Goal: Information Seeking & Learning: Learn about a topic

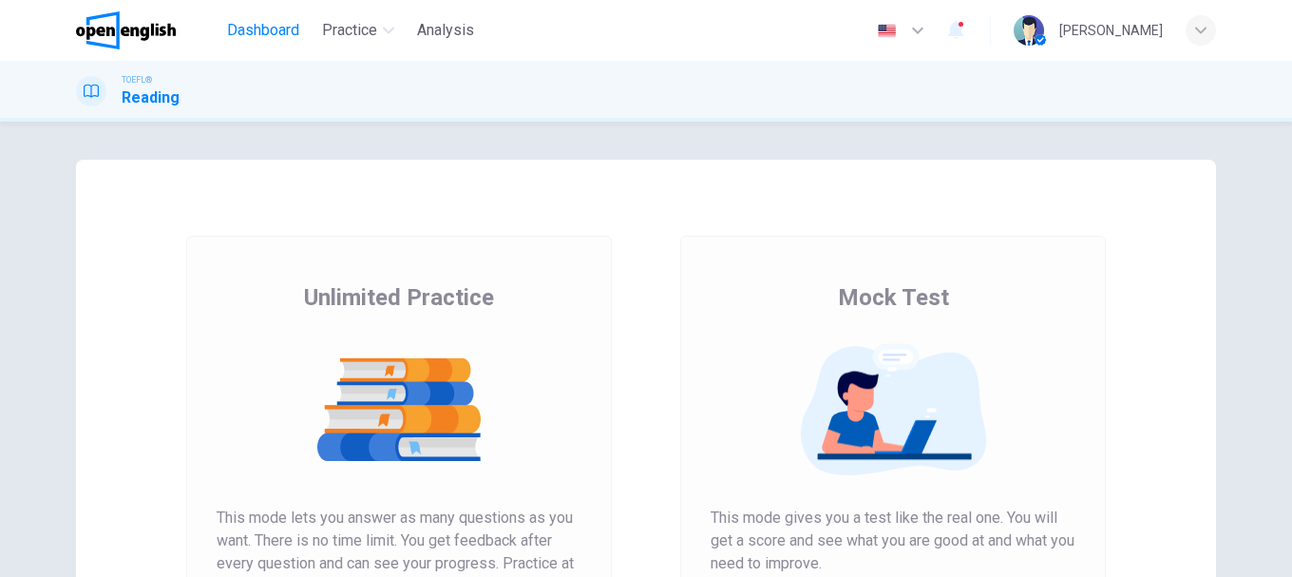
click at [260, 34] on span "Dashboard" at bounding box center [263, 30] width 72 height 23
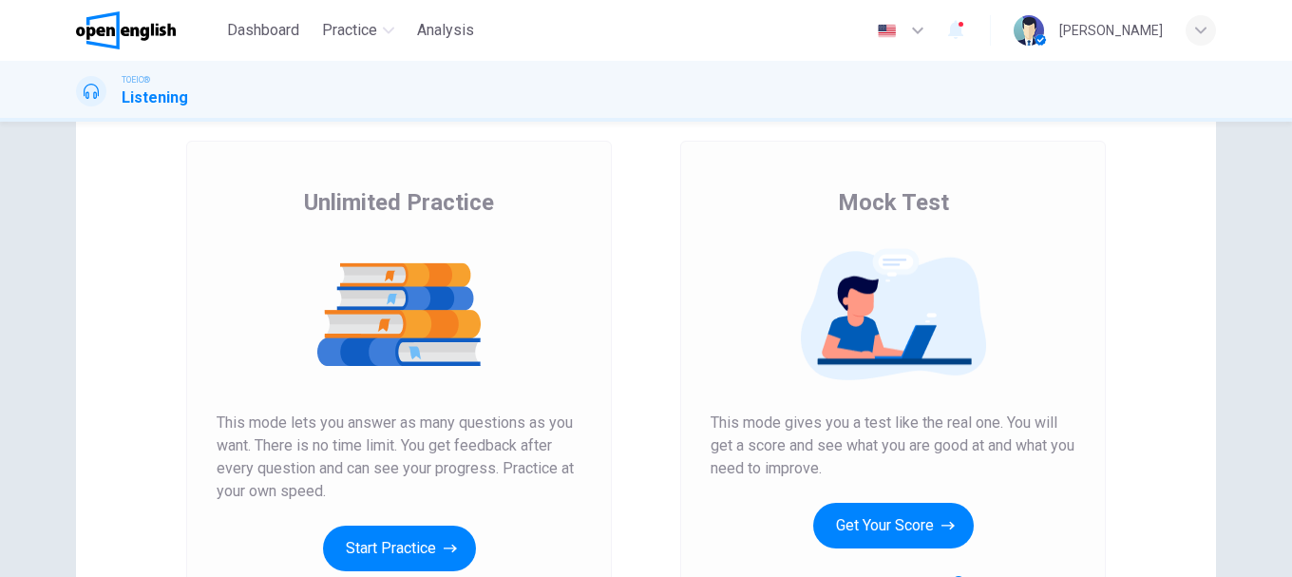
click at [862, 202] on span "Mock Test" at bounding box center [893, 202] width 111 height 30
click at [599, 289] on div "Unlimited Practice This mode lets you answer as many questions as you want. The…" at bounding box center [399, 395] width 426 height 508
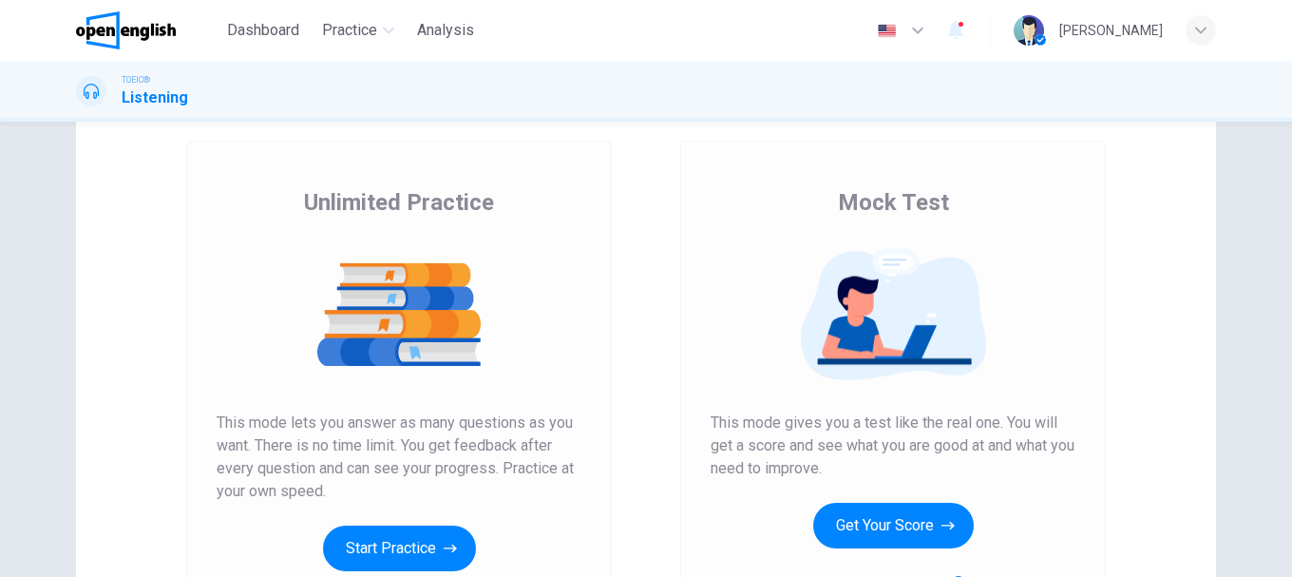
scroll to position [190, 0]
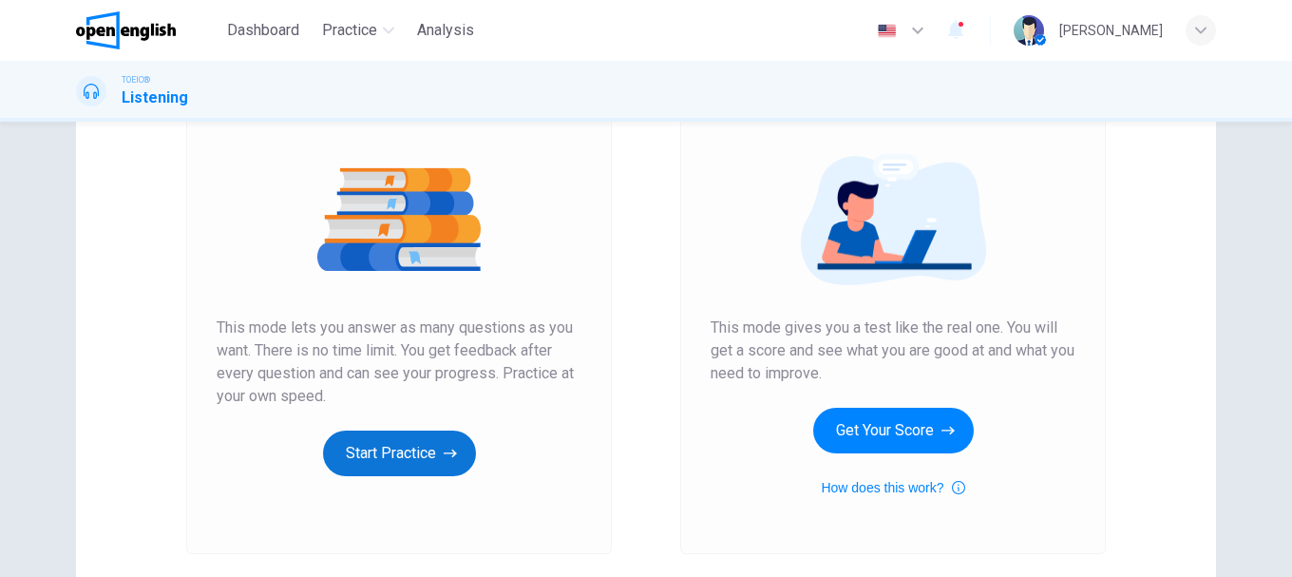
click at [394, 450] on button "Start Practice" at bounding box center [399, 453] width 153 height 46
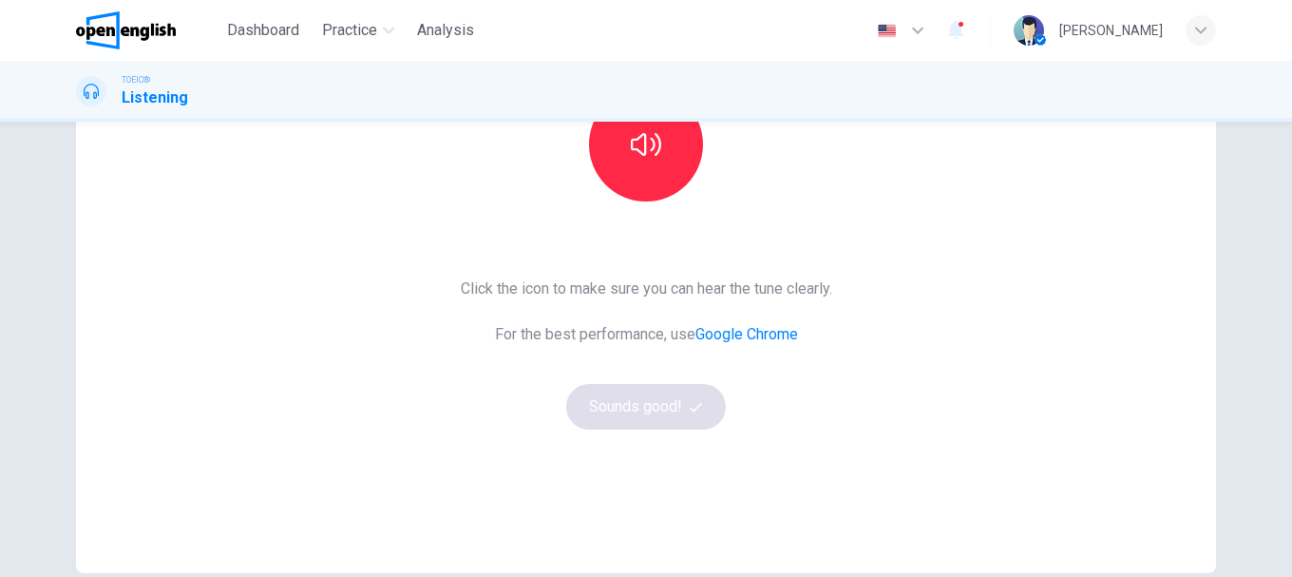
scroll to position [152, 0]
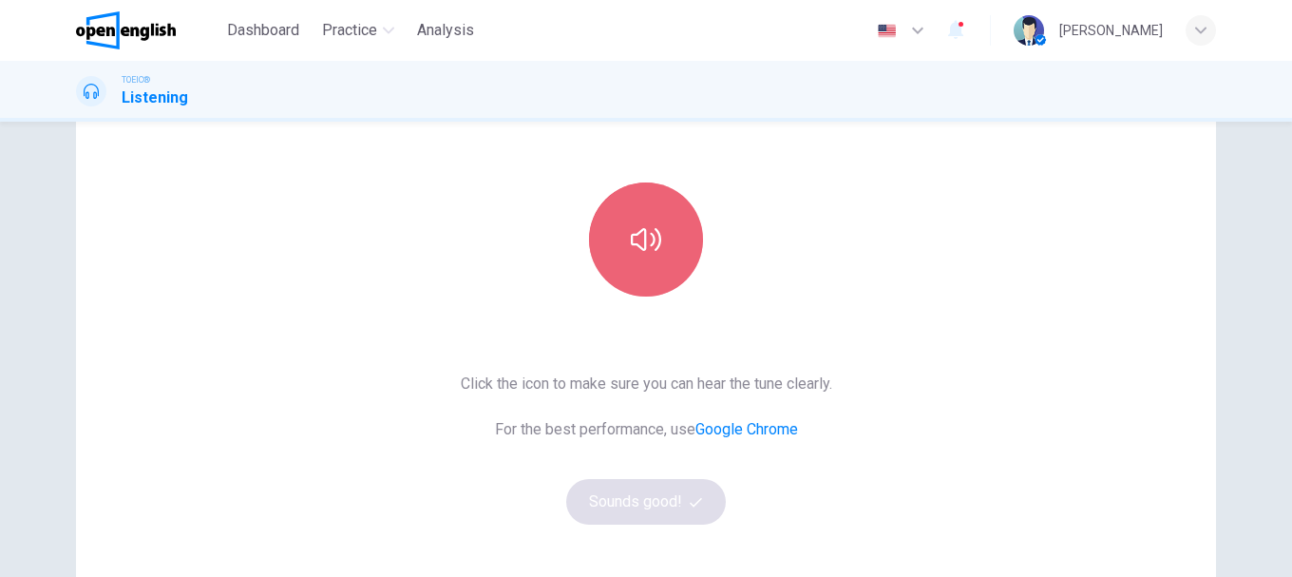
click at [654, 240] on icon "button" at bounding box center [646, 239] width 30 height 23
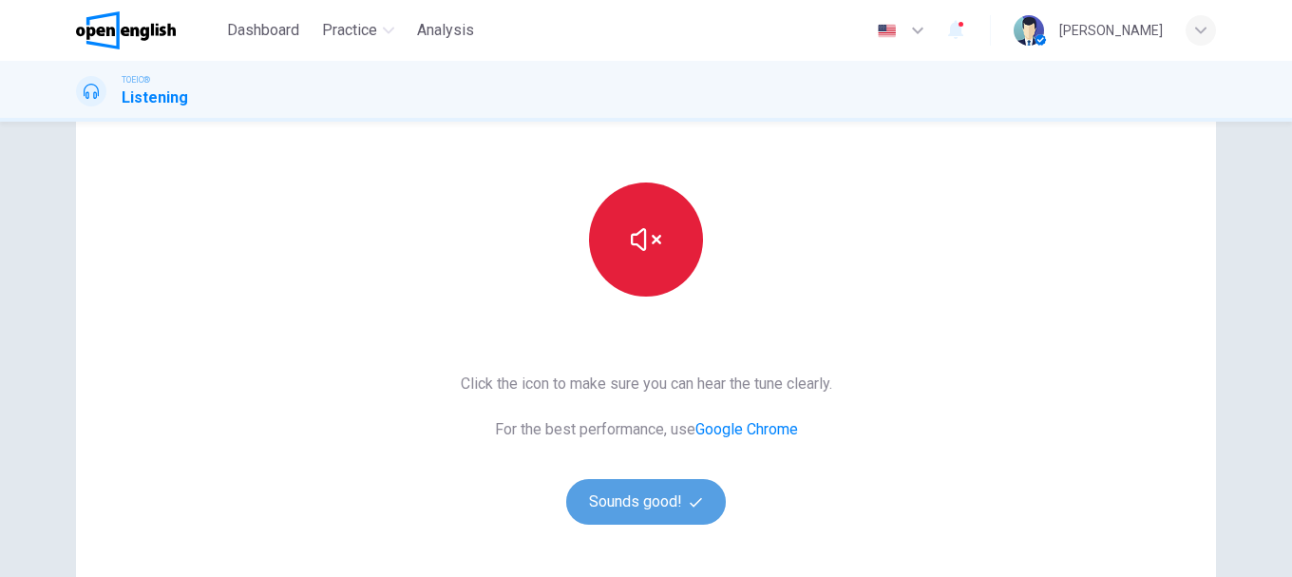
click at [654, 500] on button "Sounds good!" at bounding box center [646, 502] width 160 height 46
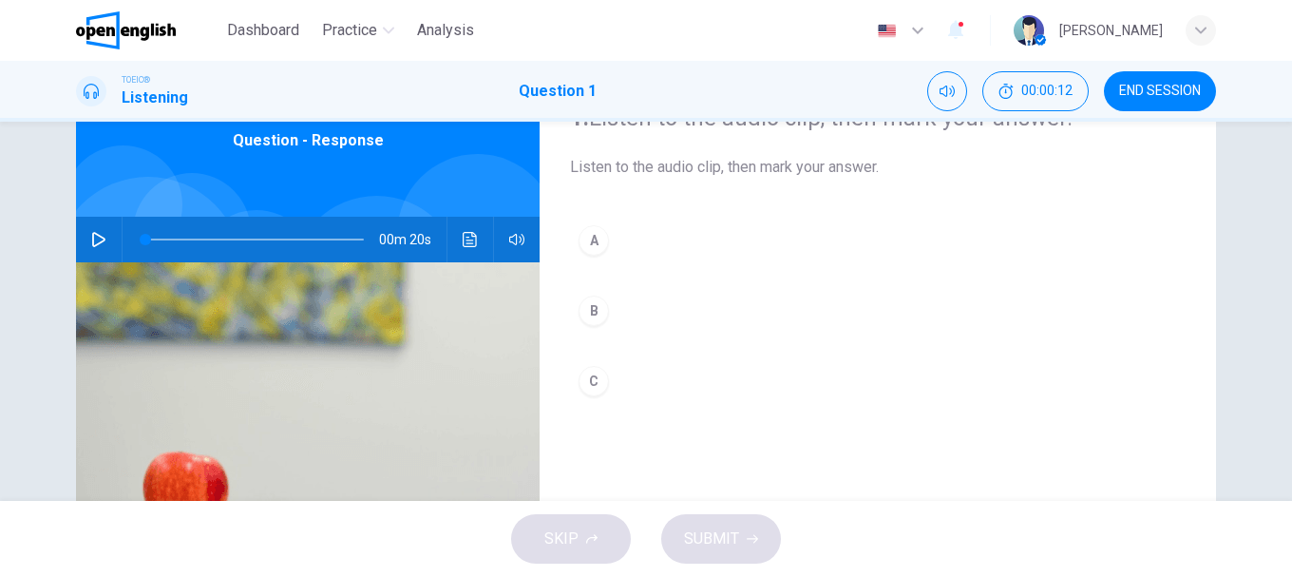
scroll to position [0, 0]
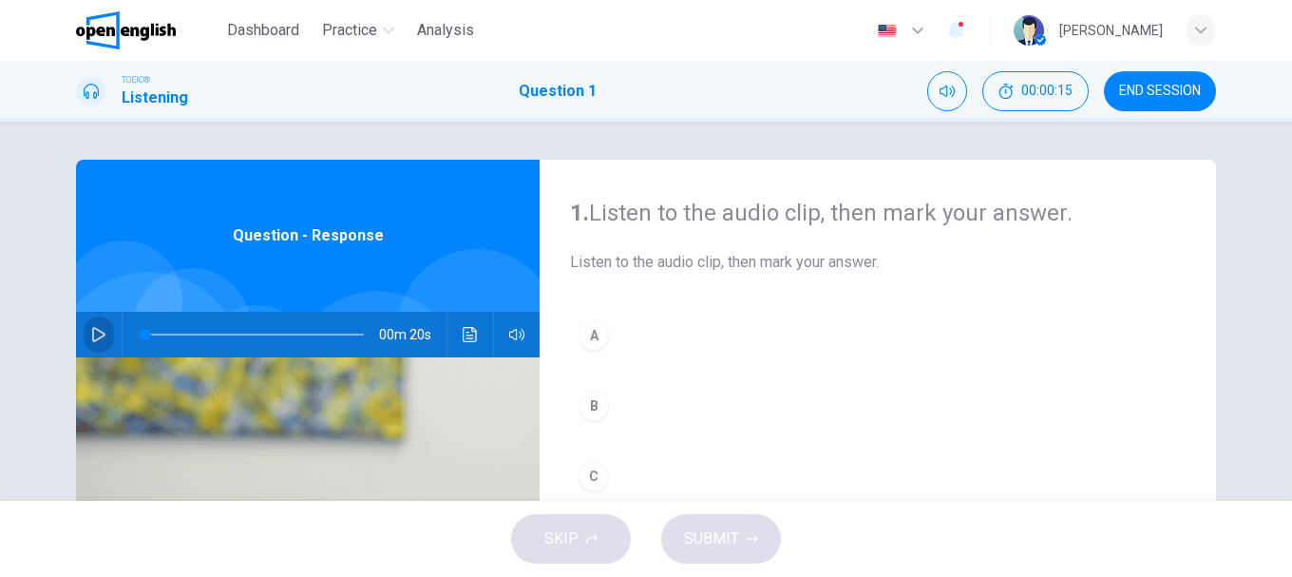
click at [91, 332] on icon "button" at bounding box center [98, 334] width 15 height 15
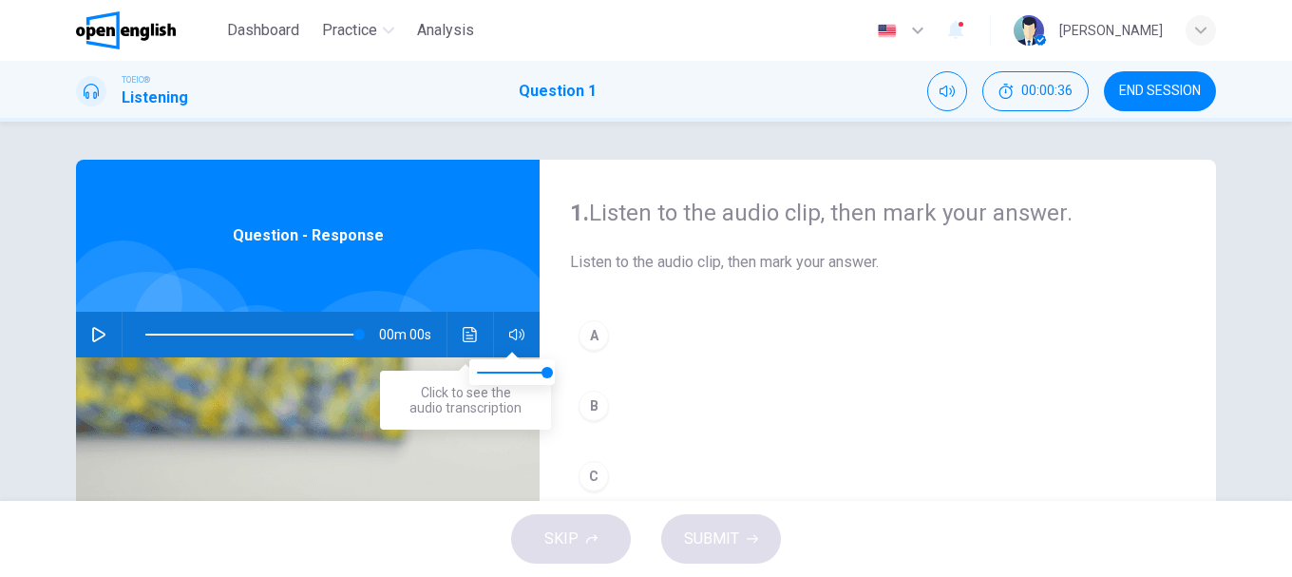
type input "*"
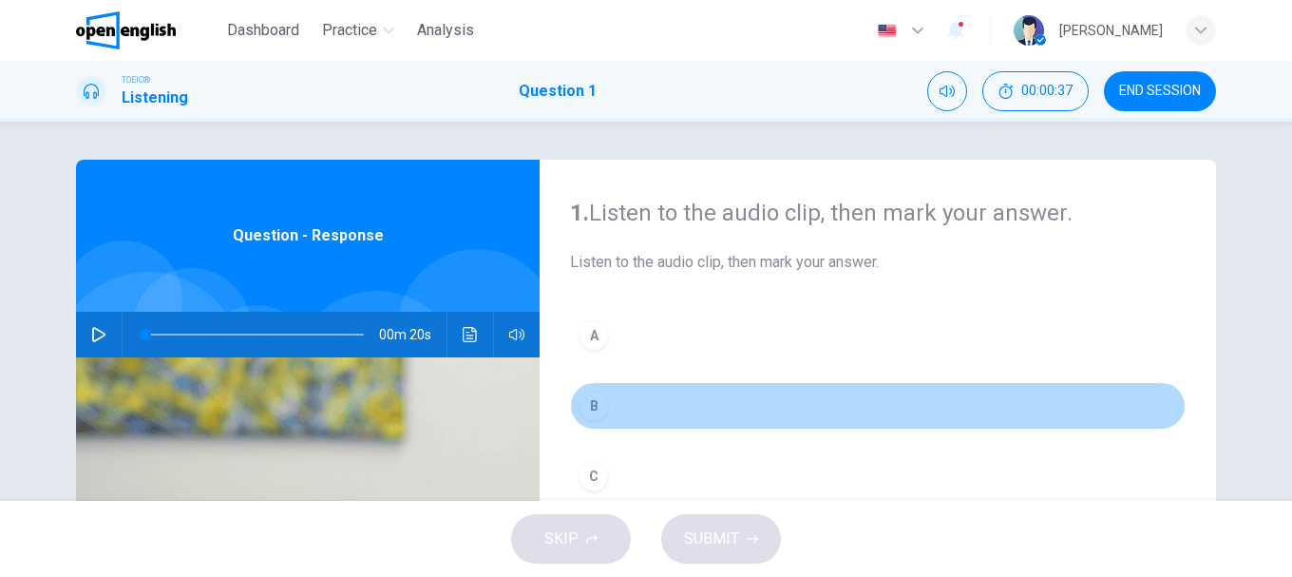
click at [589, 408] on div "B" at bounding box center [593, 405] width 30 height 30
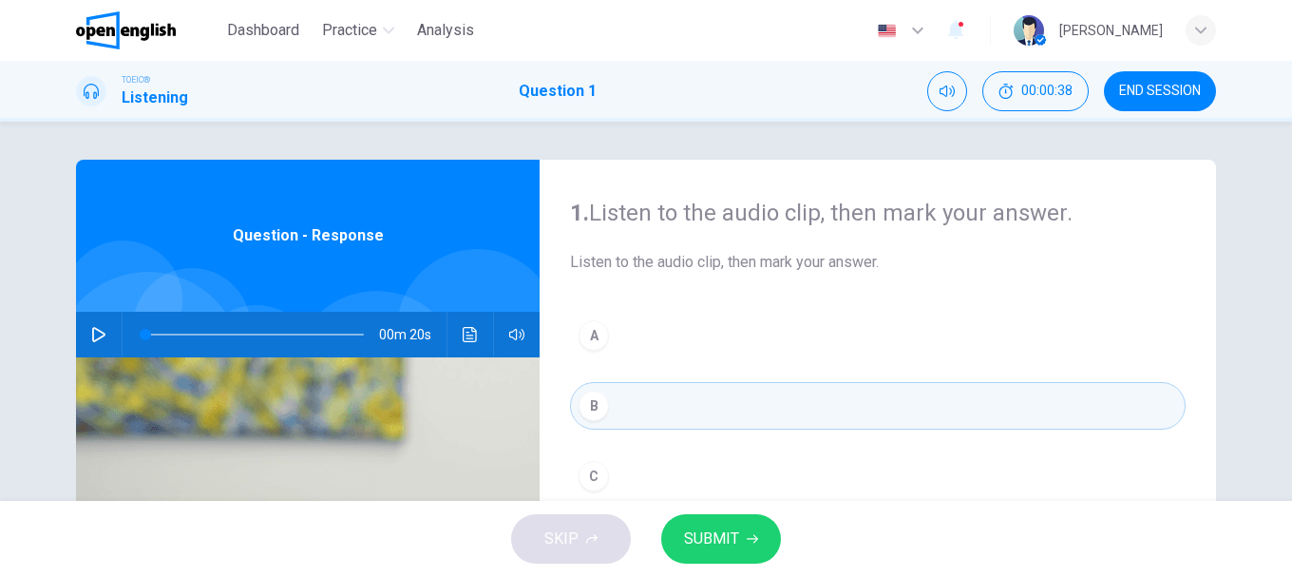
scroll to position [95, 0]
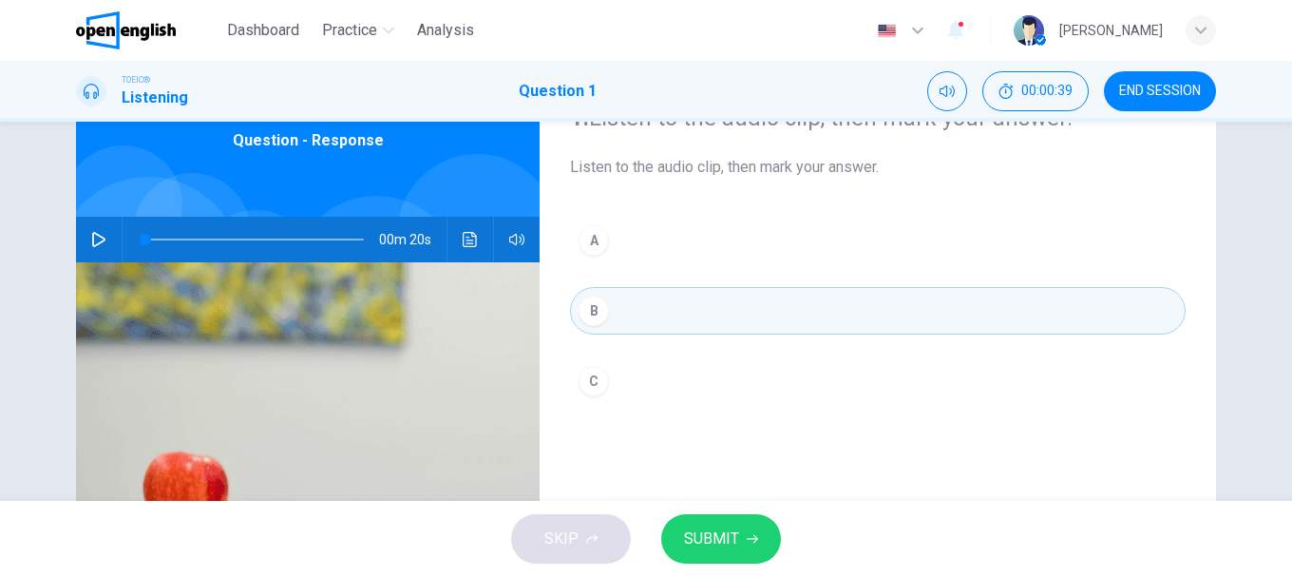
click at [723, 556] on button "SUBMIT" at bounding box center [721, 538] width 120 height 49
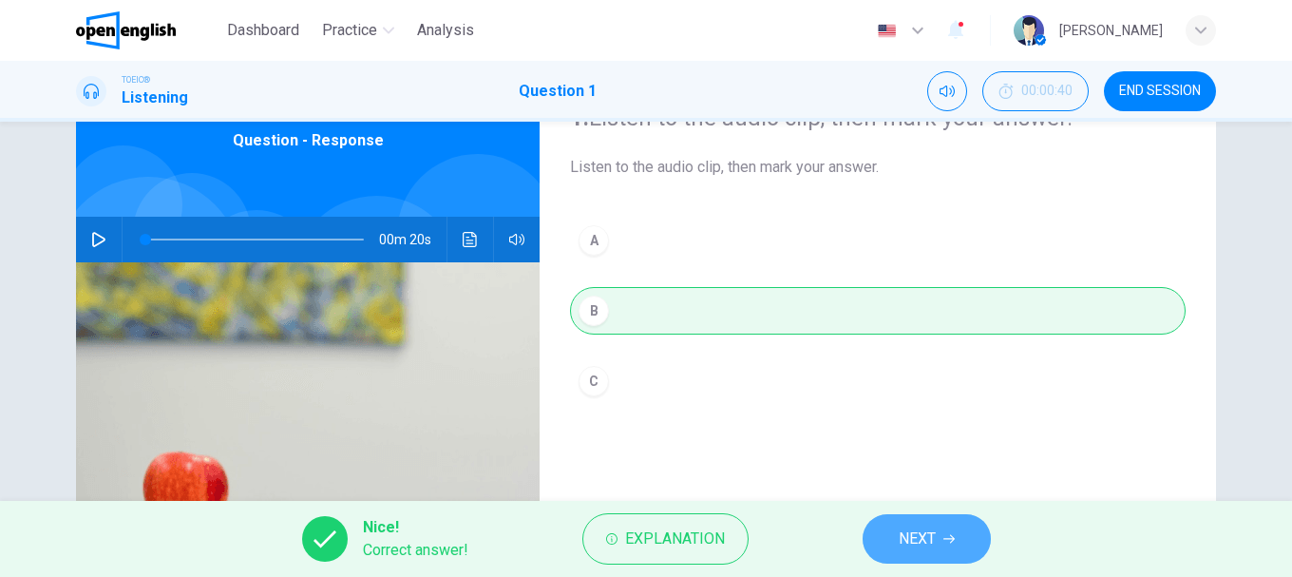
click at [904, 540] on span "NEXT" at bounding box center [917, 538] width 37 height 27
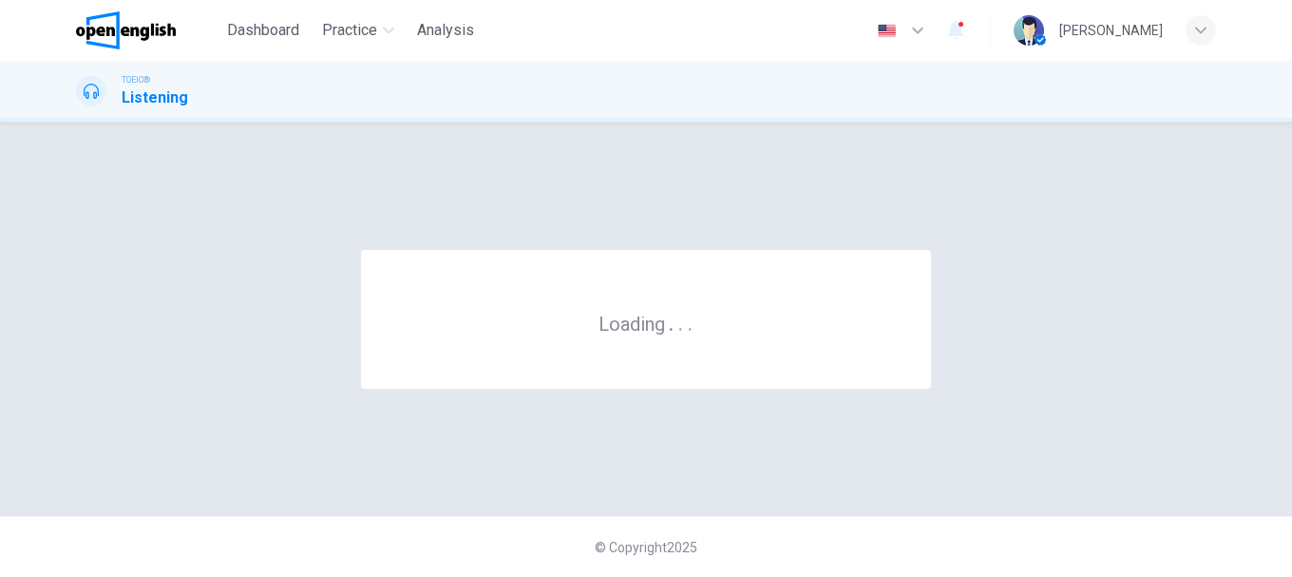
scroll to position [0, 0]
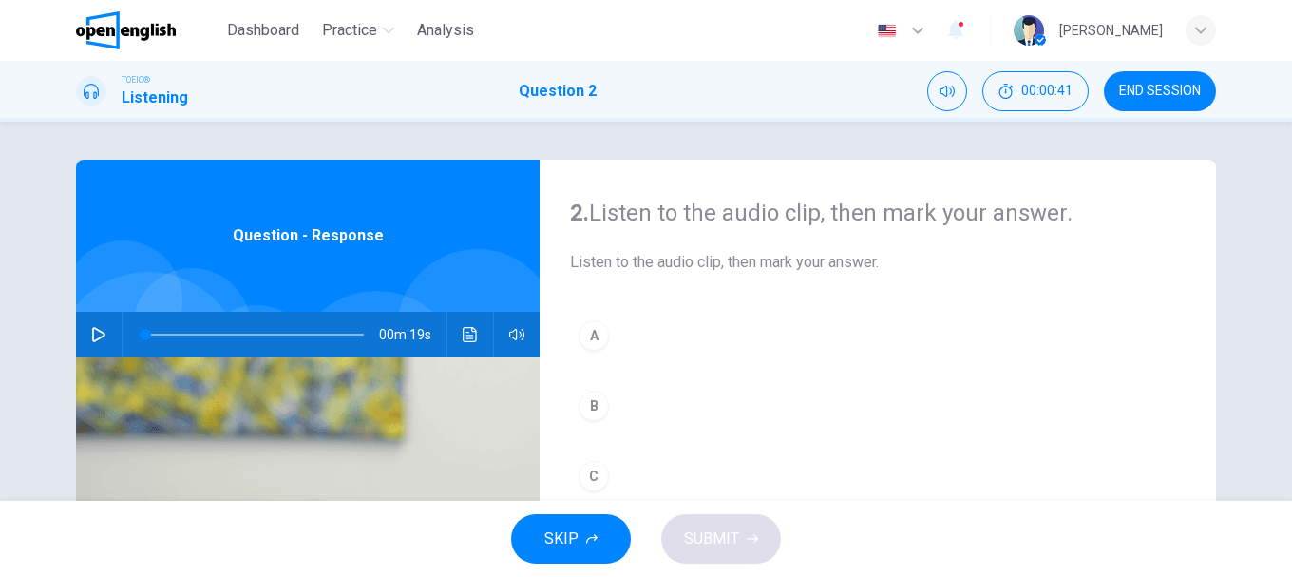
click at [100, 327] on icon "button" at bounding box center [98, 334] width 15 height 15
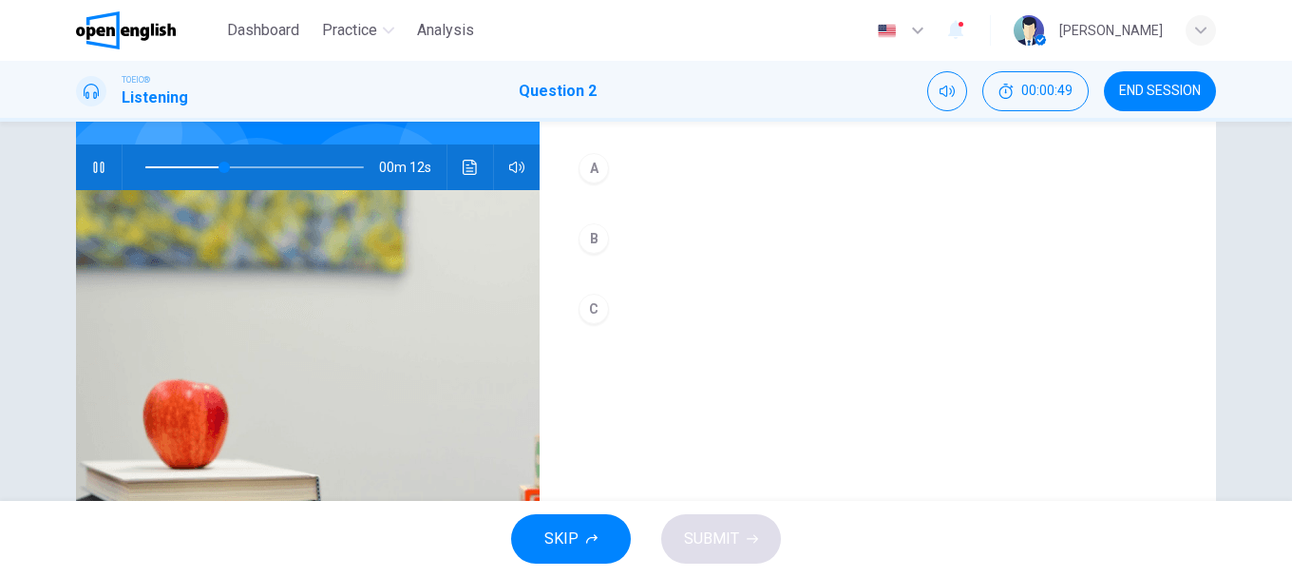
scroll to position [72, 0]
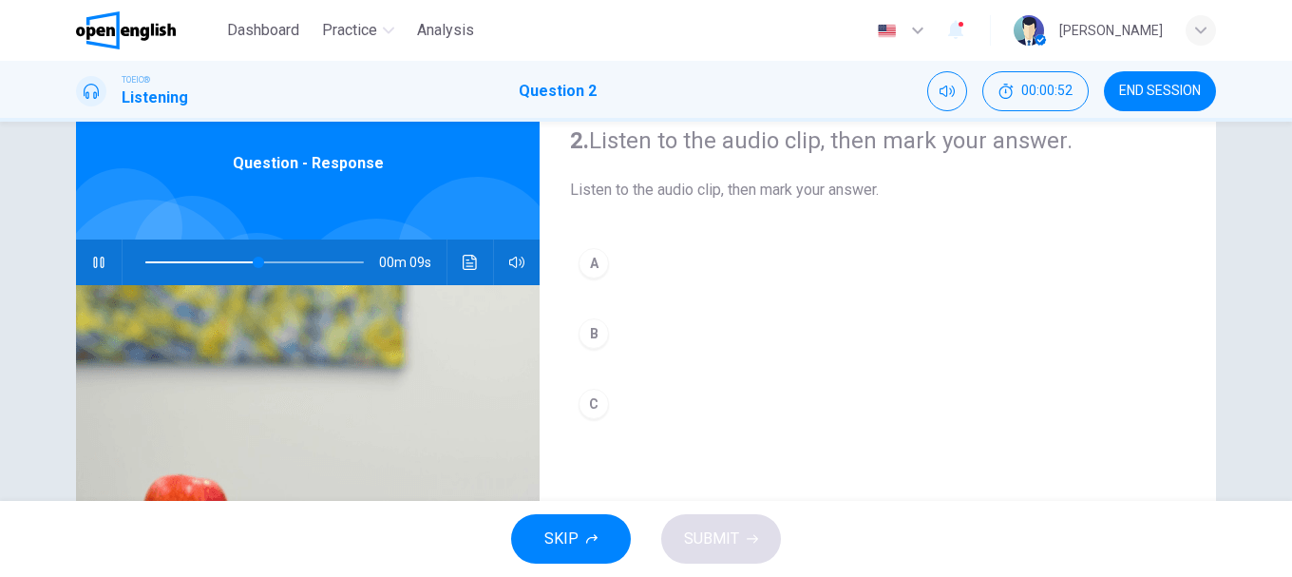
type input "**"
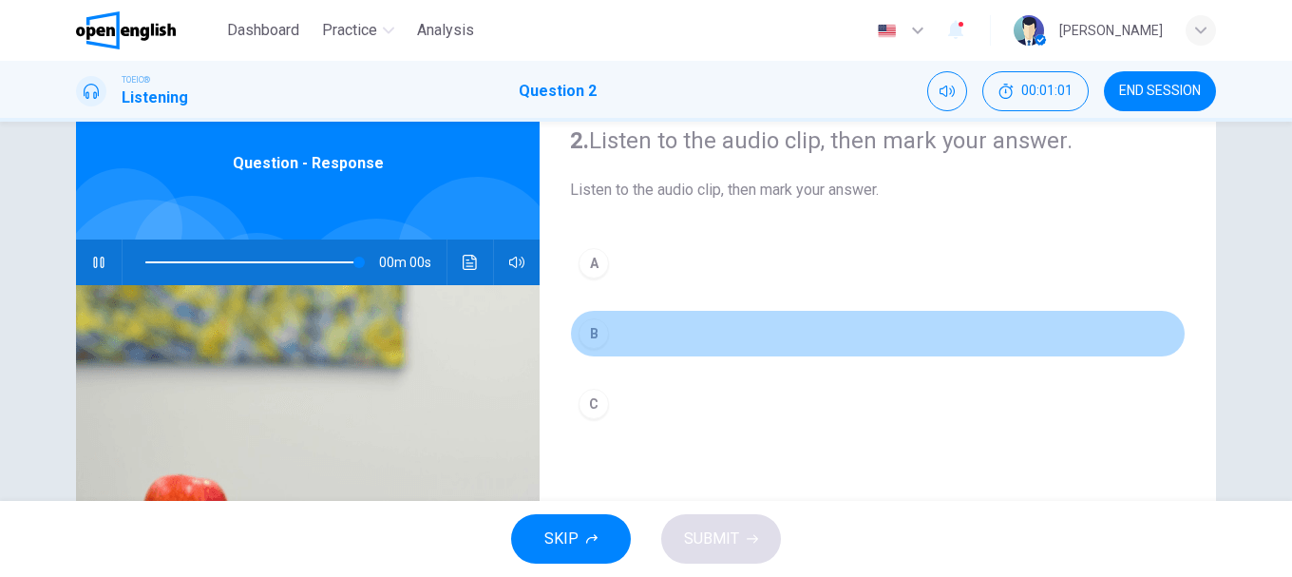
click at [592, 331] on div "B" at bounding box center [593, 333] width 30 height 30
type input "*"
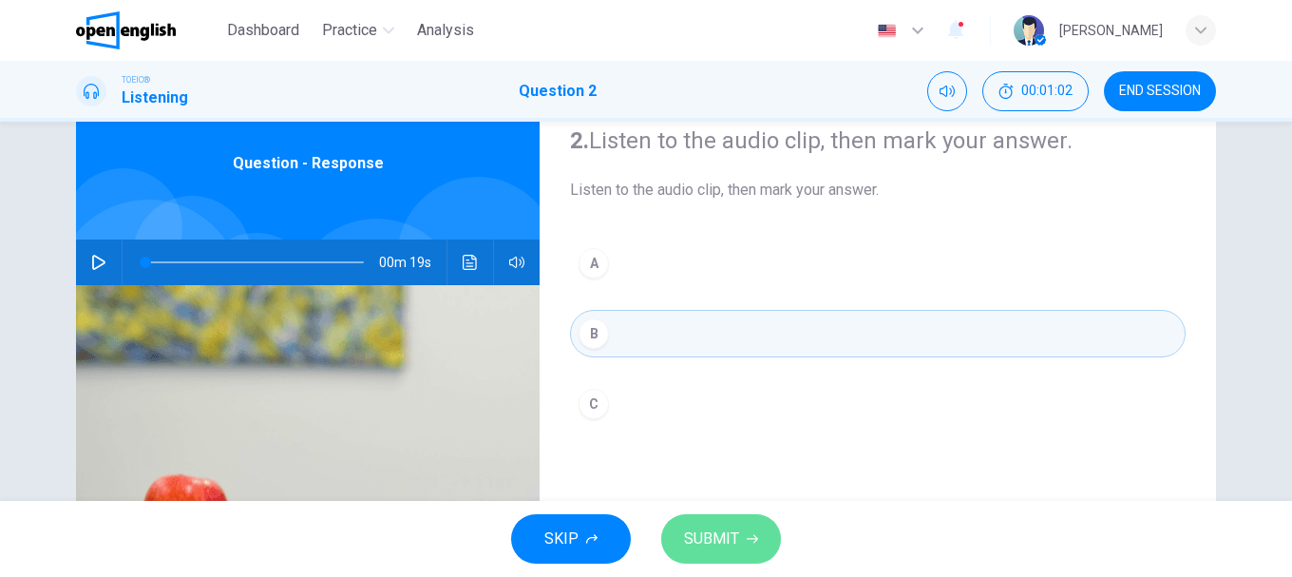
click at [730, 535] on span "SUBMIT" at bounding box center [711, 538] width 55 height 27
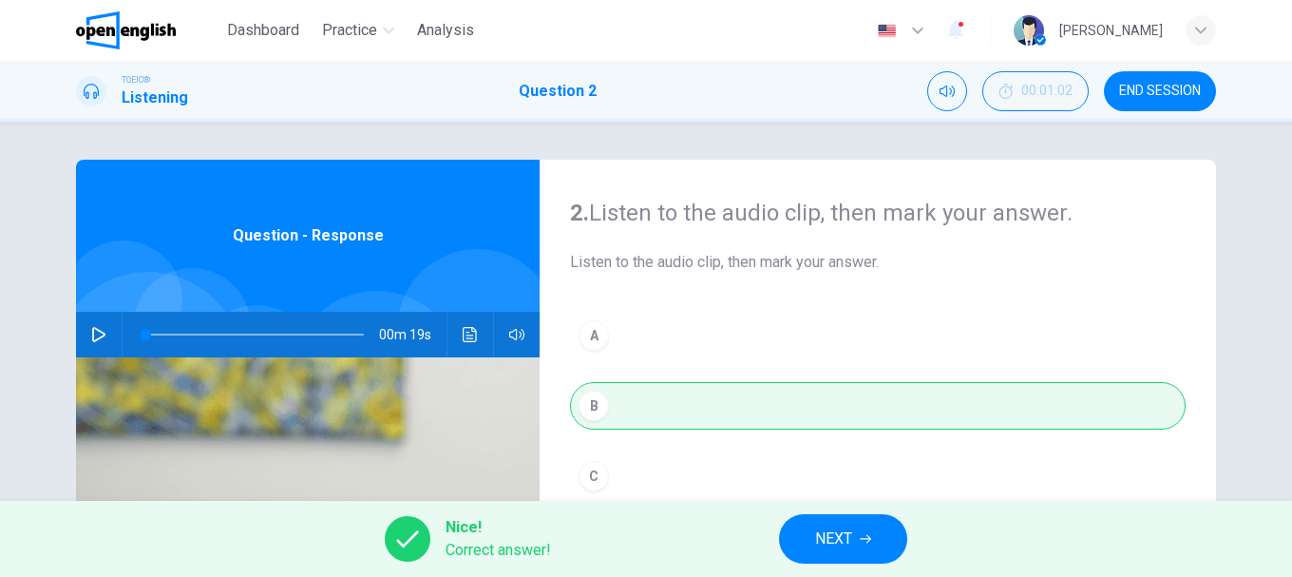
scroll to position [95, 0]
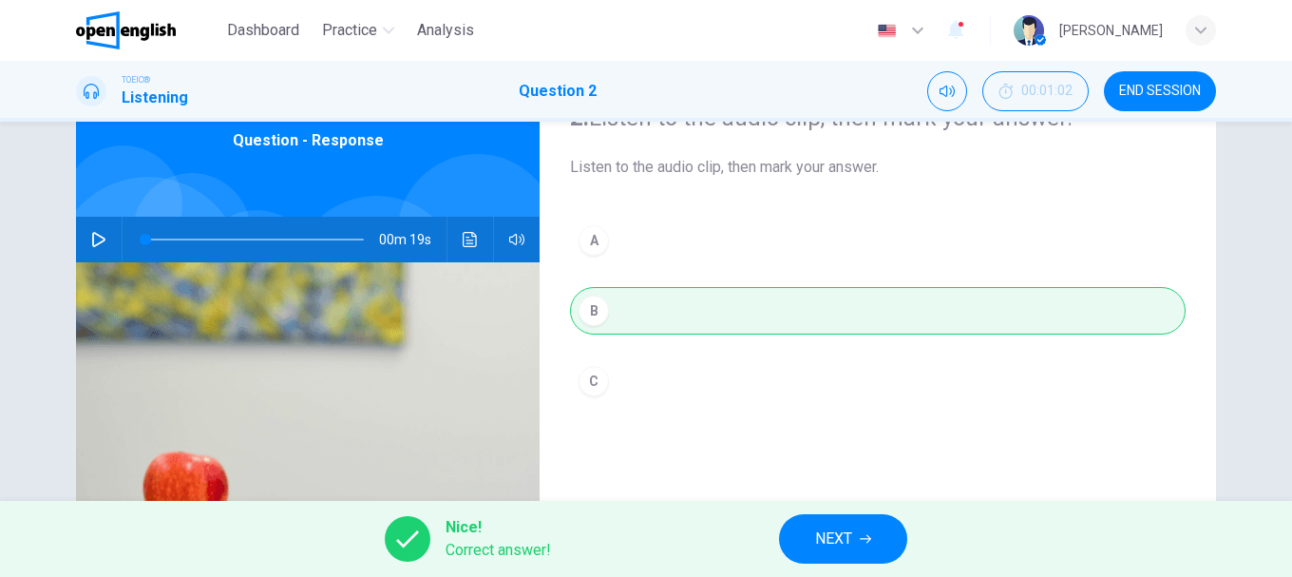
click at [811, 503] on div "Dashboard Practice Analysis English ** ​ [PERSON_NAME] TOEIC® Listening Questio…" at bounding box center [646, 288] width 1292 height 577
click at [854, 525] on button "NEXT" at bounding box center [843, 538] width 128 height 49
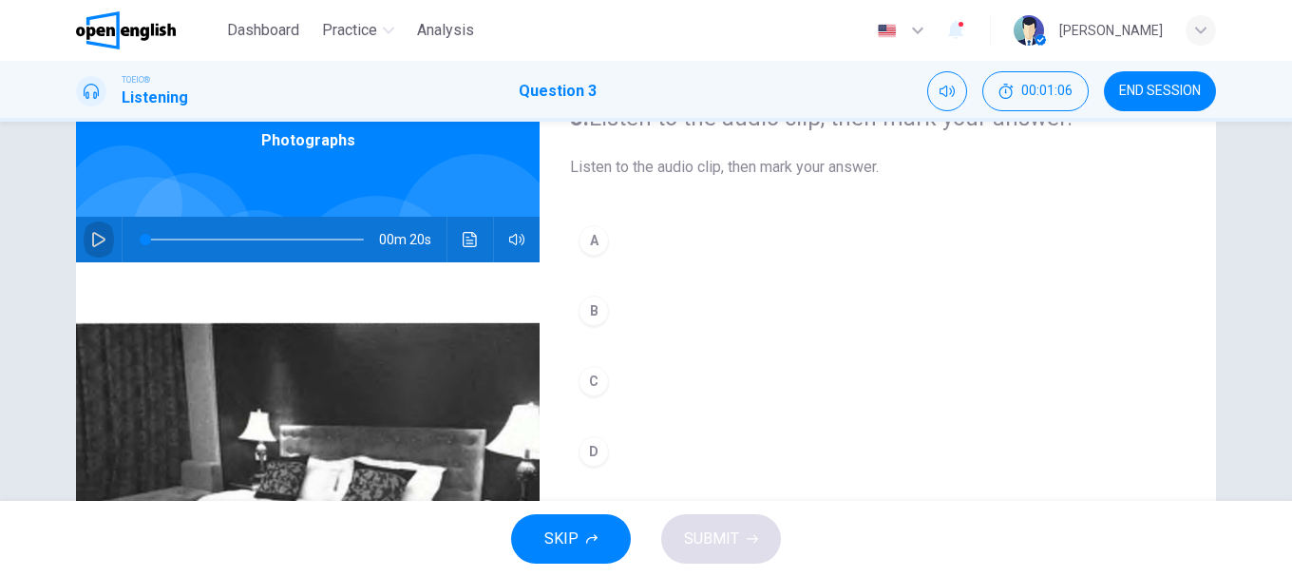
click at [106, 231] on button "button" at bounding box center [99, 240] width 30 height 46
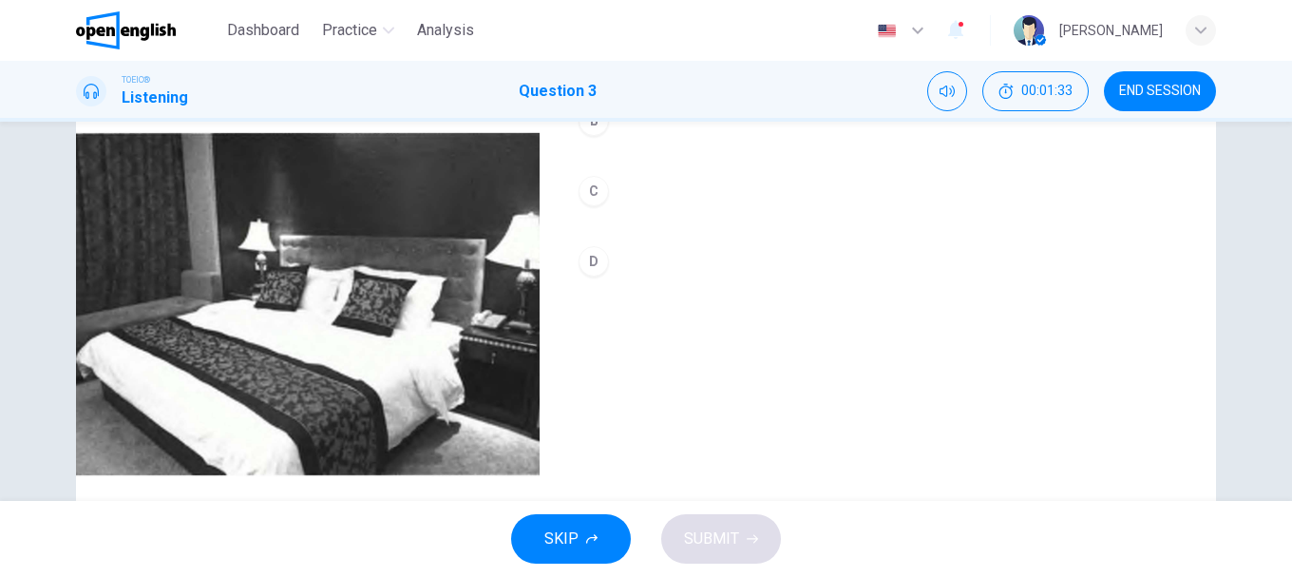
scroll to position [190, 0]
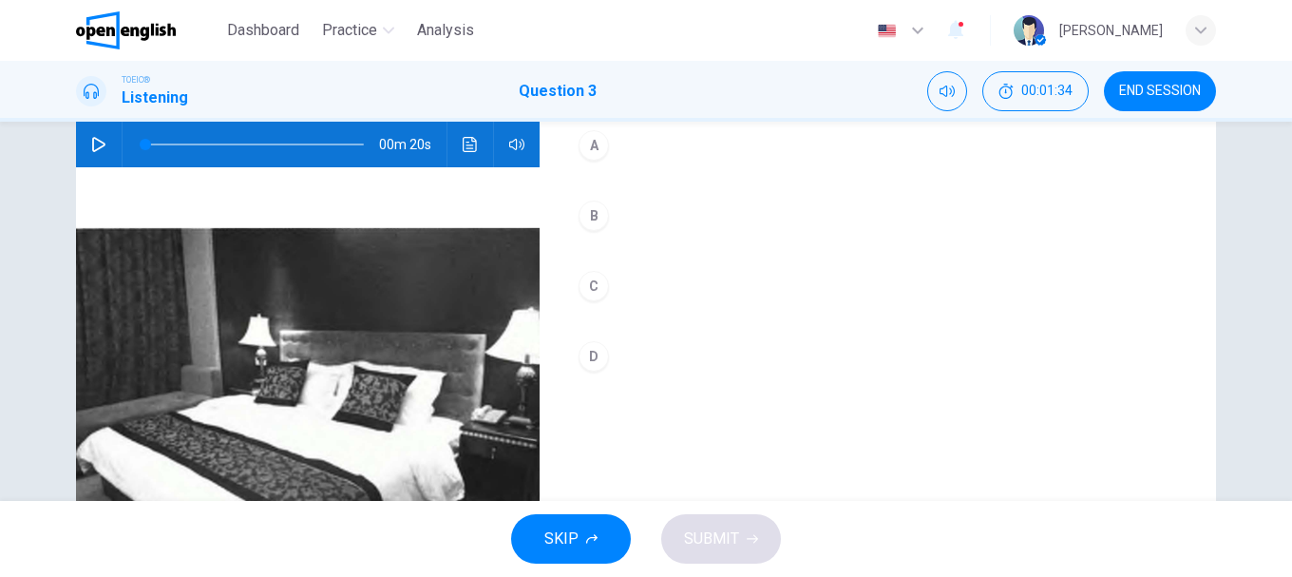
click at [91, 146] on icon "button" at bounding box center [98, 144] width 15 height 15
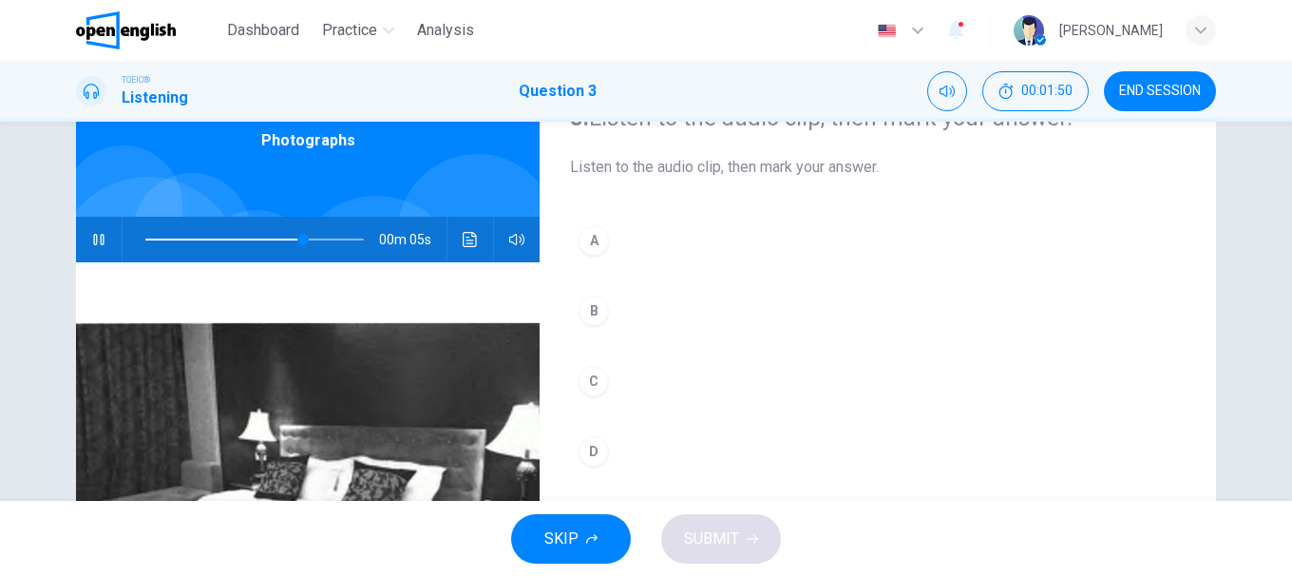
click at [583, 373] on div "C" at bounding box center [593, 381] width 30 height 30
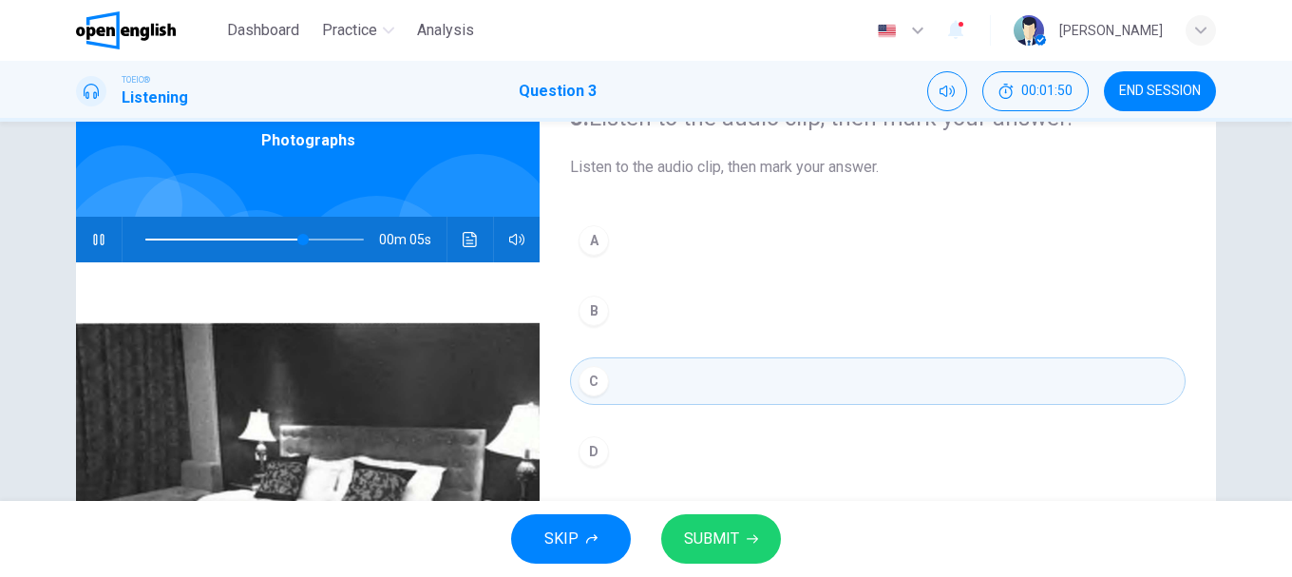
click at [747, 533] on icon "button" at bounding box center [752, 538] width 11 height 11
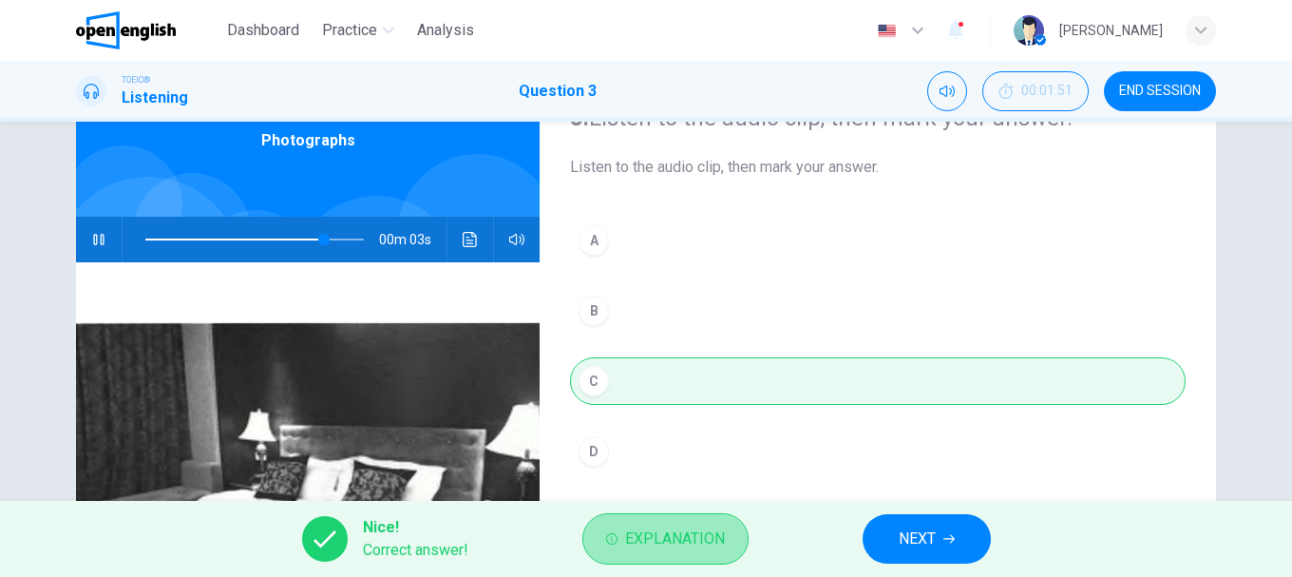
click at [676, 543] on span "Explanation" at bounding box center [675, 538] width 100 height 27
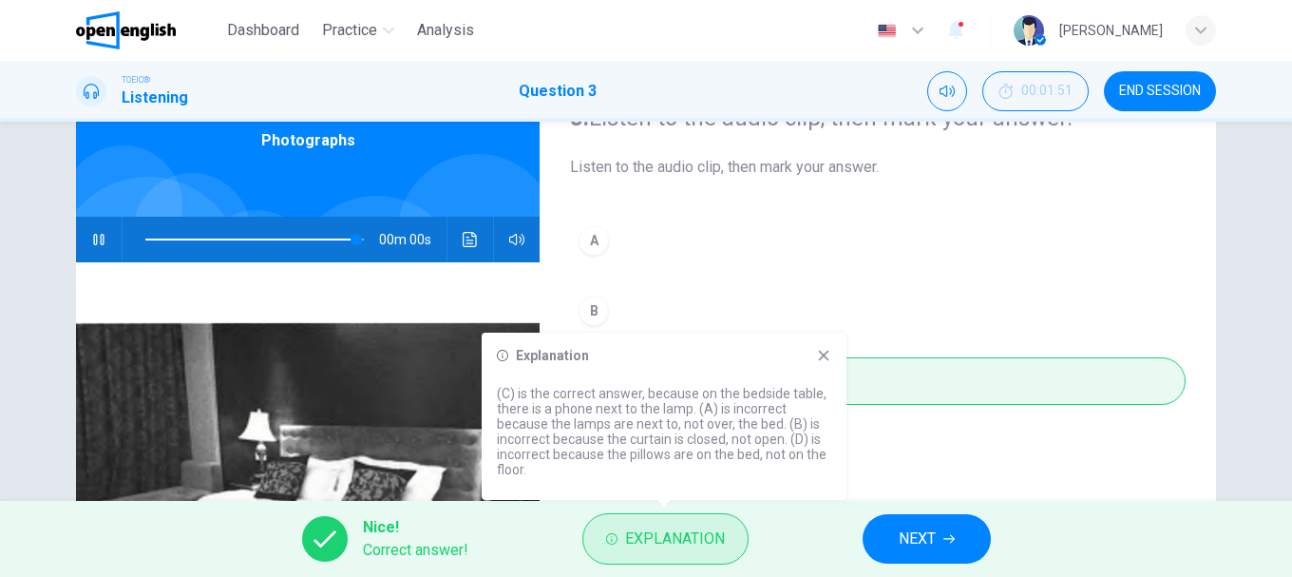
type input "*"
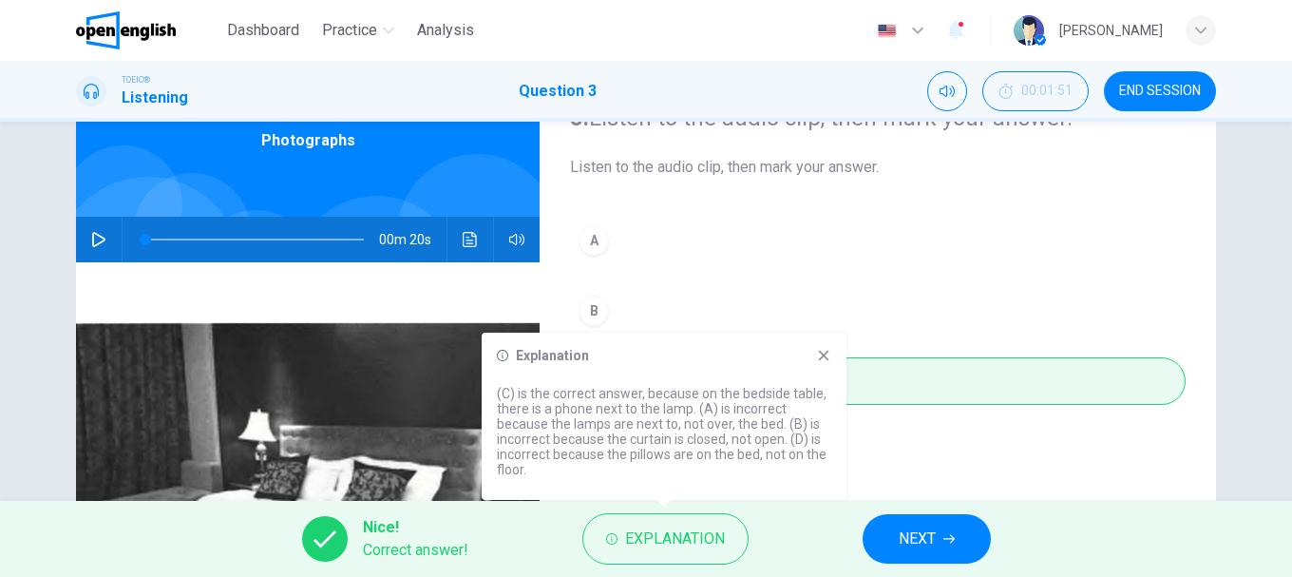
click at [823, 359] on icon at bounding box center [823, 355] width 15 height 15
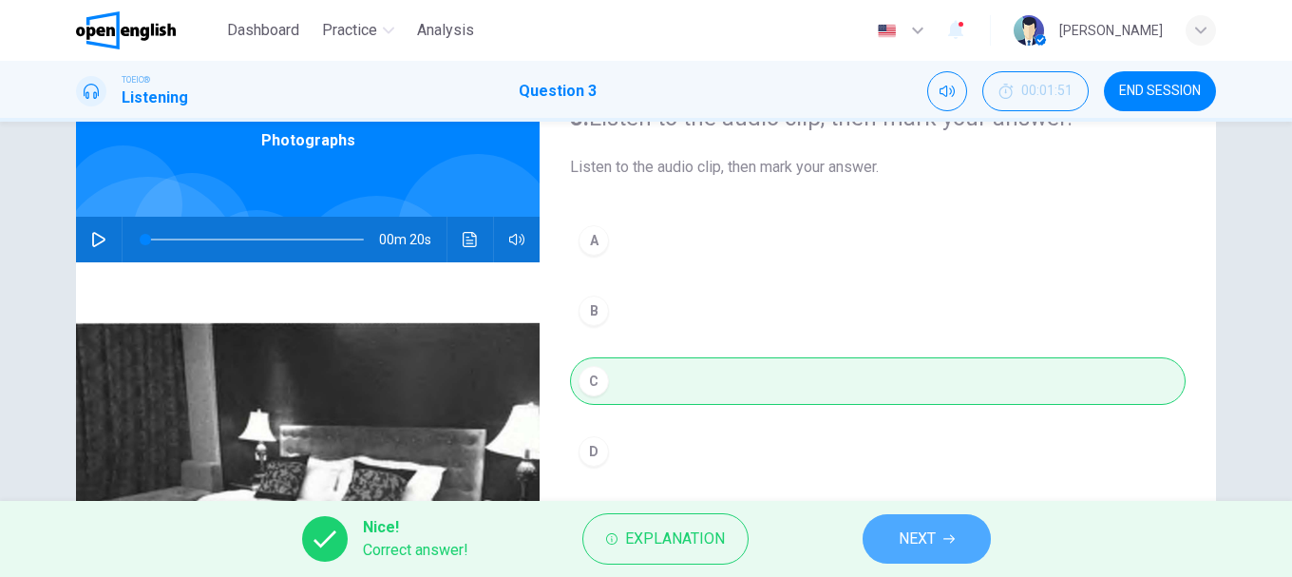
click at [945, 535] on icon "button" at bounding box center [948, 538] width 11 height 11
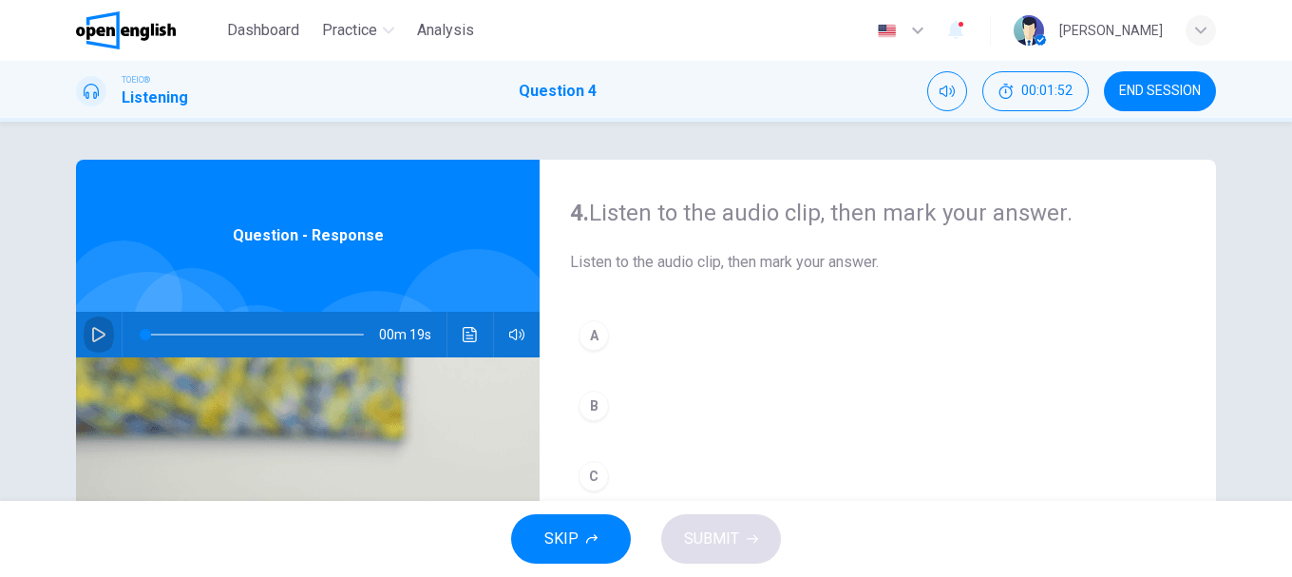
click at [94, 330] on icon "button" at bounding box center [98, 334] width 13 height 15
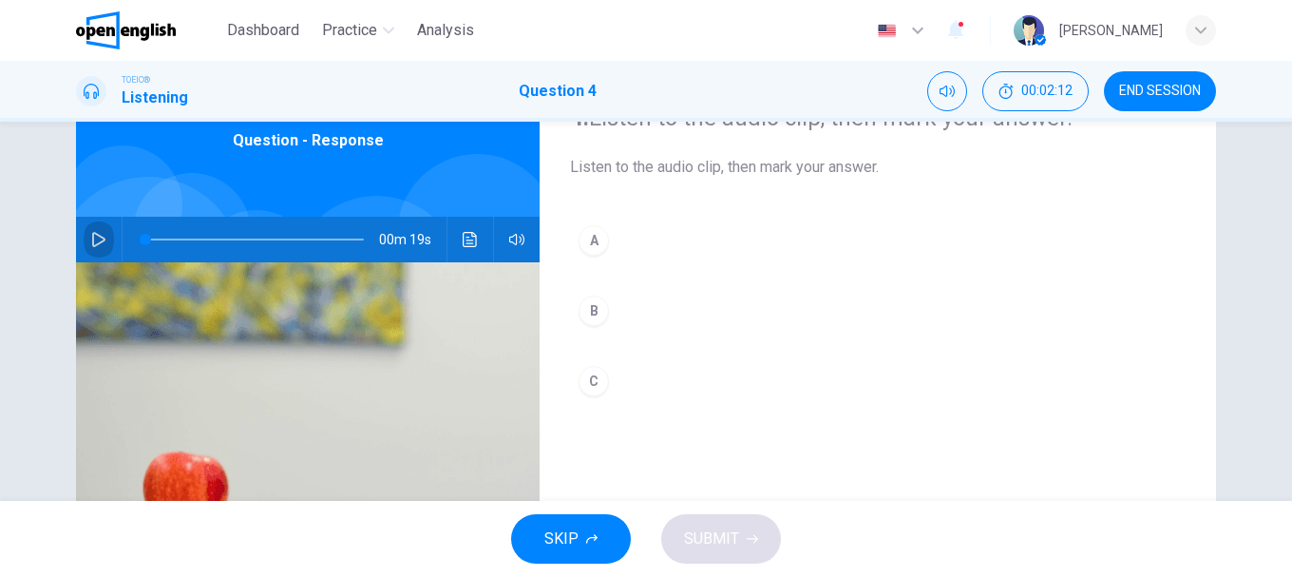
click at [103, 232] on button "button" at bounding box center [99, 240] width 30 height 46
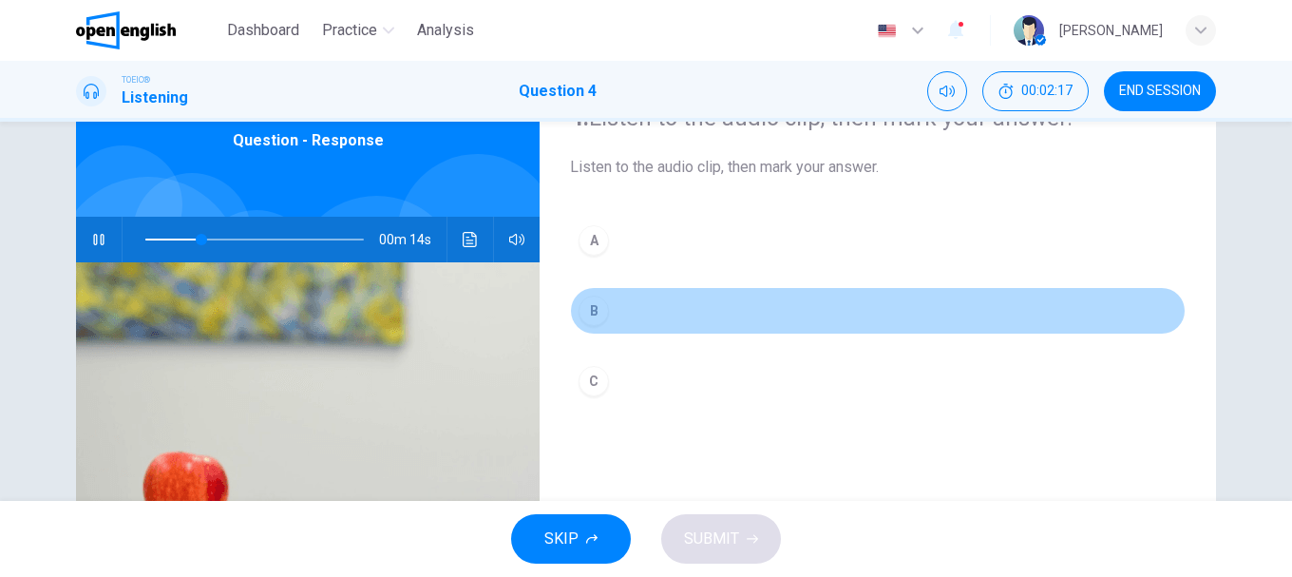
click at [589, 310] on div "B" at bounding box center [593, 310] width 30 height 30
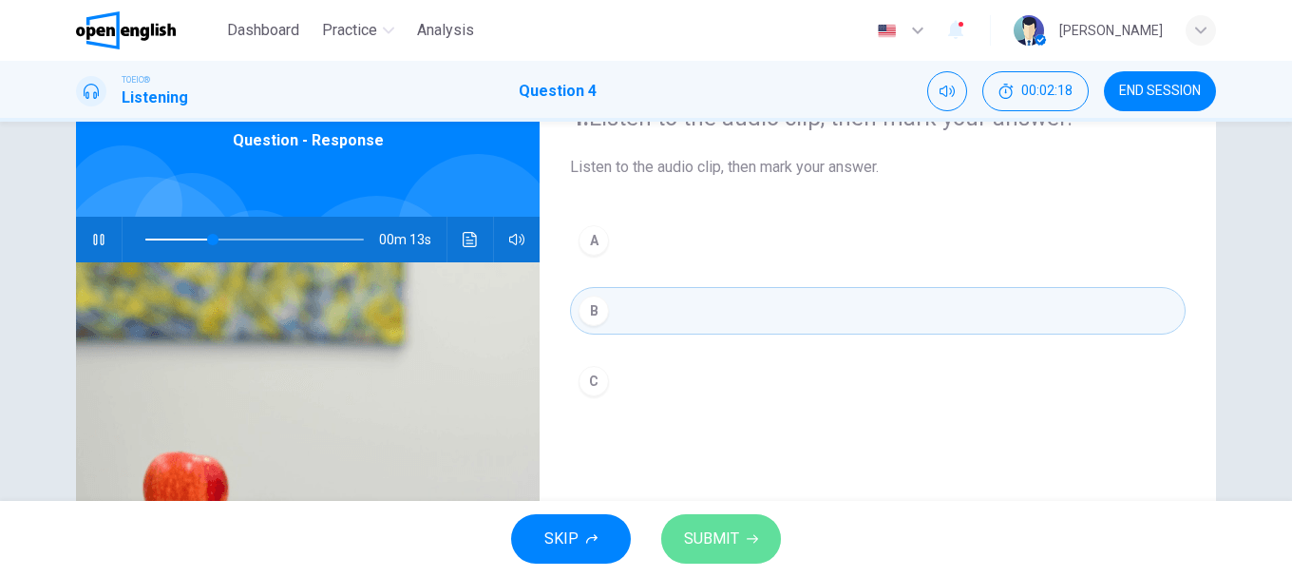
click at [730, 537] on span "SUBMIT" at bounding box center [711, 538] width 55 height 27
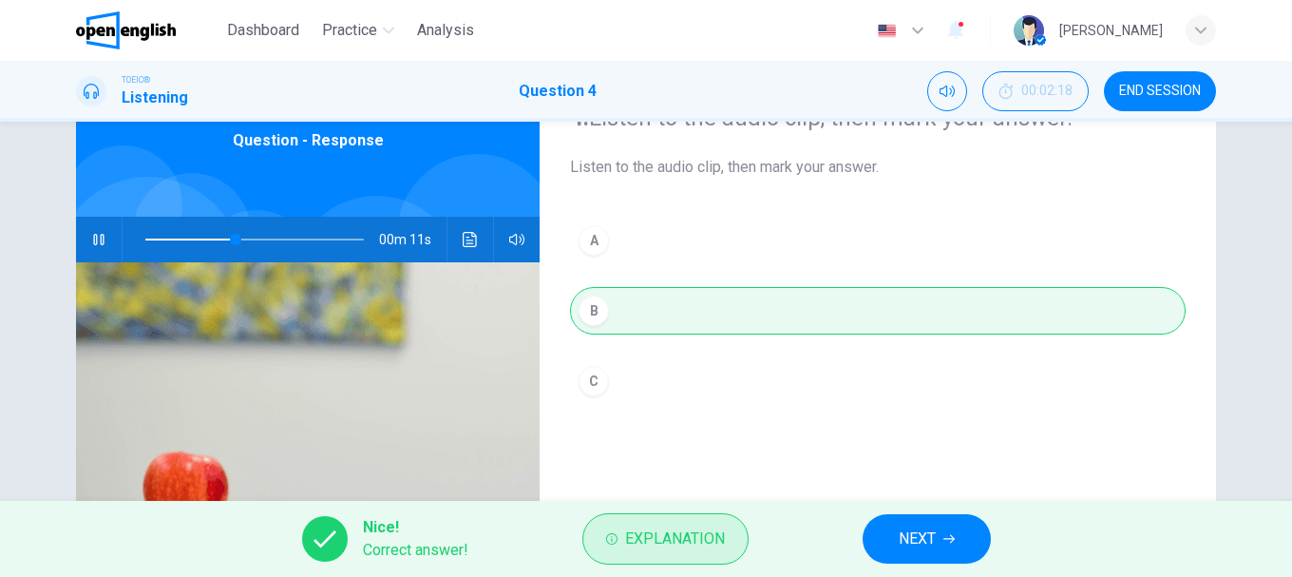
click at [668, 534] on span "Explanation" at bounding box center [675, 538] width 100 height 27
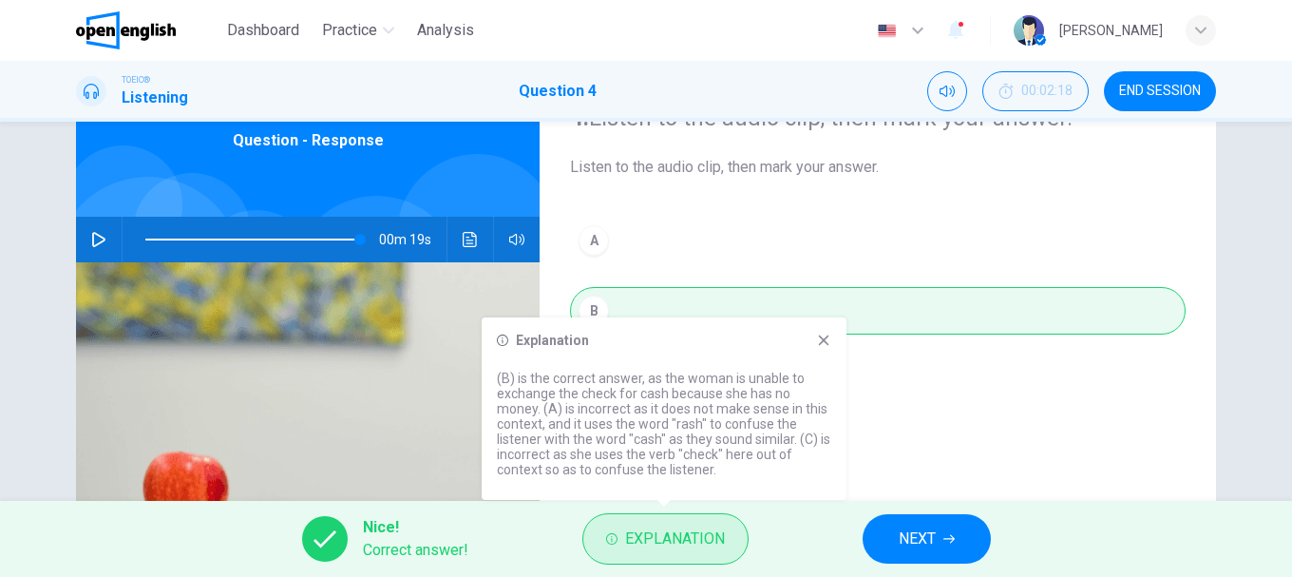
type input "*"
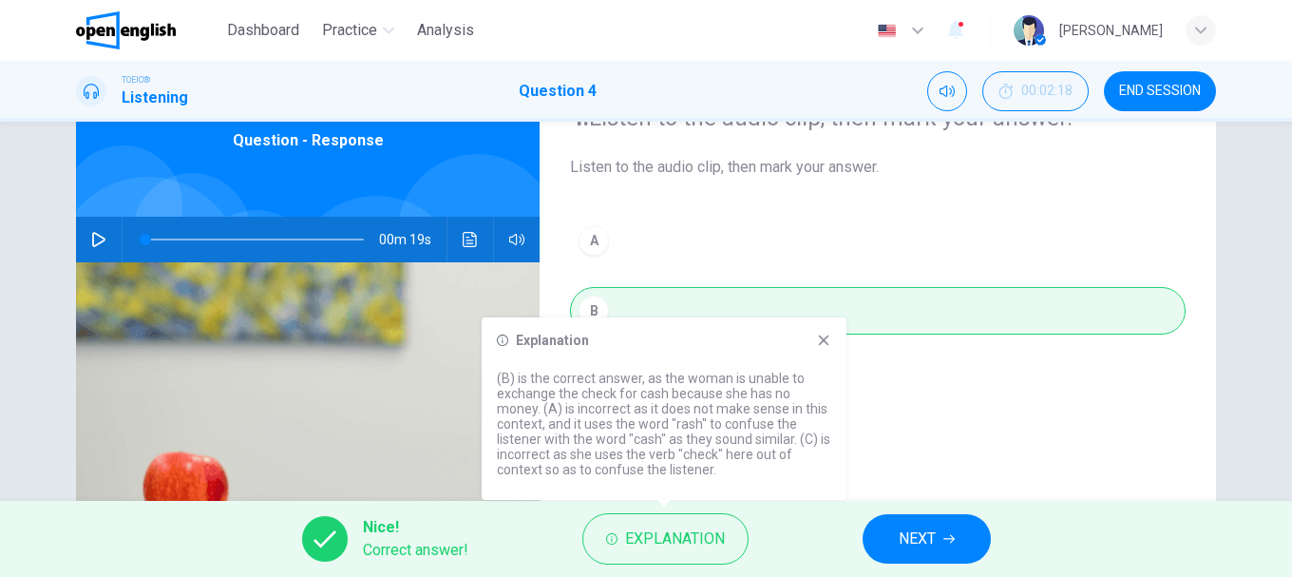
click at [823, 341] on icon at bounding box center [824, 340] width 10 height 10
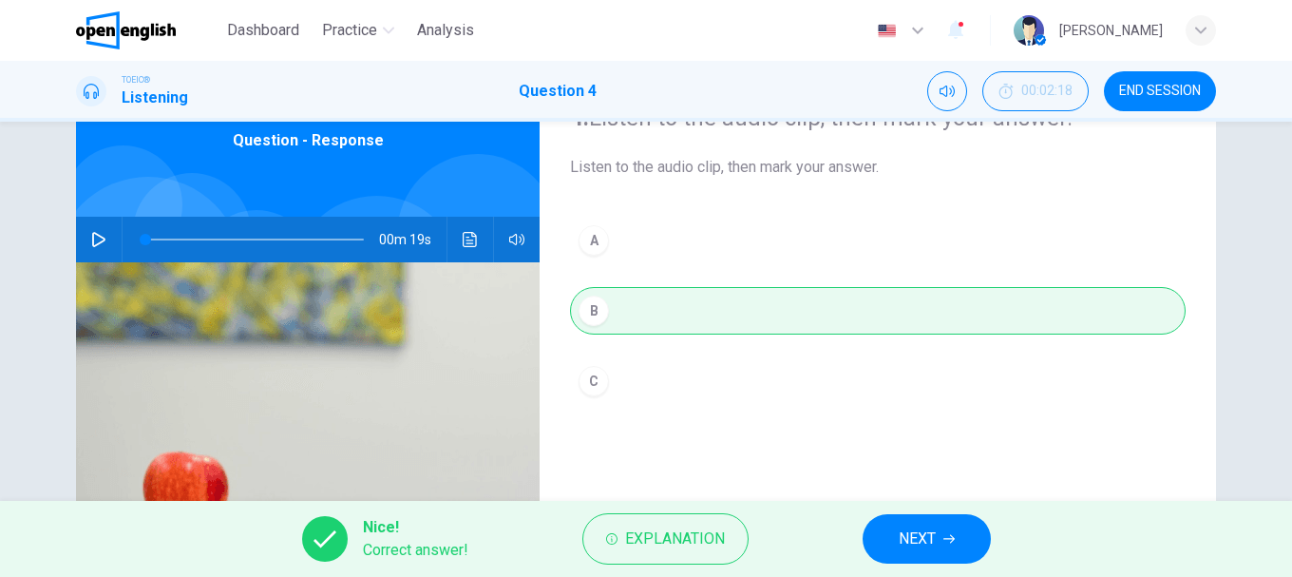
click at [929, 562] on button "NEXT" at bounding box center [927, 538] width 128 height 49
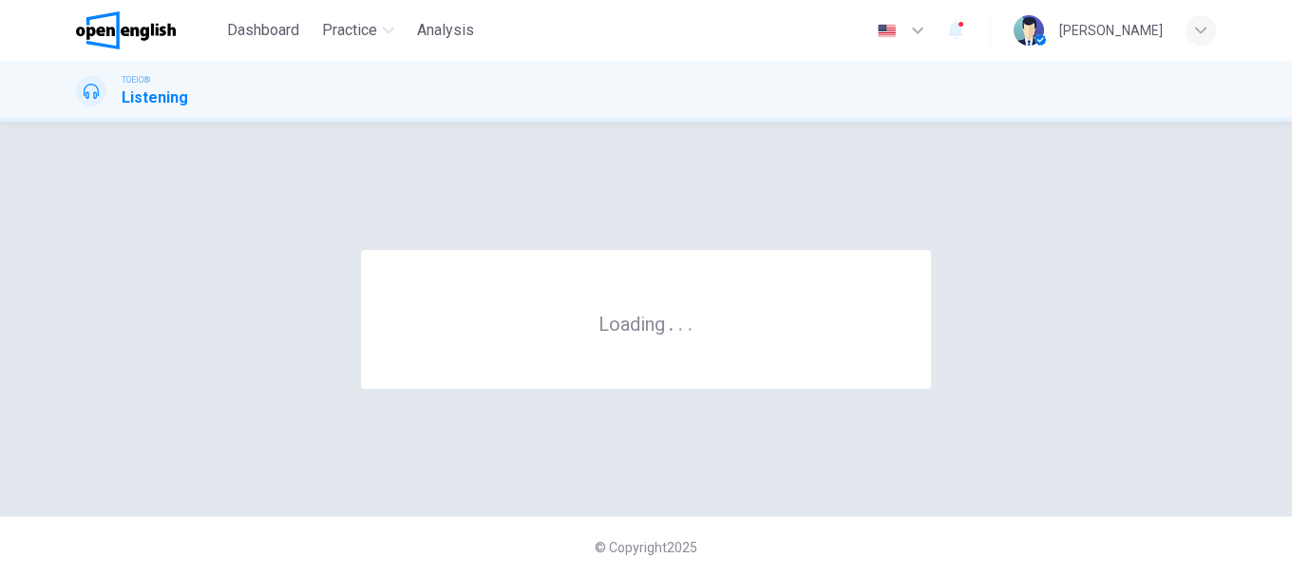
scroll to position [0, 0]
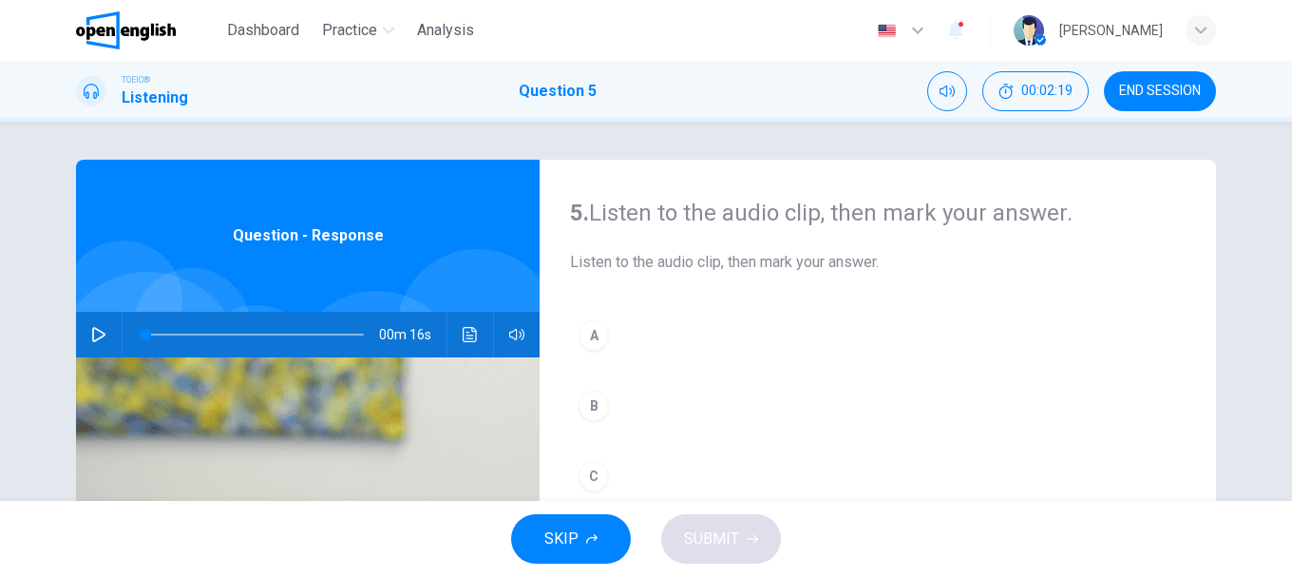
click at [91, 335] on icon "button" at bounding box center [98, 334] width 15 height 15
click at [955, 87] on button "Mute" at bounding box center [947, 91] width 40 height 40
click at [955, 87] on button "Unmute" at bounding box center [947, 91] width 40 height 40
click at [955, 87] on button "Mute" at bounding box center [947, 91] width 40 height 40
click at [955, 87] on button "Unmute" at bounding box center [947, 91] width 40 height 40
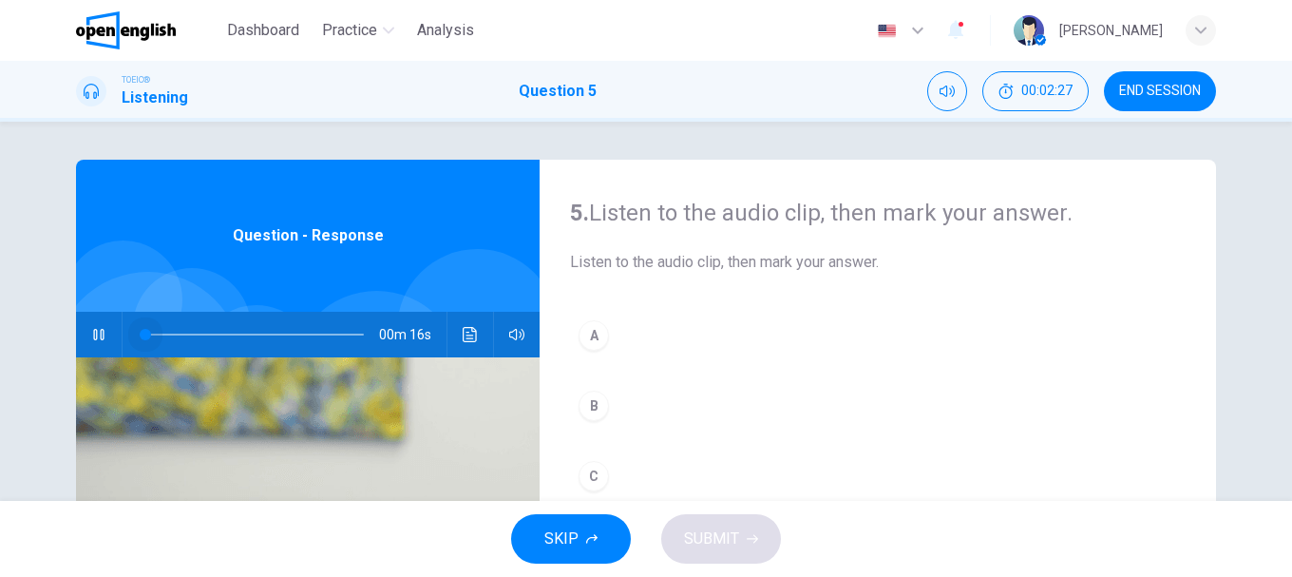
drag, startPoint x: 198, startPoint y: 333, endPoint x: 123, endPoint y: 328, distance: 75.3
click at [145, 328] on span at bounding box center [254, 334] width 218 height 27
click at [98, 334] on icon "button" at bounding box center [98, 334] width 15 height 15
type input "*"
click at [588, 335] on div "A" at bounding box center [593, 335] width 30 height 30
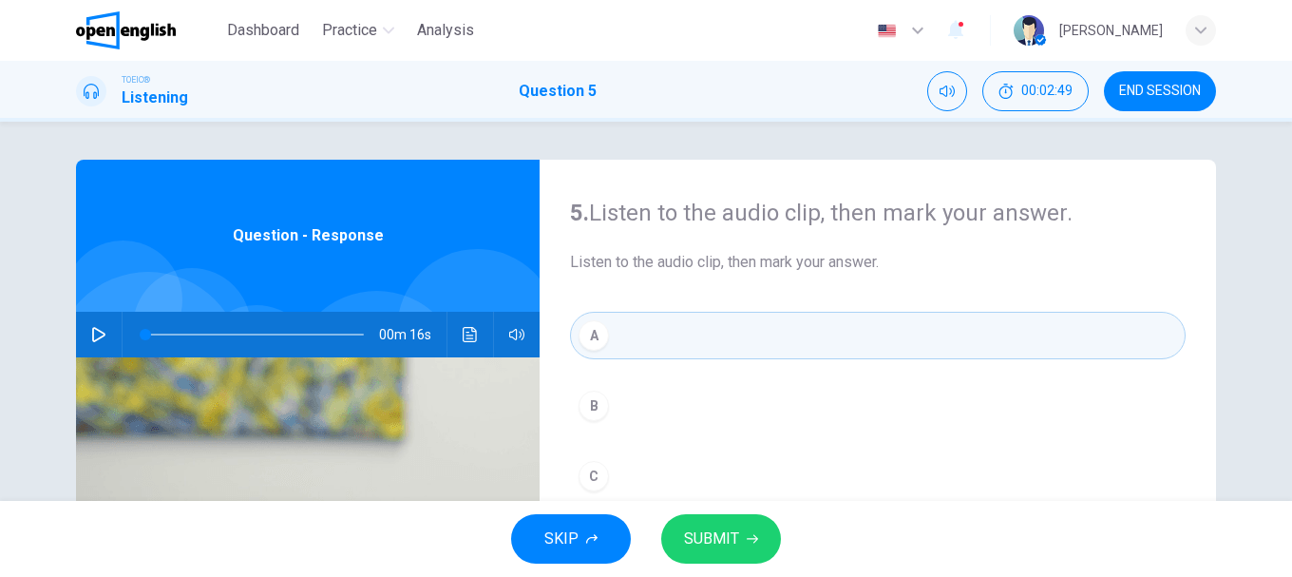
click at [738, 536] on button "SUBMIT" at bounding box center [721, 538] width 120 height 49
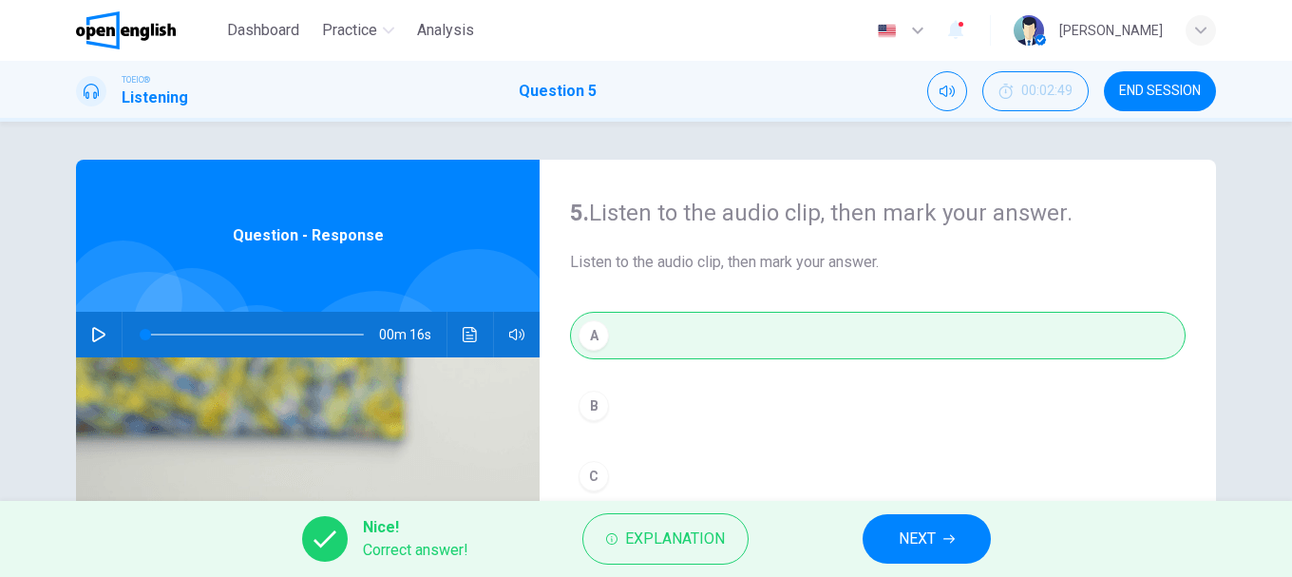
click at [932, 540] on span "NEXT" at bounding box center [917, 538] width 37 height 27
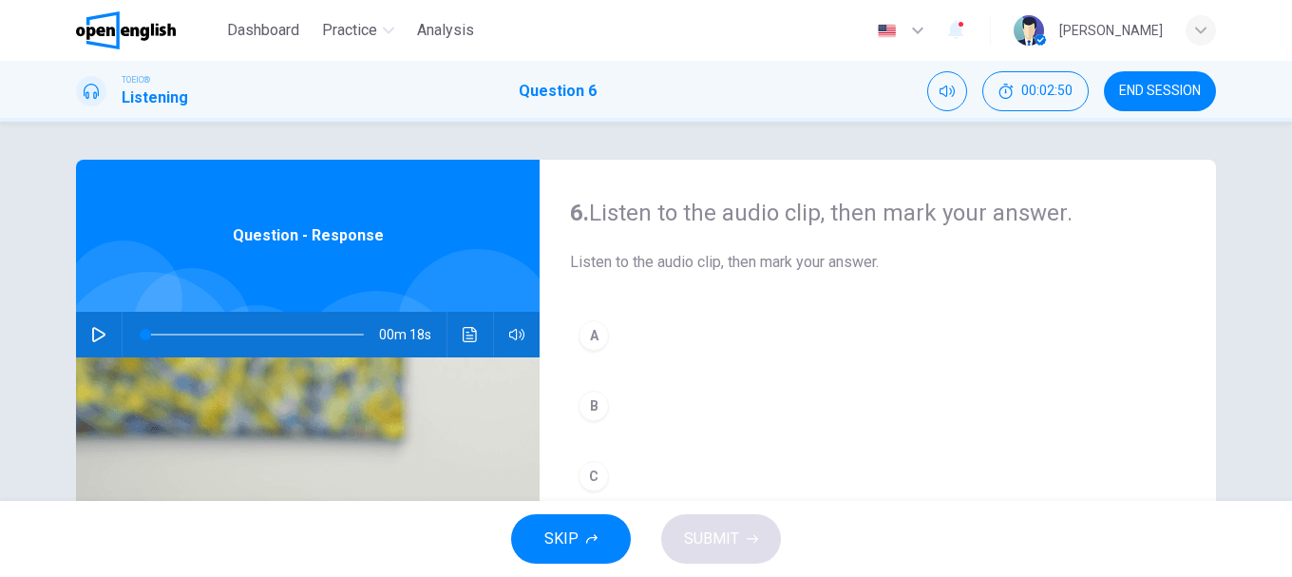
click at [95, 333] on icon "button" at bounding box center [98, 334] width 15 height 15
type input "*"
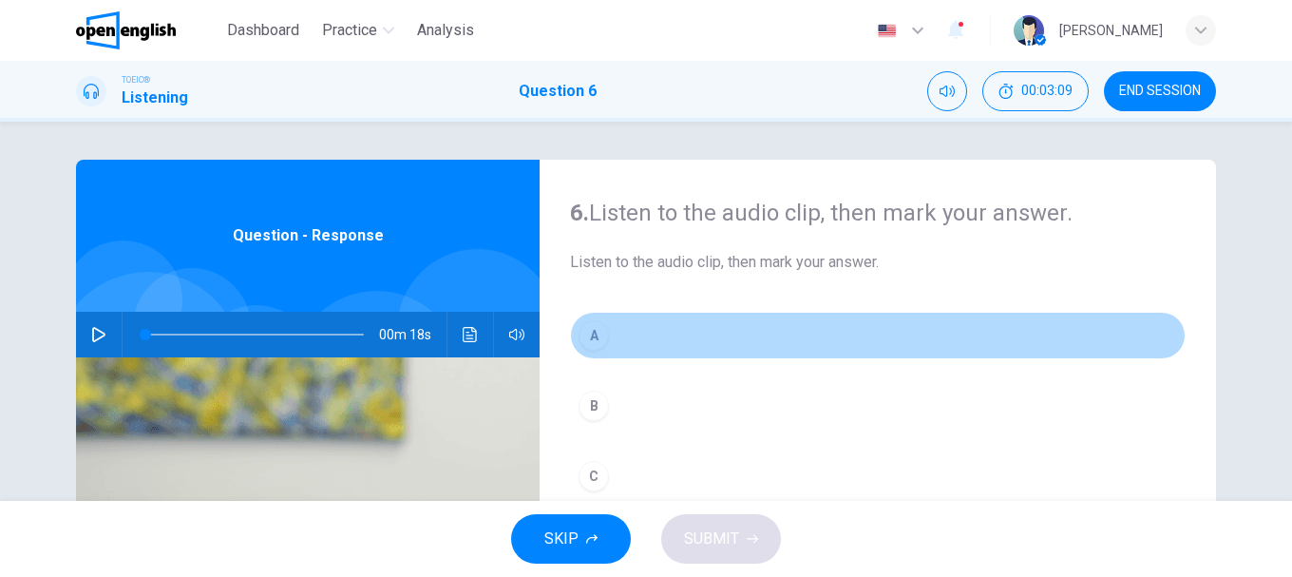
click at [595, 341] on div "A" at bounding box center [593, 335] width 30 height 30
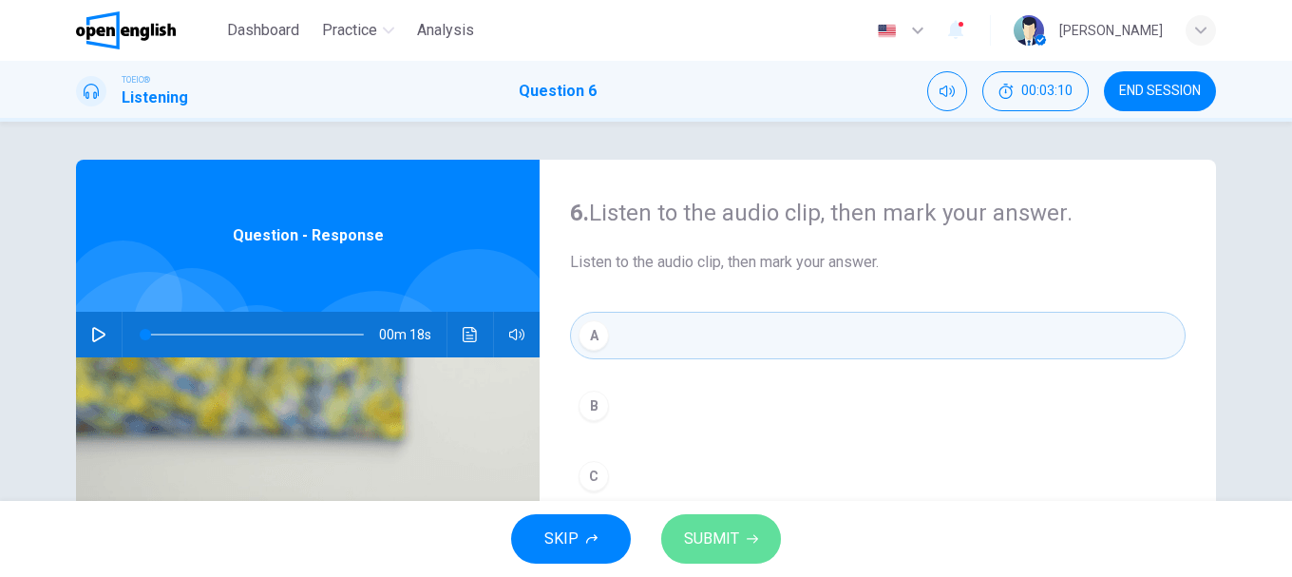
click at [745, 547] on button "SUBMIT" at bounding box center [721, 538] width 120 height 49
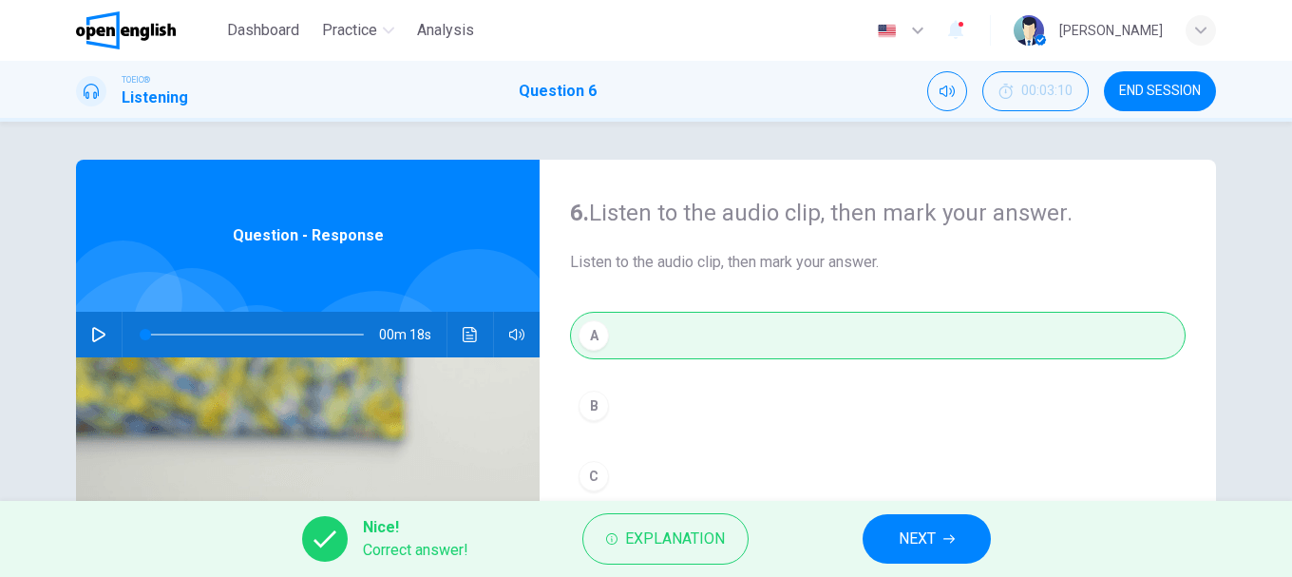
click at [901, 532] on span "NEXT" at bounding box center [917, 538] width 37 height 27
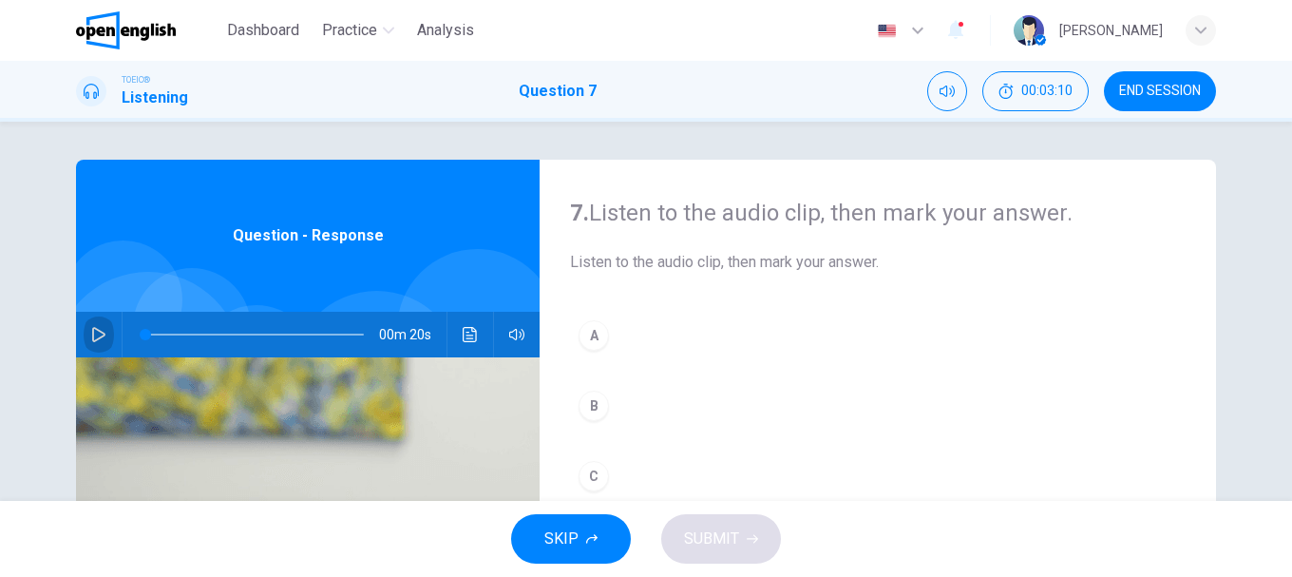
click at [102, 326] on button "button" at bounding box center [99, 335] width 30 height 46
click at [595, 468] on div "C" at bounding box center [593, 476] width 30 height 30
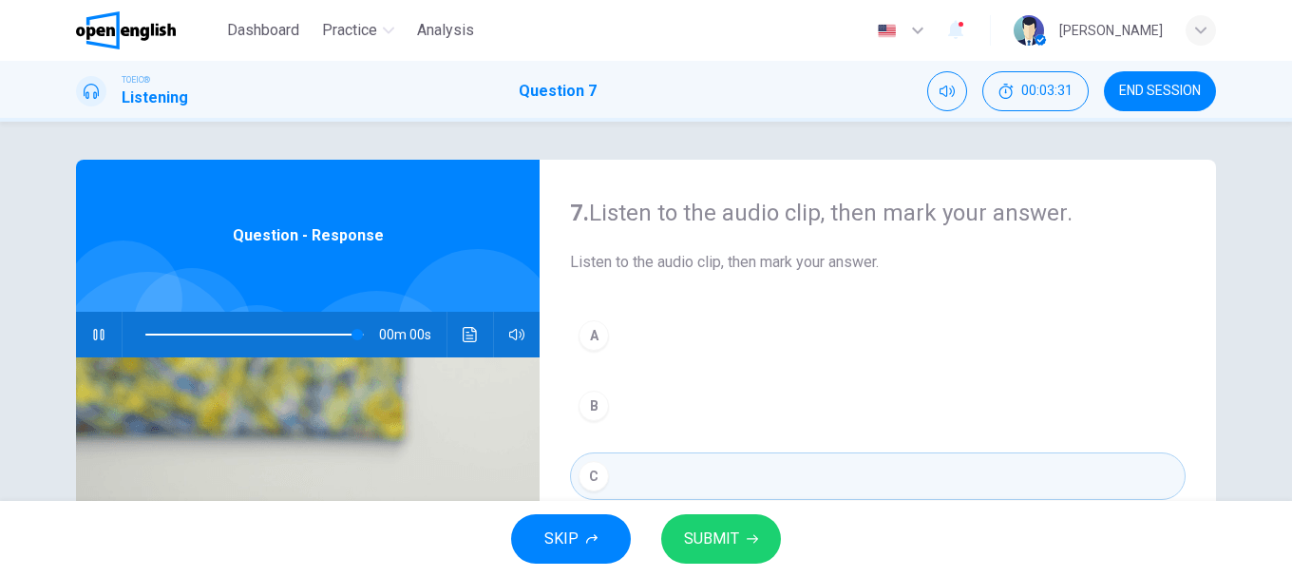
type input "*"
click at [731, 530] on span "SUBMIT" at bounding box center [711, 538] width 55 height 27
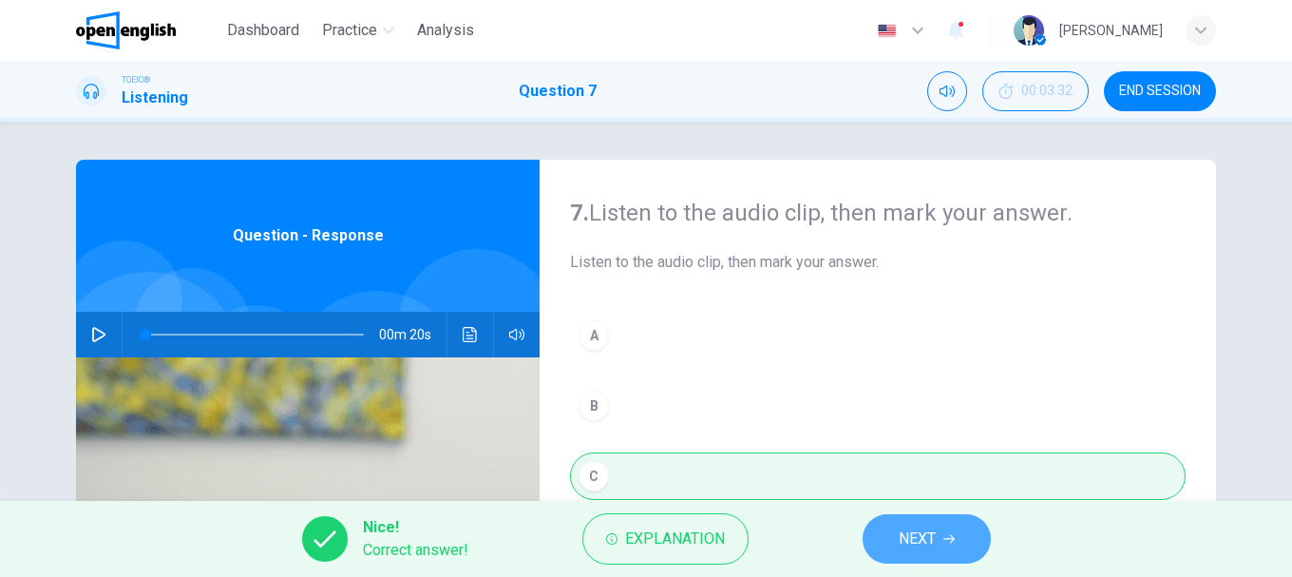
click at [920, 533] on span "NEXT" at bounding box center [917, 538] width 37 height 27
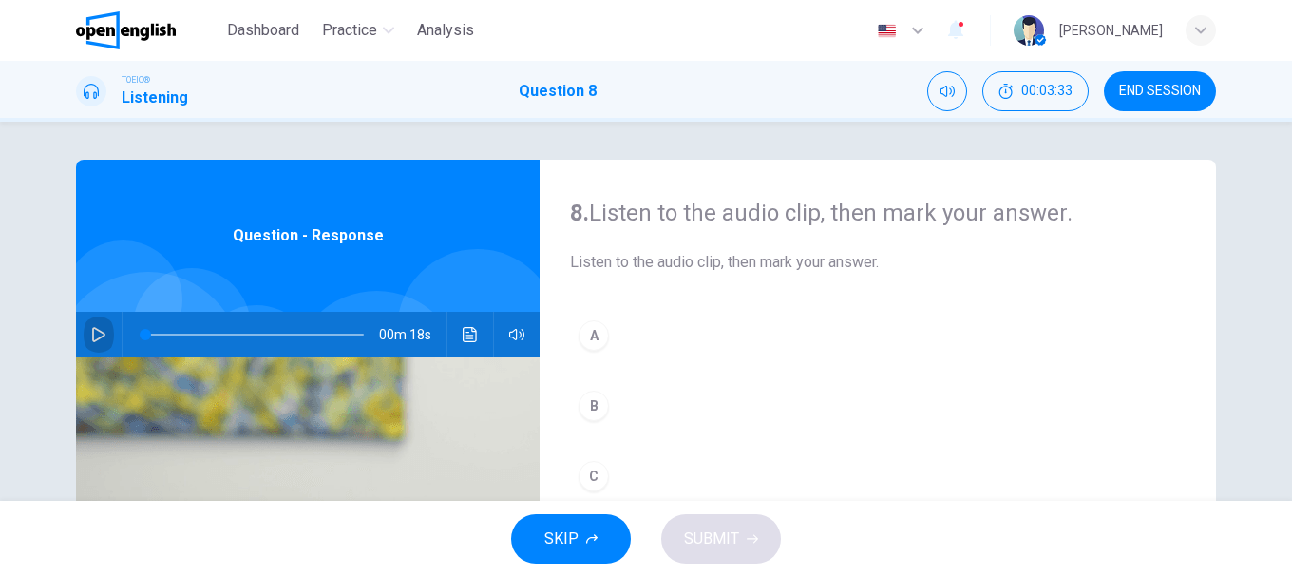
click at [102, 335] on button "button" at bounding box center [99, 335] width 30 height 46
type input "*"
click at [592, 334] on div "A" at bounding box center [593, 335] width 30 height 30
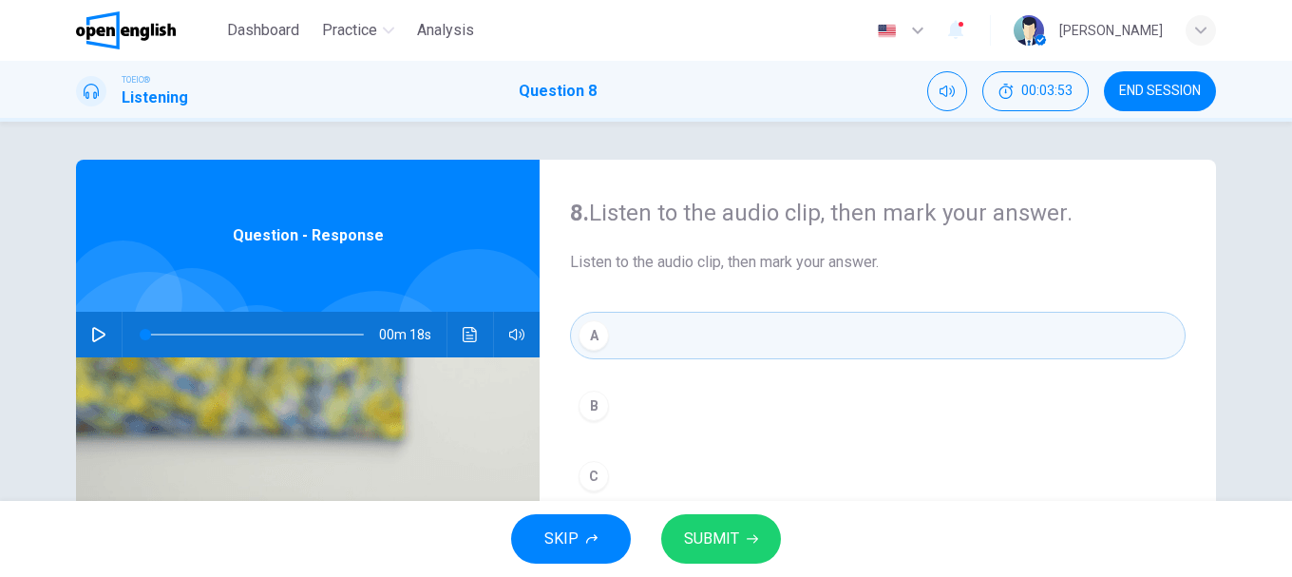
click at [734, 540] on span "SUBMIT" at bounding box center [711, 538] width 55 height 27
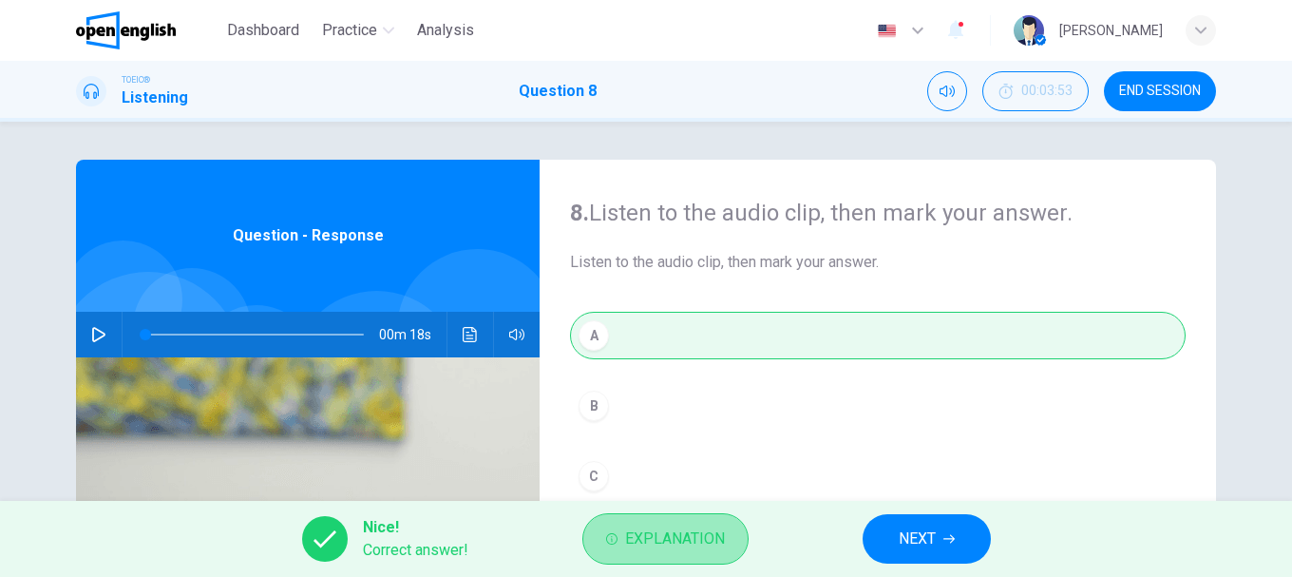
click at [690, 539] on span "Explanation" at bounding box center [675, 538] width 100 height 27
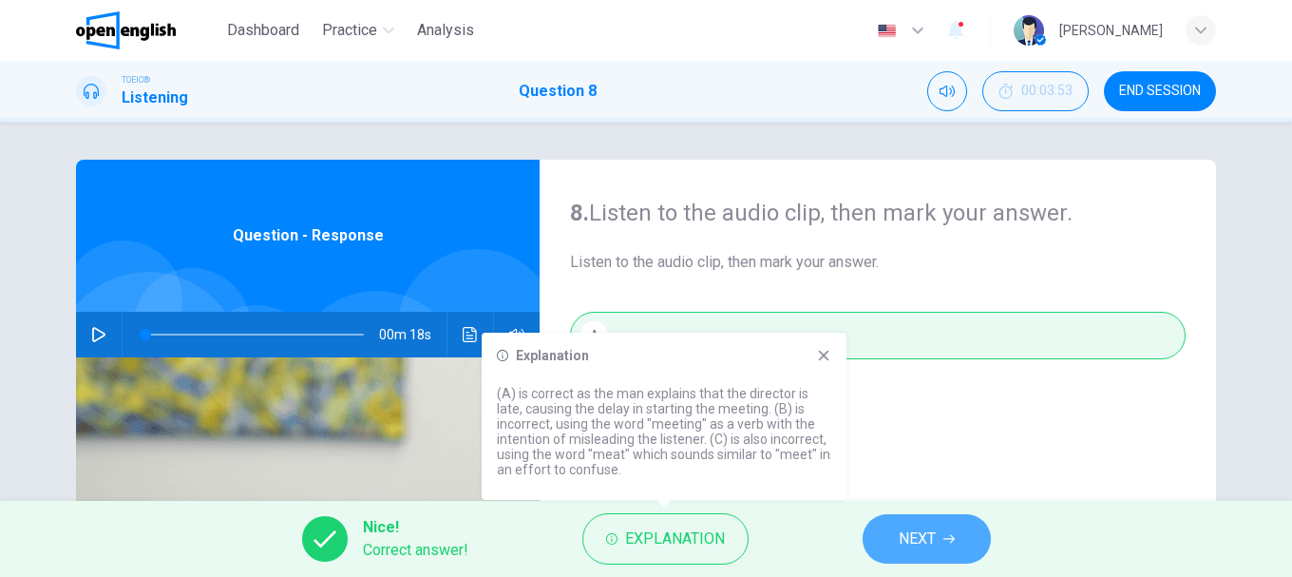
click at [939, 529] on button "NEXT" at bounding box center [927, 538] width 128 height 49
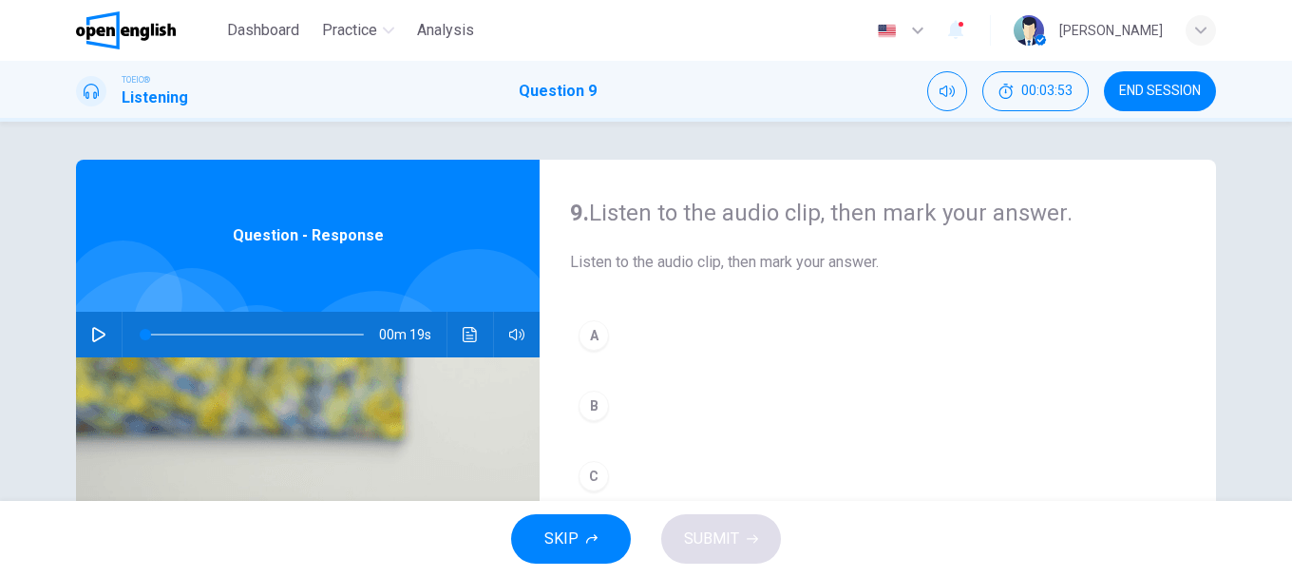
click at [84, 332] on button "button" at bounding box center [99, 335] width 30 height 46
type input "*"
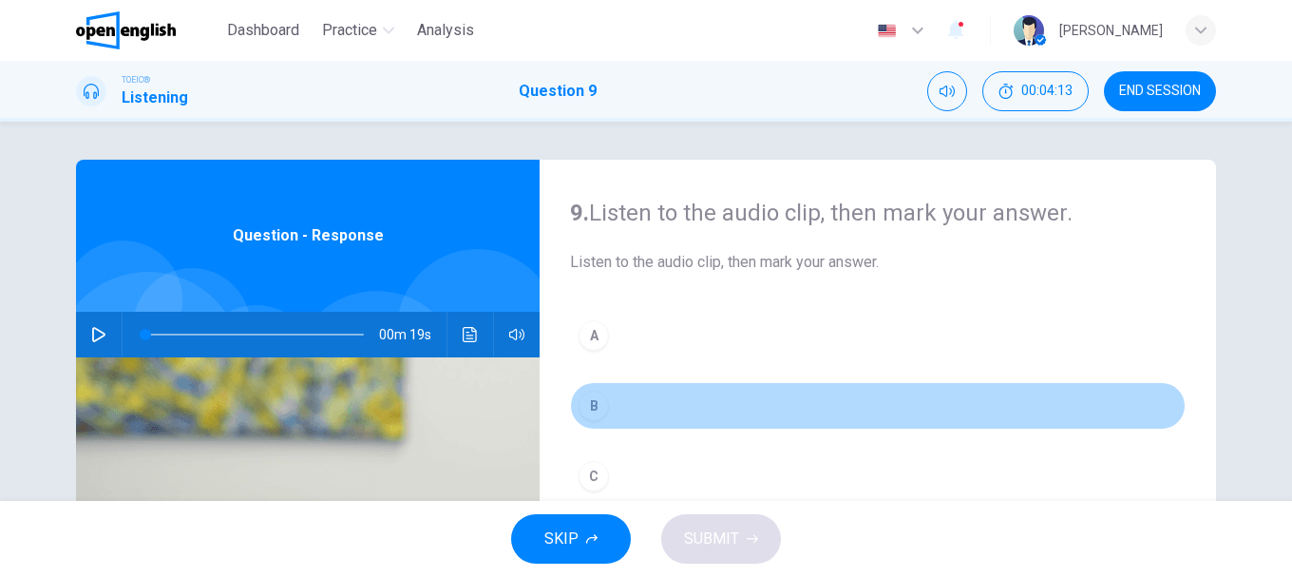
click at [582, 401] on div "B" at bounding box center [593, 405] width 30 height 30
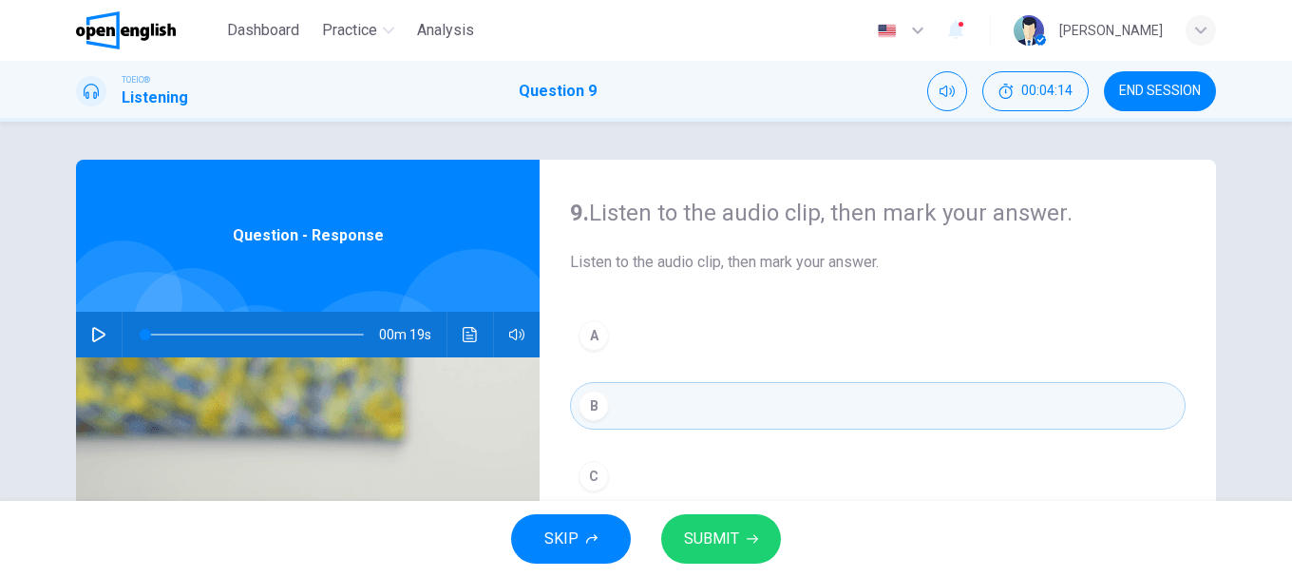
click at [745, 530] on button "SUBMIT" at bounding box center [721, 538] width 120 height 49
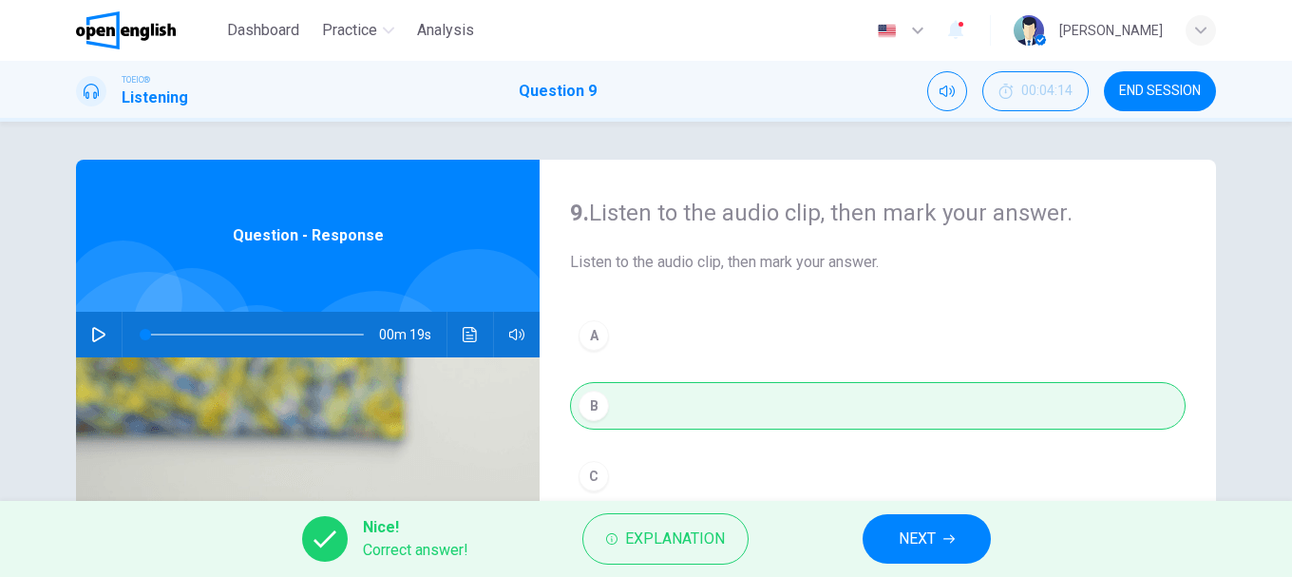
click at [903, 540] on span "NEXT" at bounding box center [917, 538] width 37 height 27
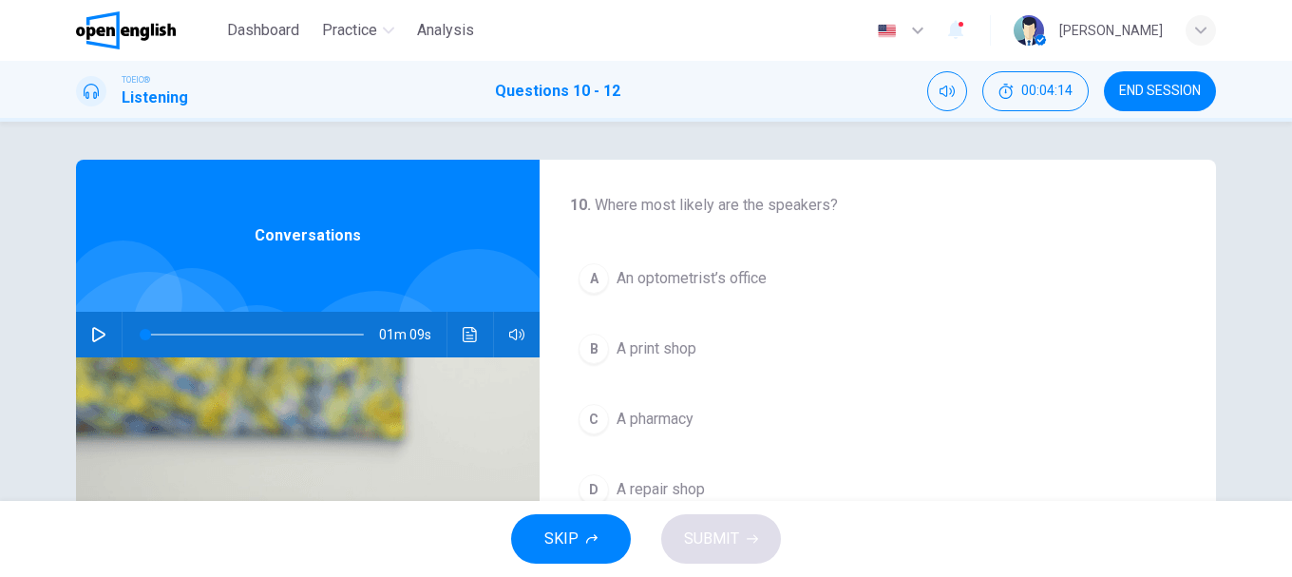
click at [91, 337] on icon "button" at bounding box center [98, 334] width 15 height 15
click at [598, 278] on div "A" at bounding box center [593, 278] width 30 height 30
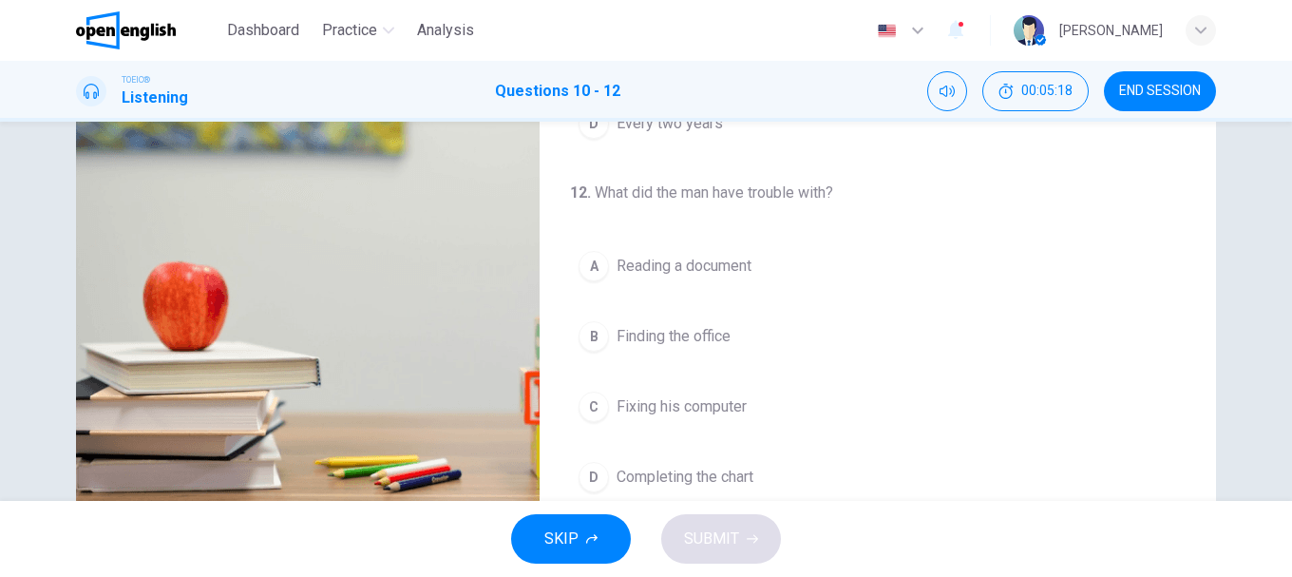
scroll to position [357, 0]
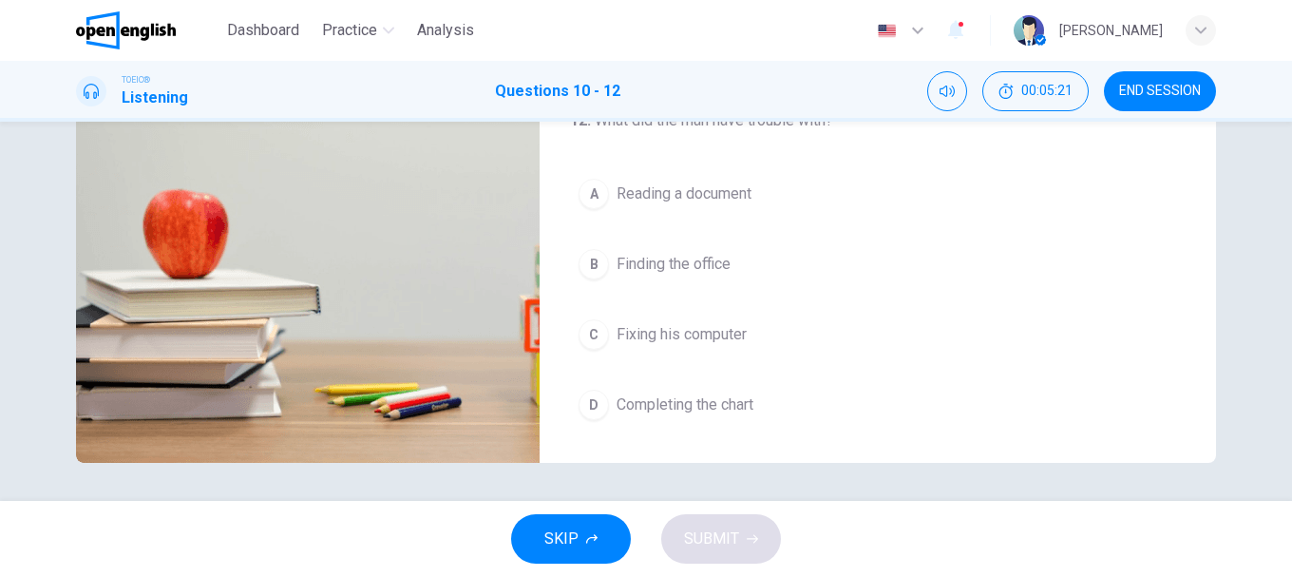
click at [585, 197] on div "A" at bounding box center [593, 194] width 30 height 30
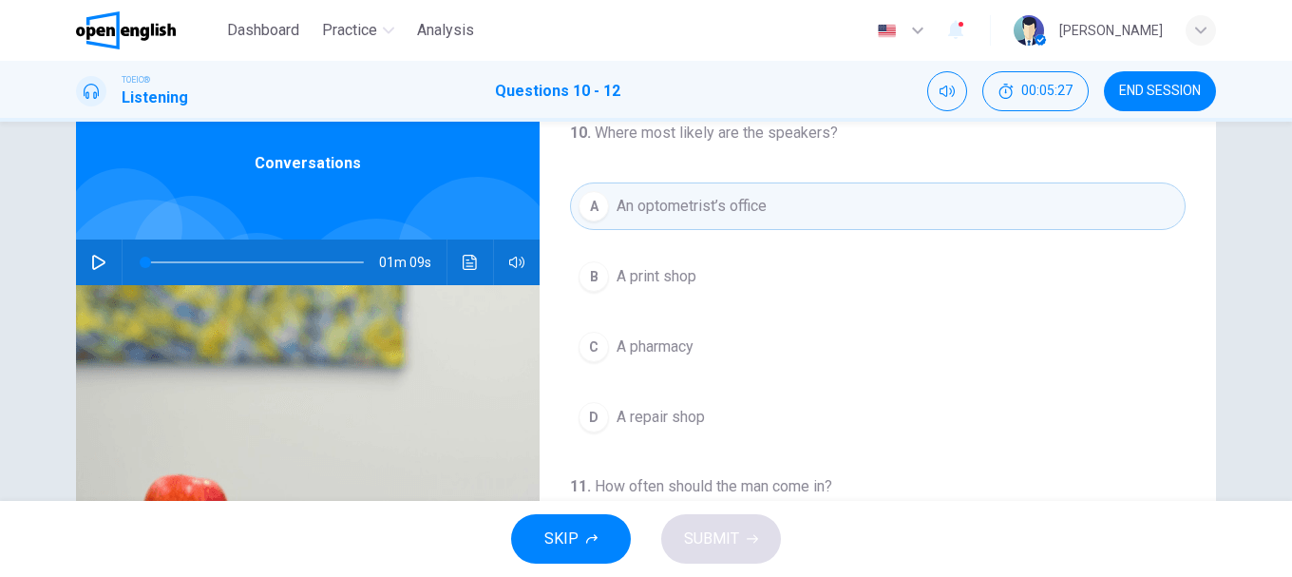
scroll to position [0, 0]
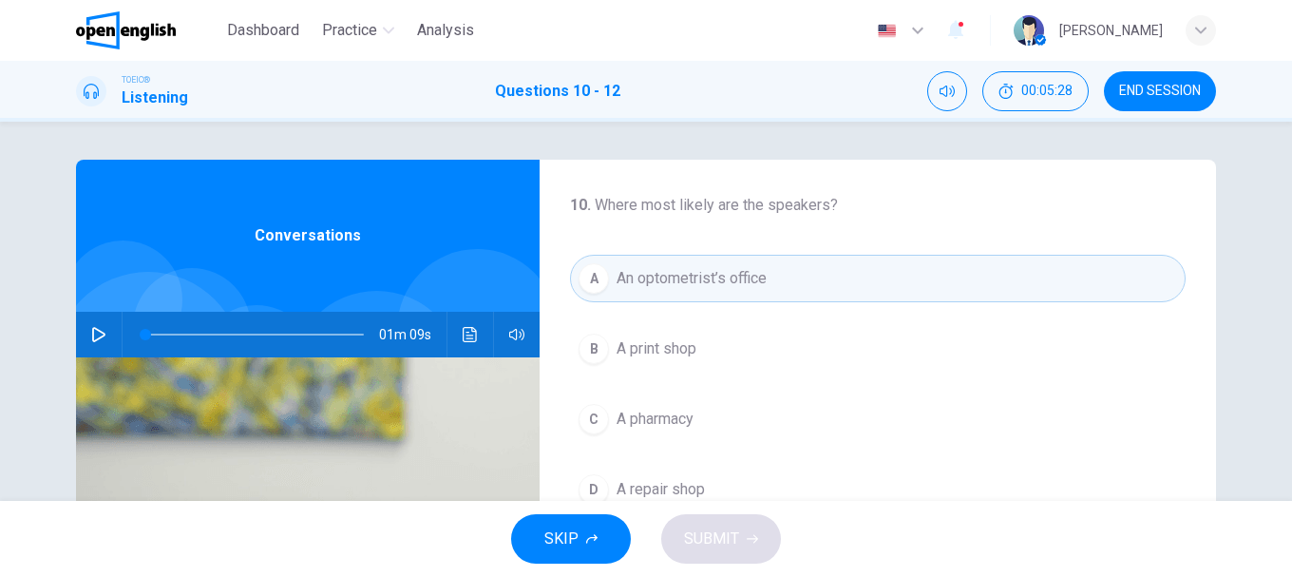
click at [91, 329] on icon "button" at bounding box center [98, 334] width 15 height 15
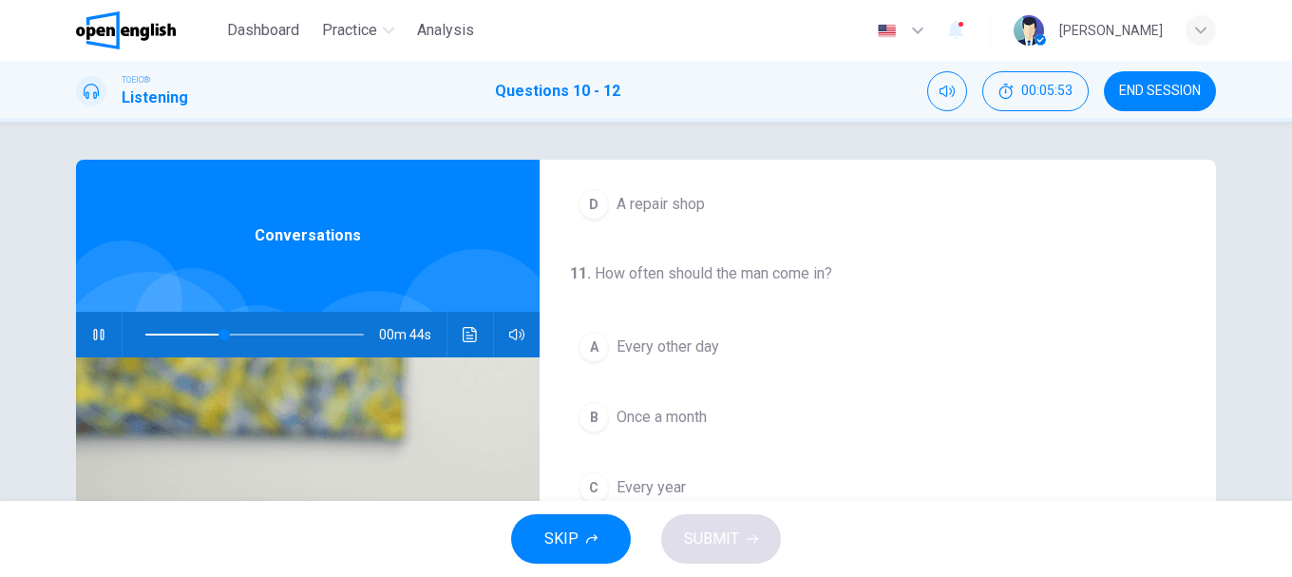
scroll to position [380, 0]
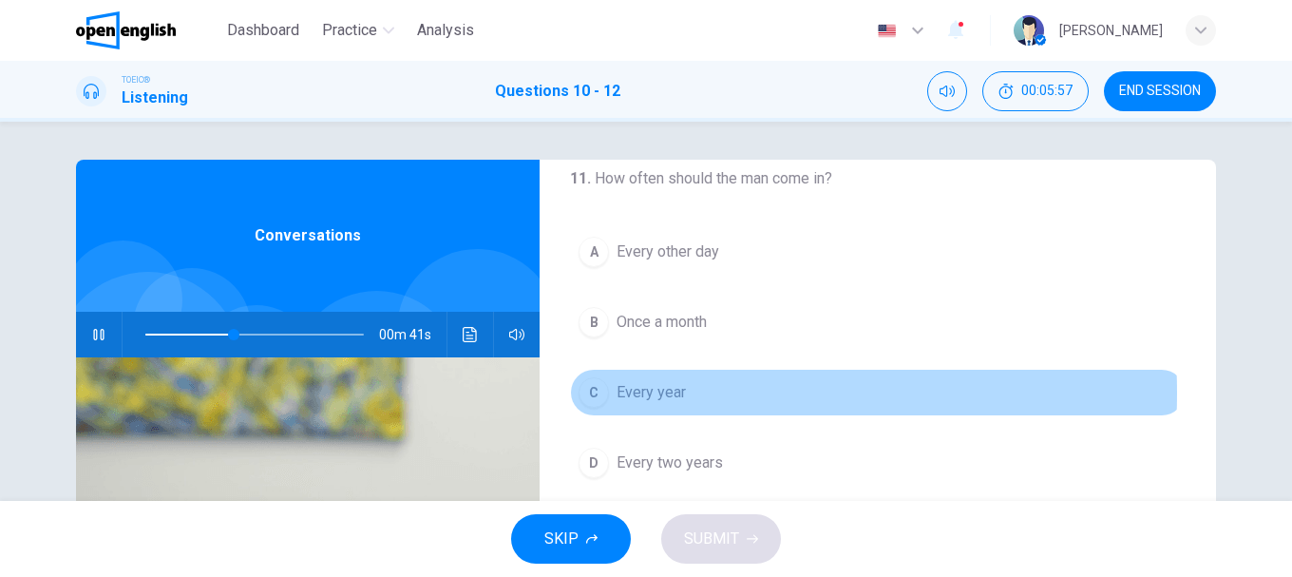
click at [587, 392] on div "C" at bounding box center [593, 392] width 30 height 30
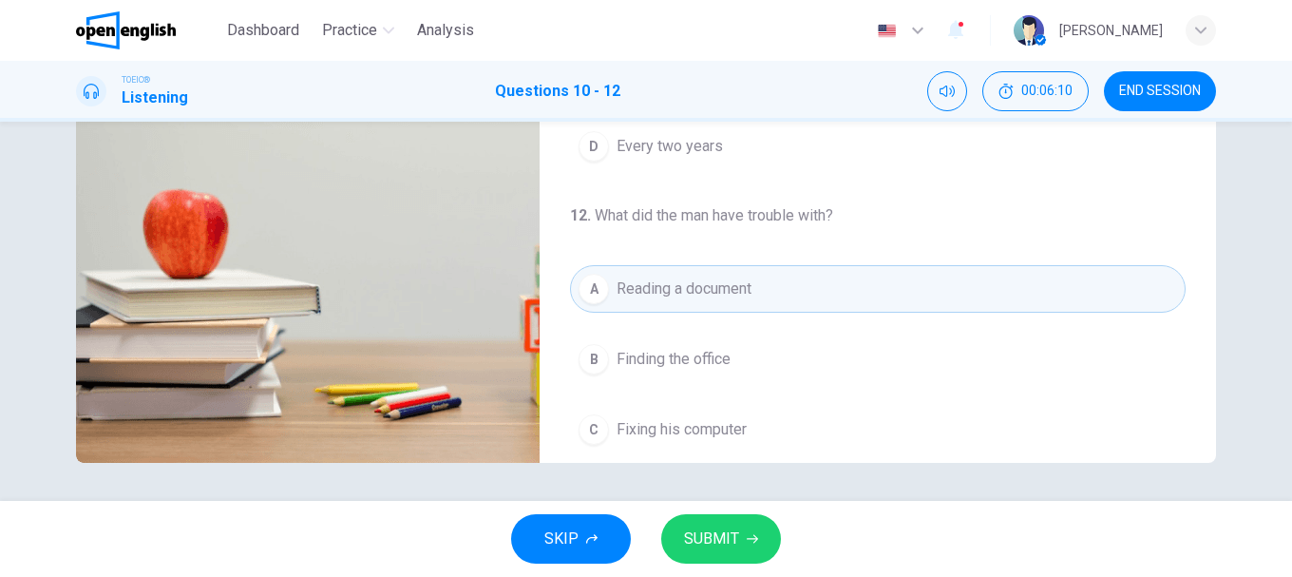
scroll to position [434, 0]
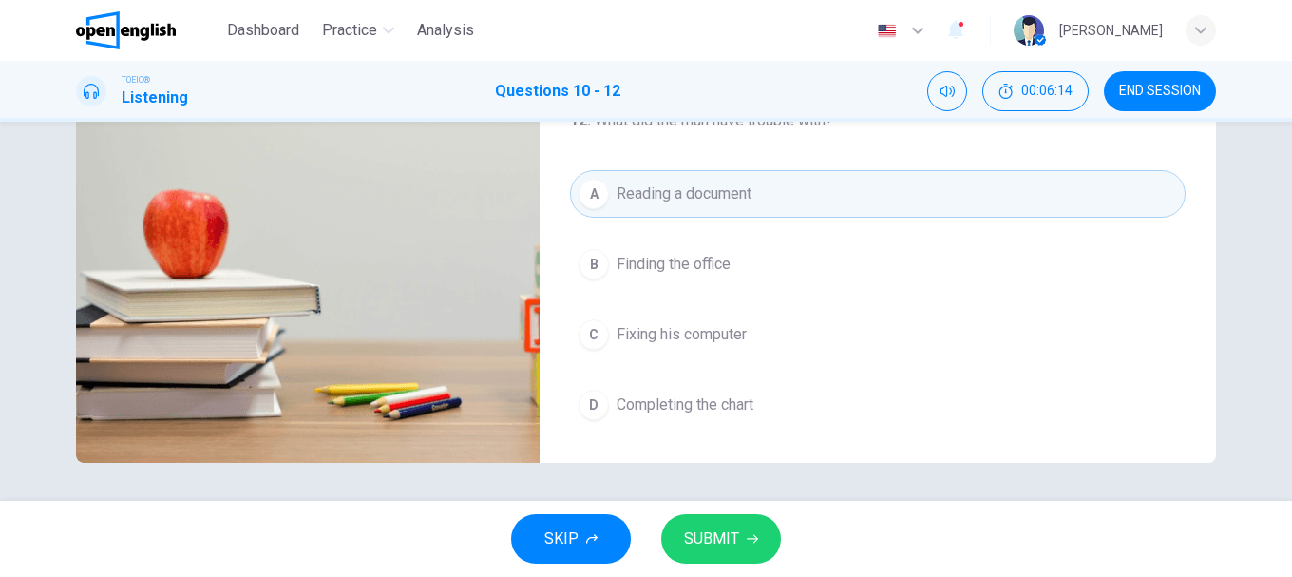
click at [724, 541] on span "SUBMIT" at bounding box center [711, 538] width 55 height 27
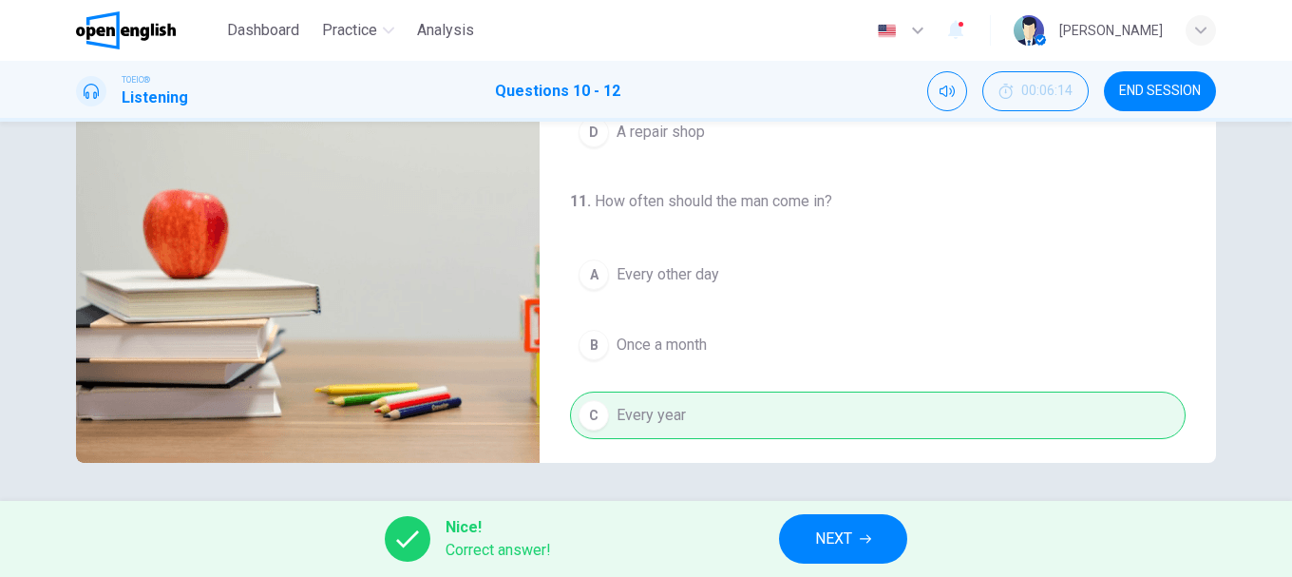
scroll to position [72, 0]
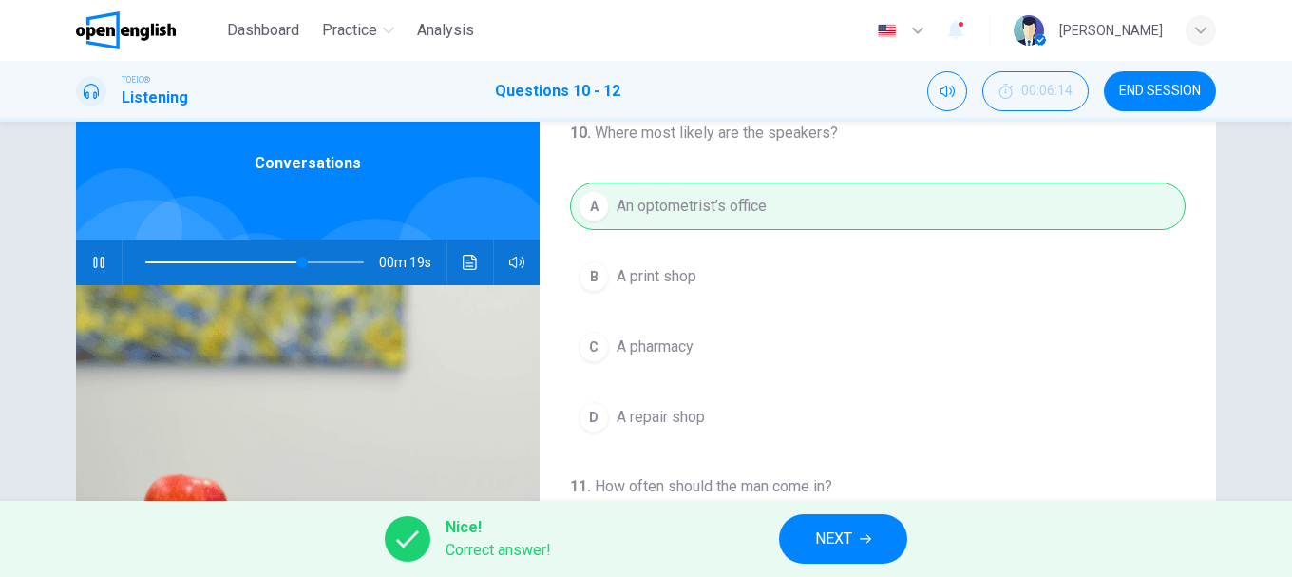
type input "**"
click at [851, 532] on span "NEXT" at bounding box center [833, 538] width 37 height 27
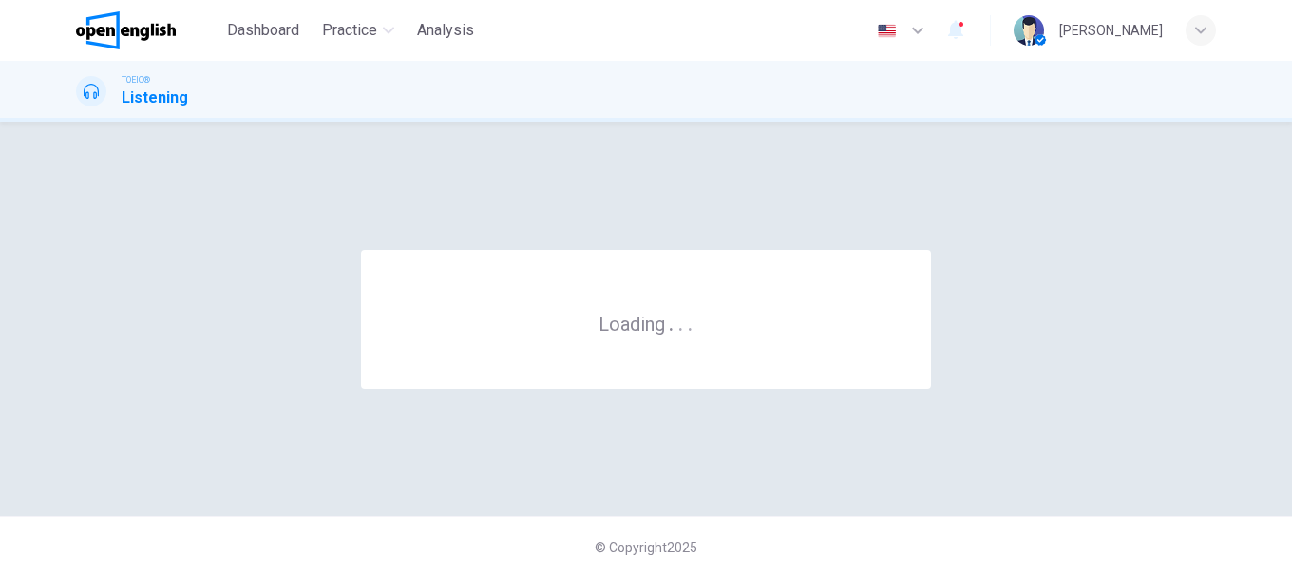
scroll to position [0, 0]
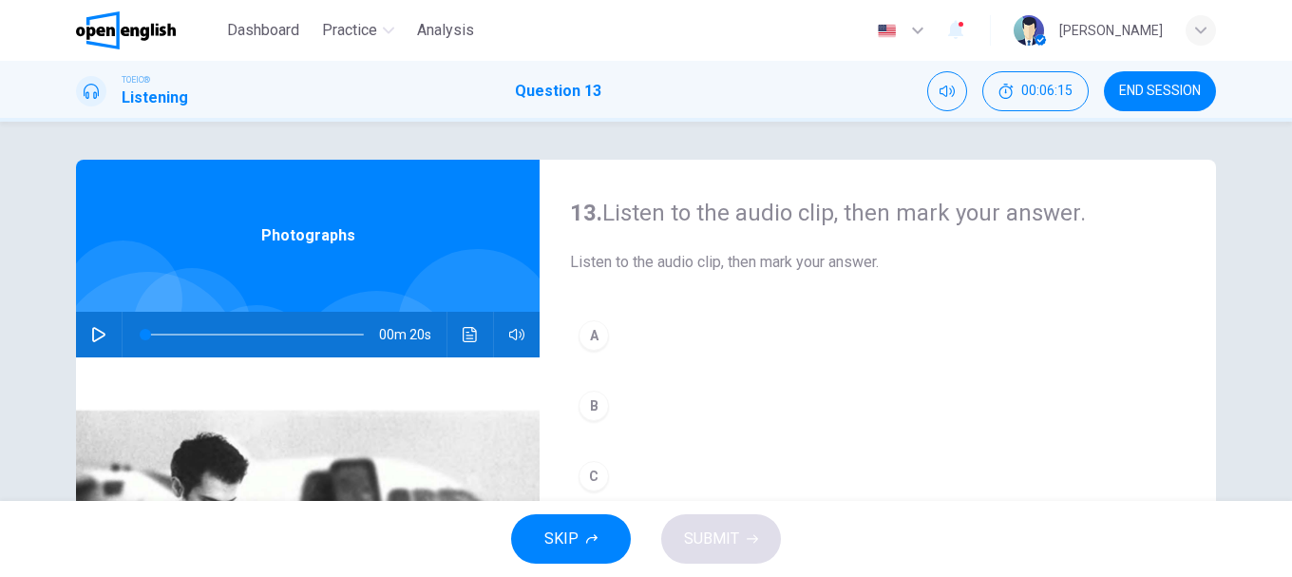
click at [92, 331] on icon "button" at bounding box center [98, 334] width 15 height 15
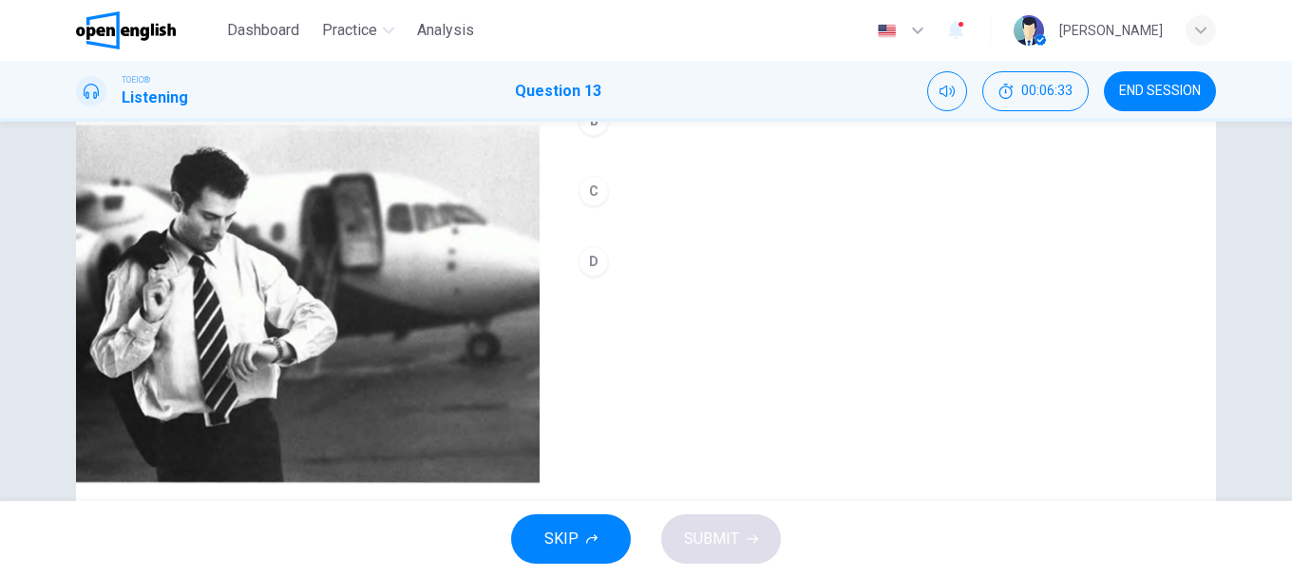
scroll to position [190, 0]
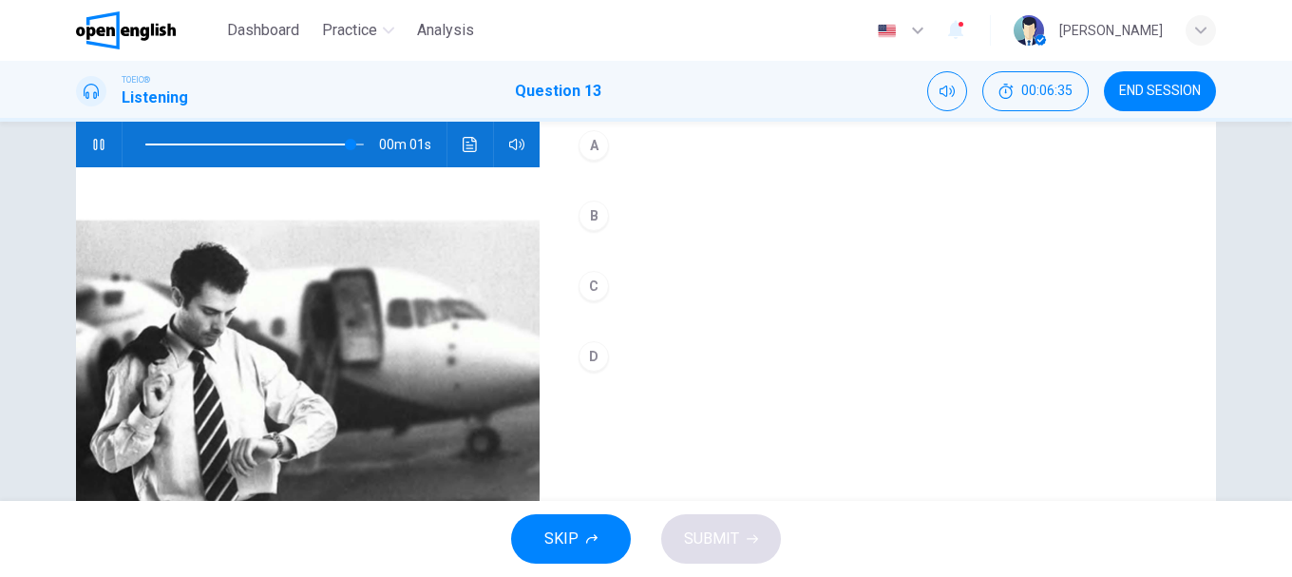
click at [587, 212] on div "B" at bounding box center [593, 215] width 30 height 30
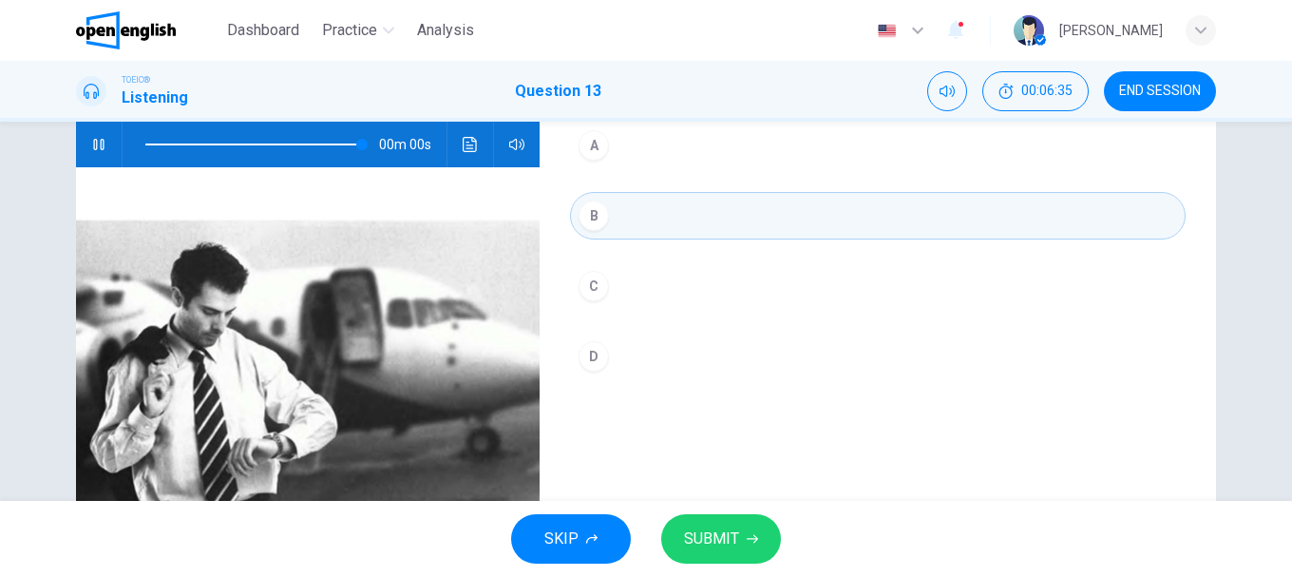
type input "*"
click at [718, 522] on button "SUBMIT" at bounding box center [721, 538] width 120 height 49
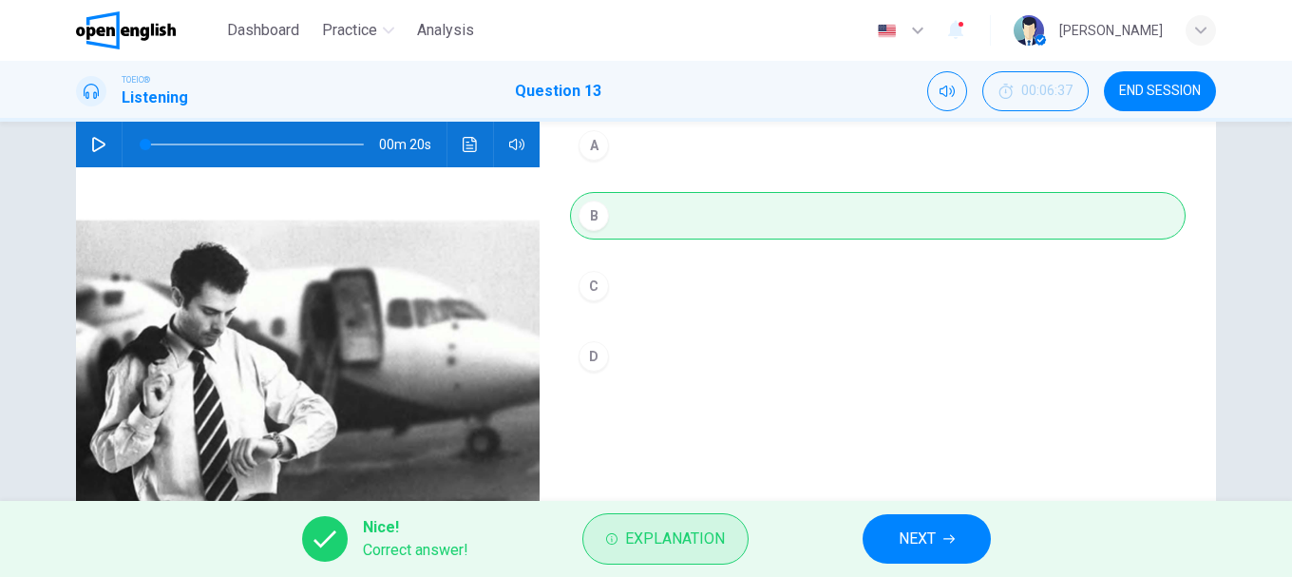
click at [713, 538] on span "Explanation" at bounding box center [675, 538] width 100 height 27
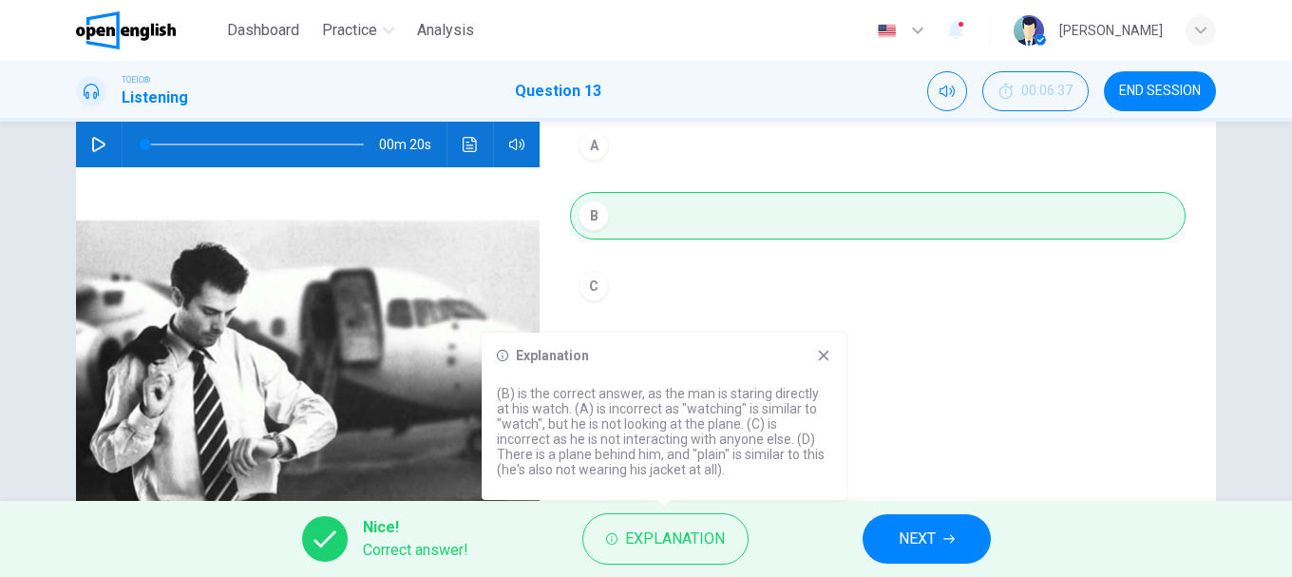
click at [915, 549] on span "NEXT" at bounding box center [917, 538] width 37 height 27
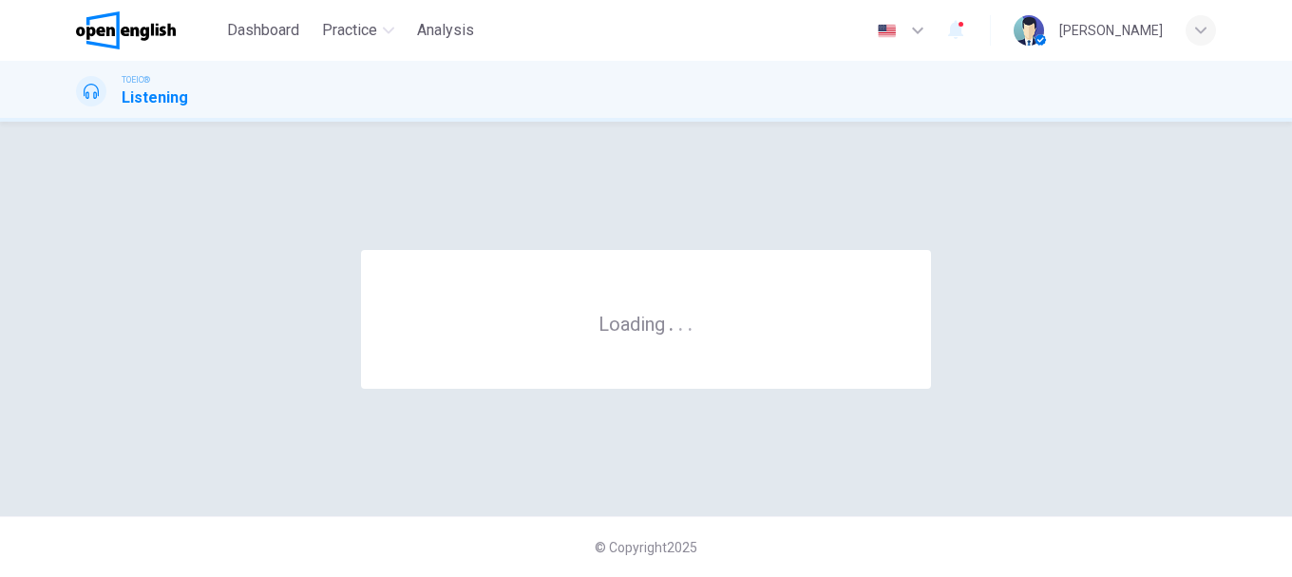
scroll to position [0, 0]
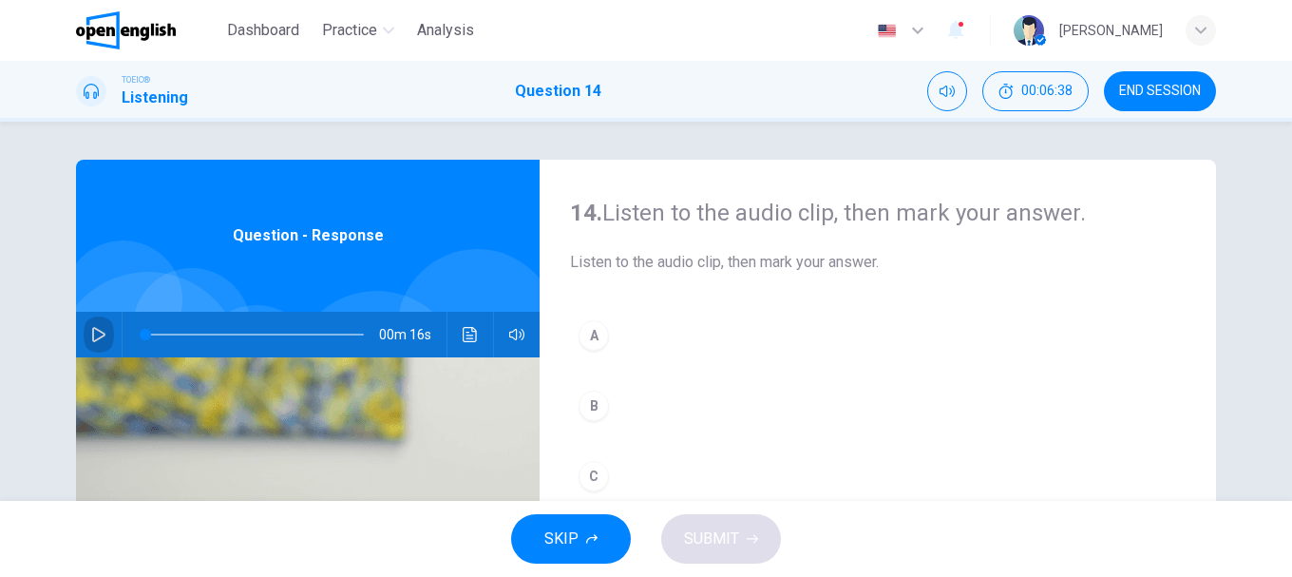
click at [93, 329] on icon "button" at bounding box center [98, 334] width 15 height 15
type input "*"
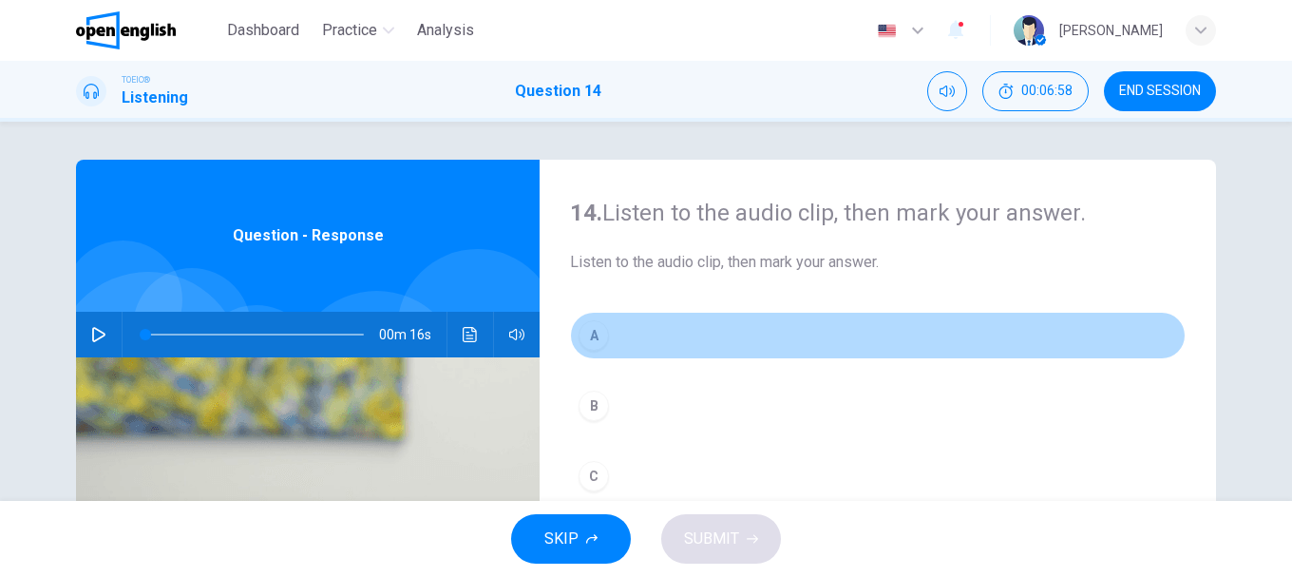
click at [594, 331] on div "A" at bounding box center [593, 335] width 30 height 30
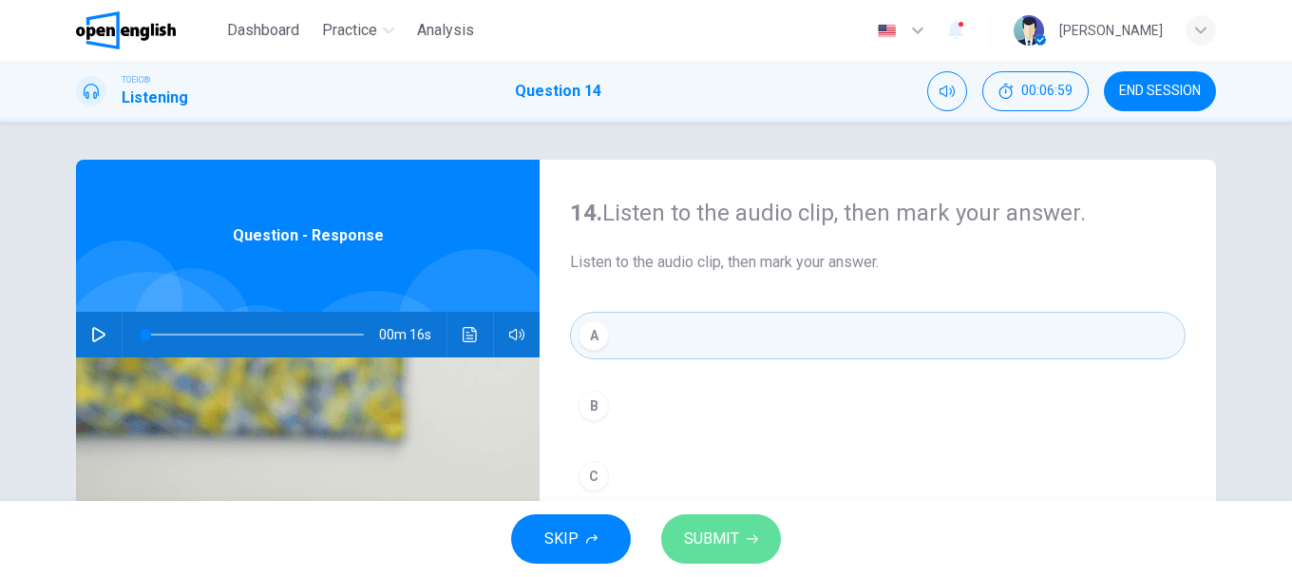
click at [733, 539] on span "SUBMIT" at bounding box center [711, 538] width 55 height 27
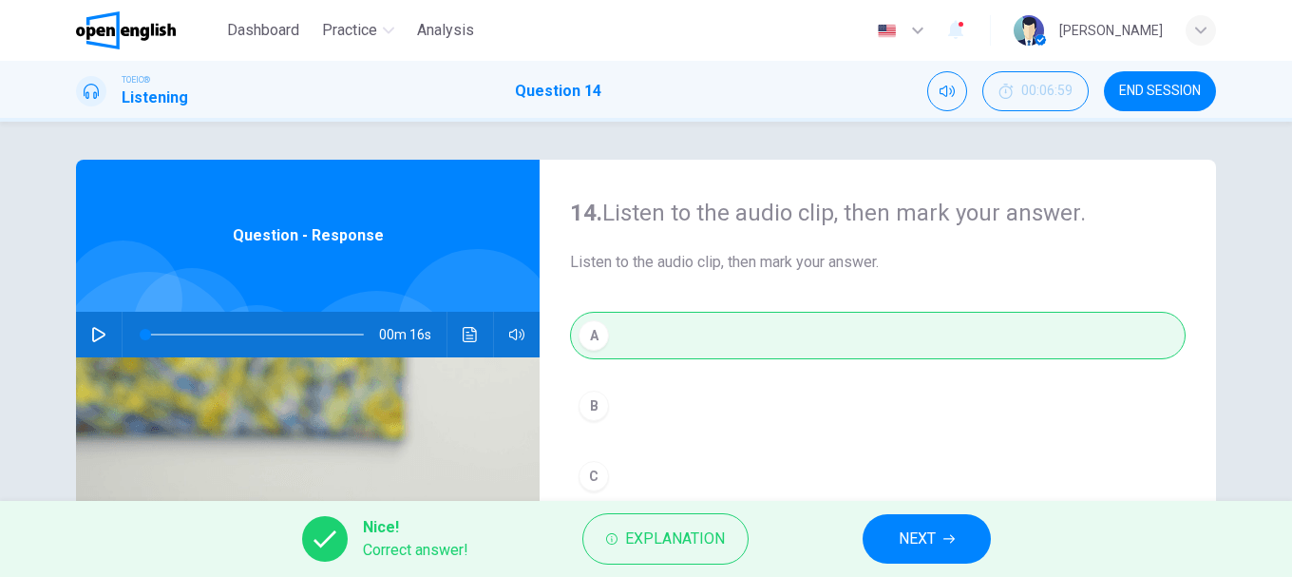
click at [924, 536] on span "NEXT" at bounding box center [917, 538] width 37 height 27
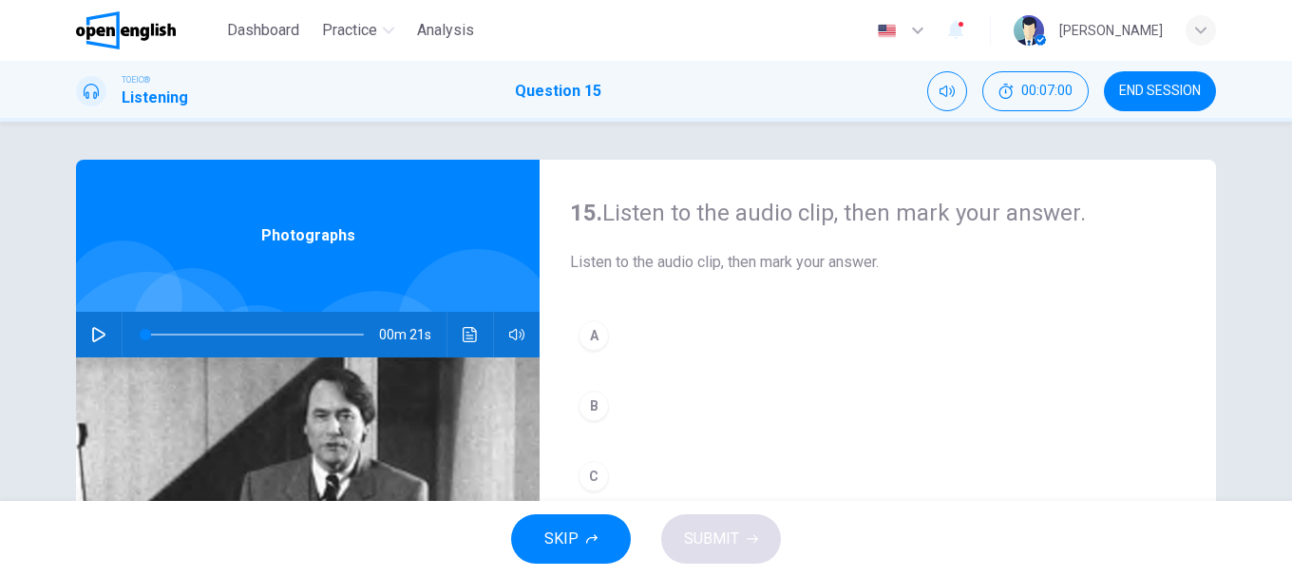
click at [103, 325] on button "button" at bounding box center [99, 335] width 30 height 46
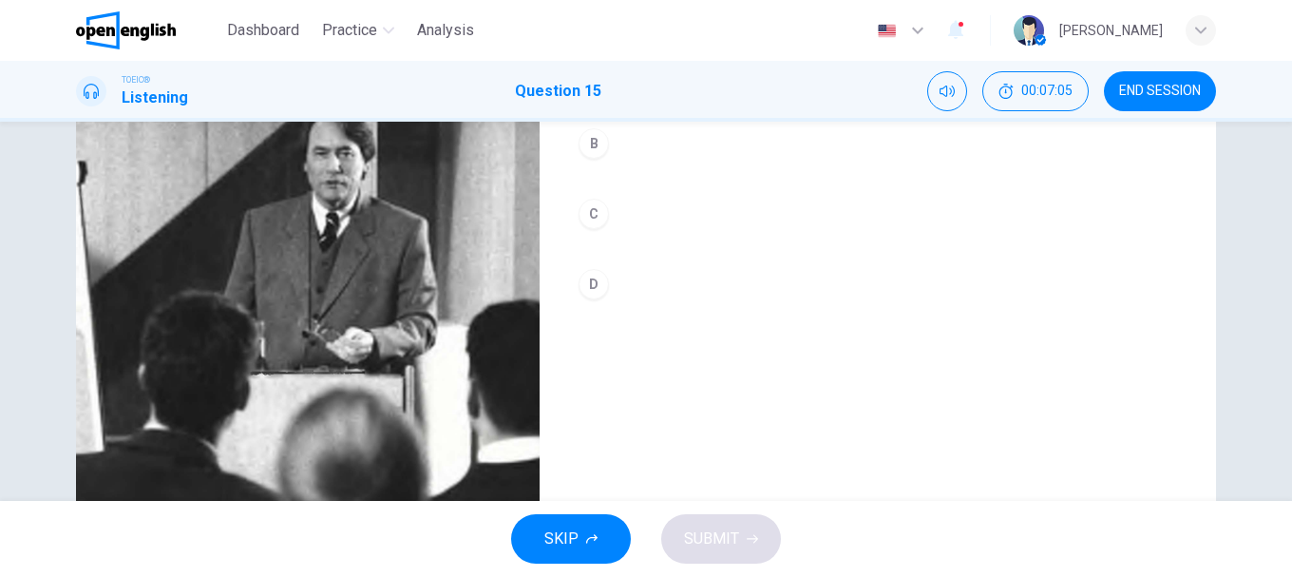
scroll to position [167, 0]
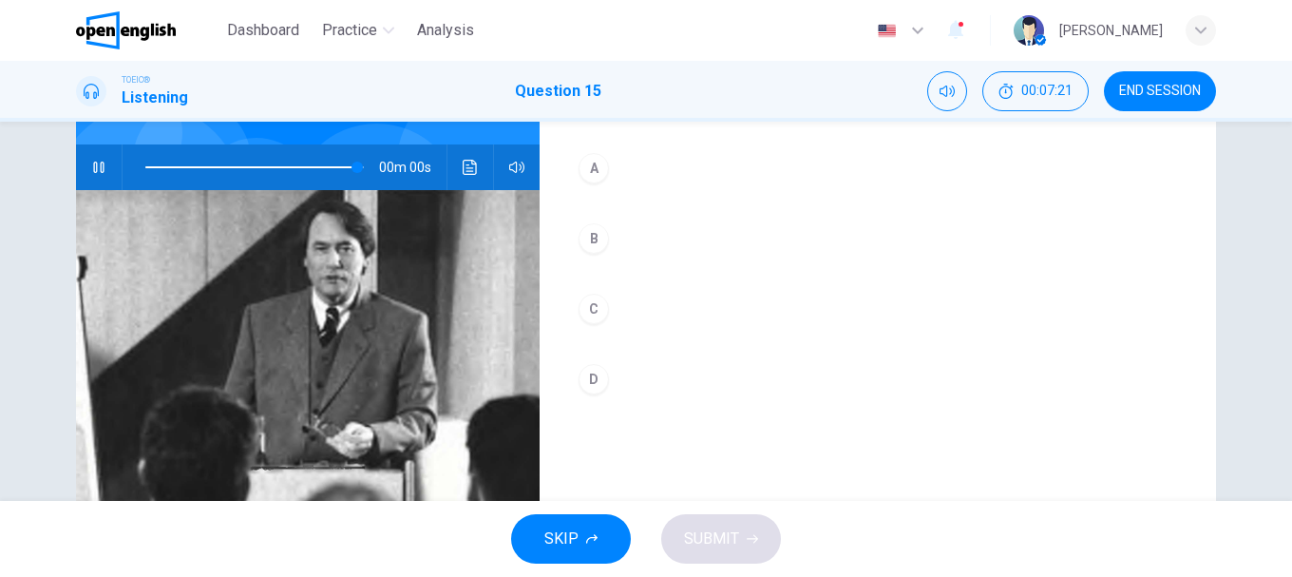
type input "*"
click at [595, 375] on div "D" at bounding box center [593, 379] width 30 height 30
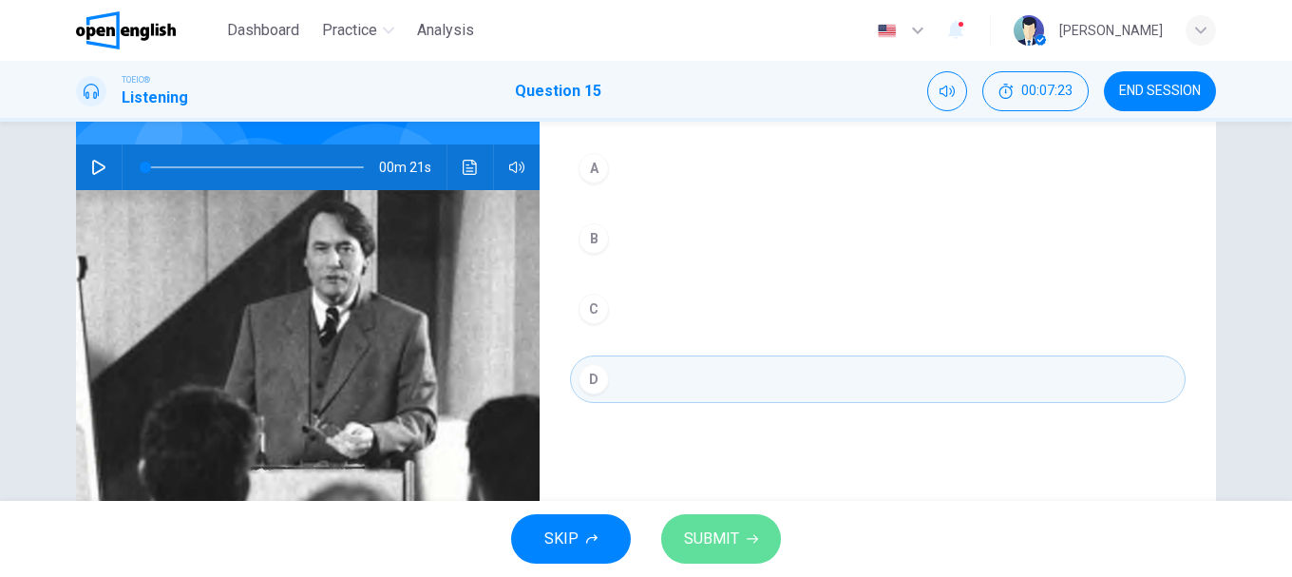
click at [737, 520] on button "SUBMIT" at bounding box center [721, 538] width 120 height 49
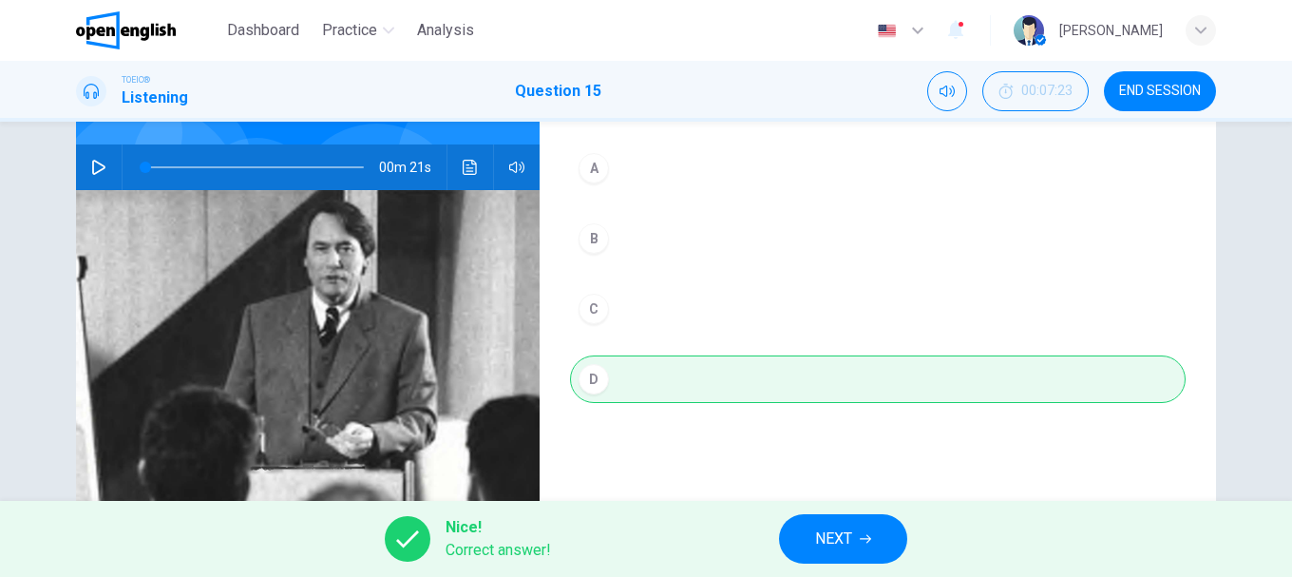
click at [826, 532] on span "NEXT" at bounding box center [833, 538] width 37 height 27
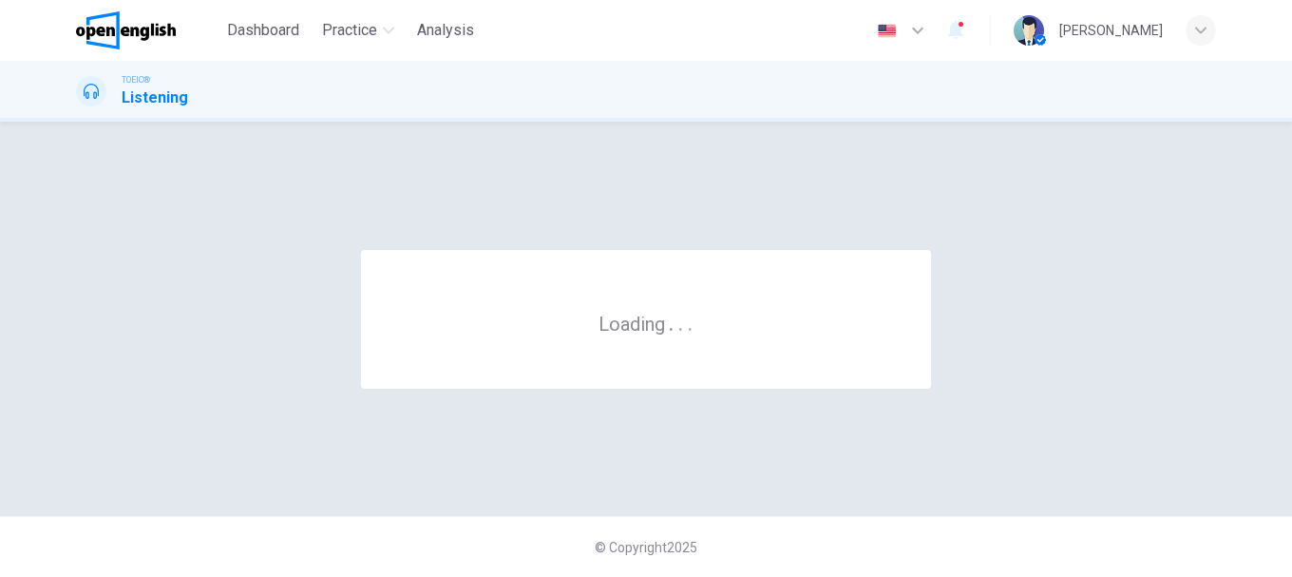
scroll to position [0, 0]
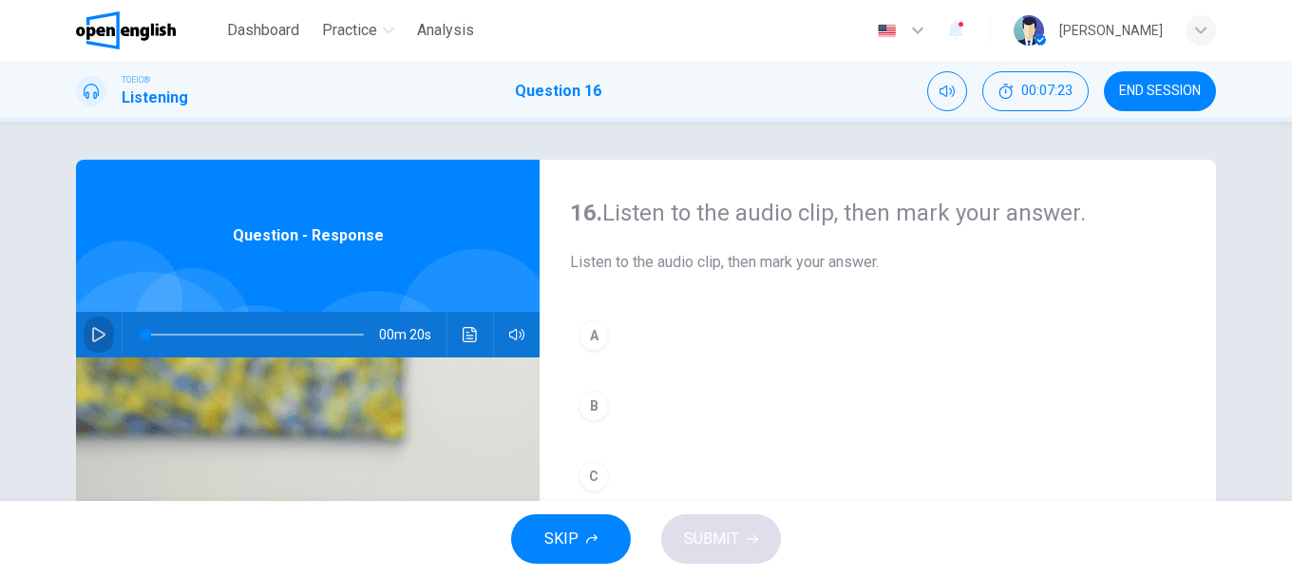
click at [92, 328] on icon "button" at bounding box center [98, 334] width 13 height 15
type input "*"
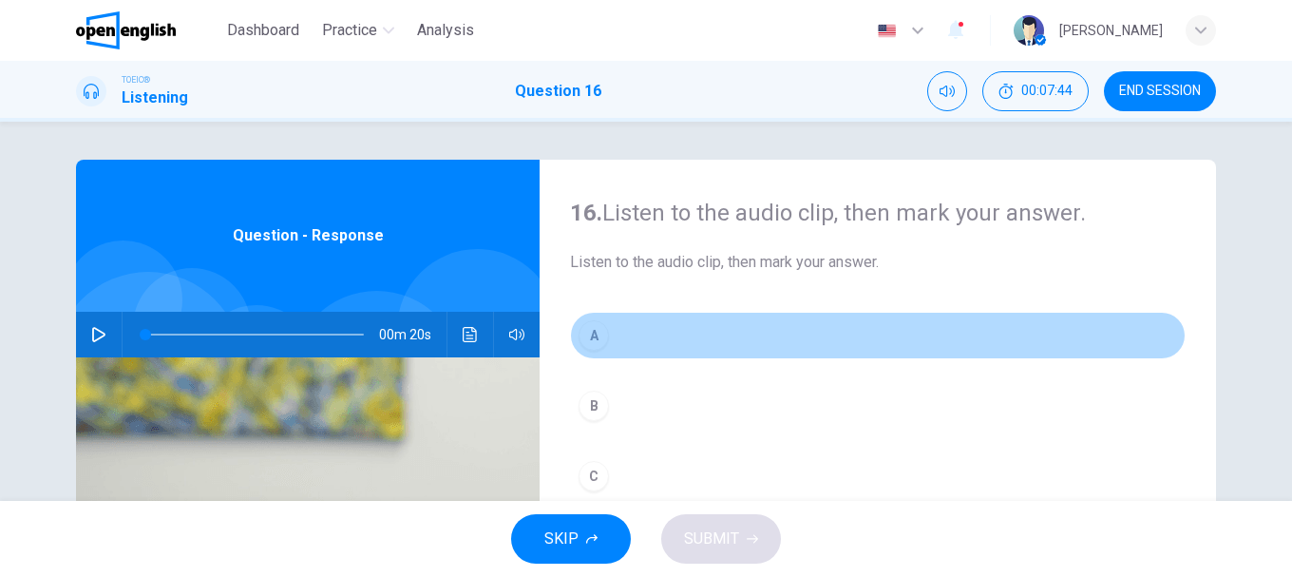
click at [582, 336] on div "A" at bounding box center [593, 335] width 30 height 30
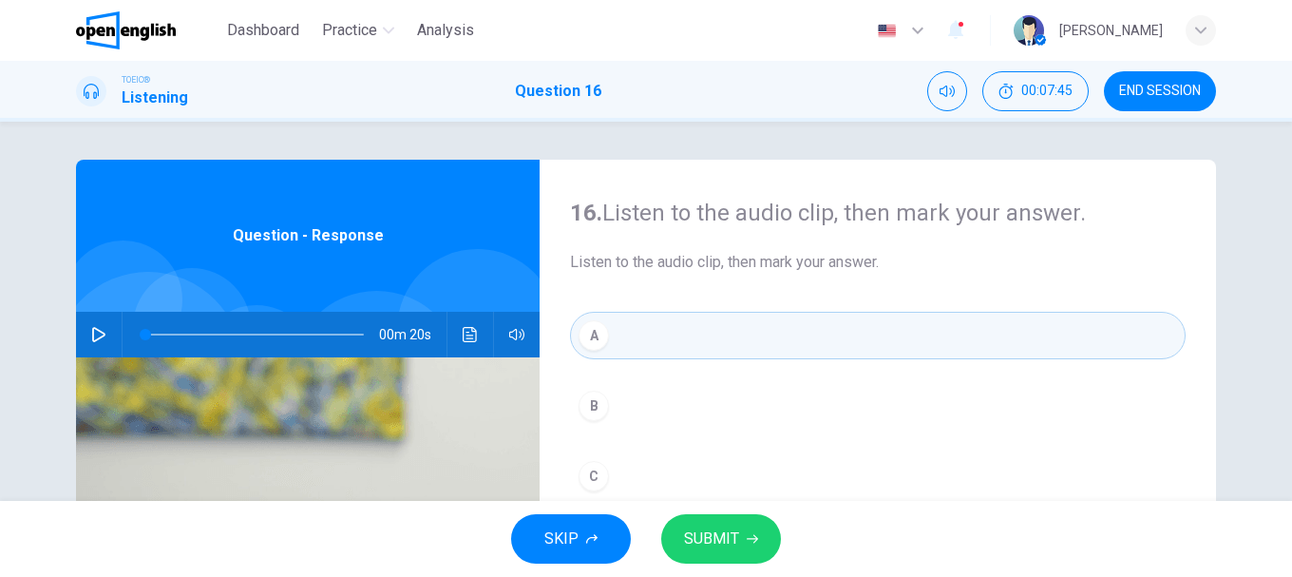
click at [743, 546] on button "SUBMIT" at bounding box center [721, 538] width 120 height 49
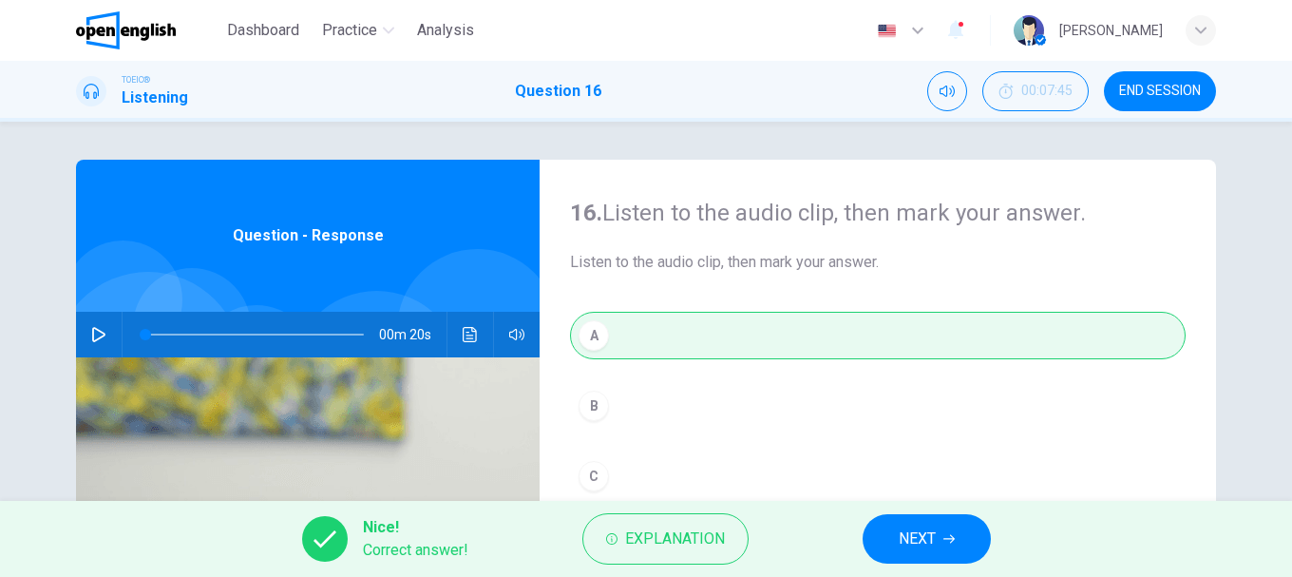
click at [924, 538] on span "NEXT" at bounding box center [917, 538] width 37 height 27
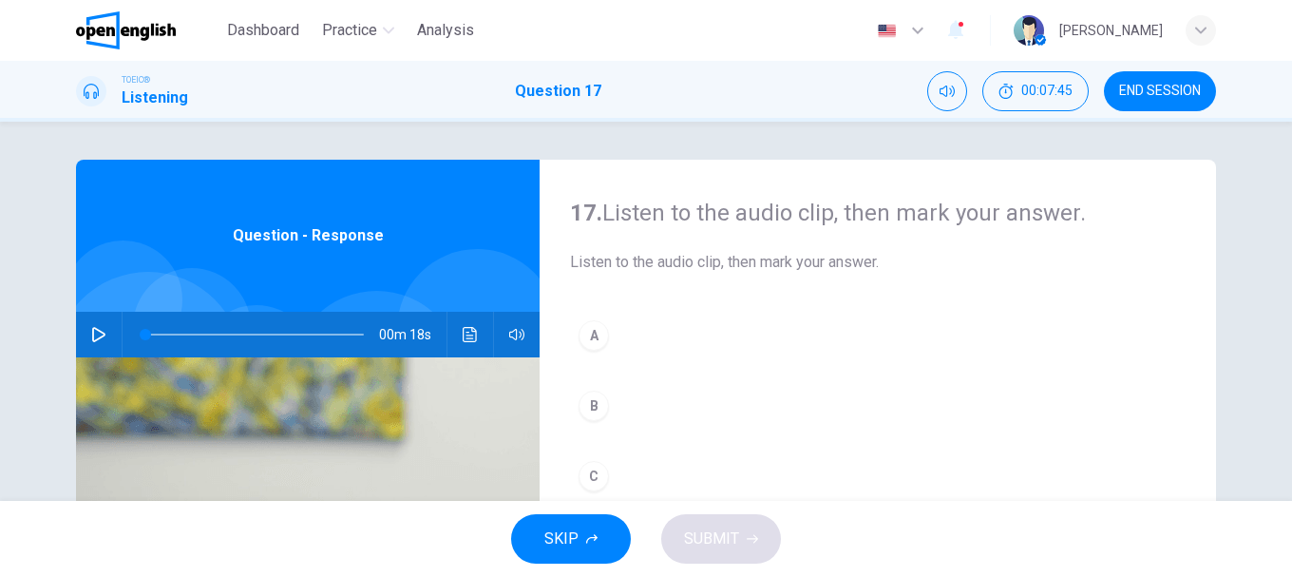
click at [99, 334] on icon "button" at bounding box center [98, 334] width 15 height 15
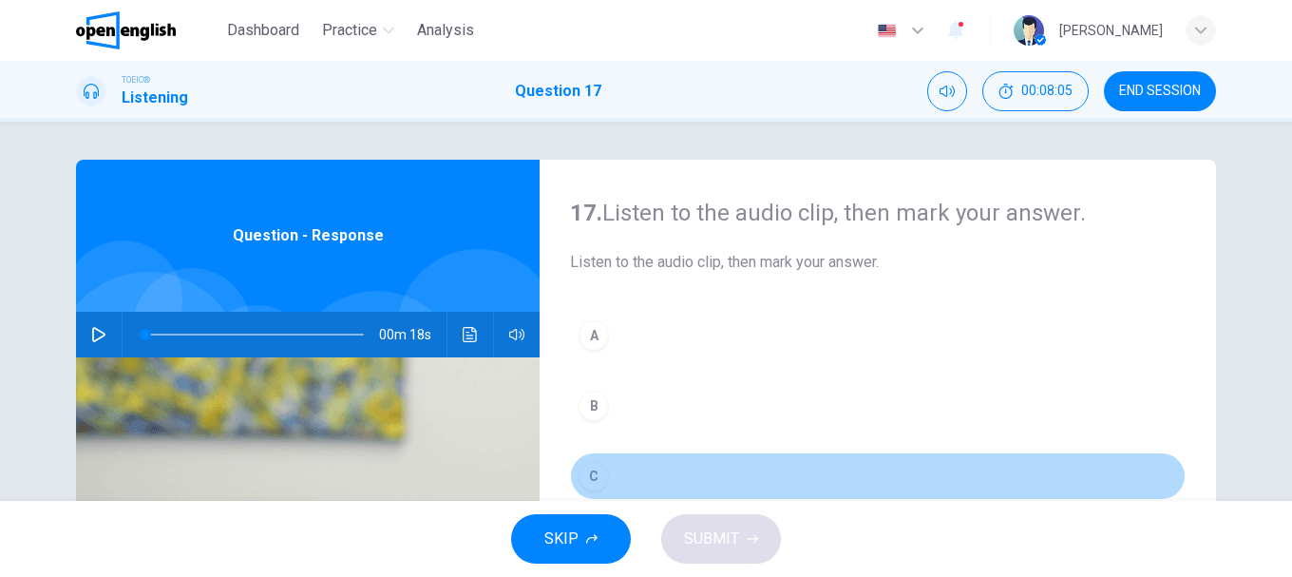
click at [593, 474] on div "C" at bounding box center [593, 476] width 30 height 30
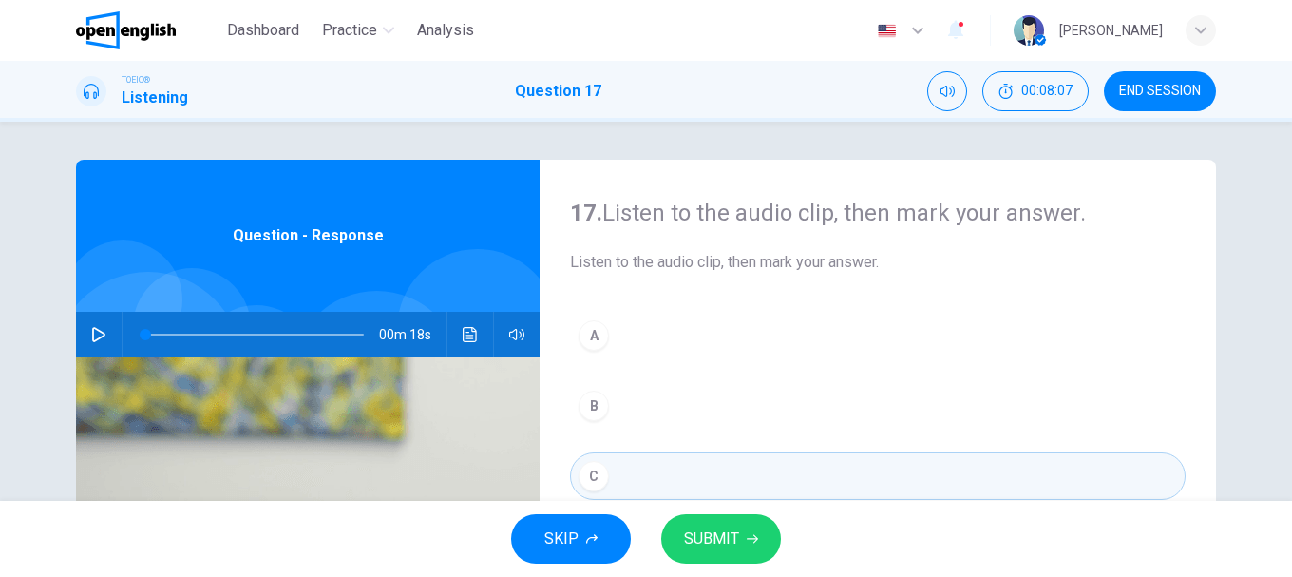
click at [92, 329] on icon "button" at bounding box center [98, 334] width 13 height 15
click at [742, 535] on button "SUBMIT" at bounding box center [721, 538] width 120 height 49
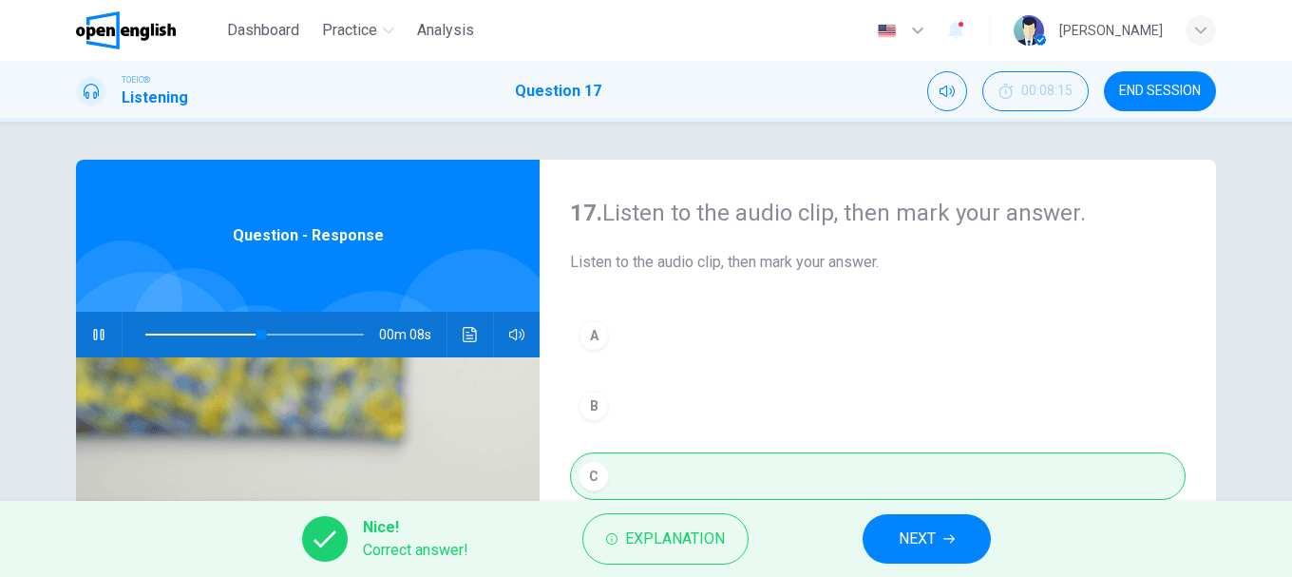
type input "**"
click at [917, 540] on span "NEXT" at bounding box center [917, 538] width 37 height 27
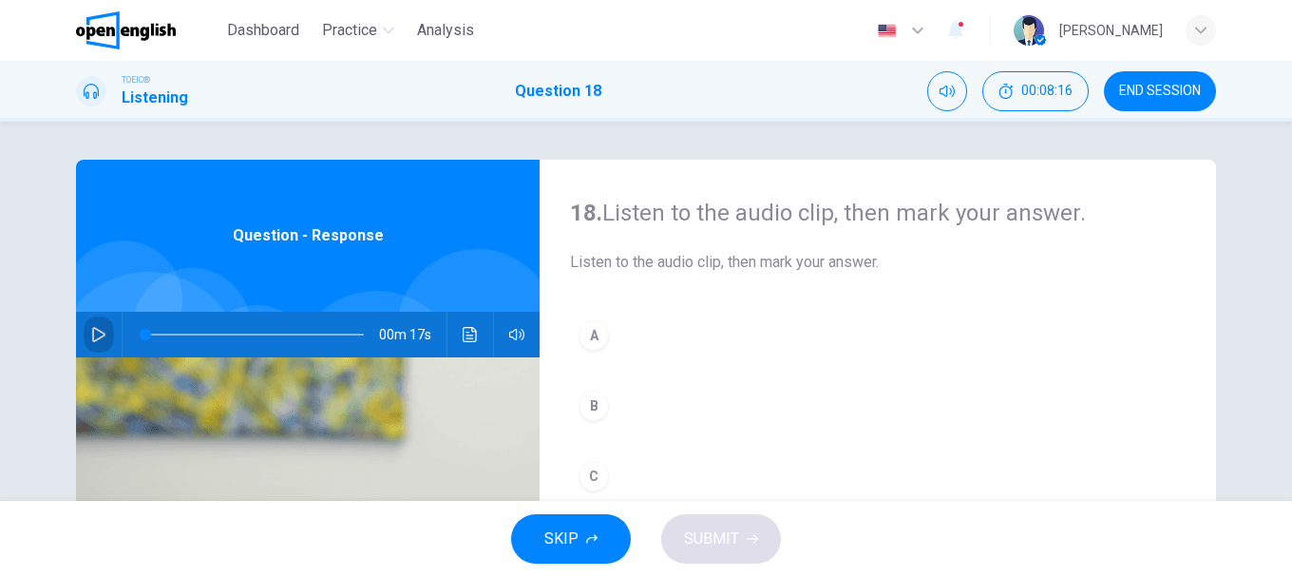
click at [93, 326] on button "button" at bounding box center [99, 335] width 30 height 46
click at [592, 408] on div "B" at bounding box center [593, 405] width 30 height 30
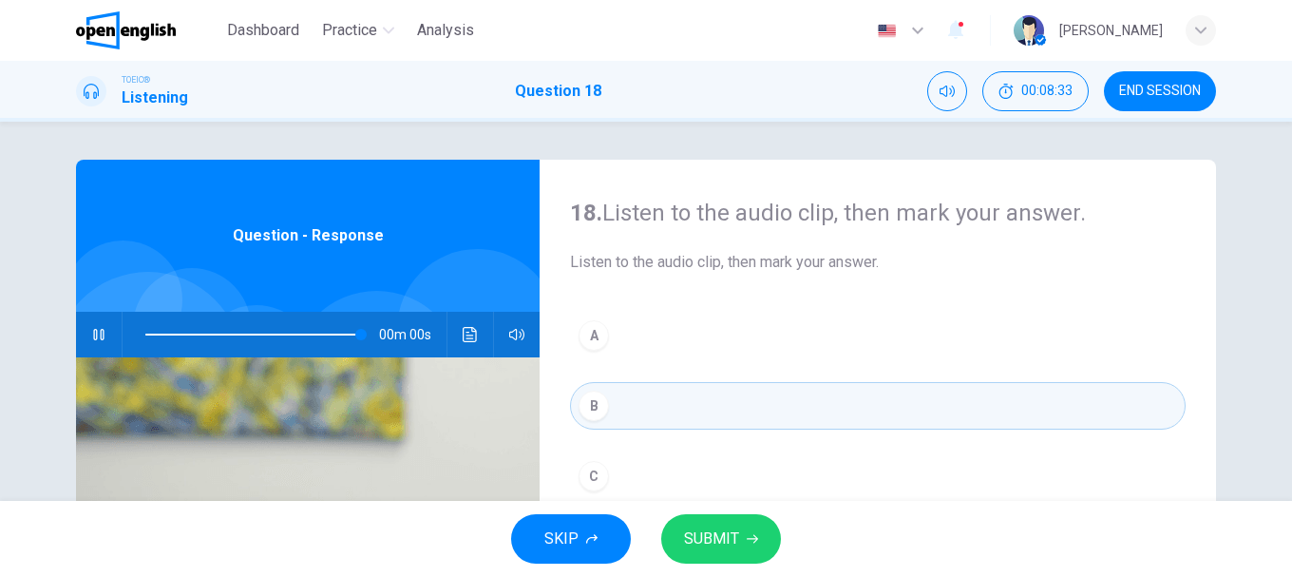
type input "*"
click at [729, 528] on span "SUBMIT" at bounding box center [711, 538] width 55 height 27
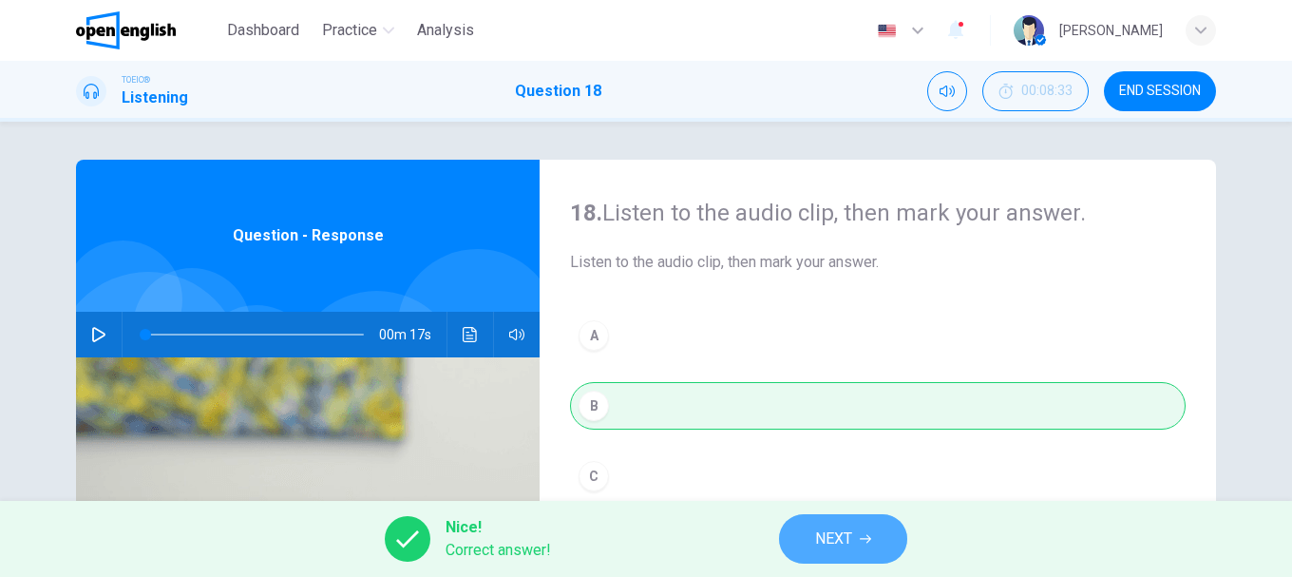
click at [839, 535] on span "NEXT" at bounding box center [833, 538] width 37 height 27
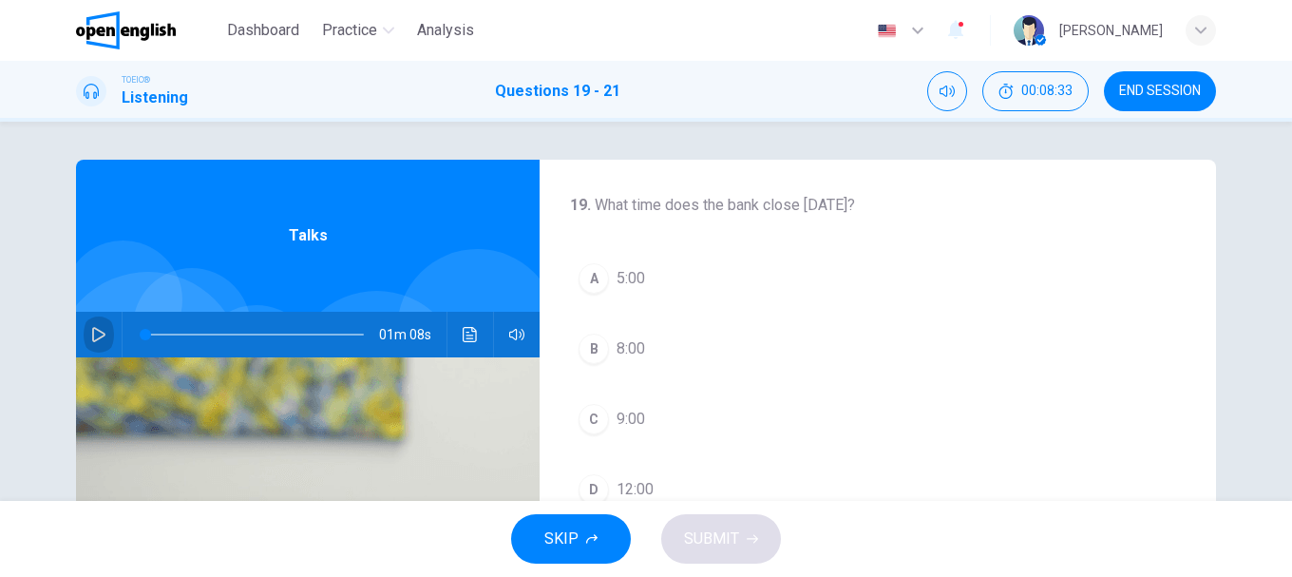
click at [105, 330] on button "button" at bounding box center [99, 335] width 30 height 46
click at [588, 347] on div "B" at bounding box center [593, 348] width 30 height 30
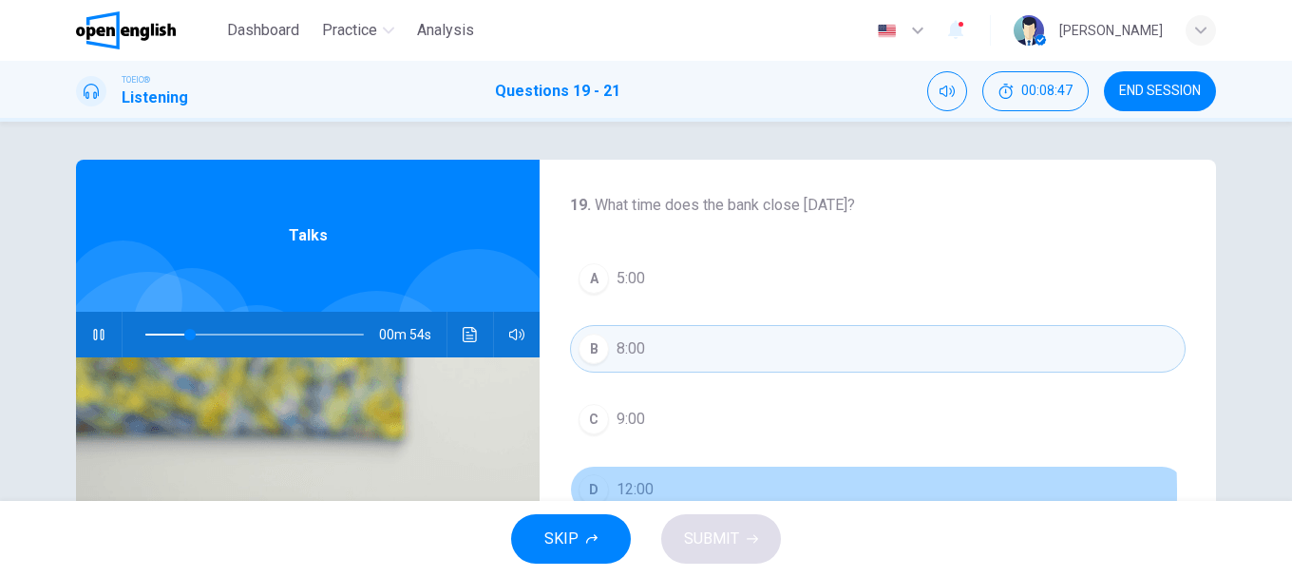
click at [604, 492] on button "D 12:00" at bounding box center [878, 488] width 616 height 47
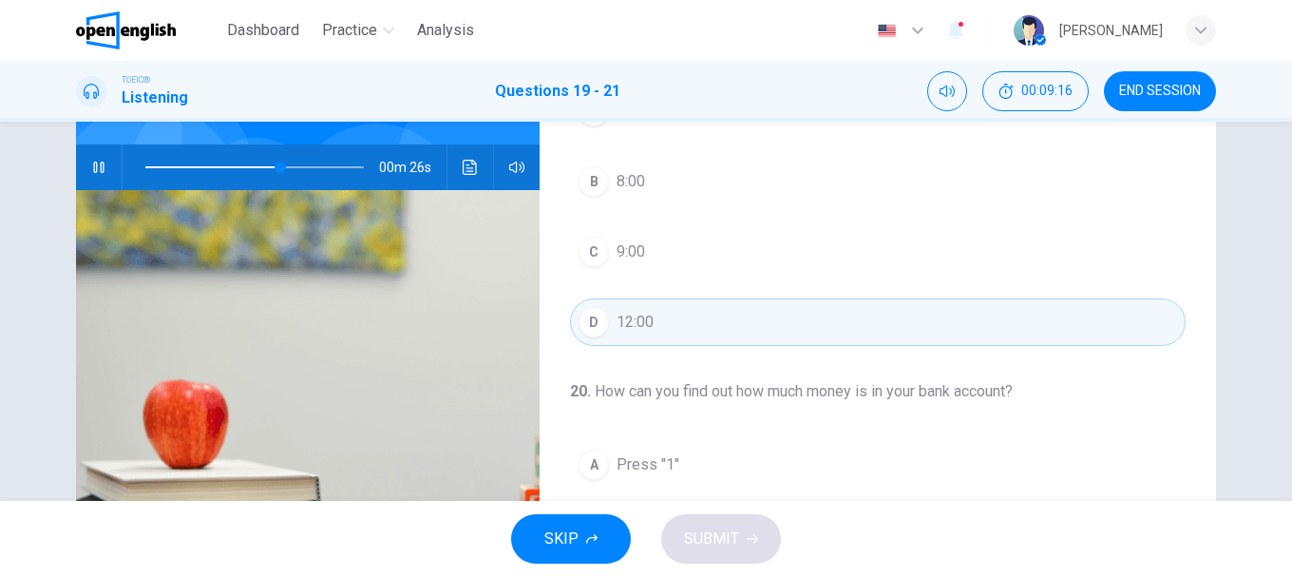
scroll to position [72, 0]
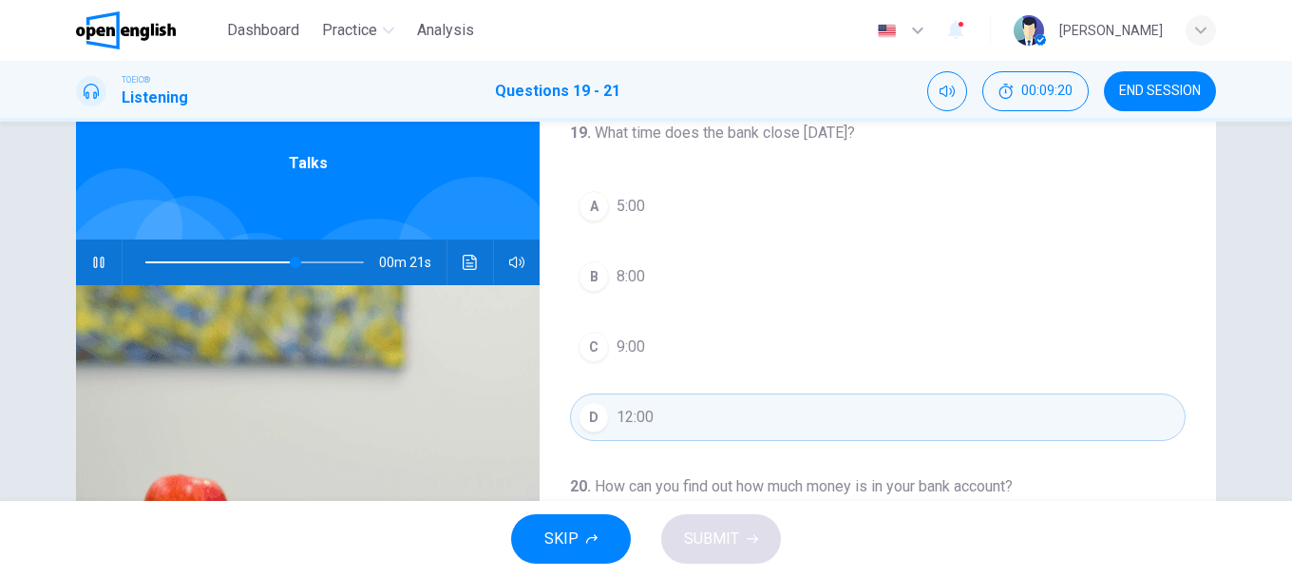
click at [145, 261] on span at bounding box center [220, 262] width 150 height 2
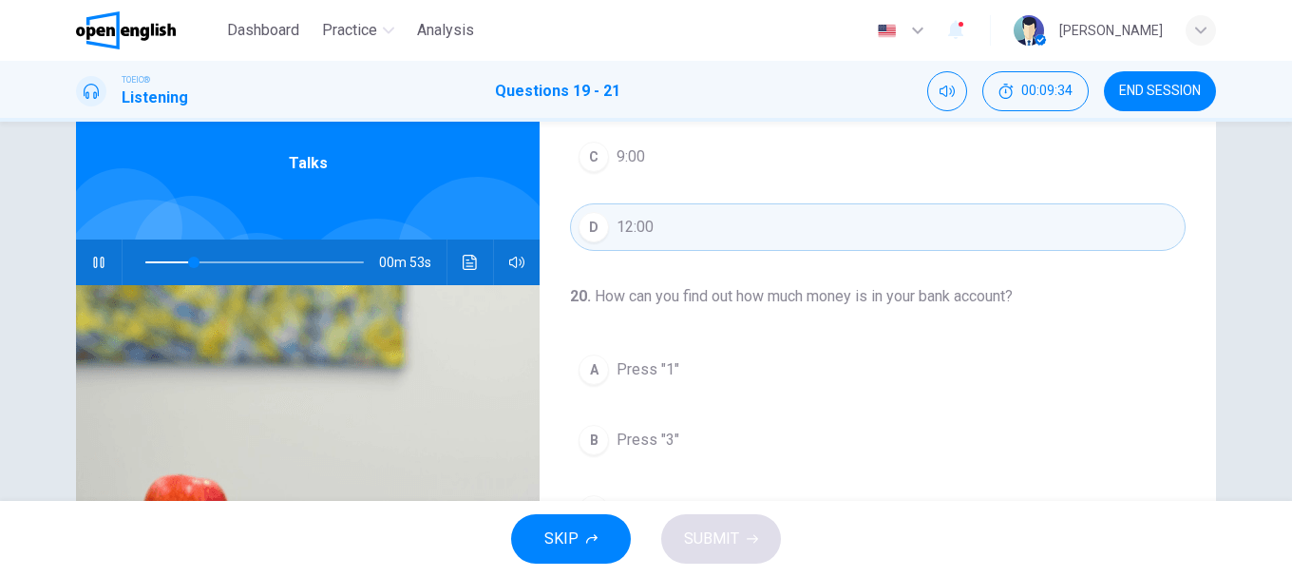
scroll to position [285, 0]
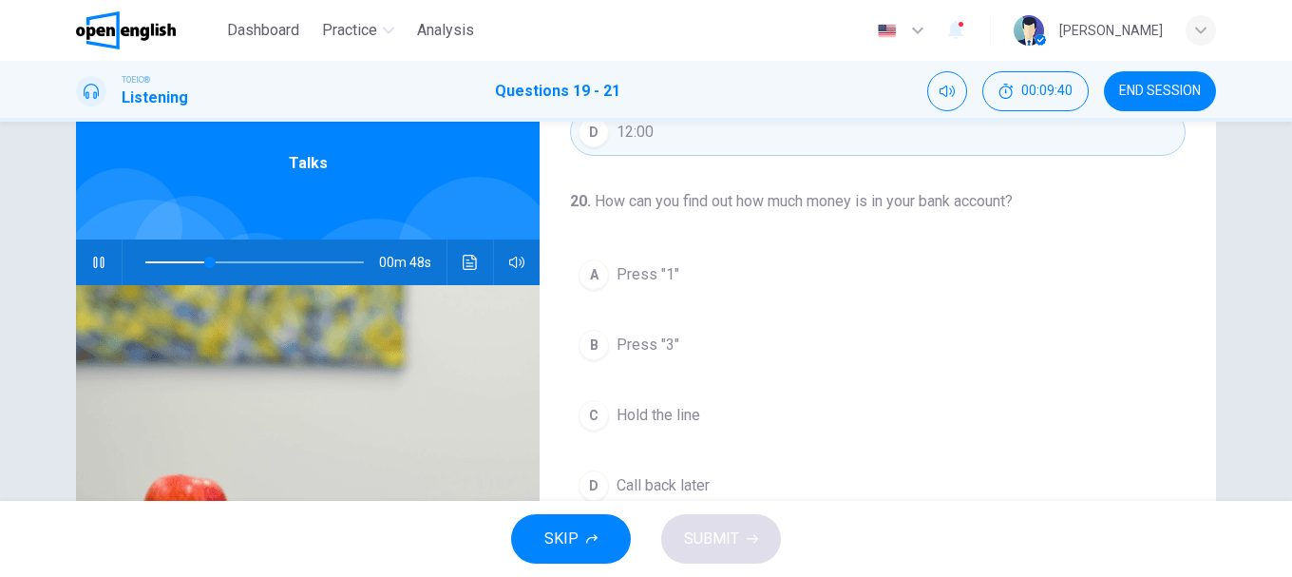
click at [597, 278] on div "A" at bounding box center [593, 274] width 30 height 30
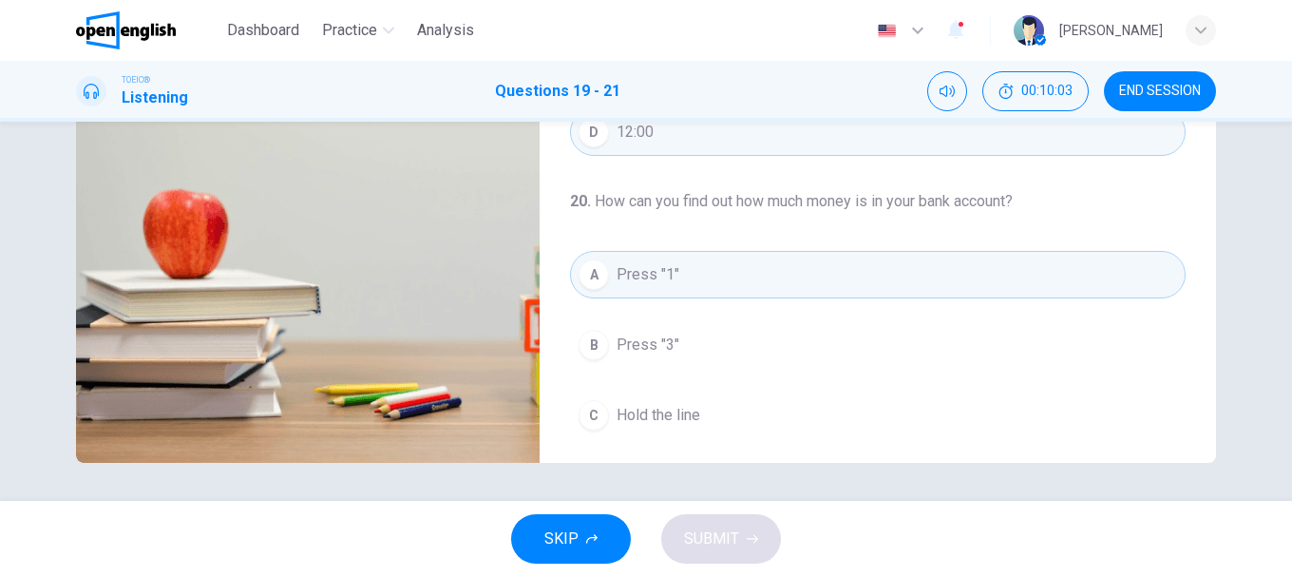
scroll to position [167, 0]
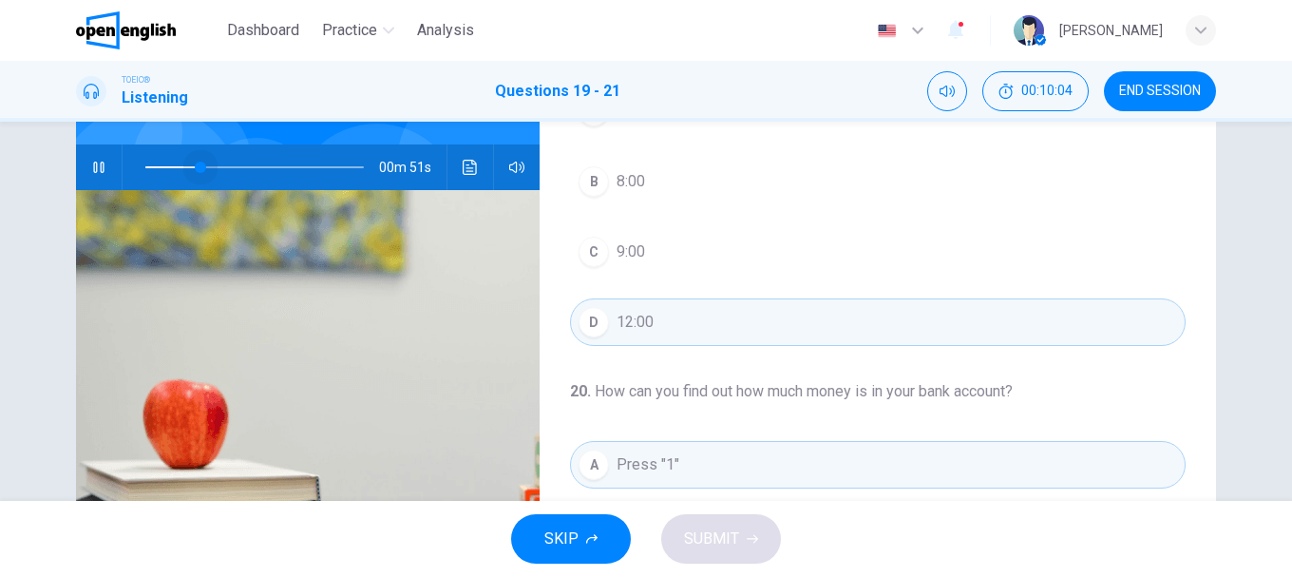
click at [196, 159] on span at bounding box center [254, 167] width 218 height 27
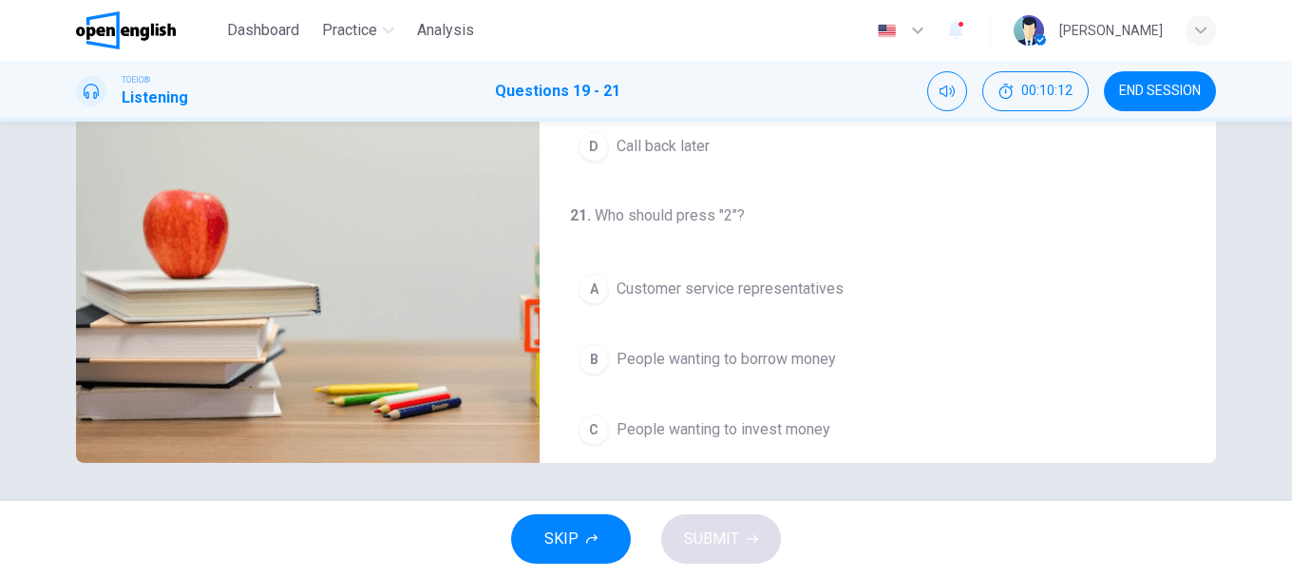
scroll to position [434, 0]
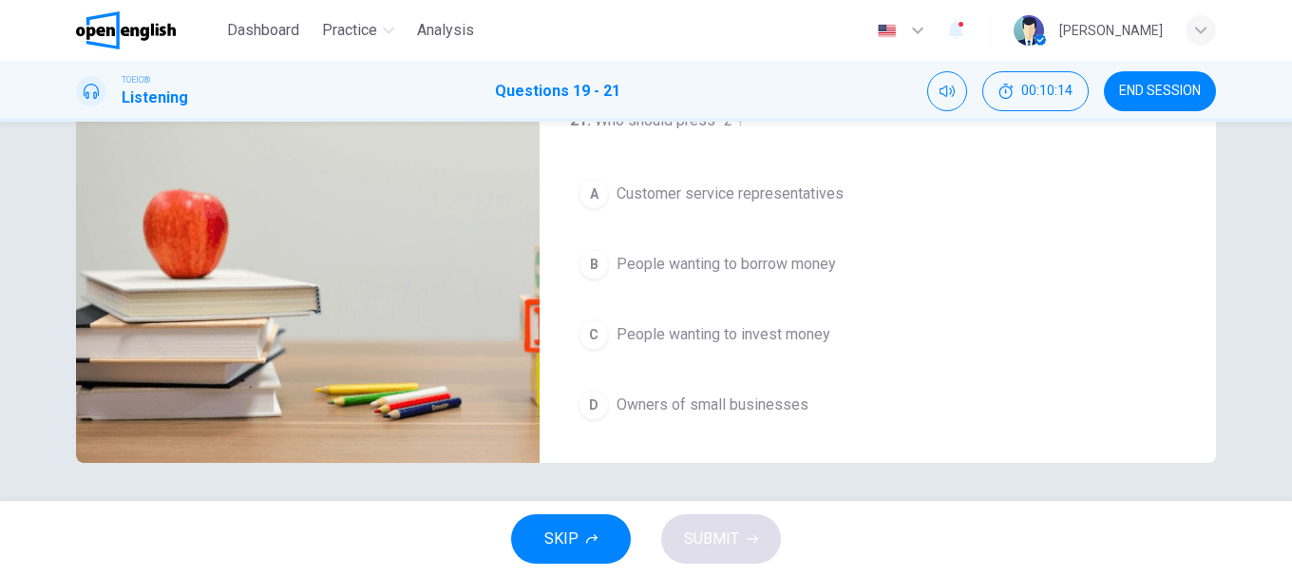
click at [582, 266] on div "B" at bounding box center [593, 264] width 30 height 30
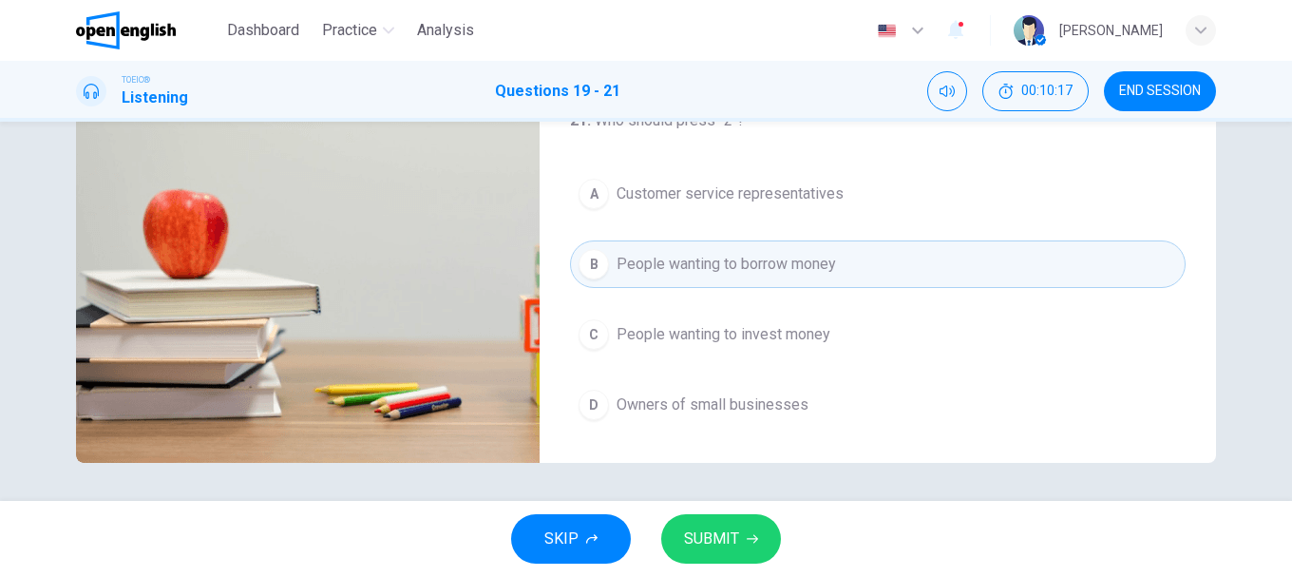
click at [733, 527] on span "SUBMIT" at bounding box center [711, 538] width 55 height 27
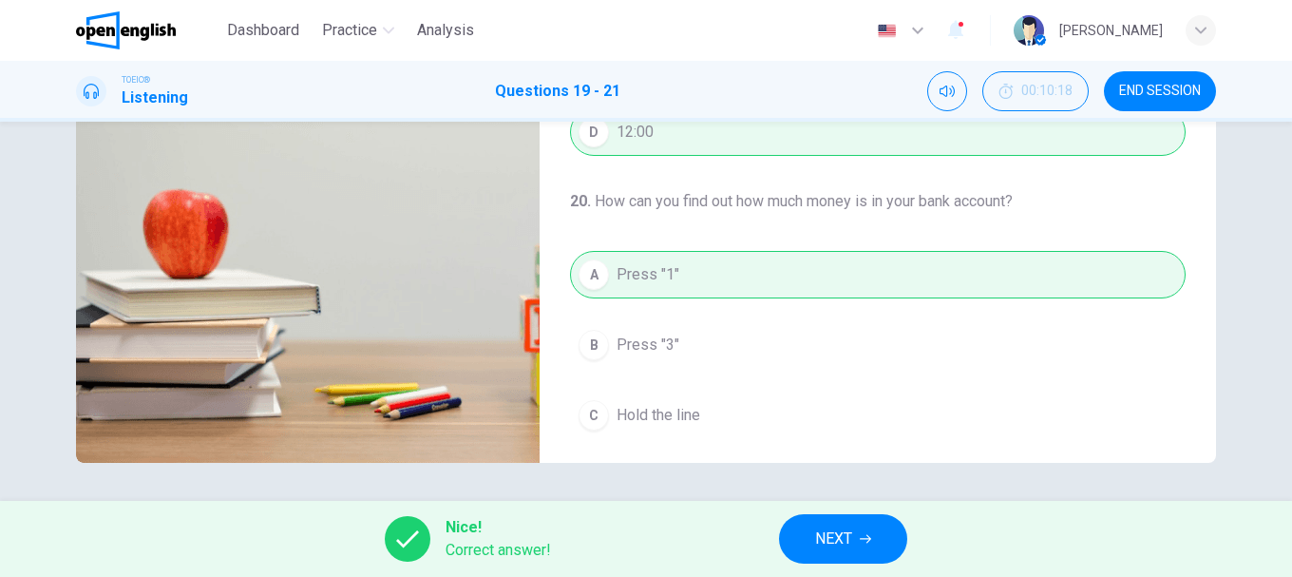
scroll to position [262, 0]
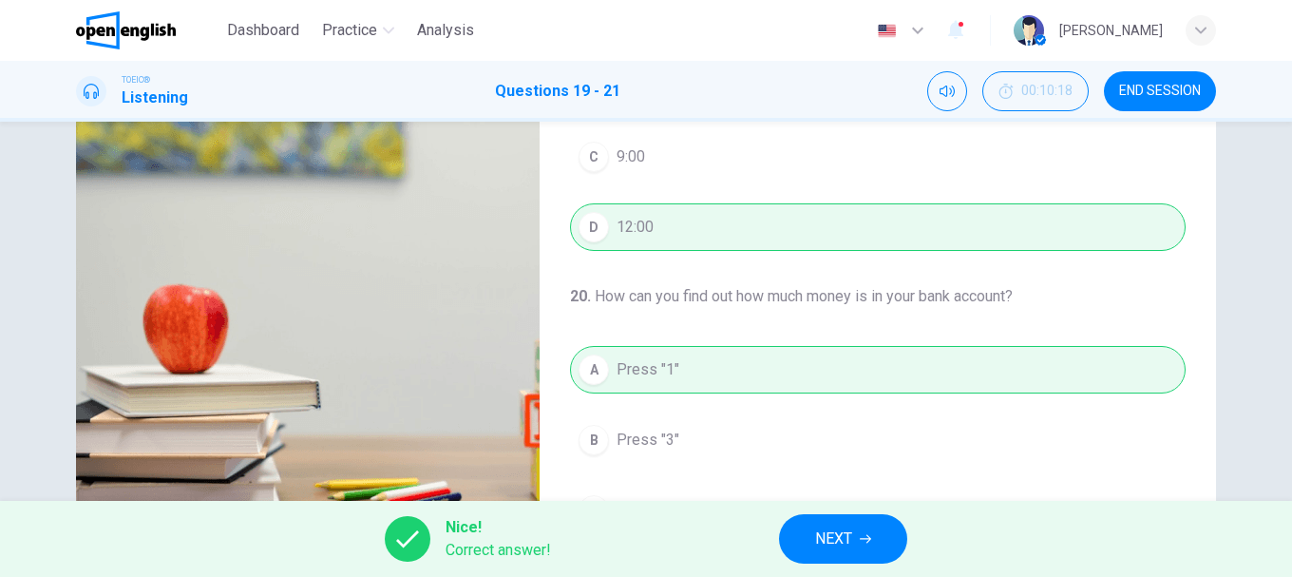
type input "**"
click at [849, 539] on span "NEXT" at bounding box center [833, 538] width 37 height 27
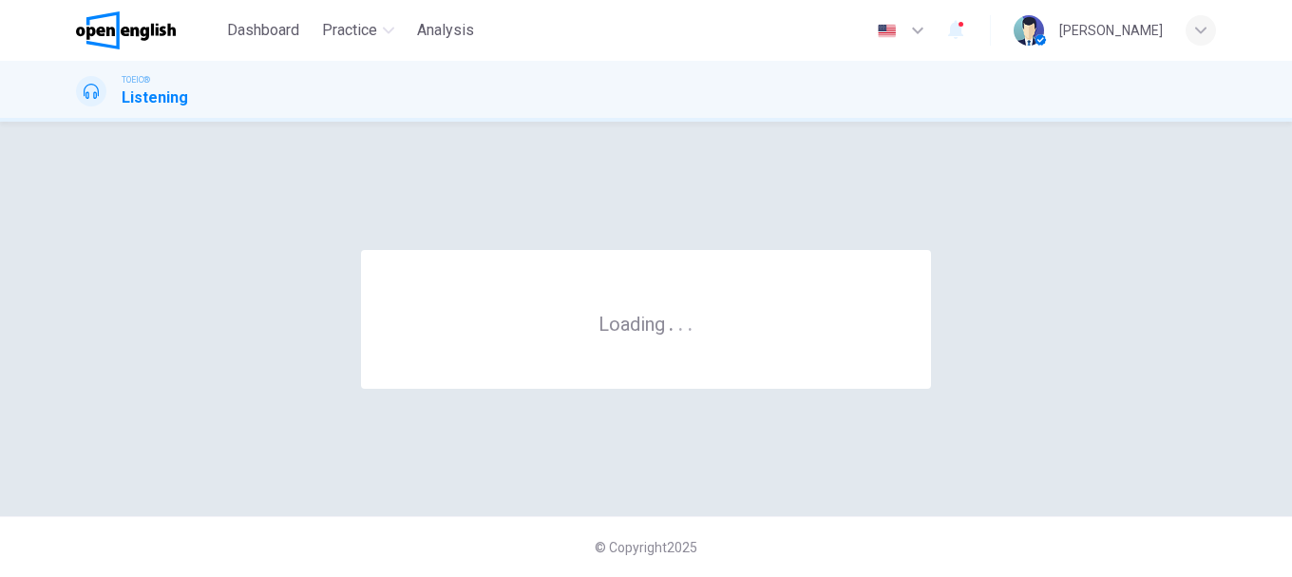
scroll to position [0, 0]
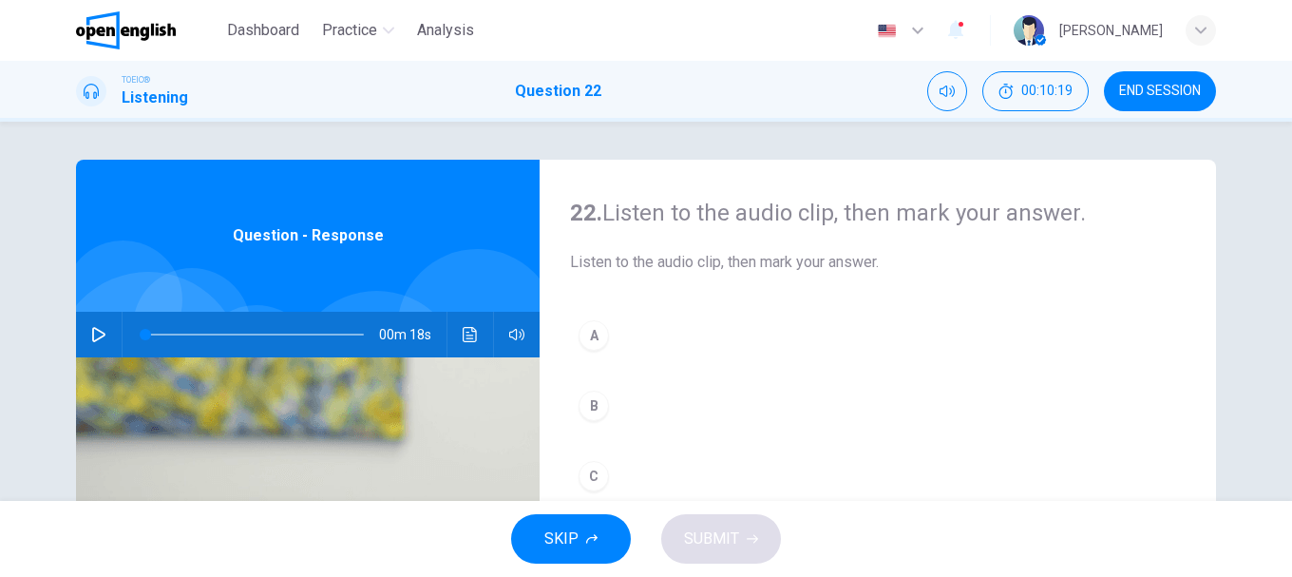
click at [95, 328] on icon "button" at bounding box center [98, 334] width 15 height 15
click at [590, 409] on div "B" at bounding box center [593, 405] width 30 height 30
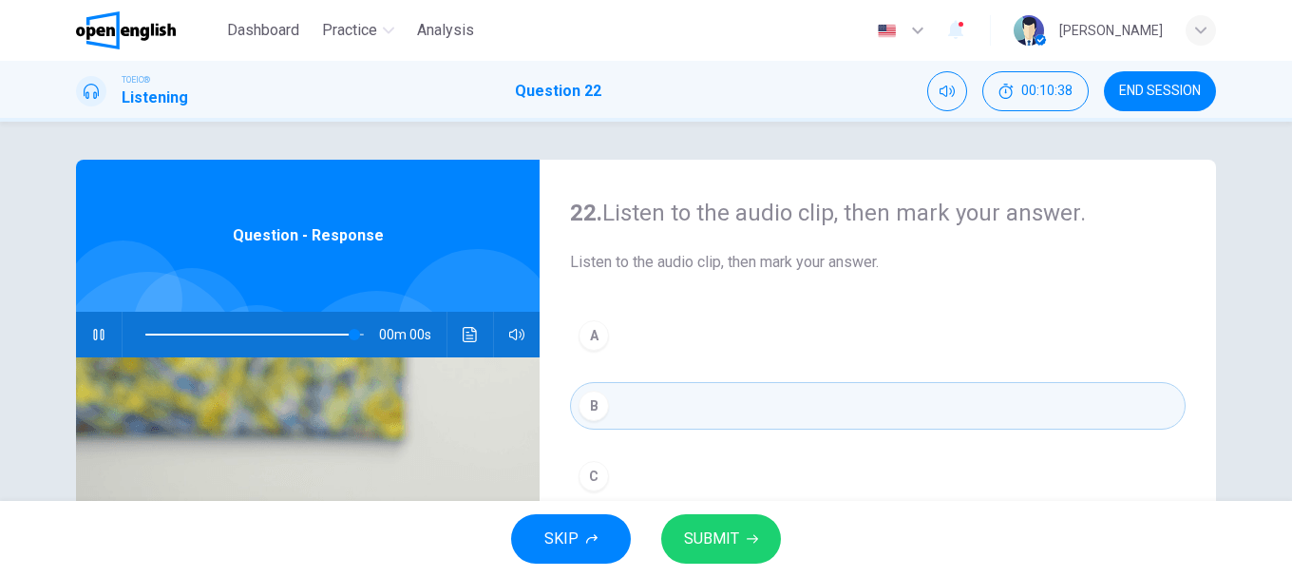
type input "*"
click at [718, 530] on span "SUBMIT" at bounding box center [711, 538] width 55 height 27
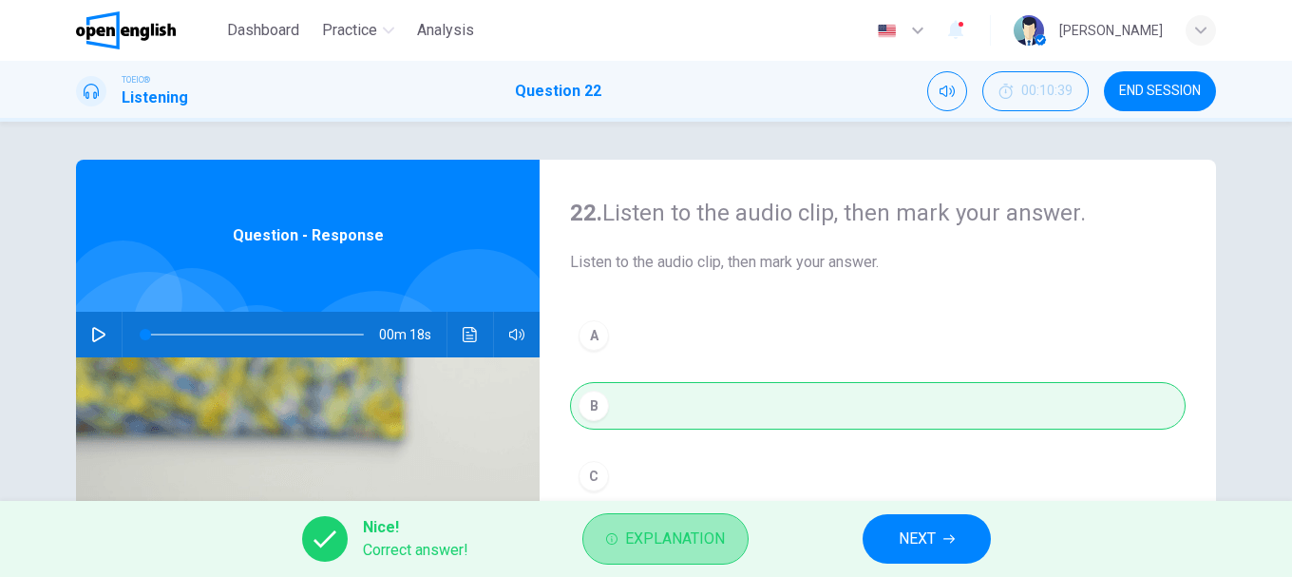
click at [690, 530] on span "Explanation" at bounding box center [675, 538] width 100 height 27
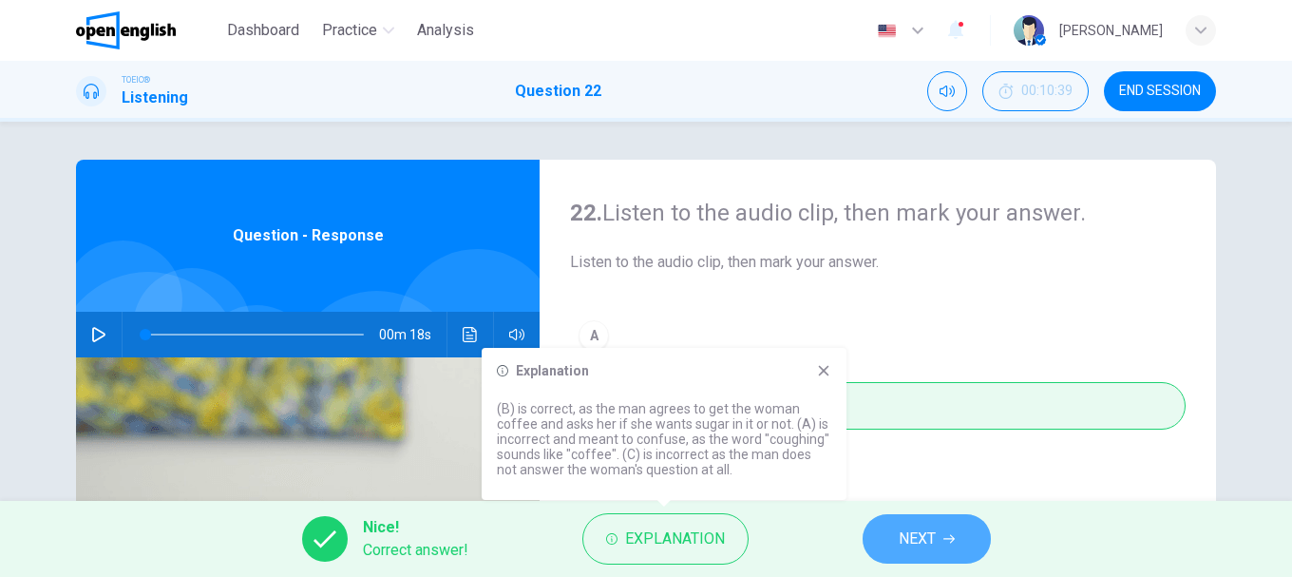
click at [923, 531] on span "NEXT" at bounding box center [917, 538] width 37 height 27
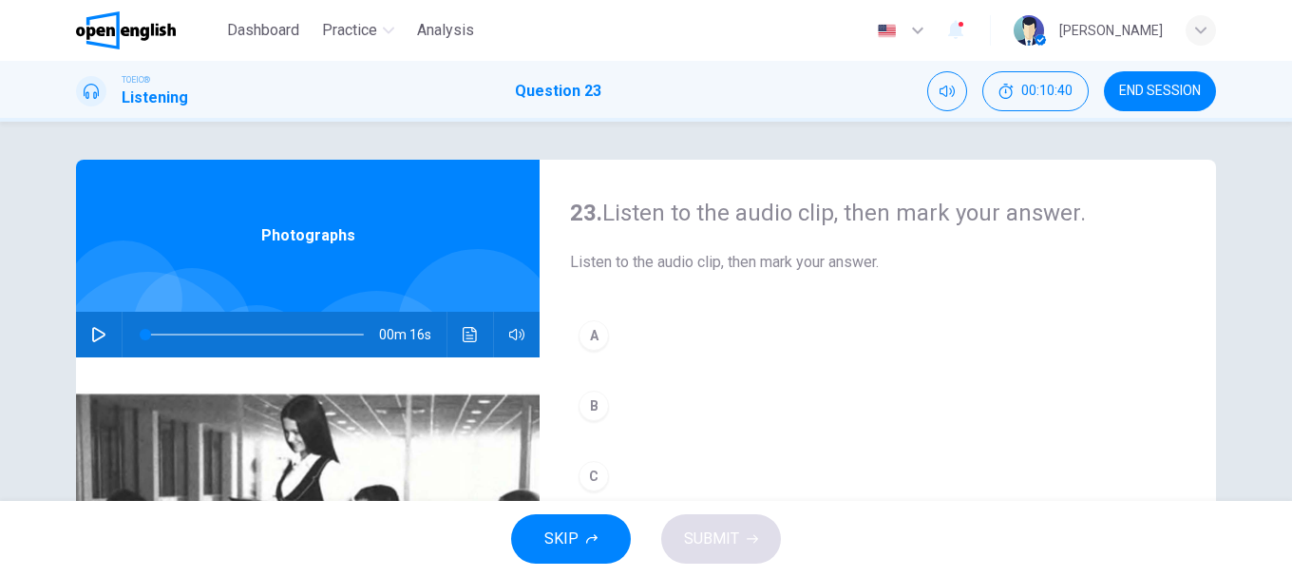
click at [91, 338] on icon "button" at bounding box center [98, 334] width 15 height 15
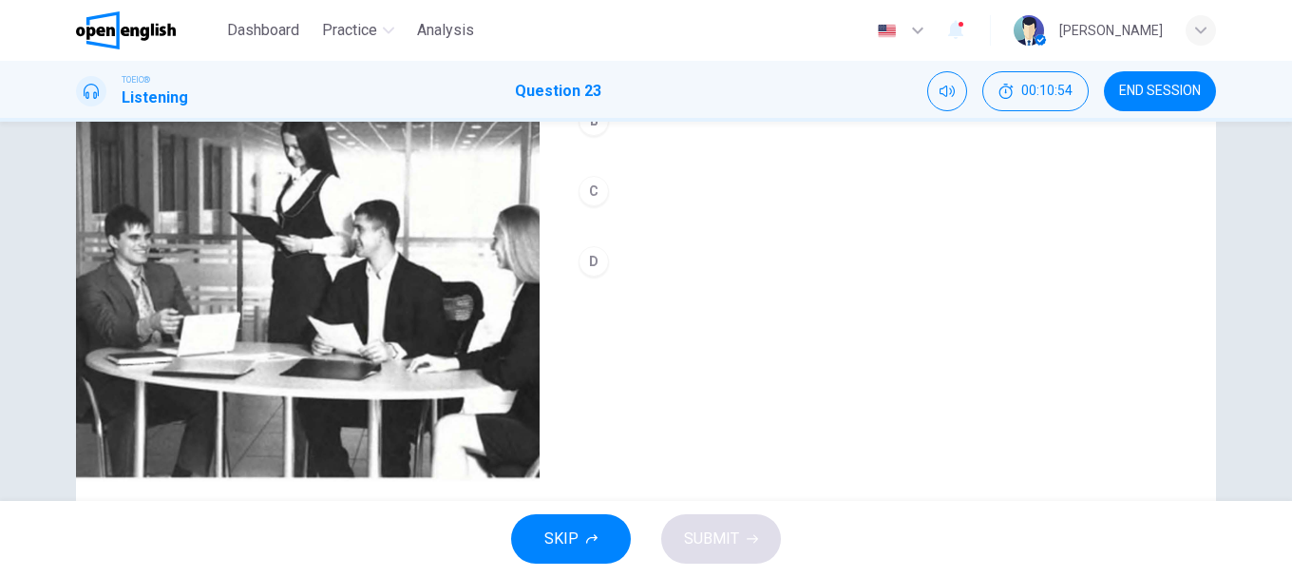
scroll to position [190, 0]
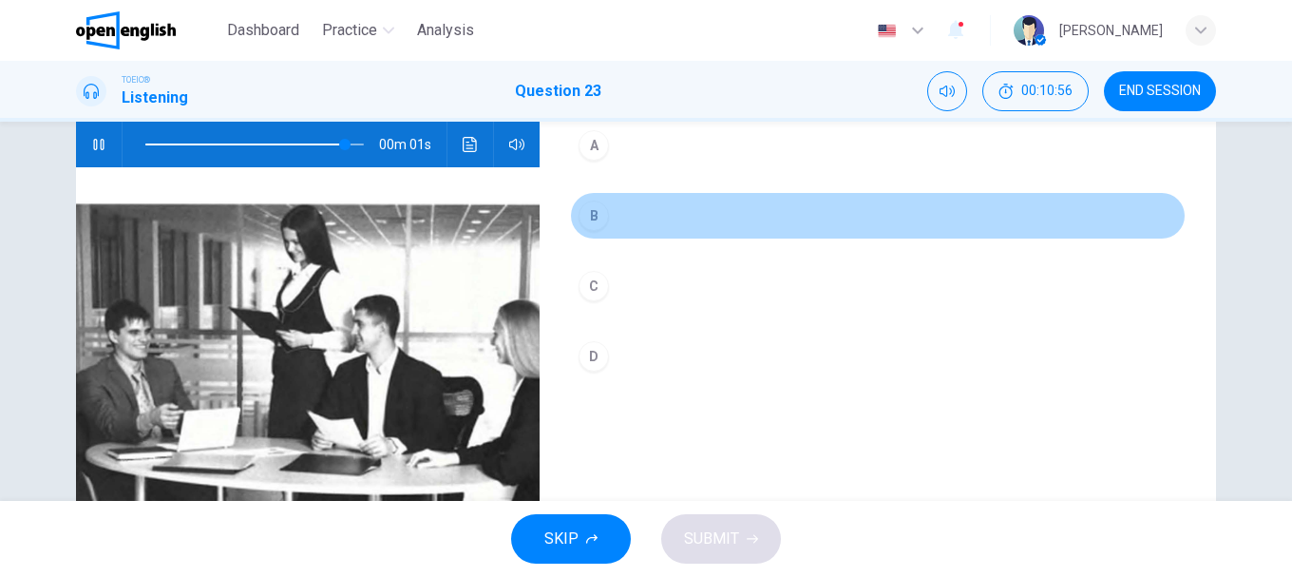
click at [585, 215] on div "B" at bounding box center [593, 215] width 30 height 30
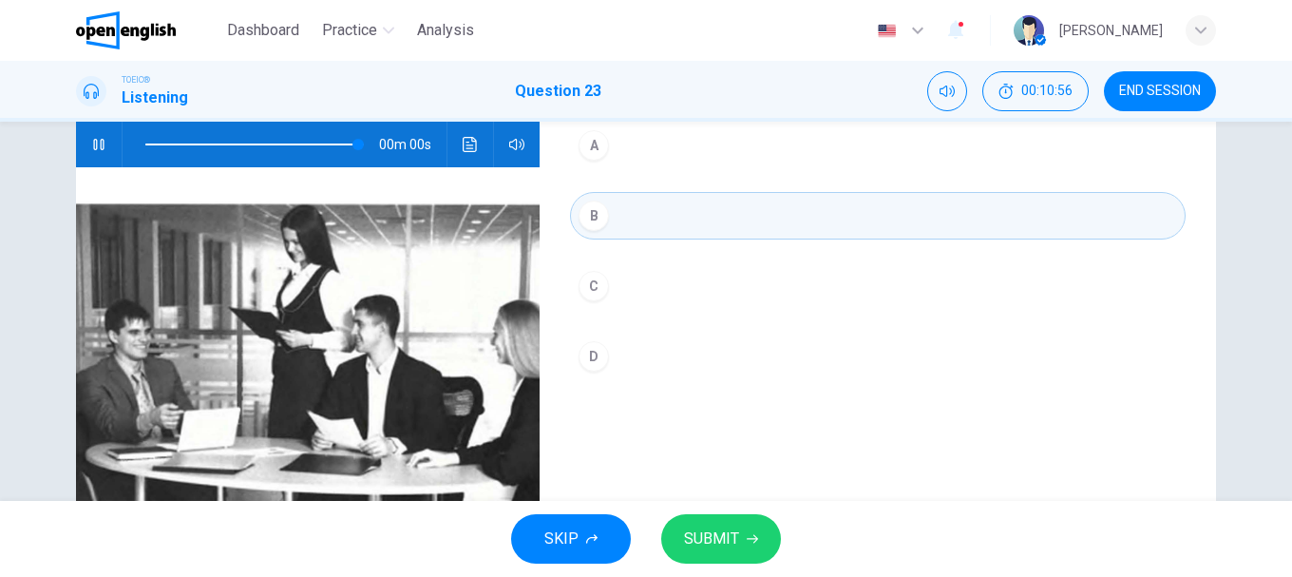
type input "*"
click at [731, 534] on span "SUBMIT" at bounding box center [711, 538] width 55 height 27
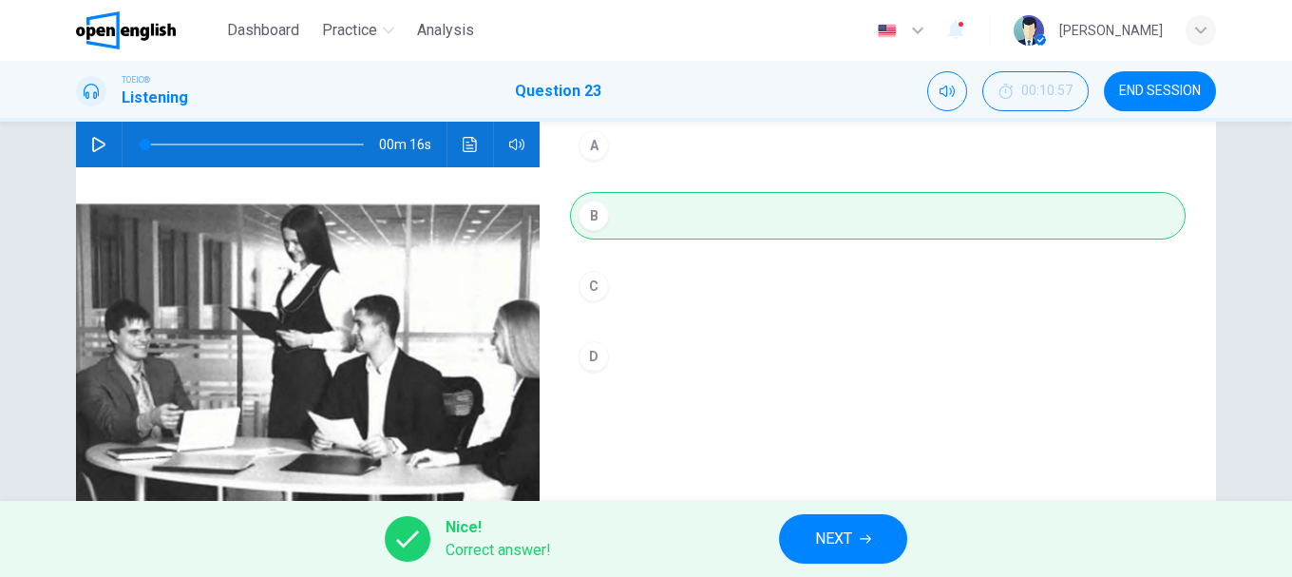
click at [844, 534] on span "NEXT" at bounding box center [833, 538] width 37 height 27
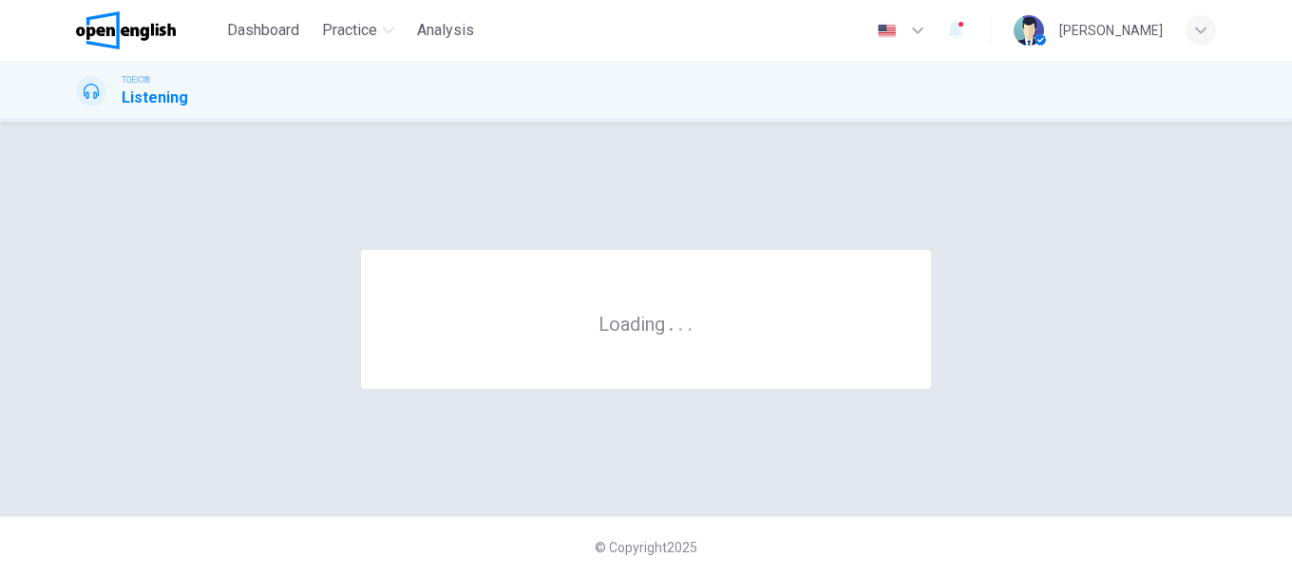
scroll to position [0, 0]
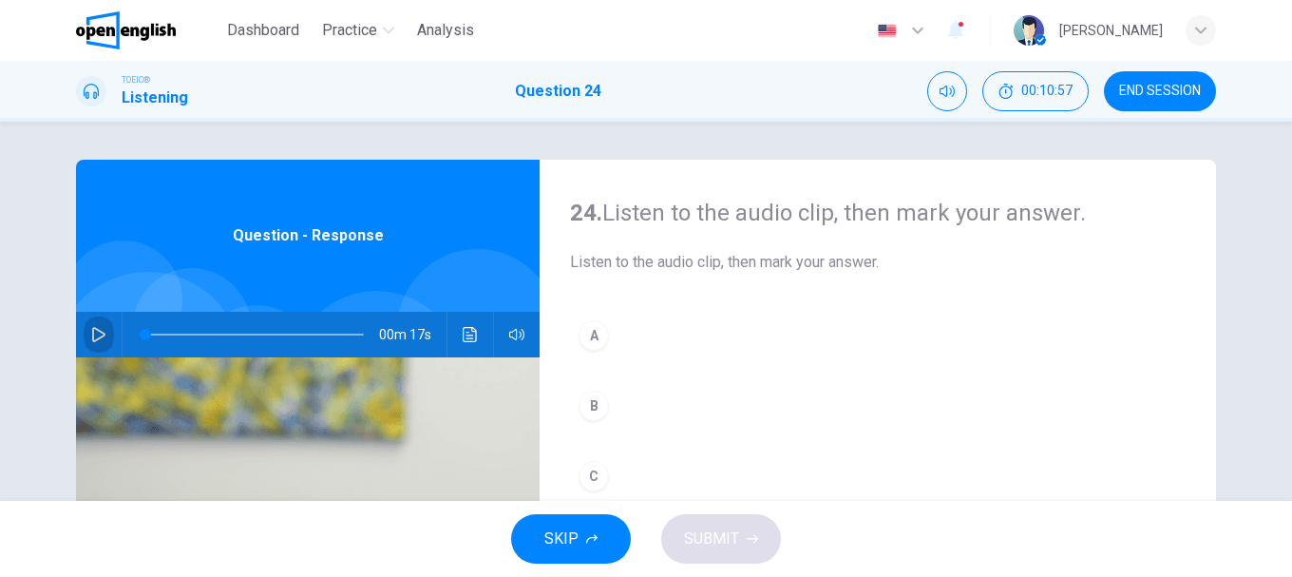
click at [95, 326] on button "button" at bounding box center [99, 335] width 30 height 46
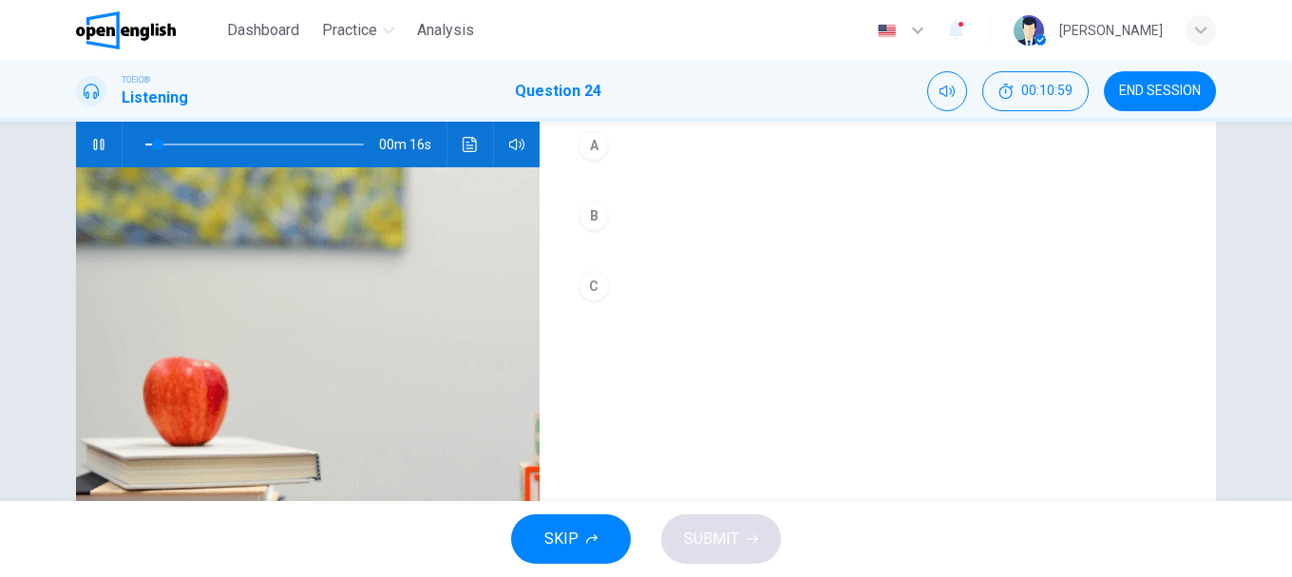
scroll to position [95, 0]
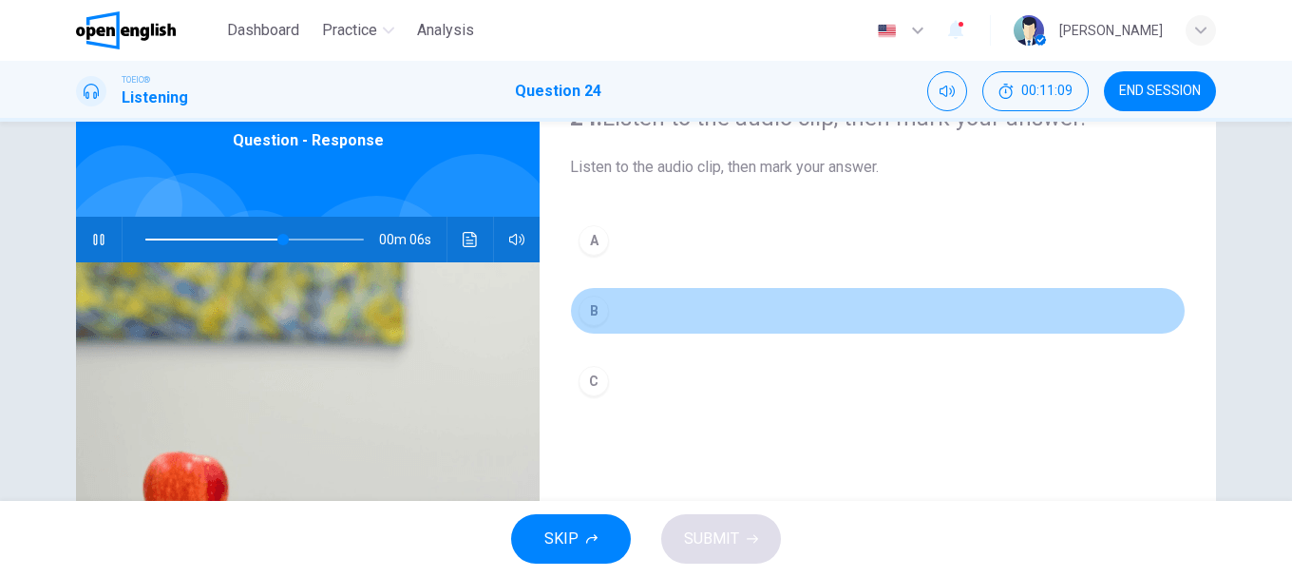
click at [586, 312] on div "B" at bounding box center [593, 310] width 30 height 30
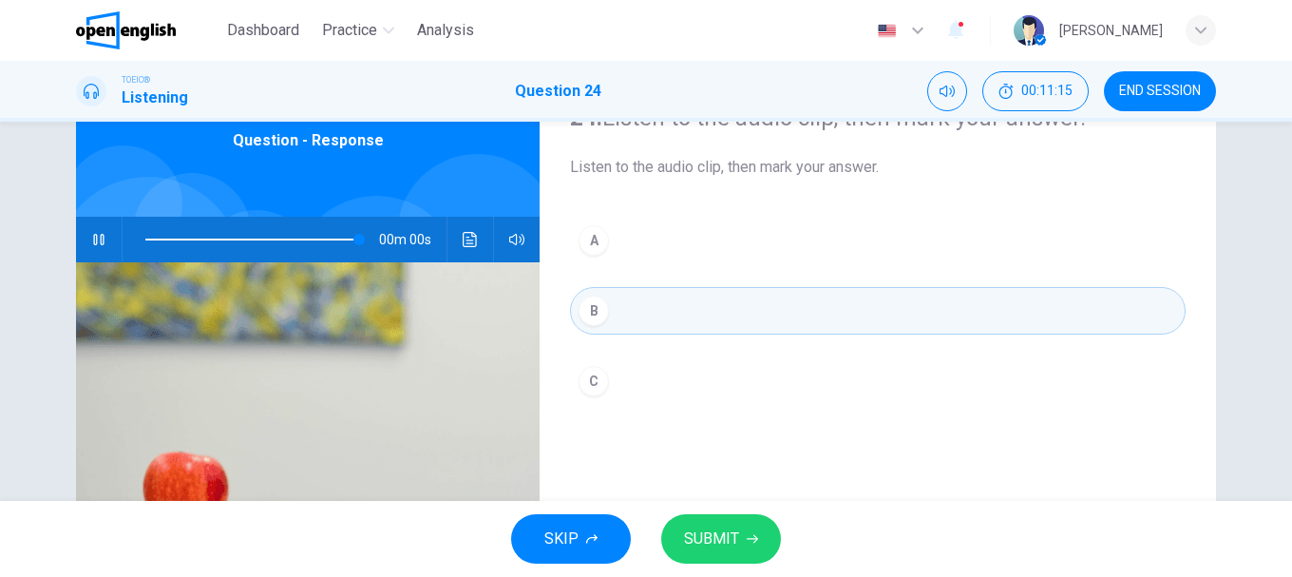
type input "*"
click at [727, 536] on span "SUBMIT" at bounding box center [711, 538] width 55 height 27
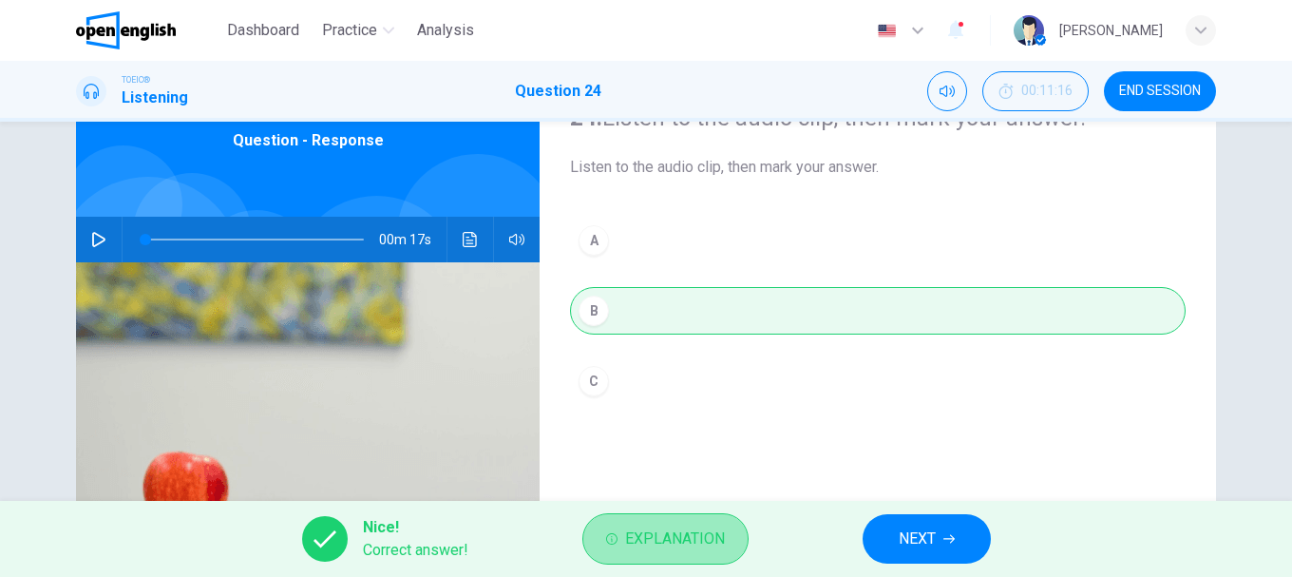
click at [688, 537] on span "Explanation" at bounding box center [675, 538] width 100 height 27
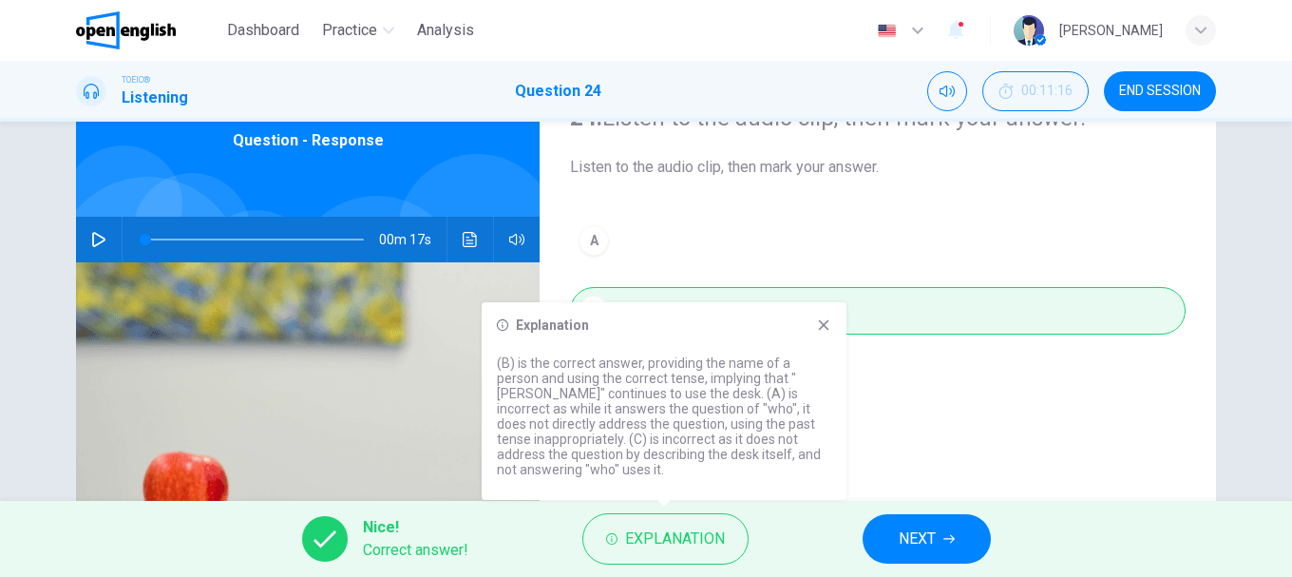
click at [904, 524] on button "NEXT" at bounding box center [927, 538] width 128 height 49
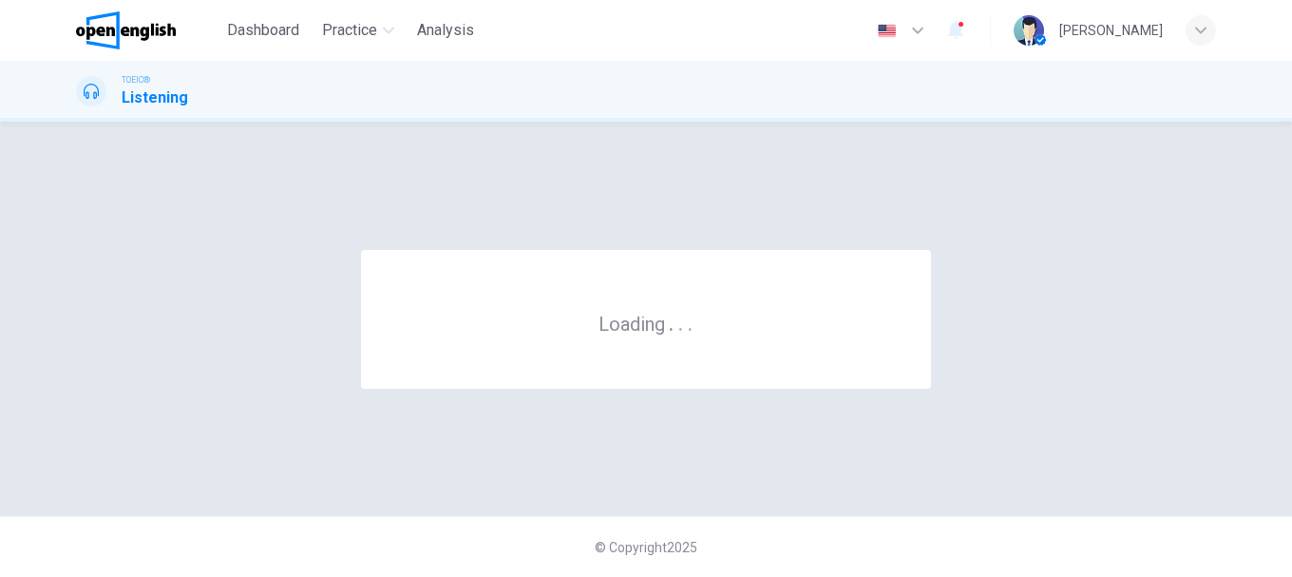
scroll to position [0, 0]
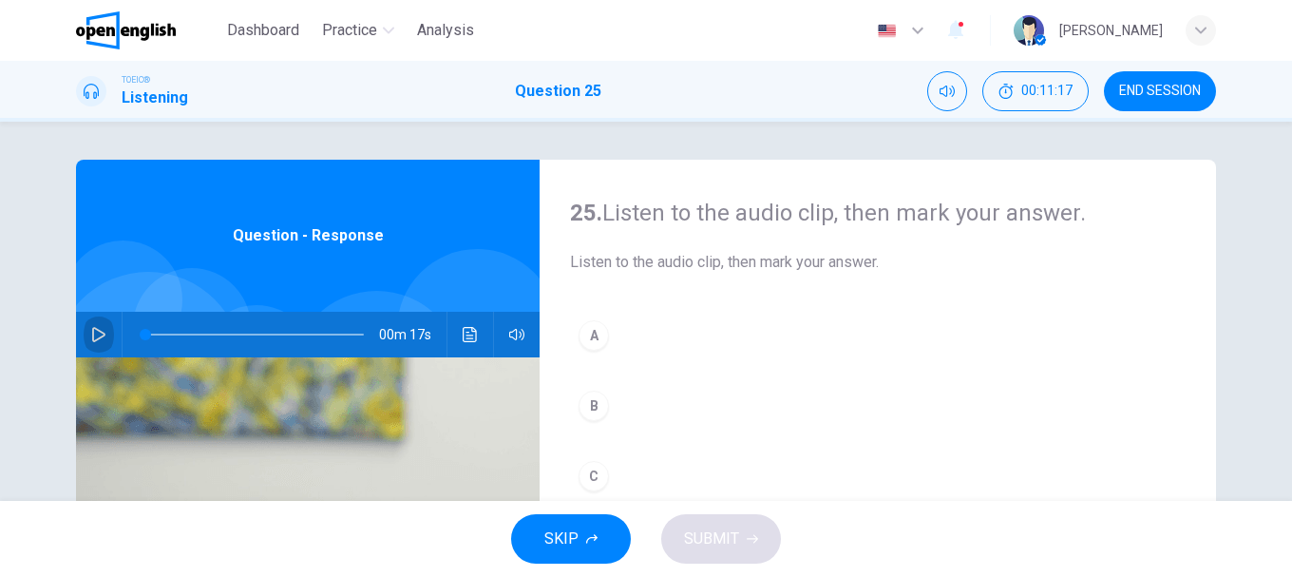
click at [92, 332] on icon "button" at bounding box center [98, 334] width 15 height 15
click at [595, 408] on div "B" at bounding box center [593, 405] width 30 height 30
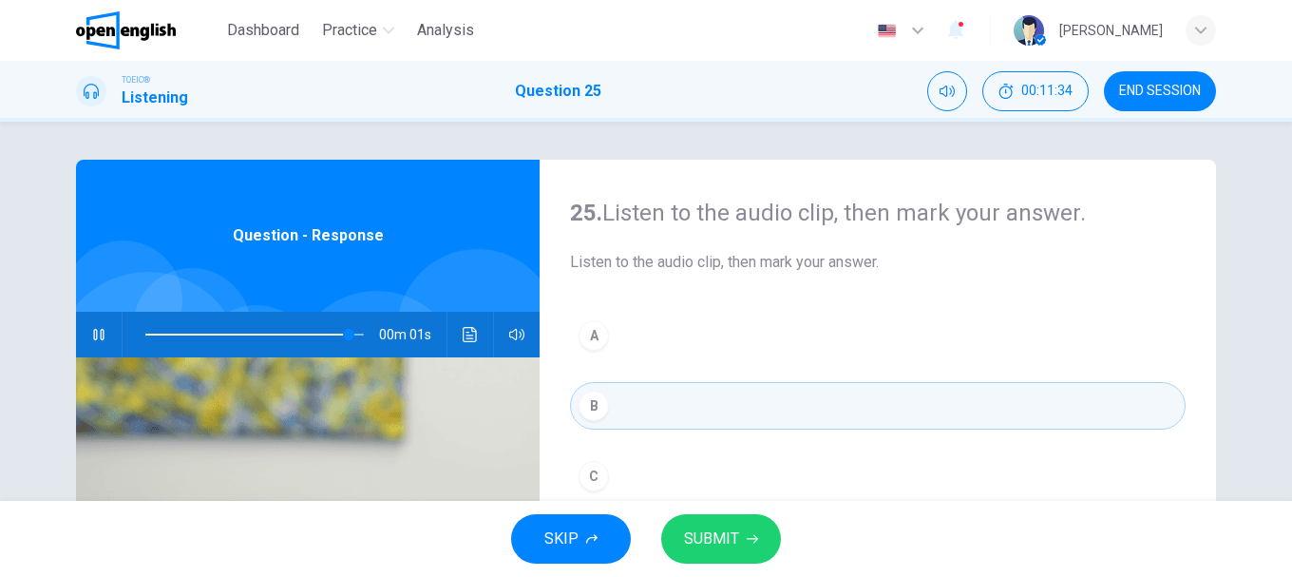
type input "*"
click at [750, 537] on icon "button" at bounding box center [752, 538] width 11 height 11
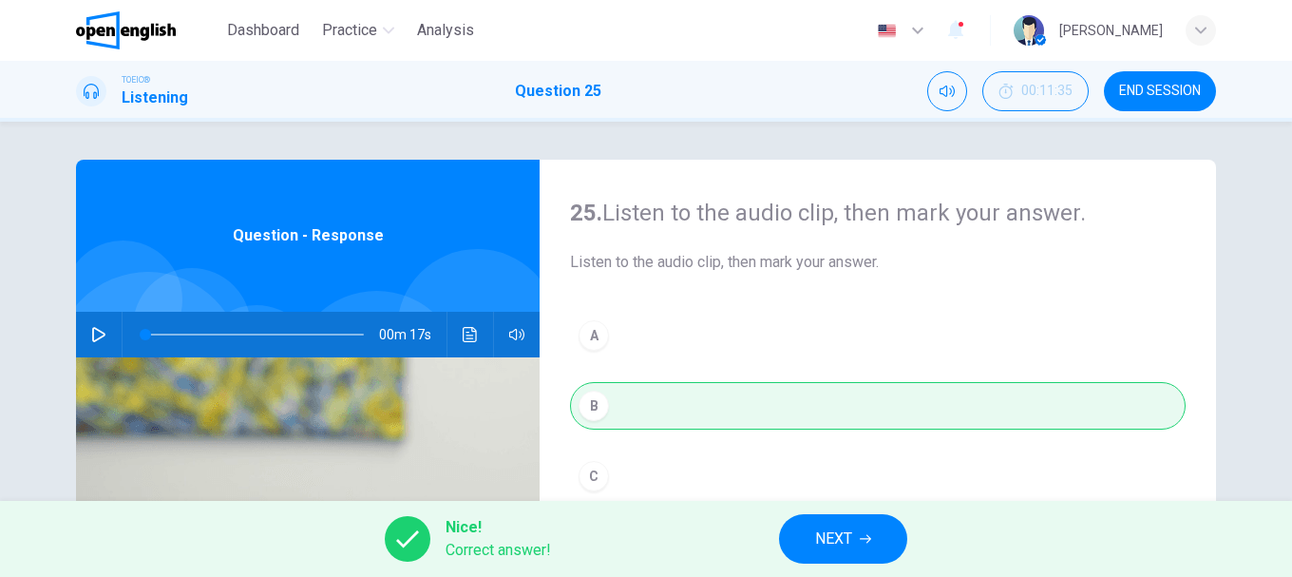
click at [840, 541] on span "NEXT" at bounding box center [833, 538] width 37 height 27
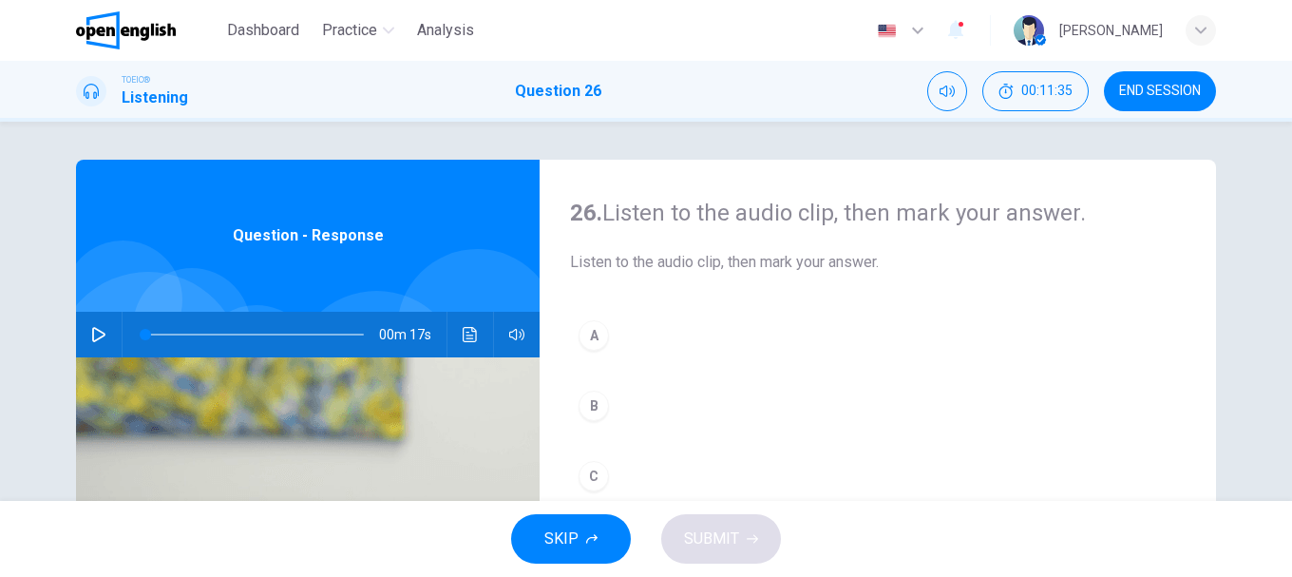
click at [101, 343] on button "button" at bounding box center [99, 335] width 30 height 46
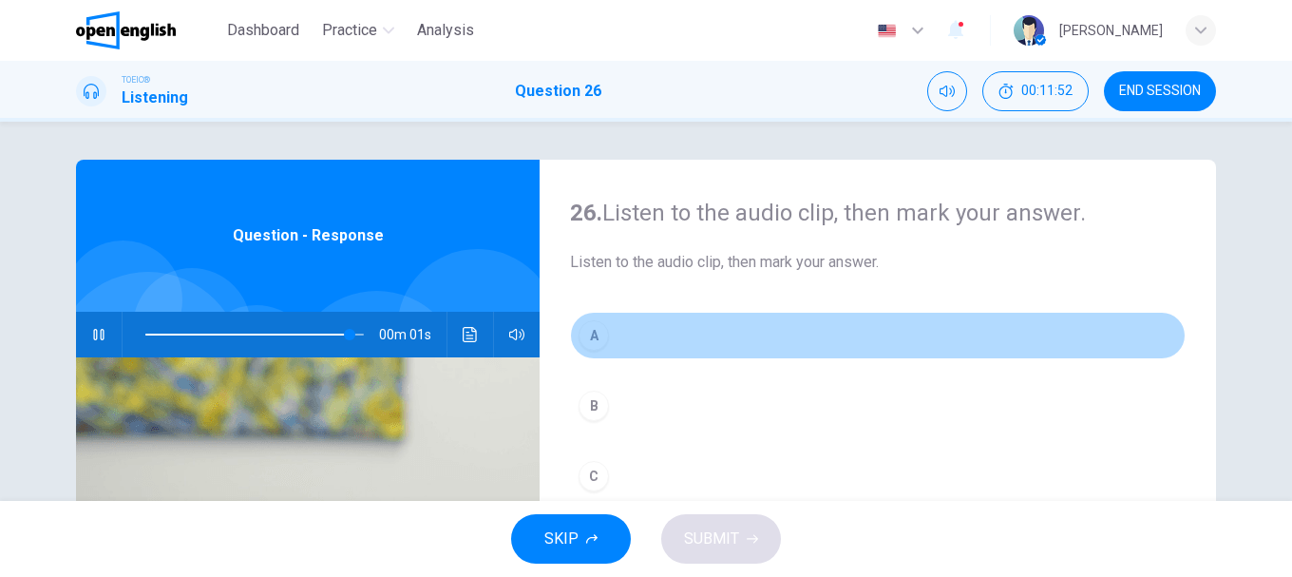
click at [590, 336] on div "A" at bounding box center [593, 335] width 30 height 30
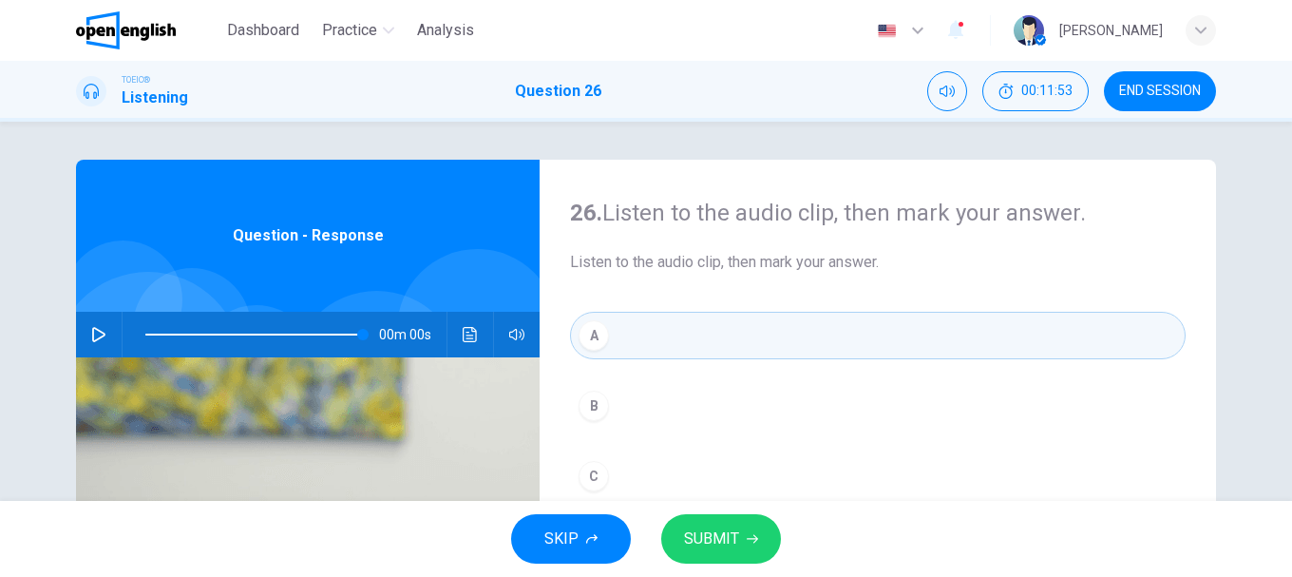
type input "*"
click at [735, 528] on span "SUBMIT" at bounding box center [711, 538] width 55 height 27
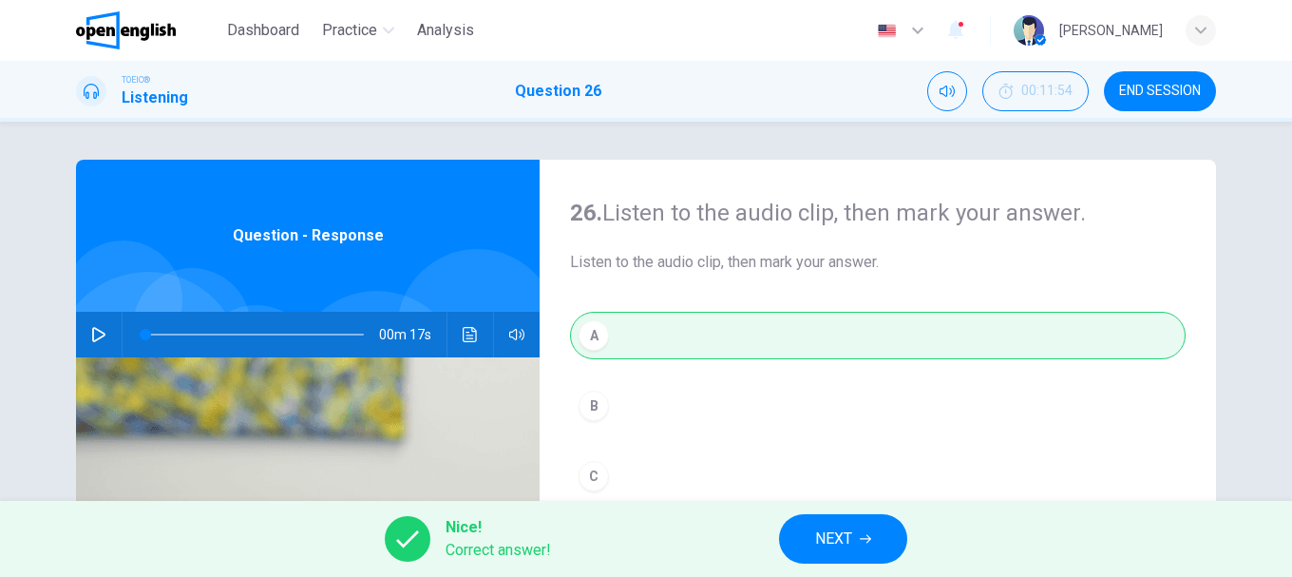
click at [834, 540] on span "NEXT" at bounding box center [833, 538] width 37 height 27
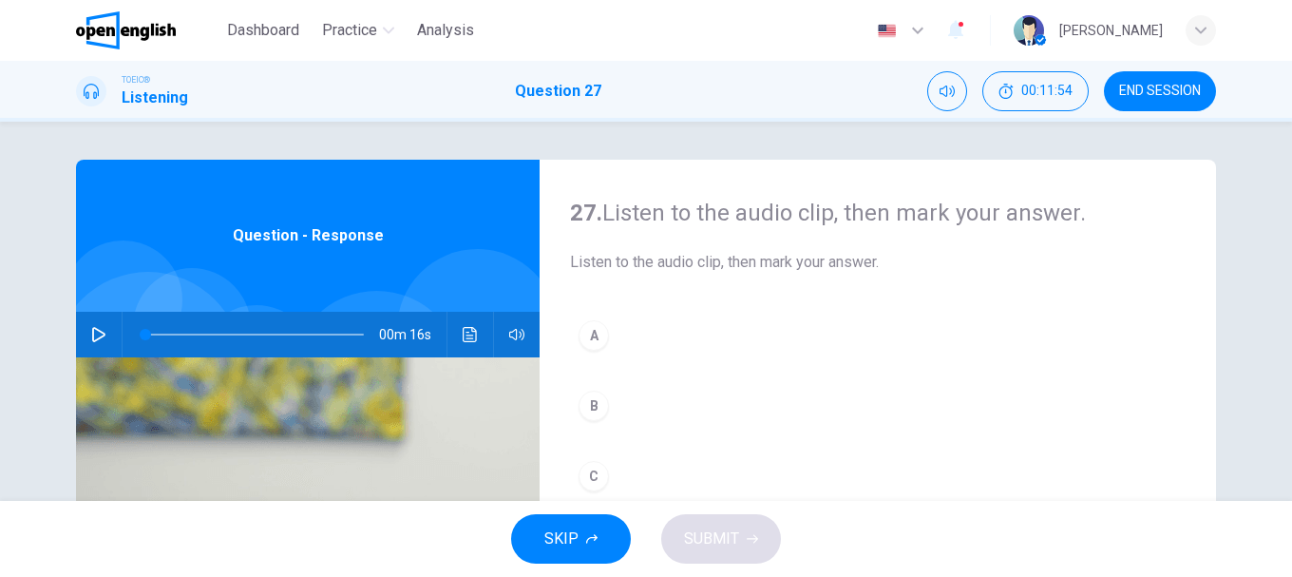
click at [97, 336] on icon "button" at bounding box center [98, 334] width 13 height 15
click at [587, 331] on div "A" at bounding box center [593, 335] width 30 height 30
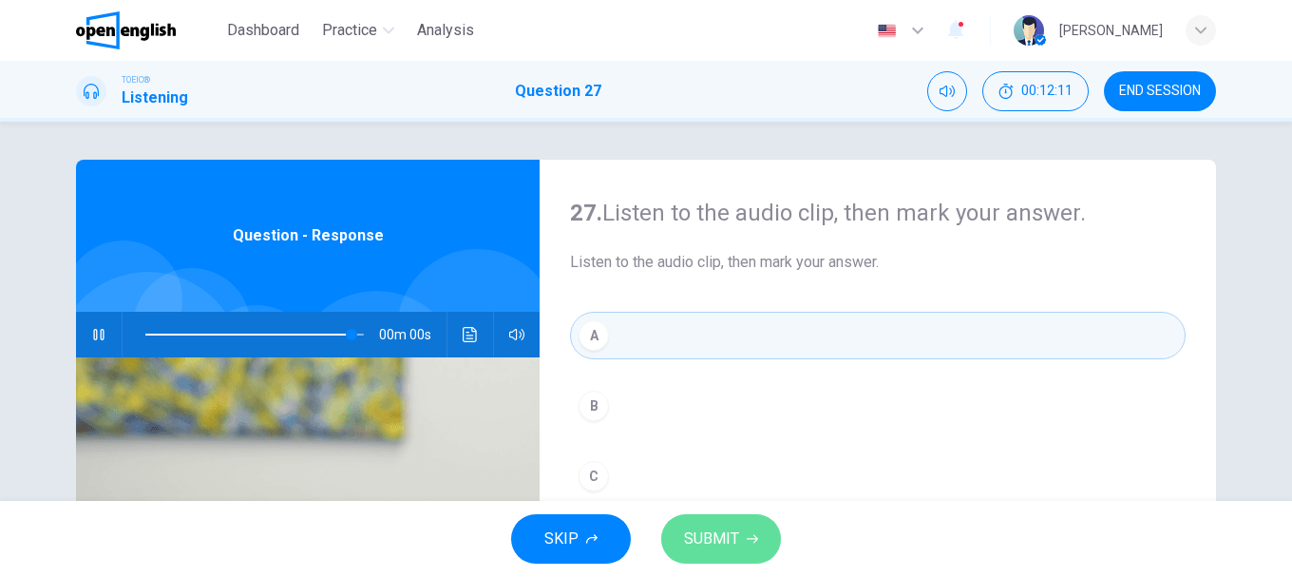
click at [737, 524] on button "SUBMIT" at bounding box center [721, 538] width 120 height 49
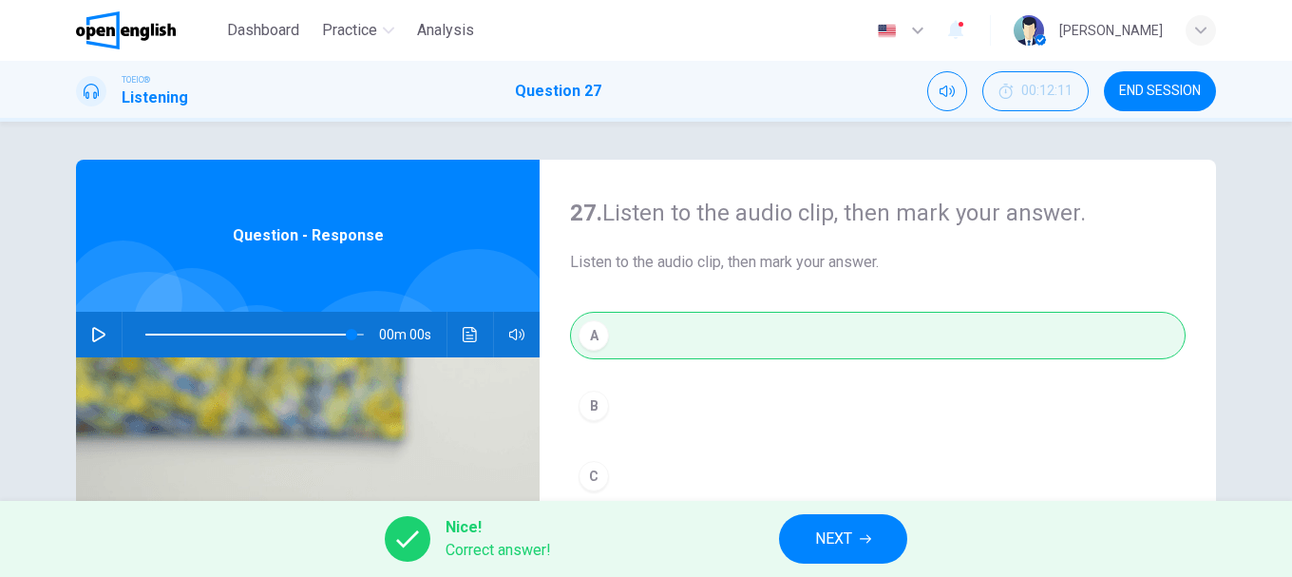
type input "*"
click at [820, 539] on span "NEXT" at bounding box center [833, 538] width 37 height 27
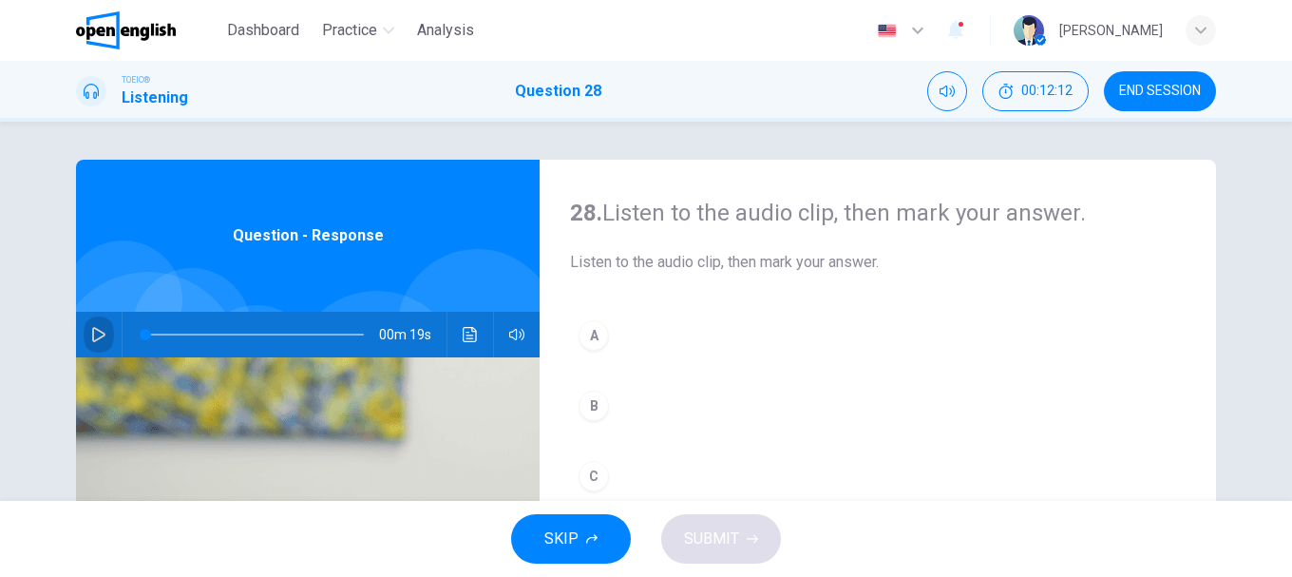
click at [99, 333] on icon "button" at bounding box center [98, 334] width 13 height 15
click at [587, 329] on div "A" at bounding box center [593, 335] width 30 height 30
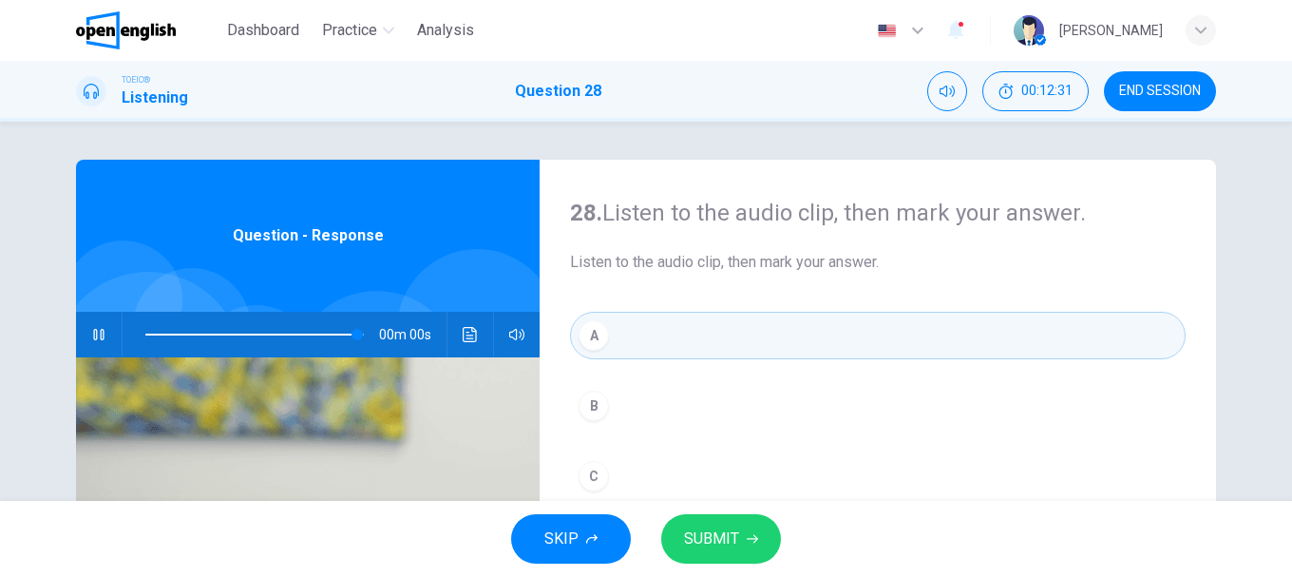
type input "*"
click at [729, 544] on span "SUBMIT" at bounding box center [711, 538] width 55 height 27
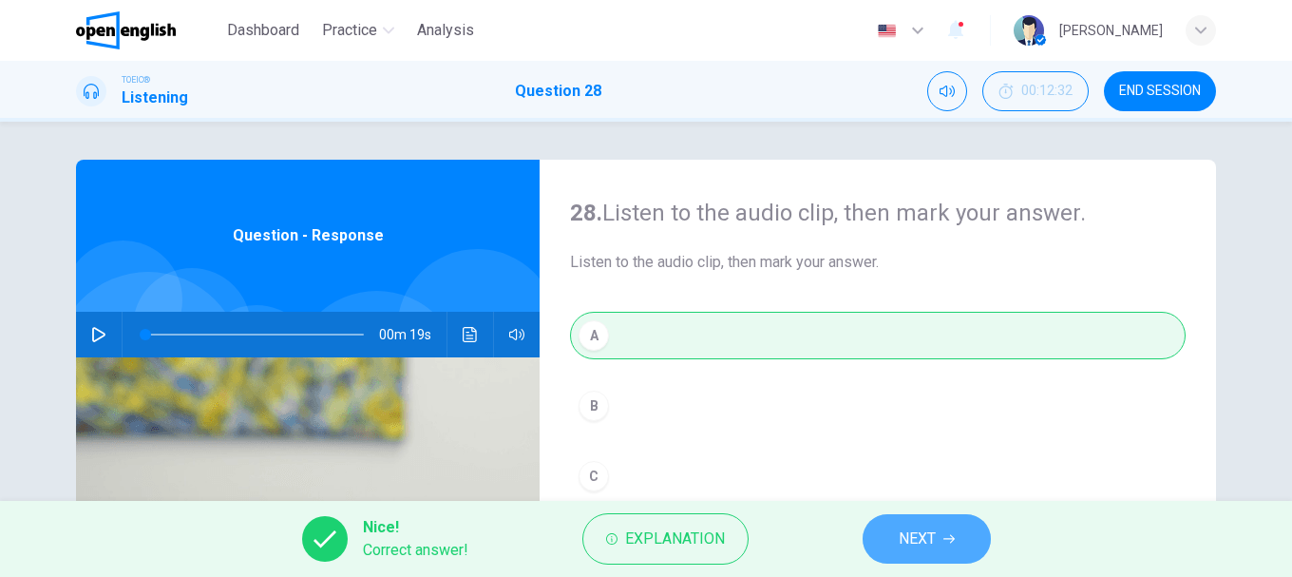
click at [925, 545] on span "NEXT" at bounding box center [917, 538] width 37 height 27
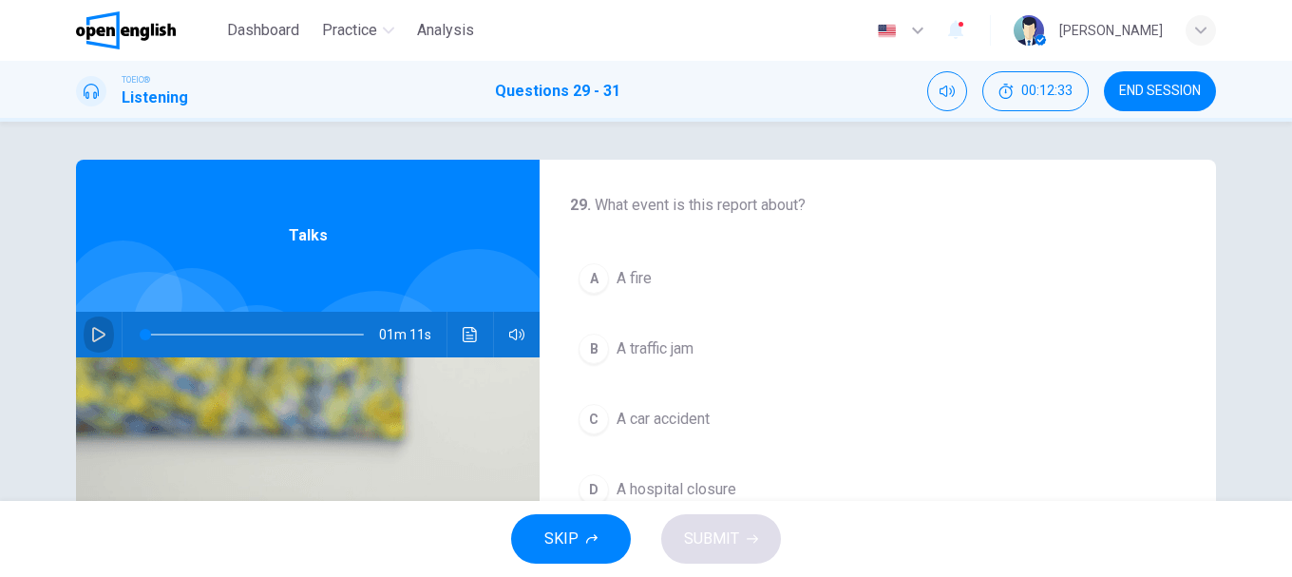
click at [97, 332] on icon "button" at bounding box center [98, 334] width 13 height 15
click at [145, 331] on span at bounding box center [254, 334] width 218 height 27
drag, startPoint x: 142, startPoint y: 331, endPoint x: 126, endPoint y: 333, distance: 16.4
click at [140, 333] on span at bounding box center [145, 334] width 11 height 11
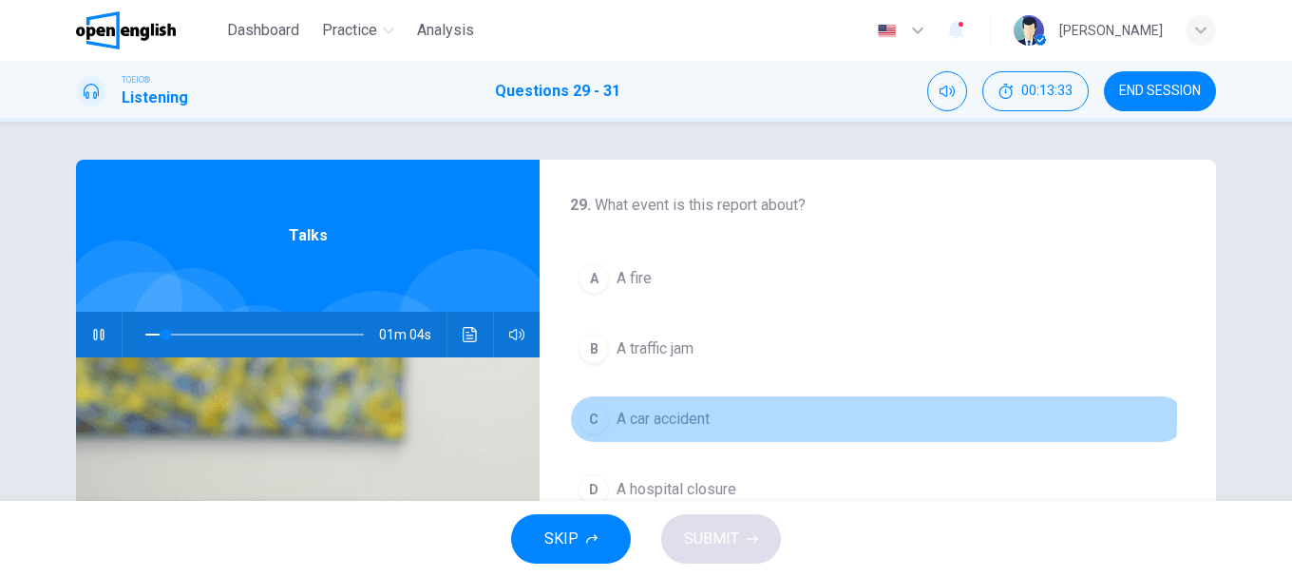
click at [600, 414] on div "C" at bounding box center [593, 419] width 30 height 30
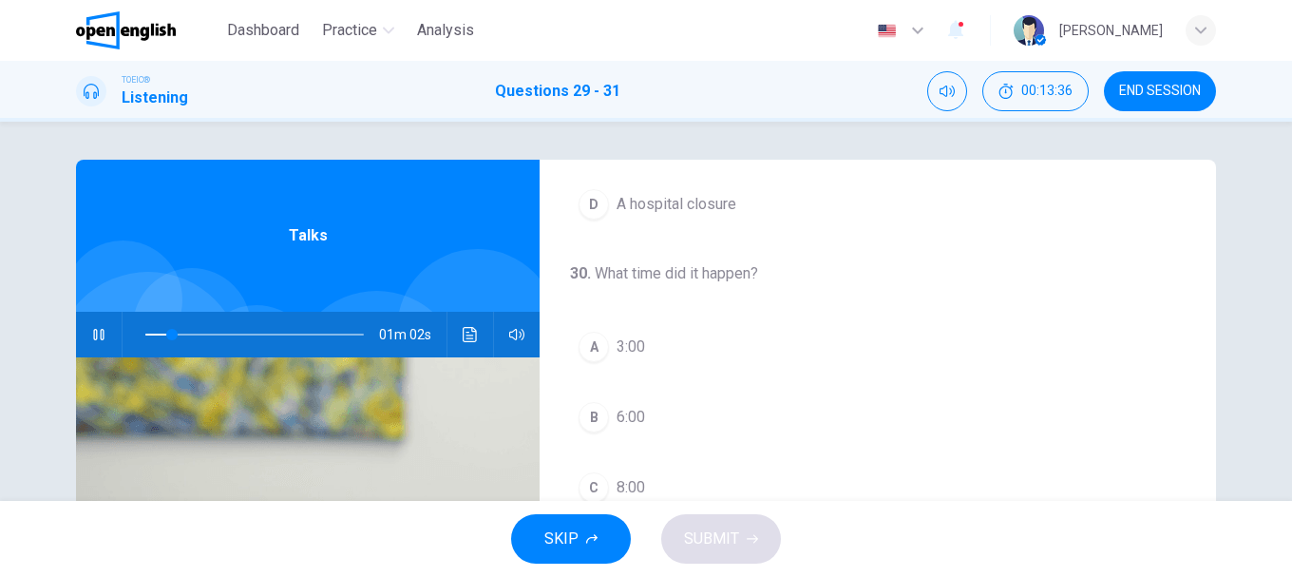
scroll to position [380, 0]
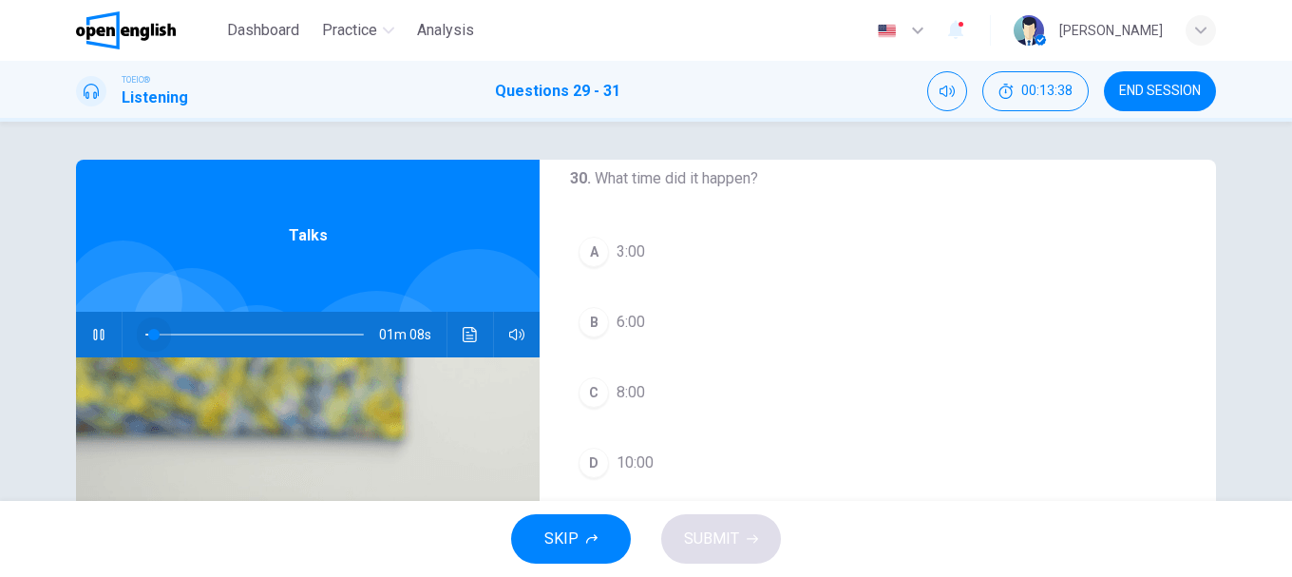
click at [150, 333] on span at bounding box center [254, 334] width 218 height 27
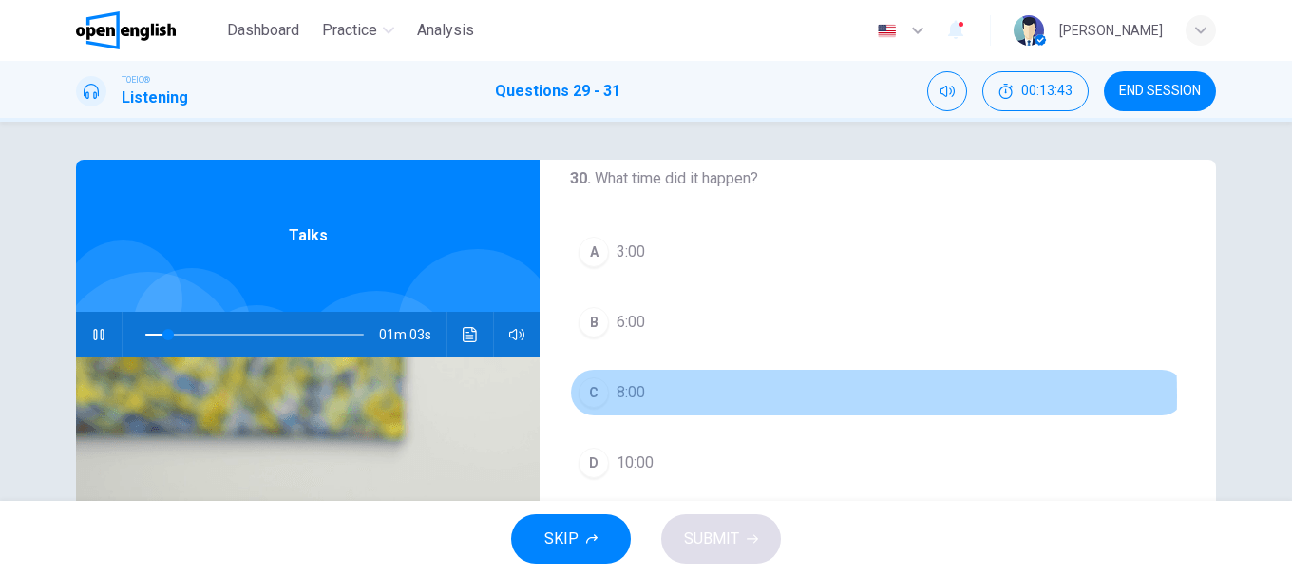
click at [593, 395] on div "C" at bounding box center [593, 392] width 30 height 30
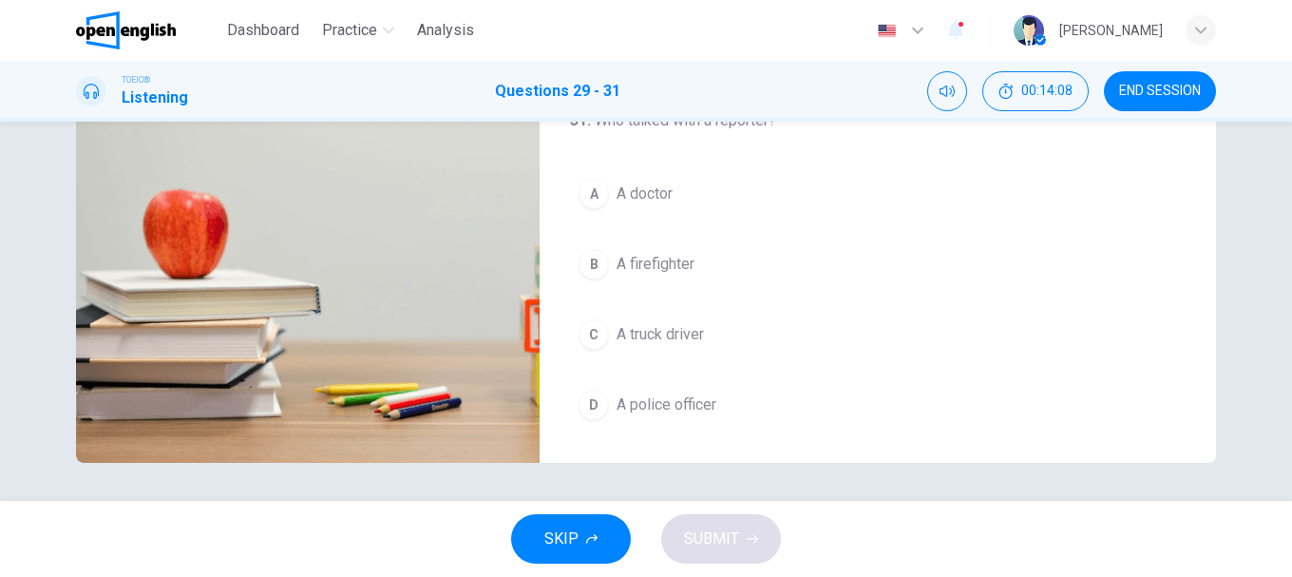
scroll to position [339, 0]
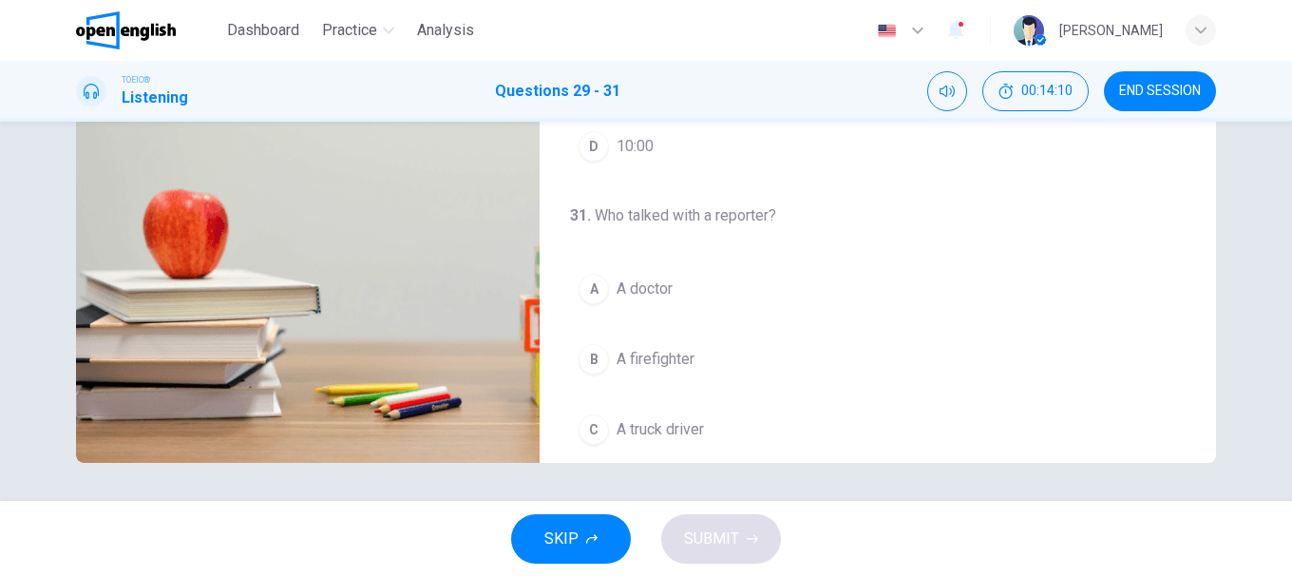
click at [592, 288] on div "A" at bounding box center [593, 289] width 30 height 30
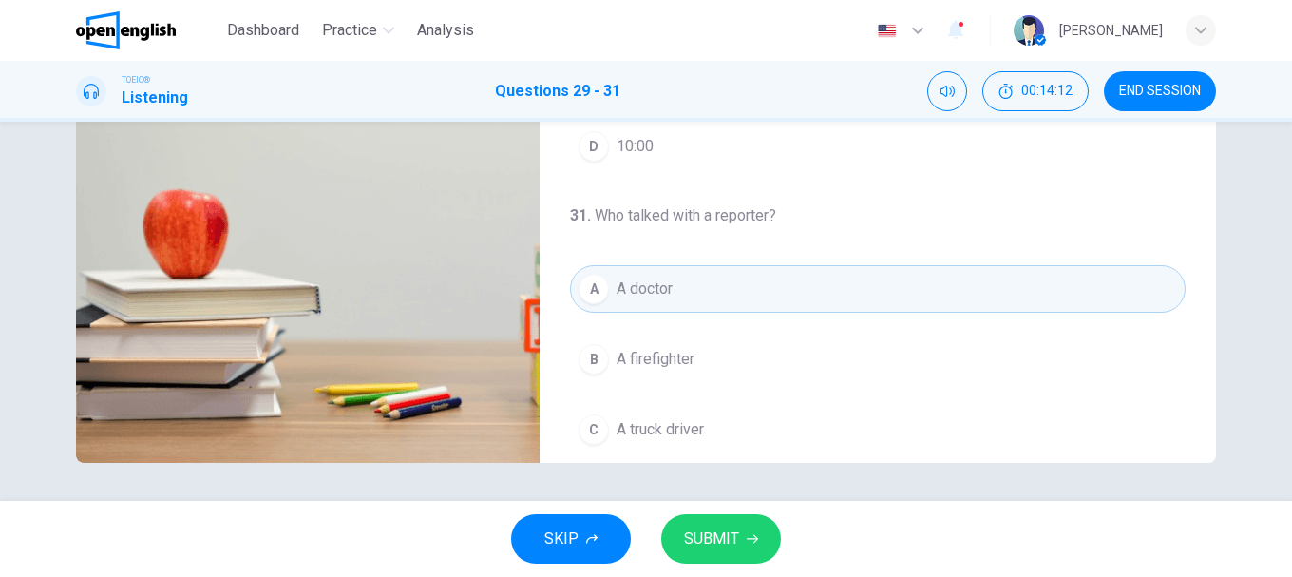
click at [731, 533] on span "SUBMIT" at bounding box center [711, 538] width 55 height 27
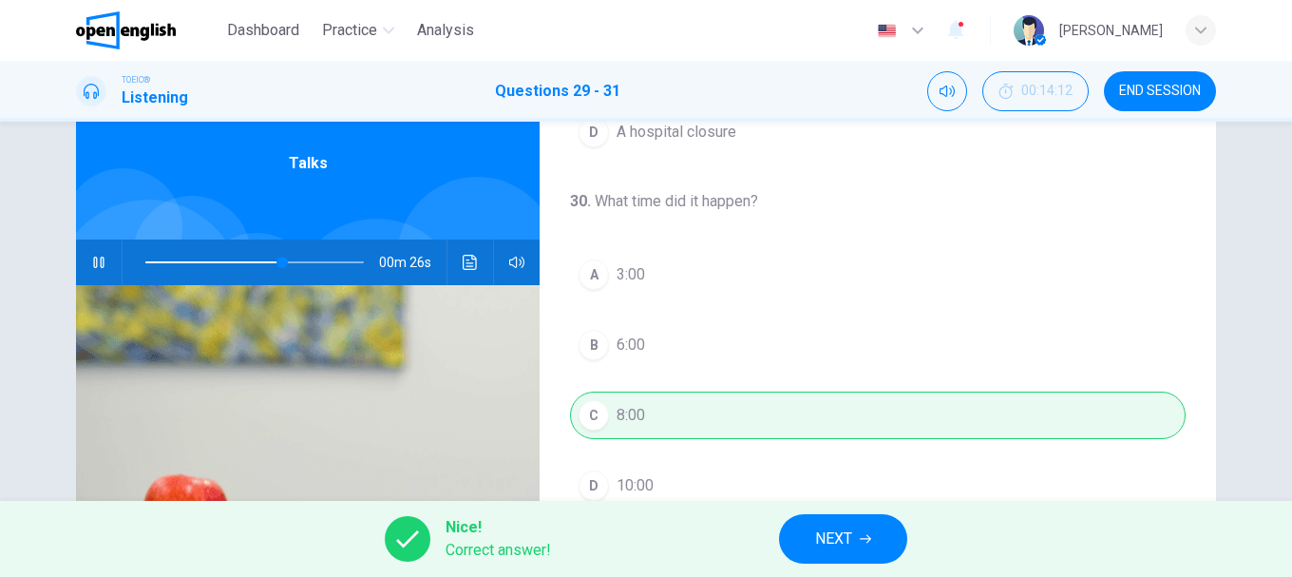
scroll to position [380, 0]
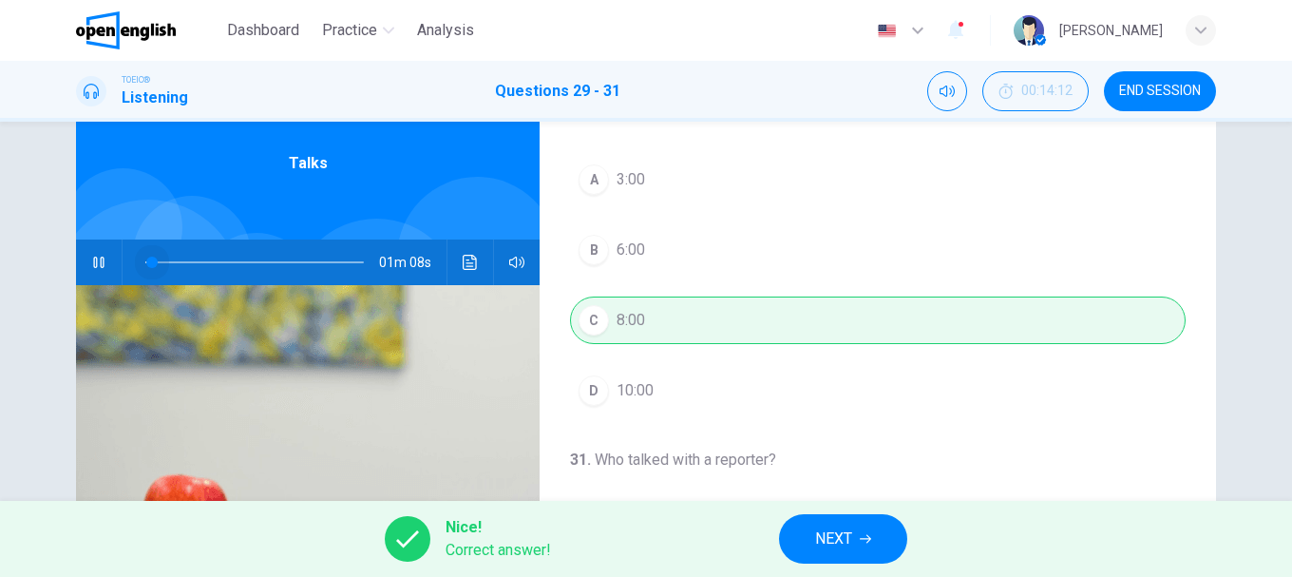
click at [147, 262] on span at bounding box center [254, 262] width 218 height 27
type input "**"
click at [839, 521] on button "NEXT" at bounding box center [843, 538] width 128 height 49
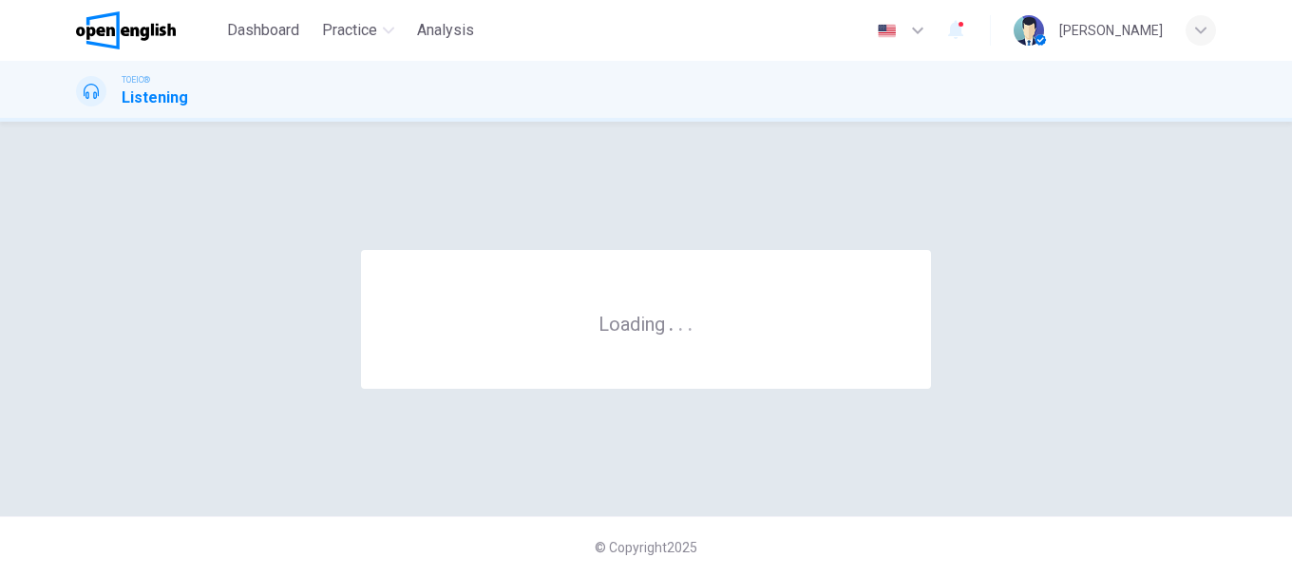
scroll to position [0, 0]
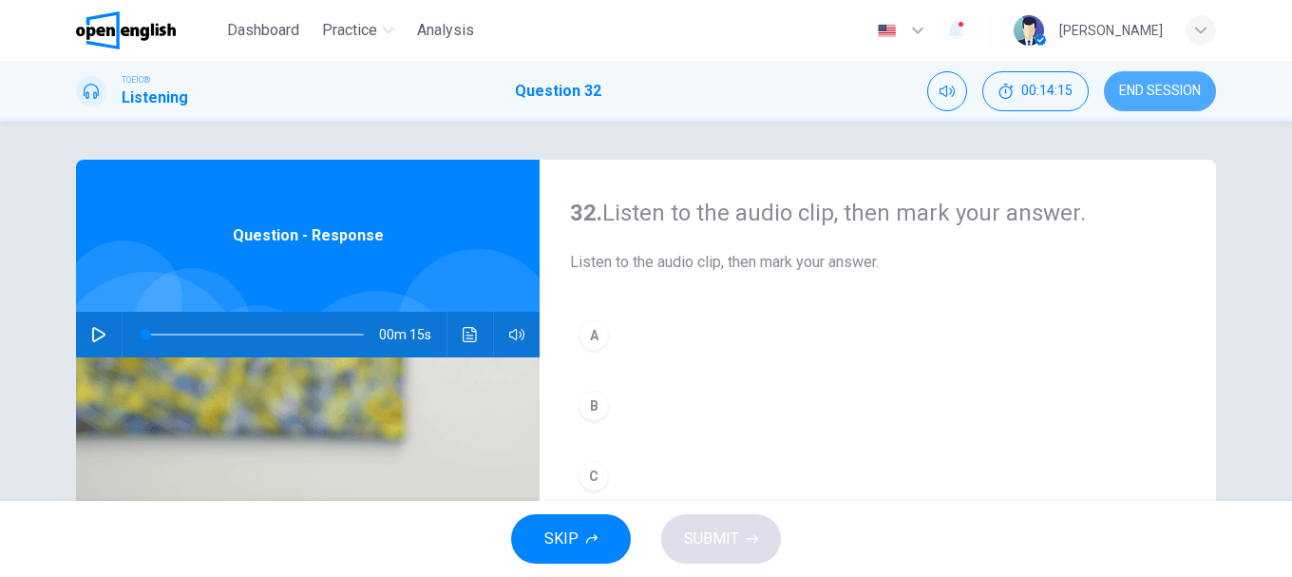
click at [1152, 89] on span "END SESSION" at bounding box center [1160, 91] width 82 height 15
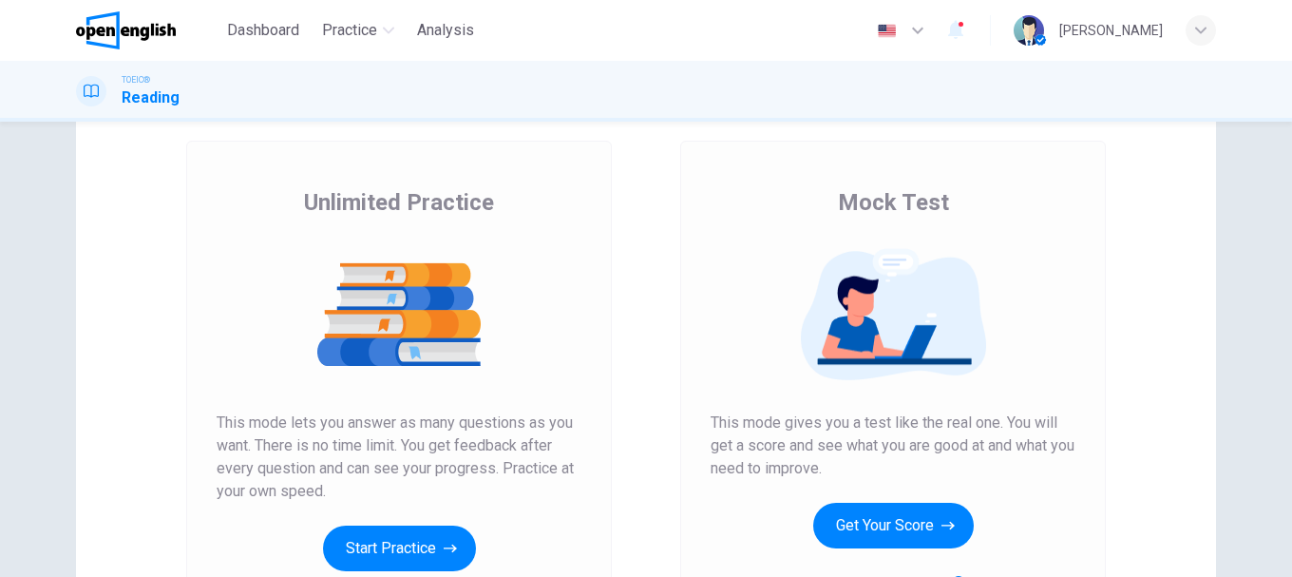
scroll to position [190, 0]
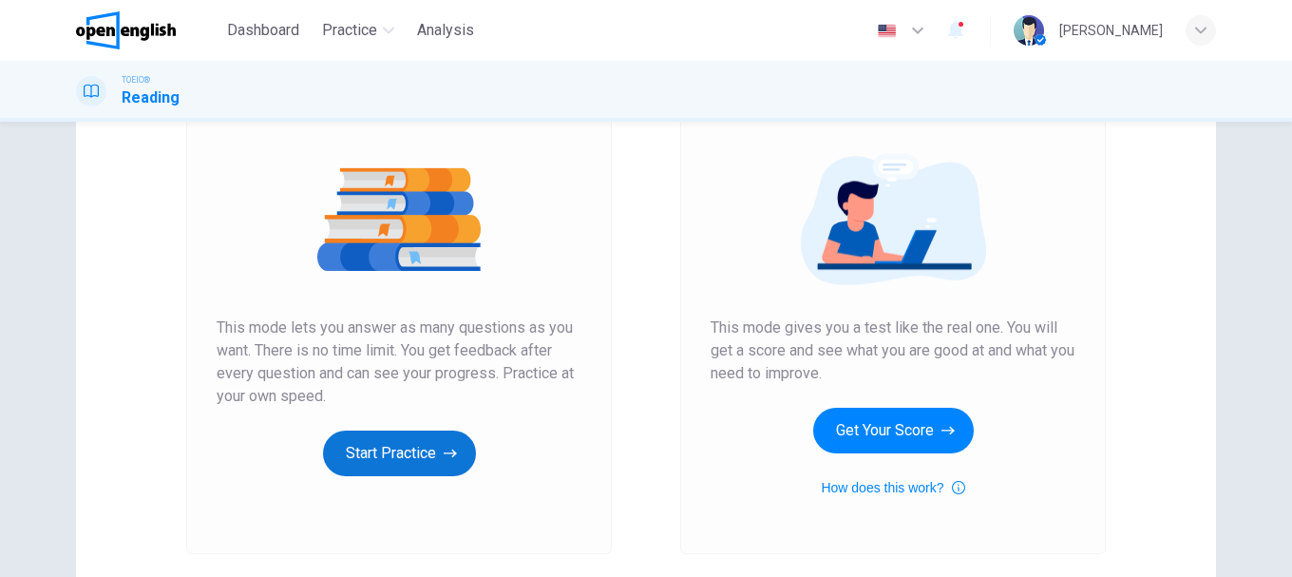
click at [416, 465] on button "Start Practice" at bounding box center [399, 453] width 153 height 46
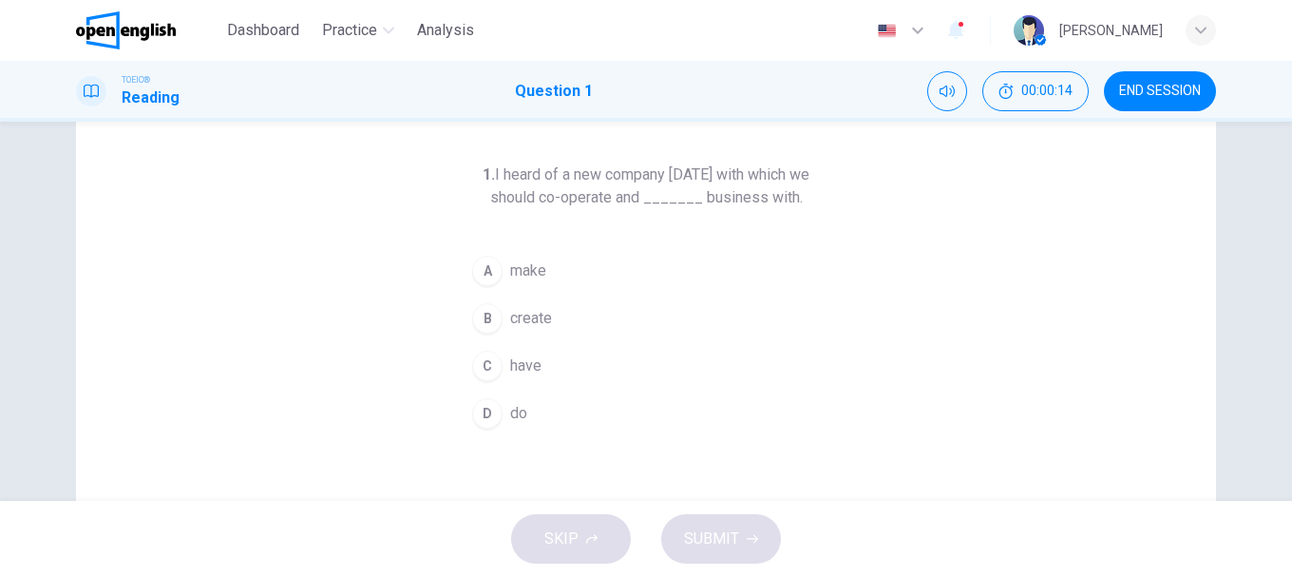
scroll to position [0, 0]
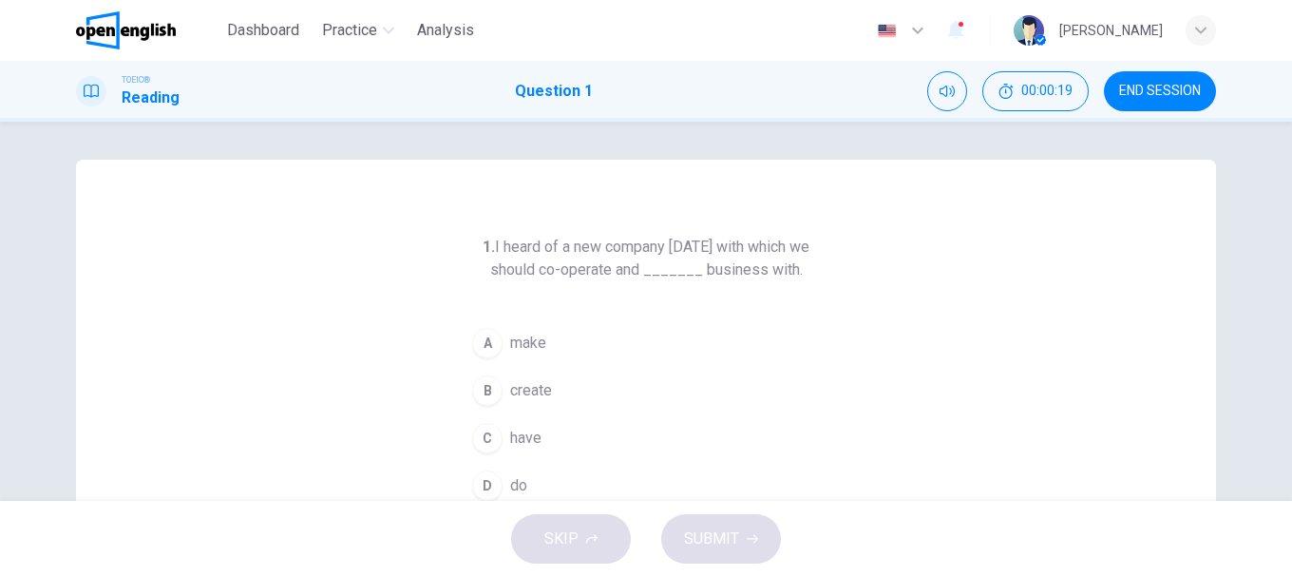
click at [490, 442] on div "C" at bounding box center [487, 438] width 30 height 30
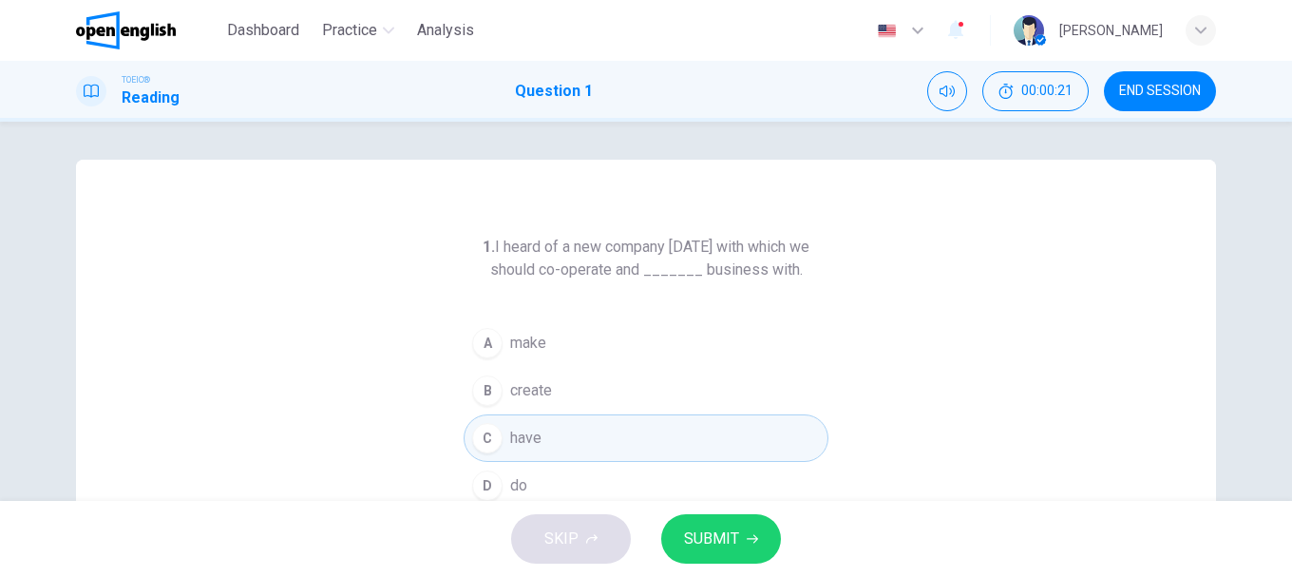
scroll to position [95, 0]
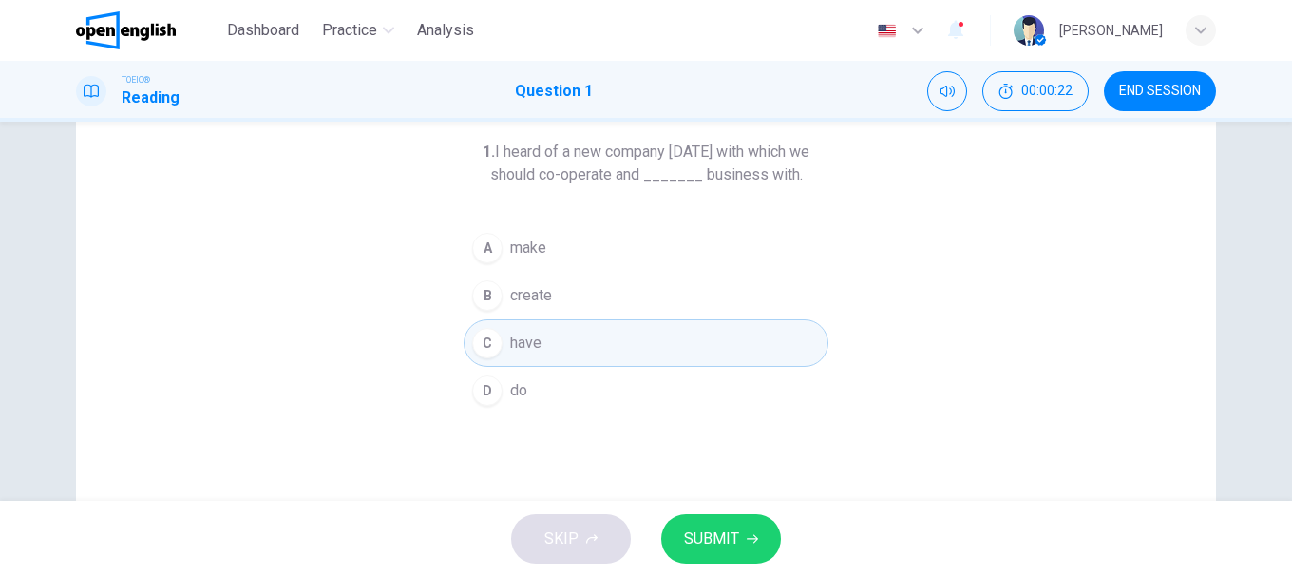
click at [503, 397] on button "D do" at bounding box center [646, 390] width 365 height 47
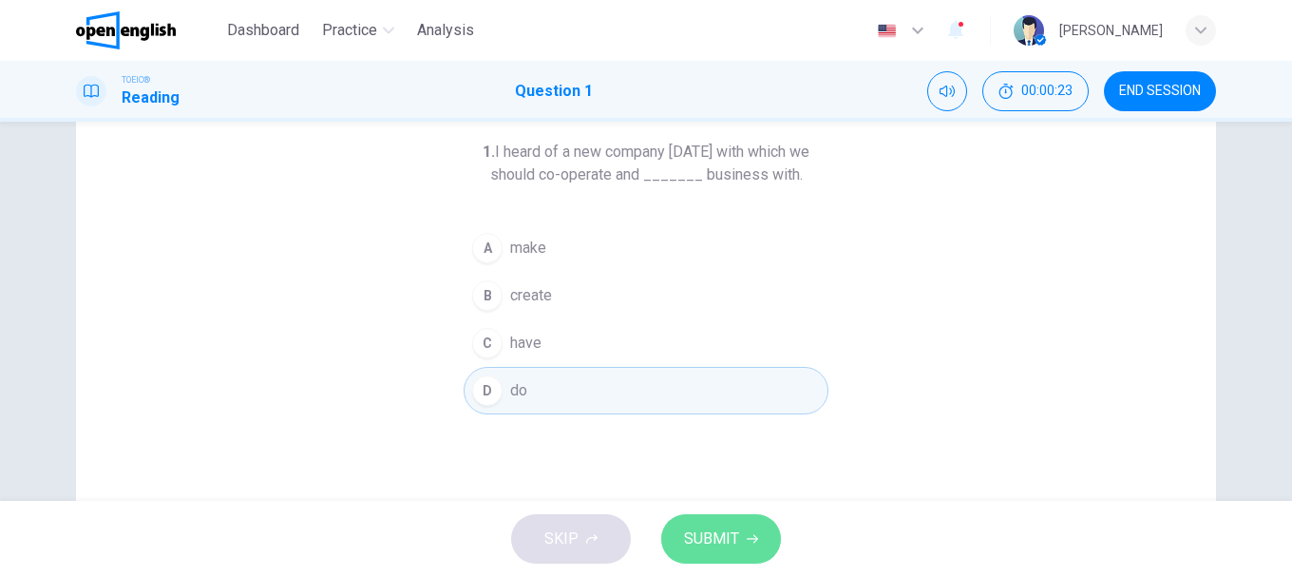
click at [750, 521] on button "SUBMIT" at bounding box center [721, 538] width 120 height 49
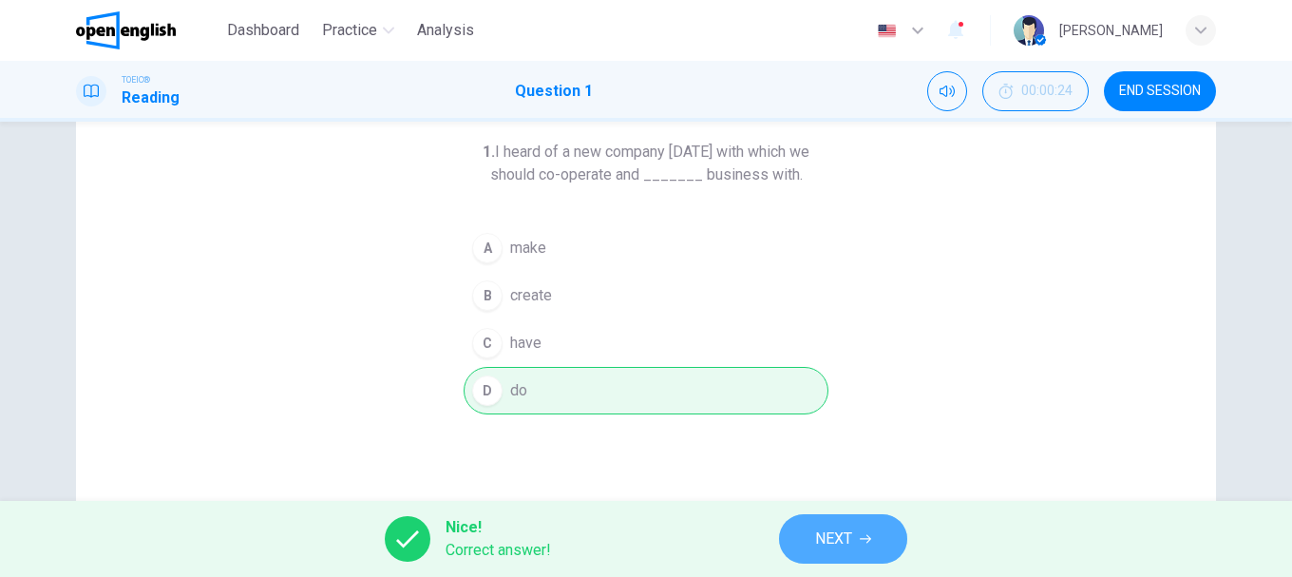
click at [852, 546] on button "NEXT" at bounding box center [843, 538] width 128 height 49
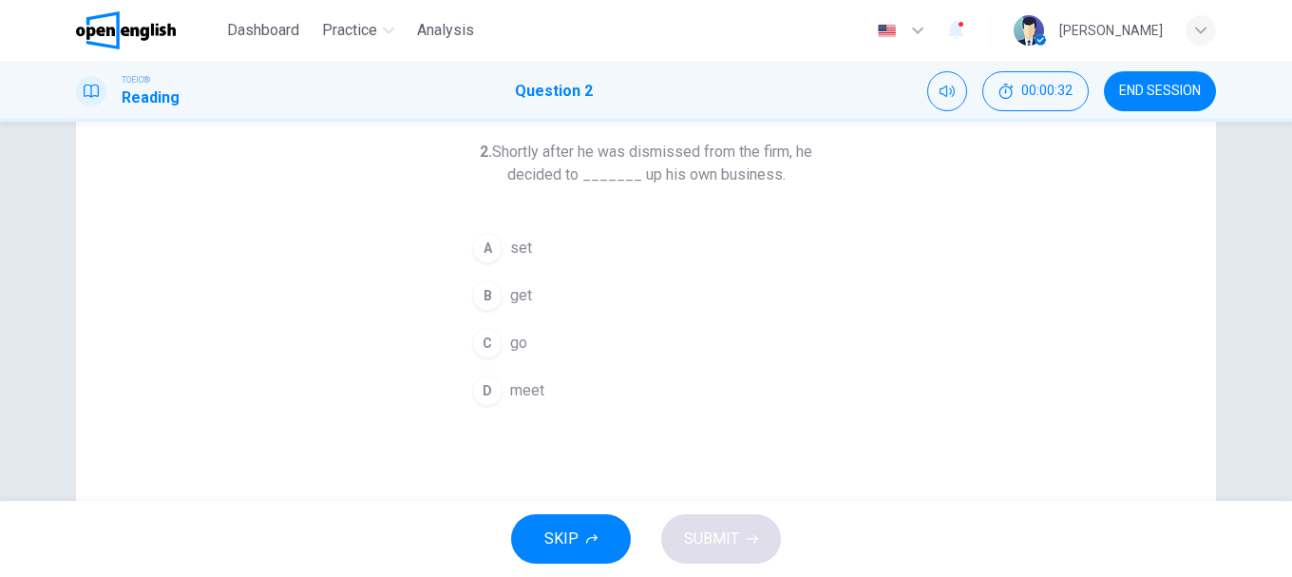
click at [485, 252] on div "A" at bounding box center [487, 248] width 30 height 30
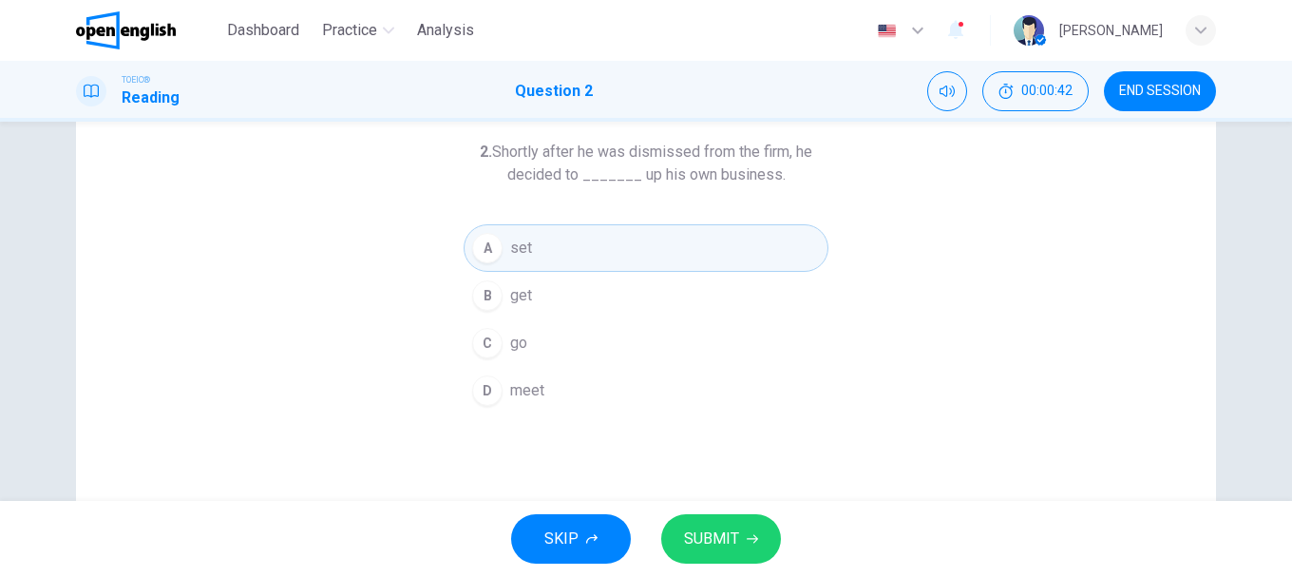
click at [726, 540] on span "SUBMIT" at bounding box center [711, 538] width 55 height 27
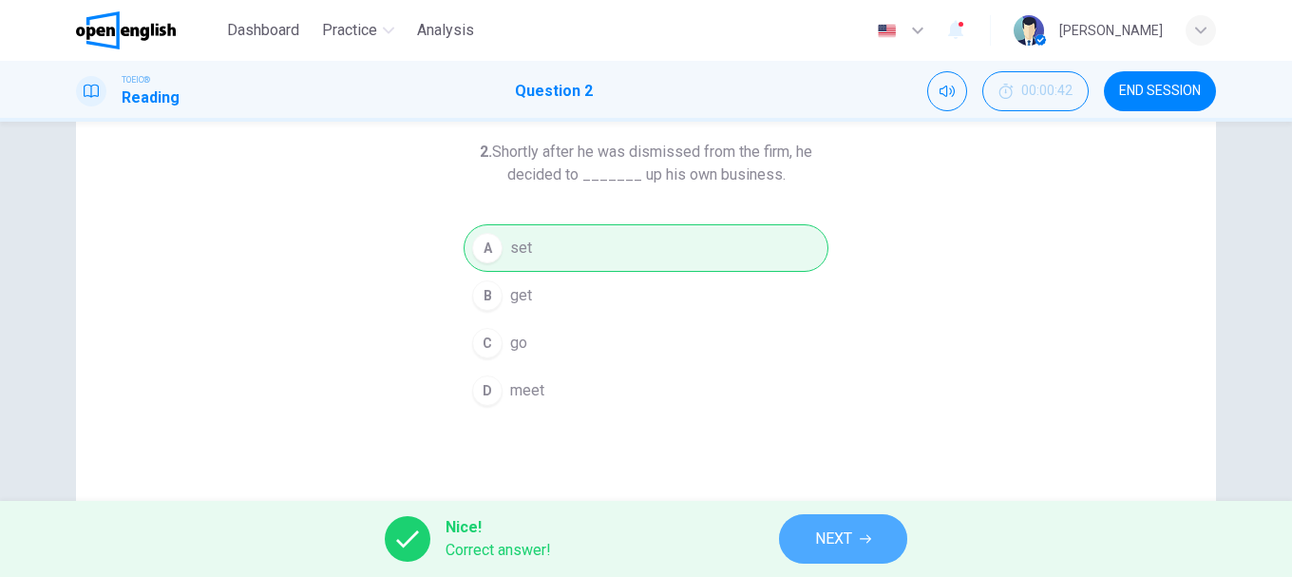
click at [855, 540] on button "NEXT" at bounding box center [843, 538] width 128 height 49
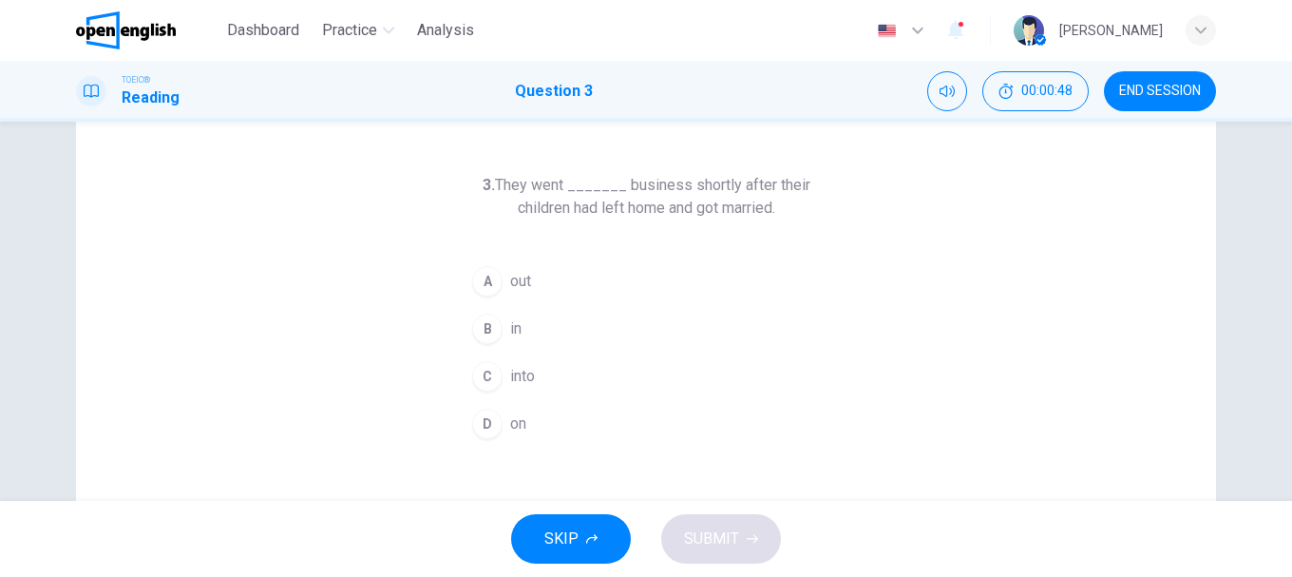
scroll to position [41, 0]
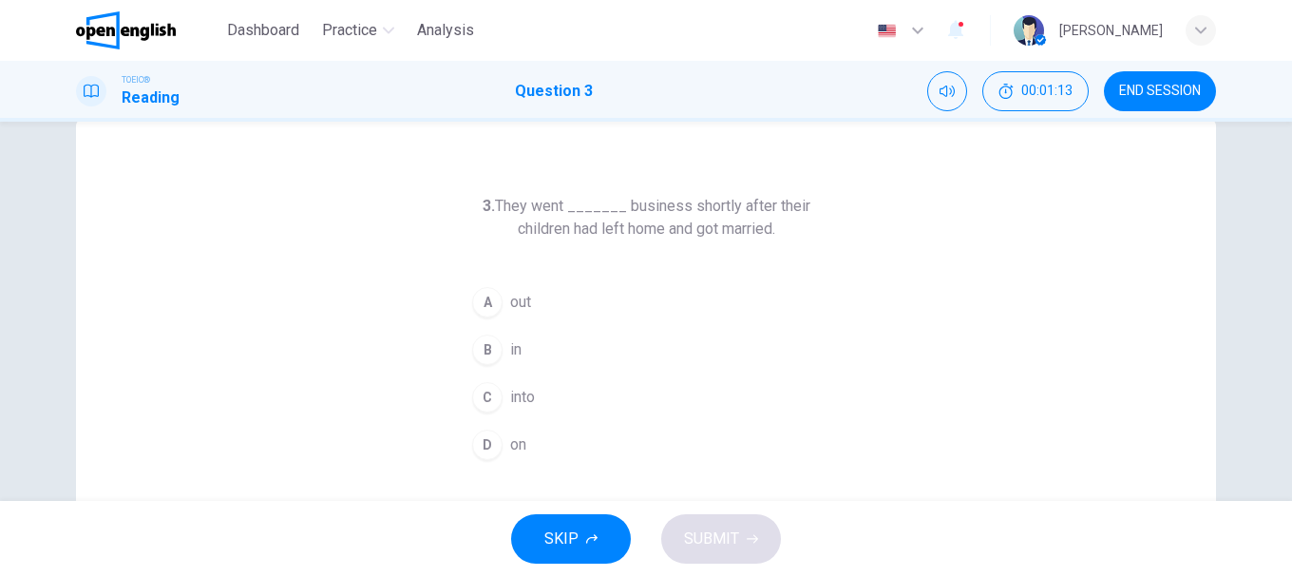
click at [481, 303] on div "A" at bounding box center [487, 302] width 30 height 30
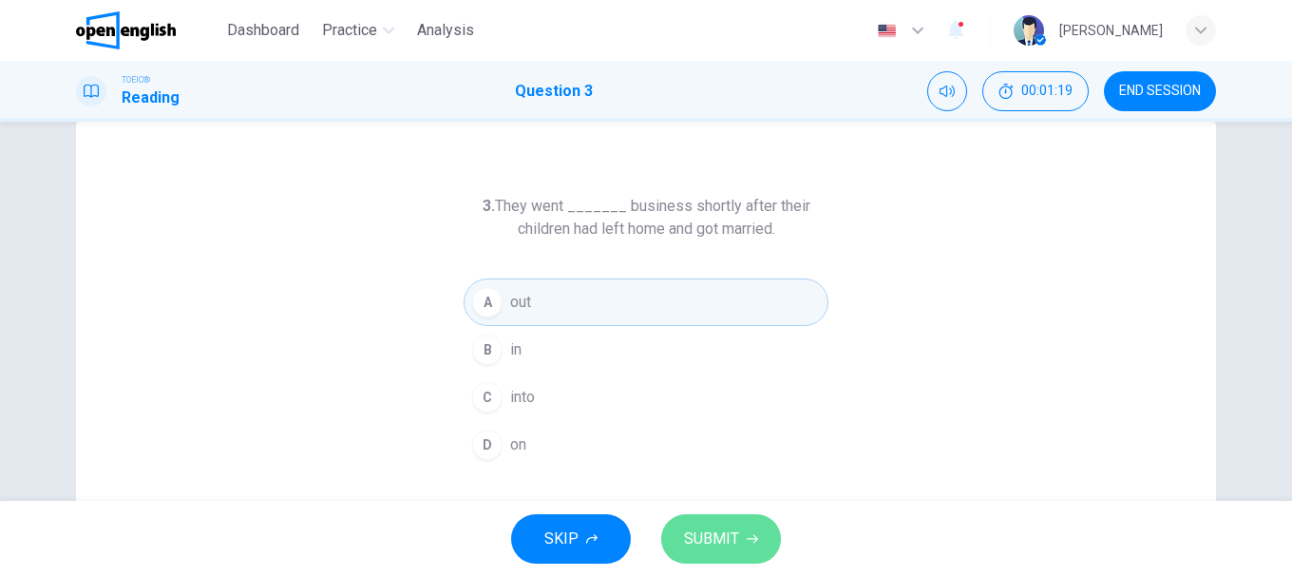
click at [735, 536] on span "SUBMIT" at bounding box center [711, 538] width 55 height 27
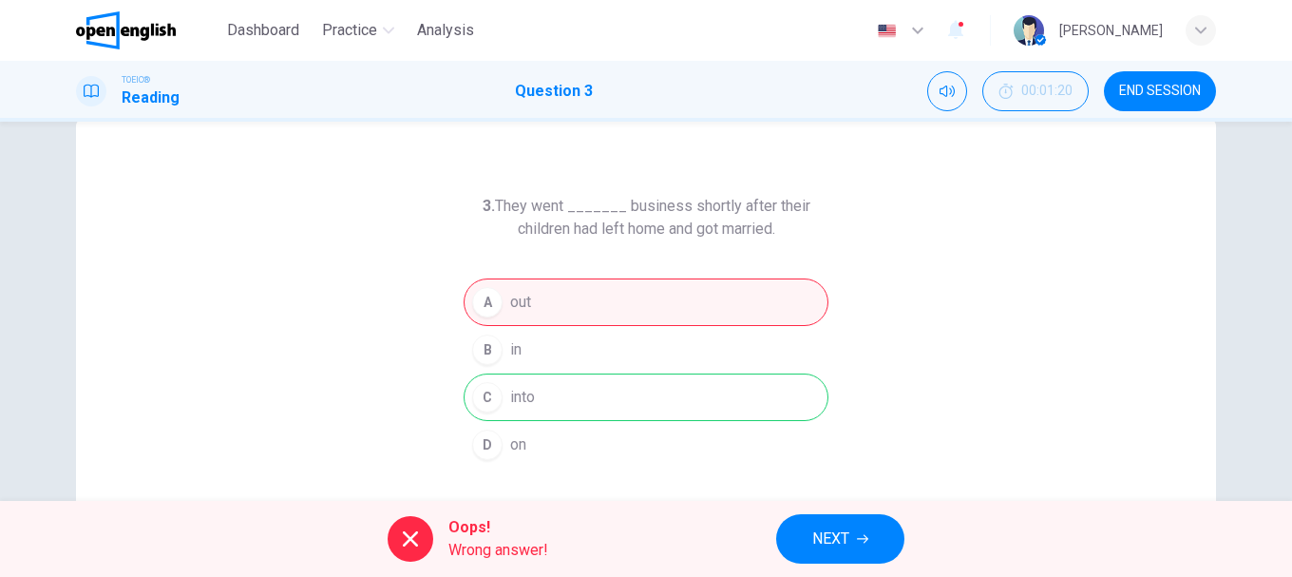
click at [845, 526] on span "NEXT" at bounding box center [830, 538] width 37 height 27
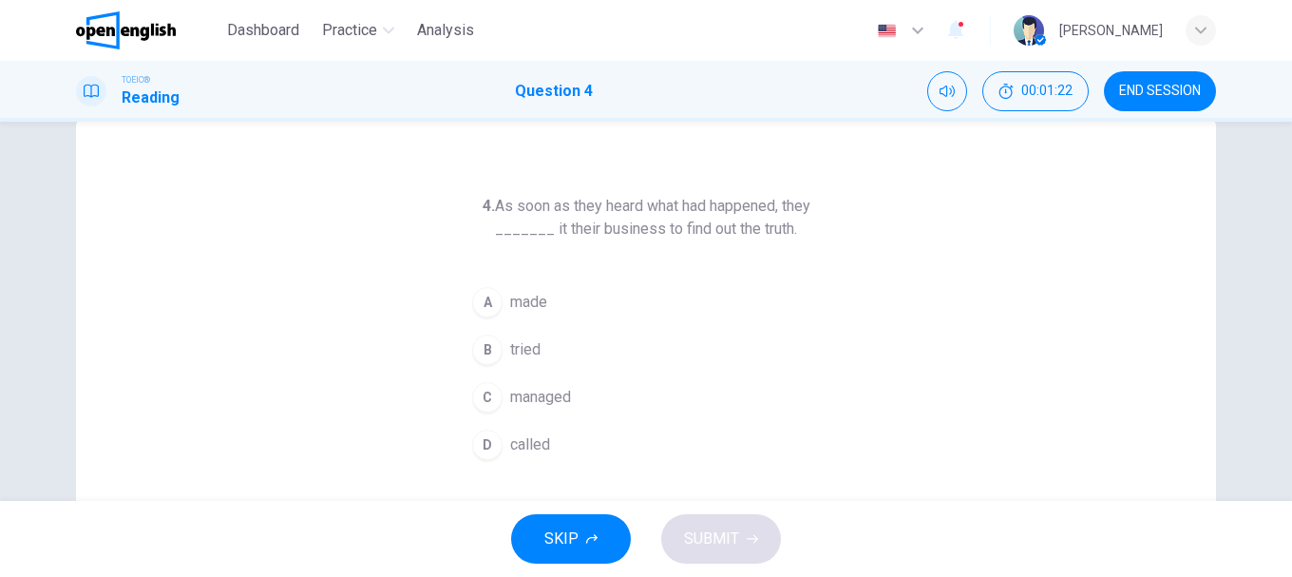
click at [408, 367] on div "4. As soon as they heard what had happened, they _______ it their business to f…" at bounding box center [646, 449] width 1140 height 660
click at [494, 351] on div "B" at bounding box center [487, 349] width 30 height 30
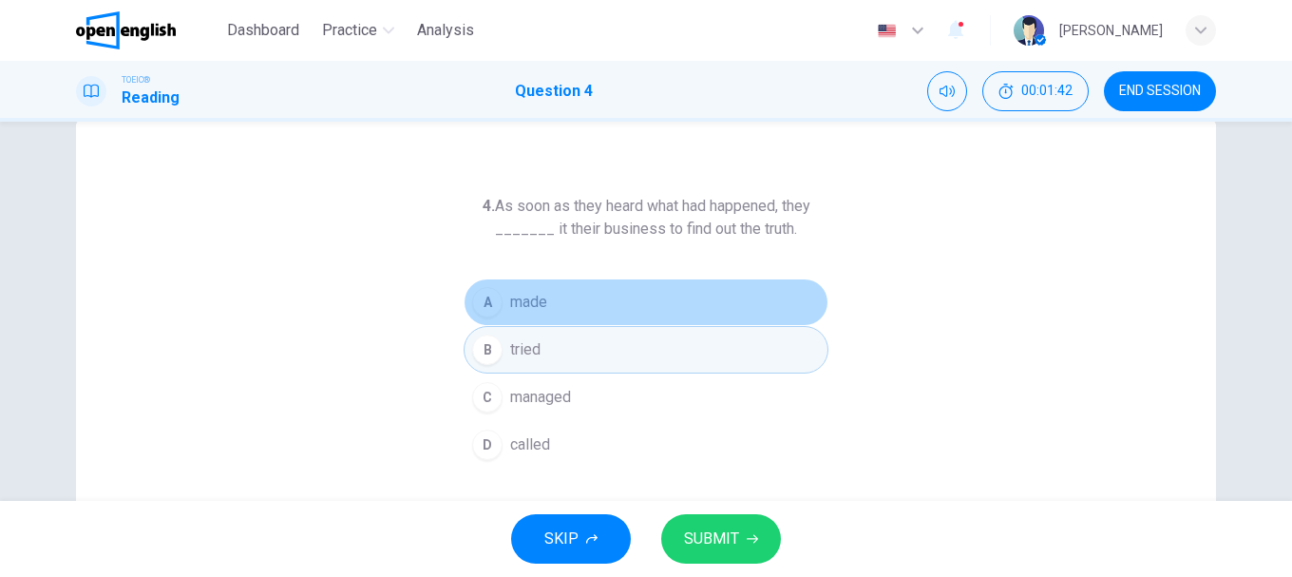
click at [470, 315] on button "A made" at bounding box center [646, 301] width 365 height 47
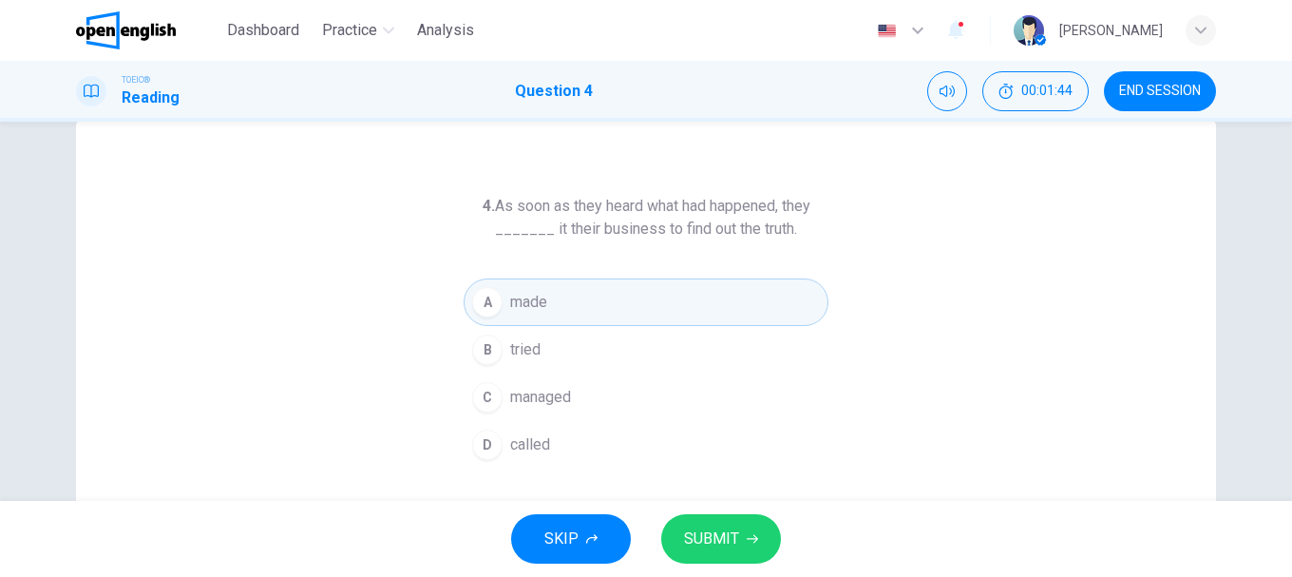
click at [731, 530] on span "SUBMIT" at bounding box center [711, 538] width 55 height 27
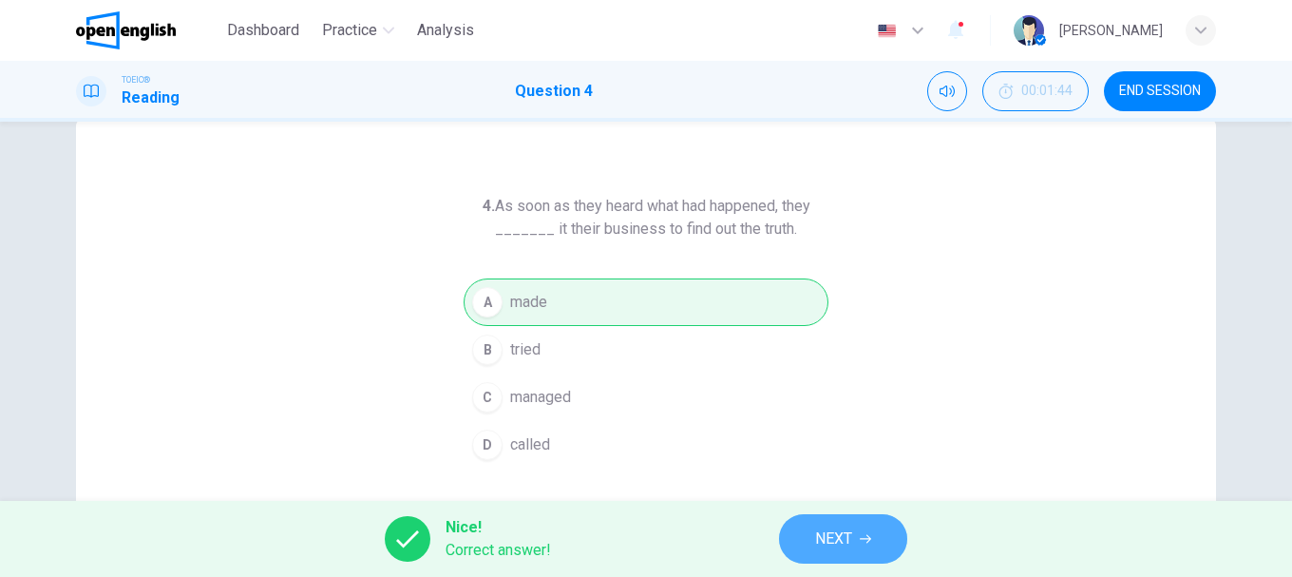
click at [840, 543] on span "NEXT" at bounding box center [833, 538] width 37 height 27
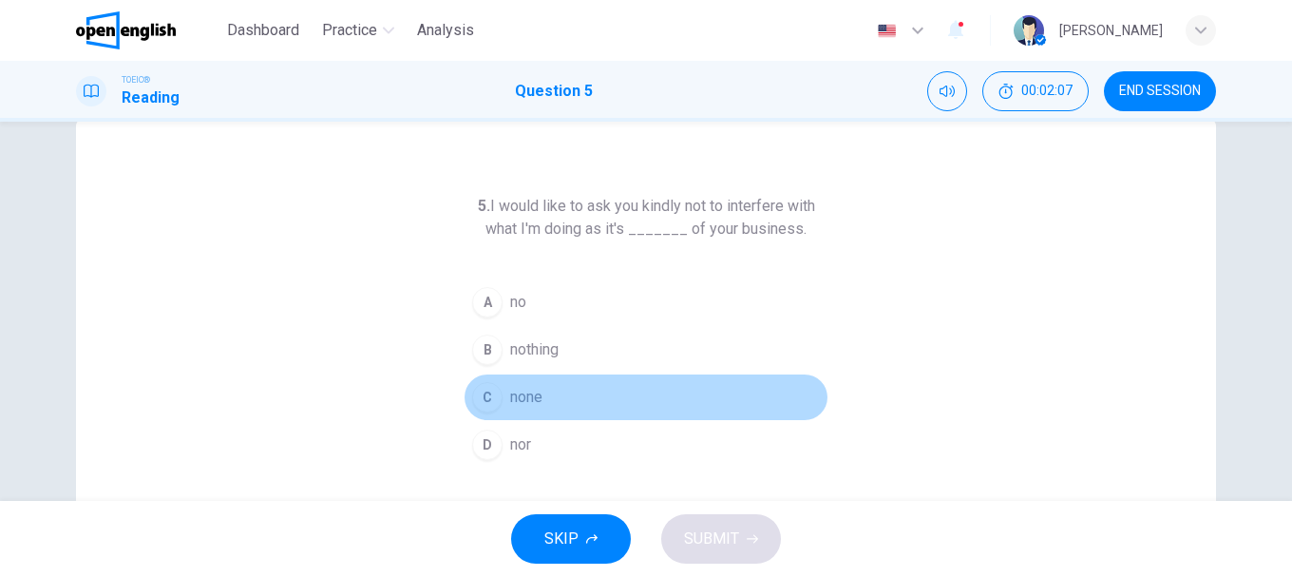
click at [476, 392] on div "C" at bounding box center [487, 397] width 30 height 30
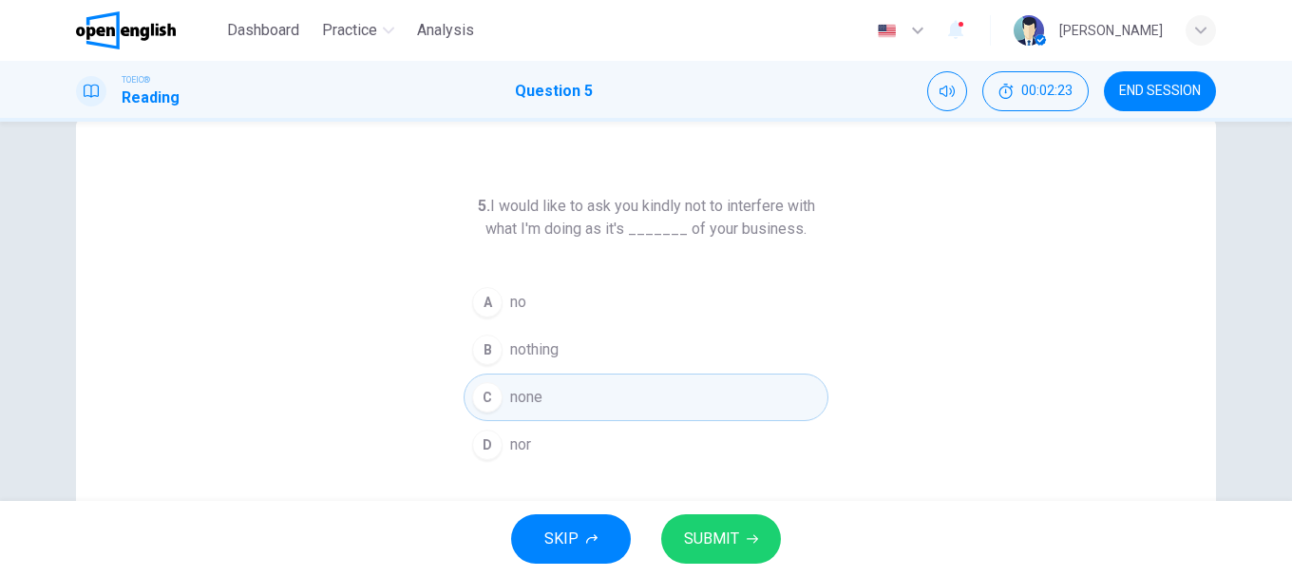
click at [754, 542] on icon "button" at bounding box center [752, 538] width 11 height 11
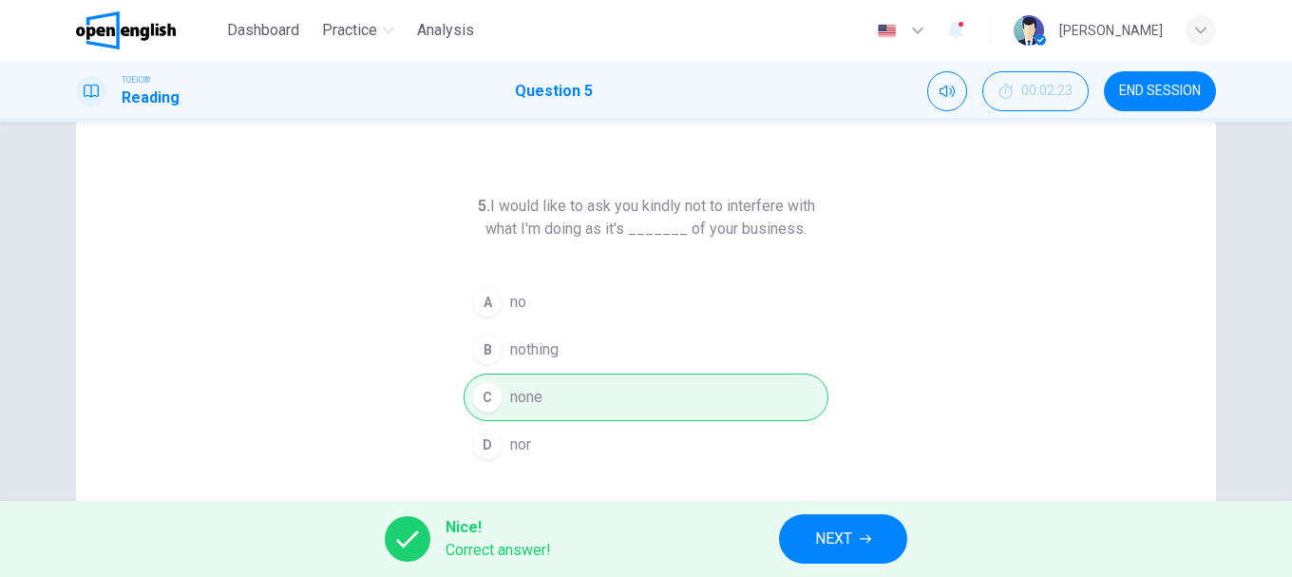
drag, startPoint x: 485, startPoint y: 204, endPoint x: 647, endPoint y: 204, distance: 161.5
click at [646, 213] on h6 "5. I would like to ask you kindly not to interfere with what I'm doing as it's …" at bounding box center [646, 218] width 365 height 46
click at [647, 202] on h6 "5. I would like to ask you kindly not to interfere with what I'm doing as it's …" at bounding box center [646, 218] width 365 height 46
drag, startPoint x: 647, startPoint y: 202, endPoint x: 920, endPoint y: 283, distance: 284.3
click at [647, 203] on h6 "5. I would like to ask you kindly not to interfere with what I'm doing as it's …" at bounding box center [646, 218] width 365 height 46
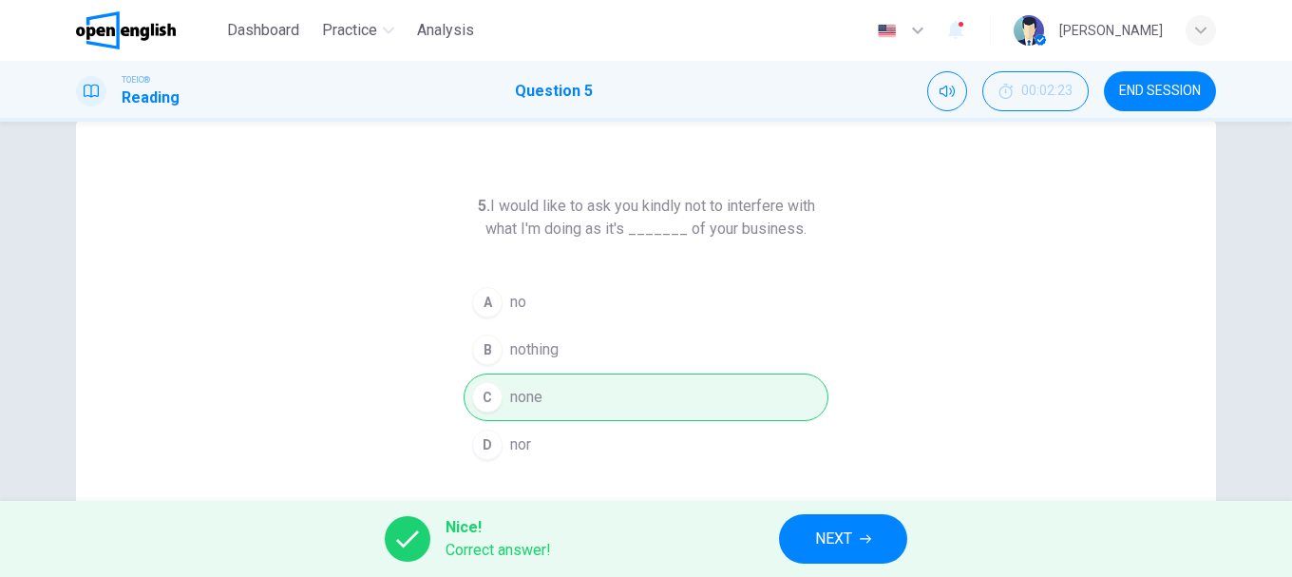
click at [849, 275] on div "5. I would like to ask you kindly not to interfere with what I'm doing as it's …" at bounding box center [646, 449] width 1140 height 660
click at [840, 532] on span "NEXT" at bounding box center [833, 538] width 37 height 27
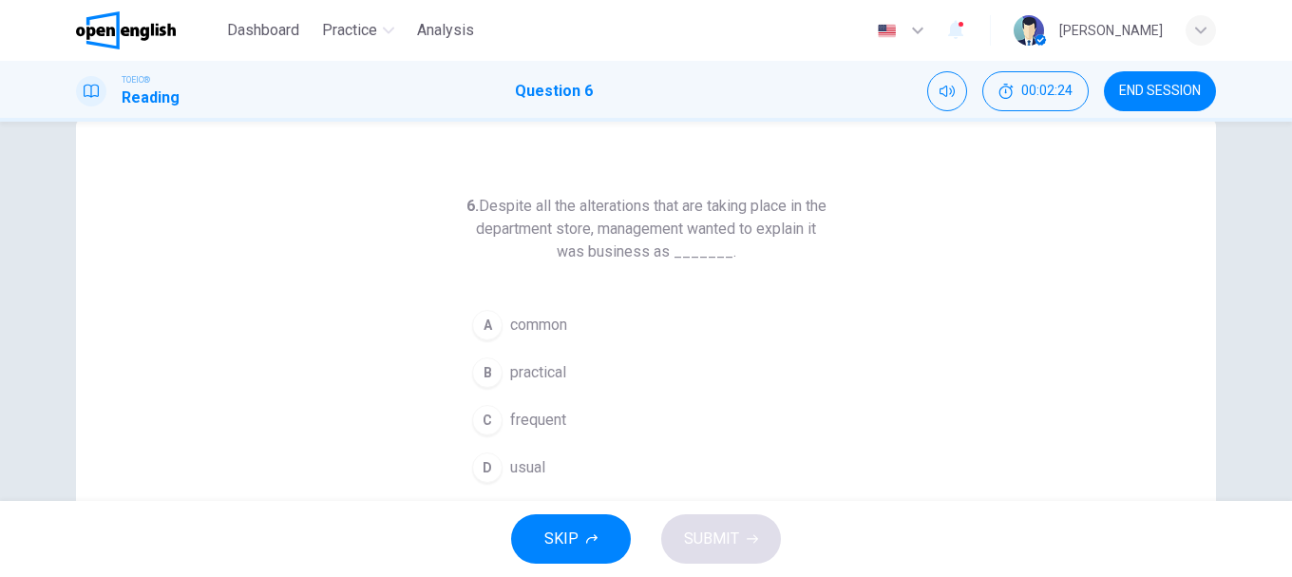
click at [416, 329] on div "6. Despite all the alterations that are taking place in the department store, m…" at bounding box center [646, 449] width 1140 height 660
click at [492, 319] on div "A" at bounding box center [487, 325] width 30 height 30
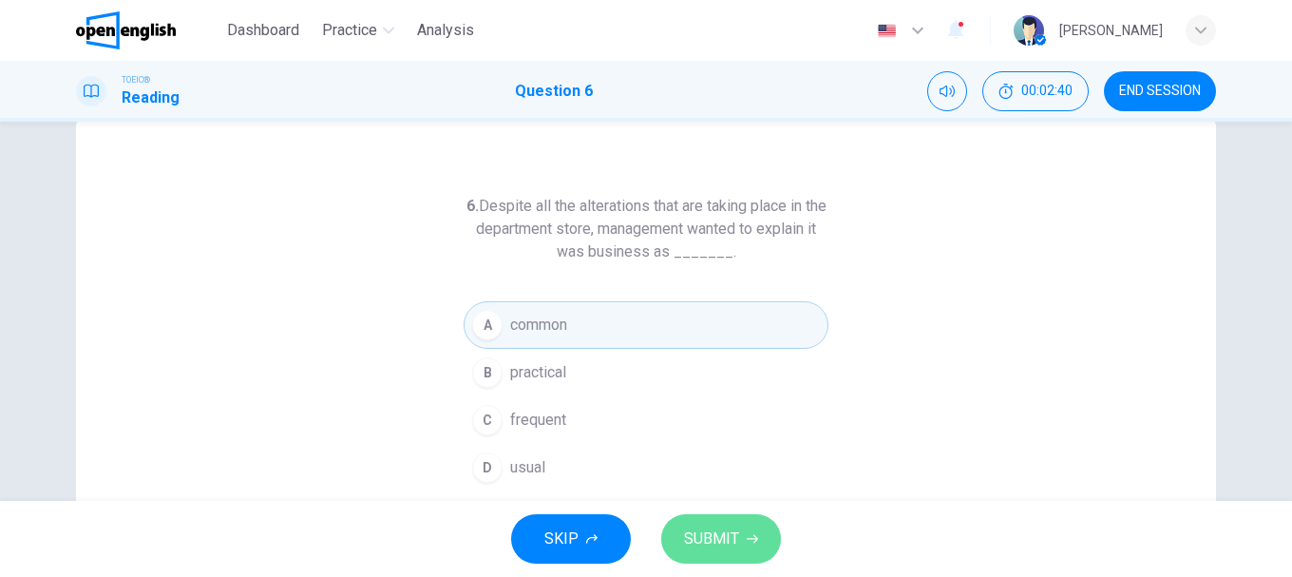
click at [752, 536] on icon "button" at bounding box center [752, 538] width 11 height 11
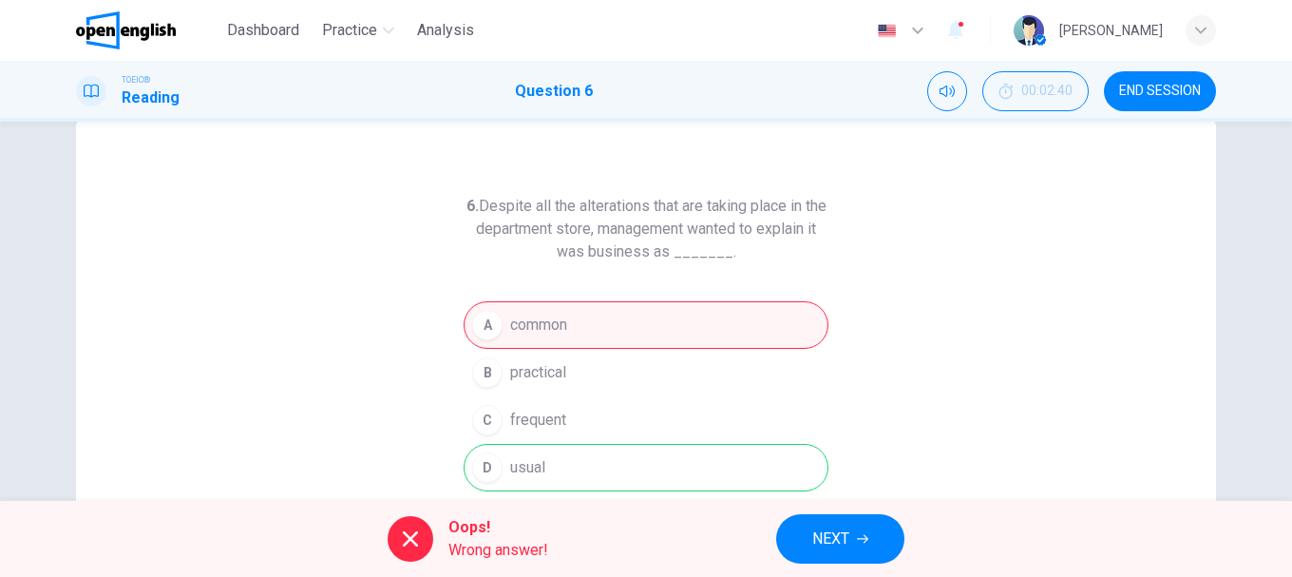
click at [829, 533] on span "NEXT" at bounding box center [830, 538] width 37 height 27
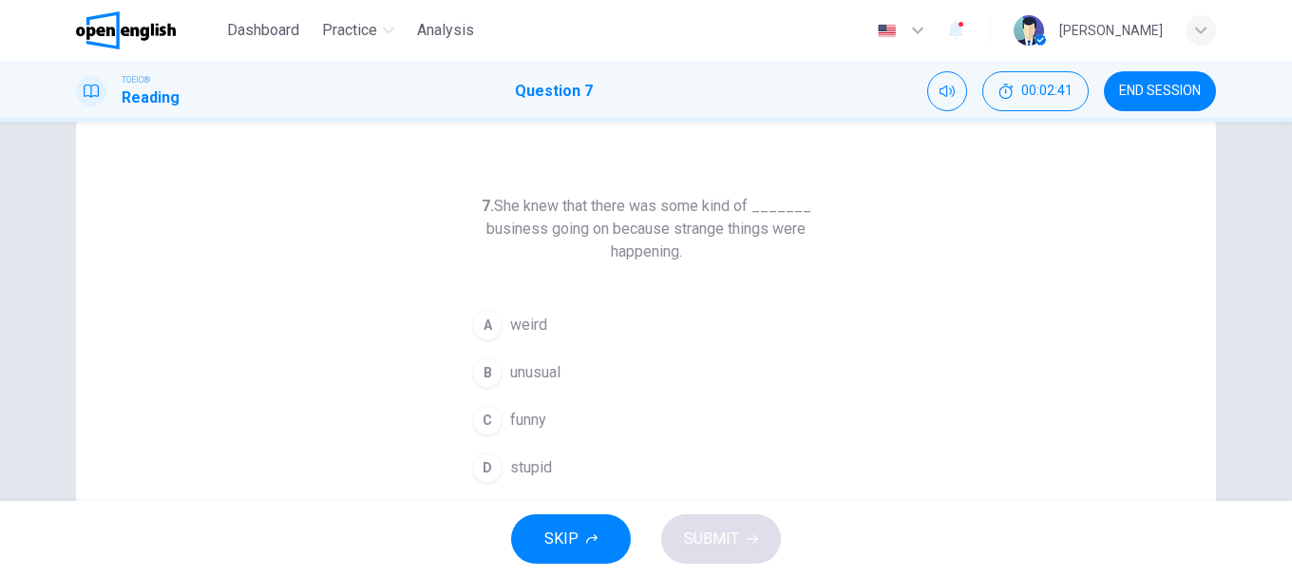
click at [433, 363] on div "7. She knew that there was some kind of _______ business going on because stran…" at bounding box center [646, 449] width 1140 height 660
click at [491, 371] on div "B" at bounding box center [487, 372] width 30 height 30
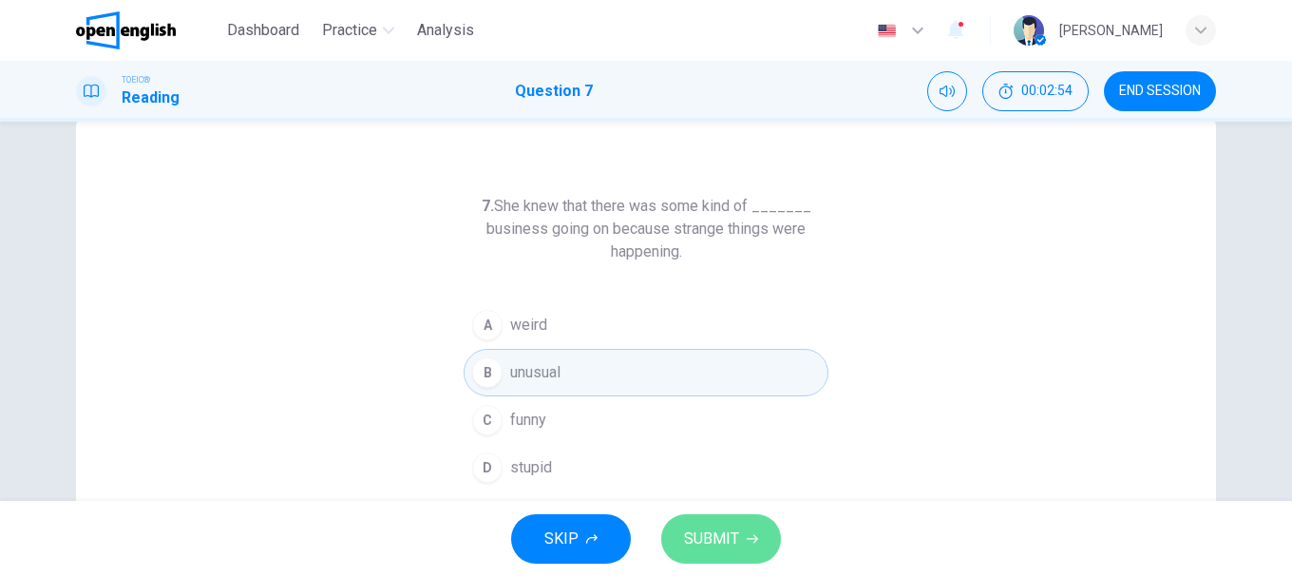
click at [734, 532] on span "SUBMIT" at bounding box center [711, 538] width 55 height 27
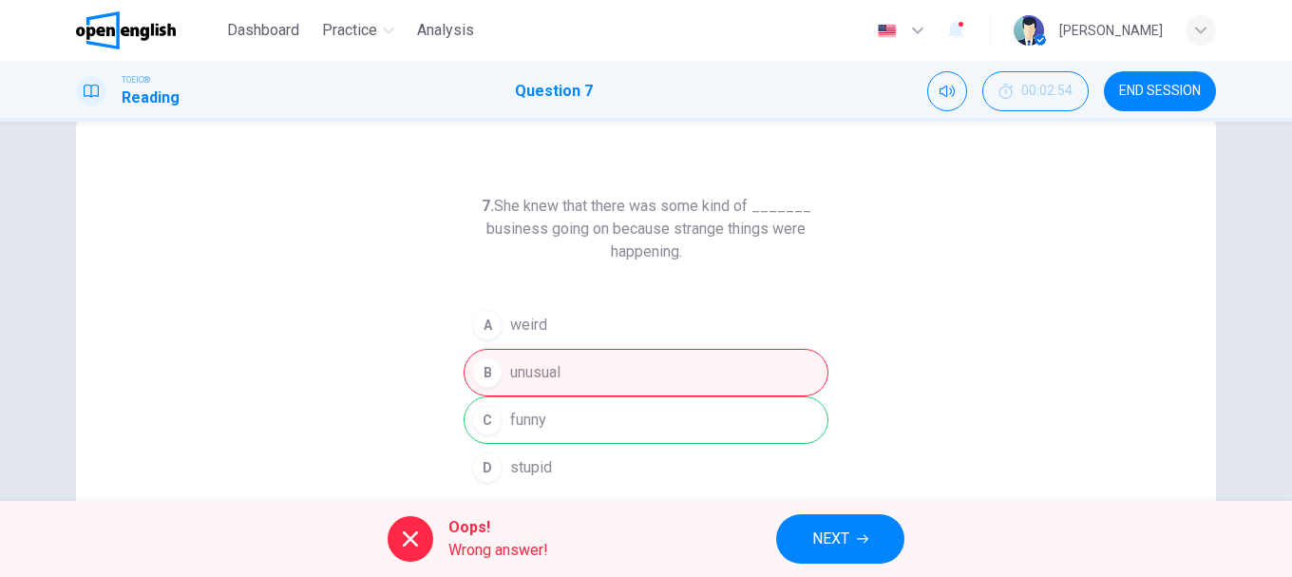
click at [832, 536] on span "NEXT" at bounding box center [830, 538] width 37 height 27
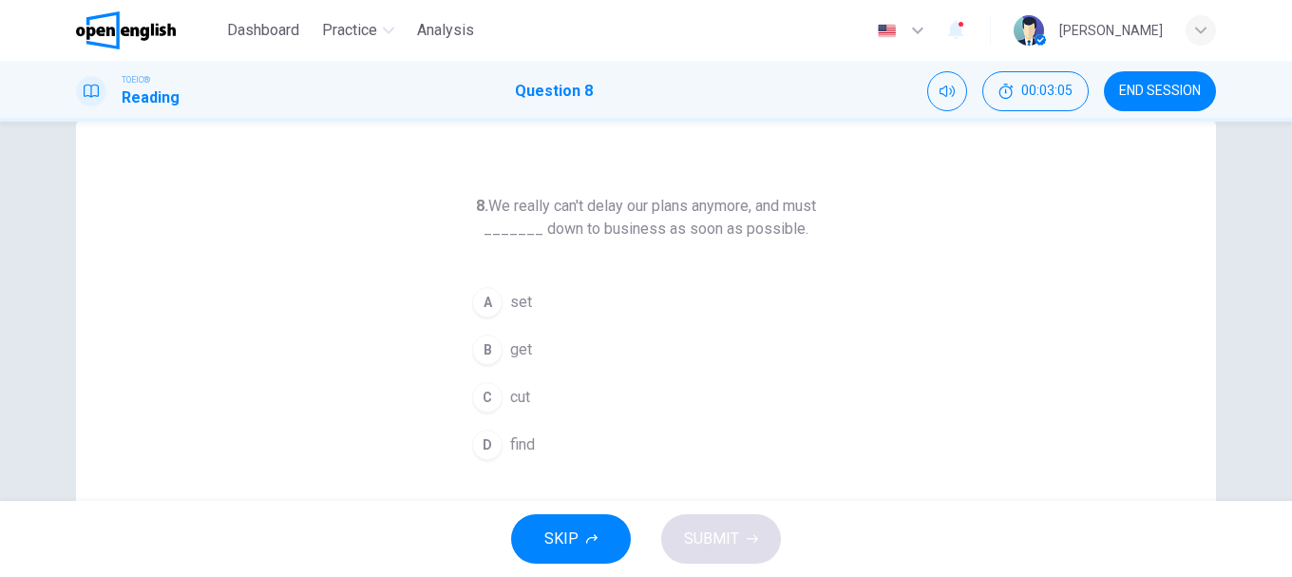
click at [488, 292] on div "A" at bounding box center [487, 302] width 30 height 30
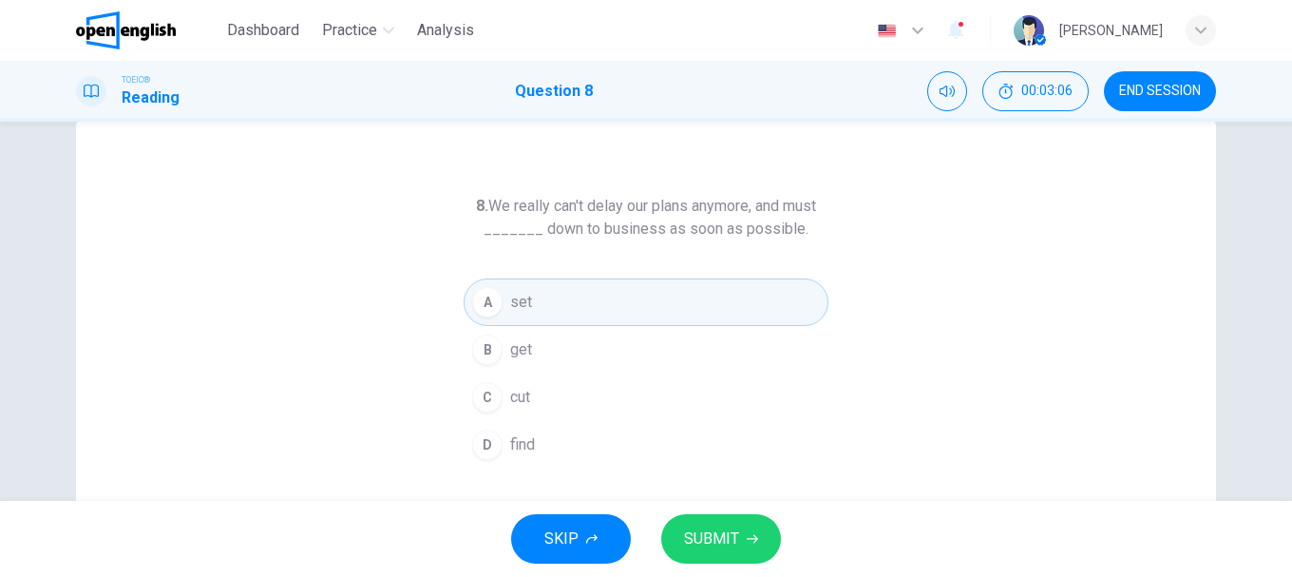
click at [748, 529] on button "SUBMIT" at bounding box center [721, 538] width 120 height 49
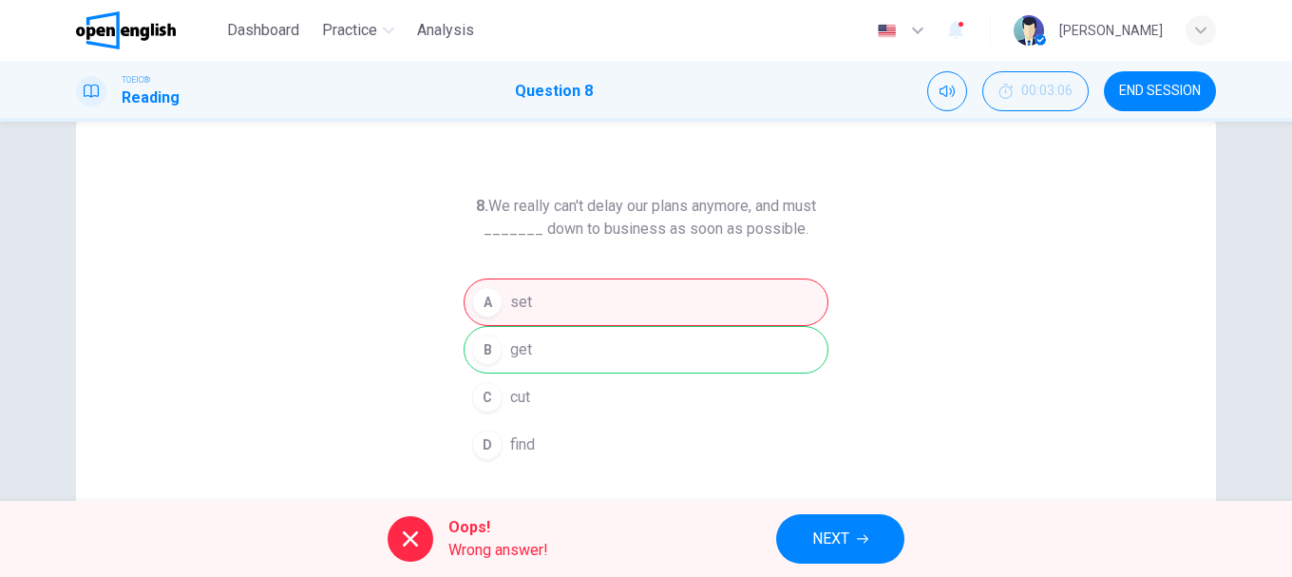
click at [844, 531] on span "NEXT" at bounding box center [830, 538] width 37 height 27
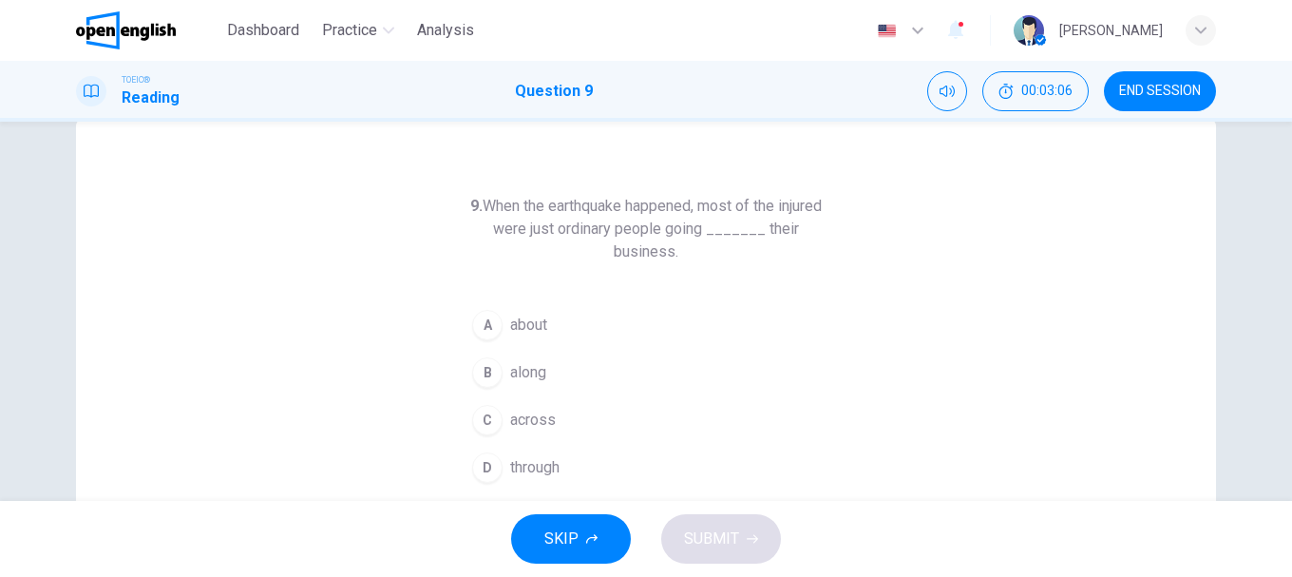
click at [419, 381] on div "9. When the earthquake happened, most of the injured were just ordinary people …" at bounding box center [646, 449] width 1140 height 660
click at [495, 357] on div "B" at bounding box center [487, 372] width 30 height 30
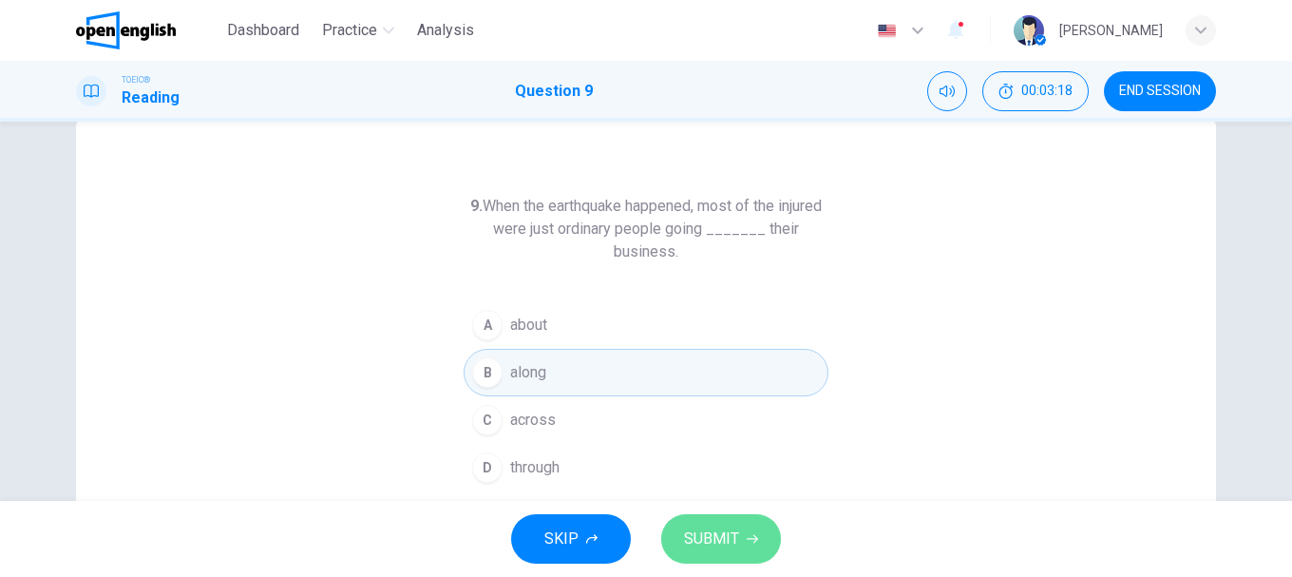
click at [738, 527] on button "SUBMIT" at bounding box center [721, 538] width 120 height 49
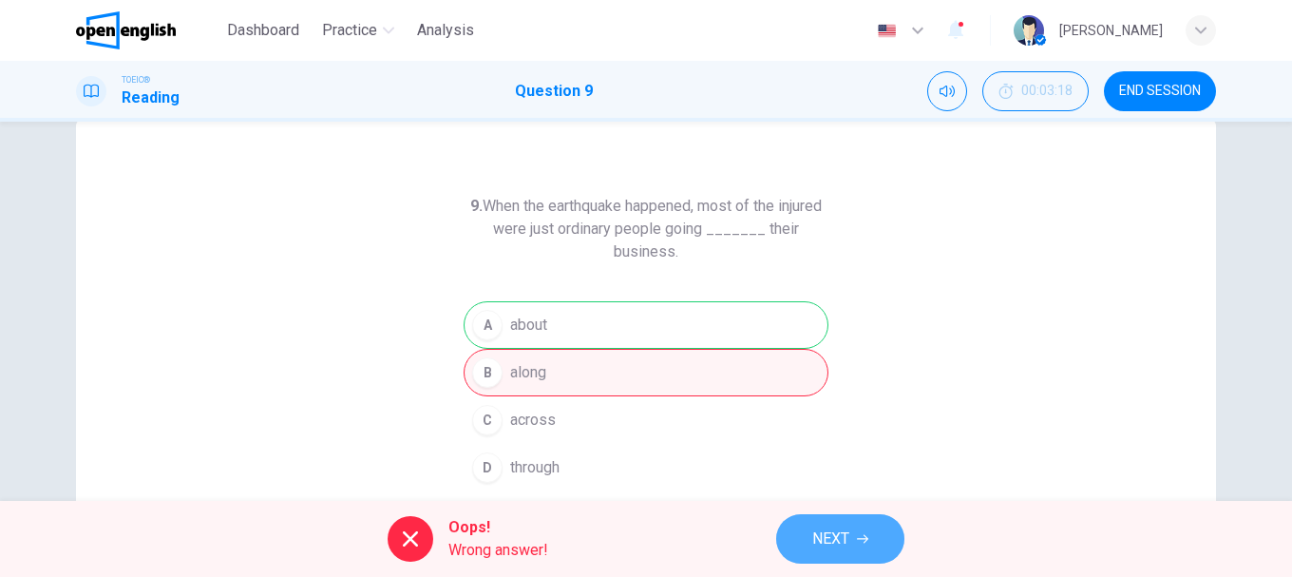
click at [840, 521] on button "NEXT" at bounding box center [840, 538] width 128 height 49
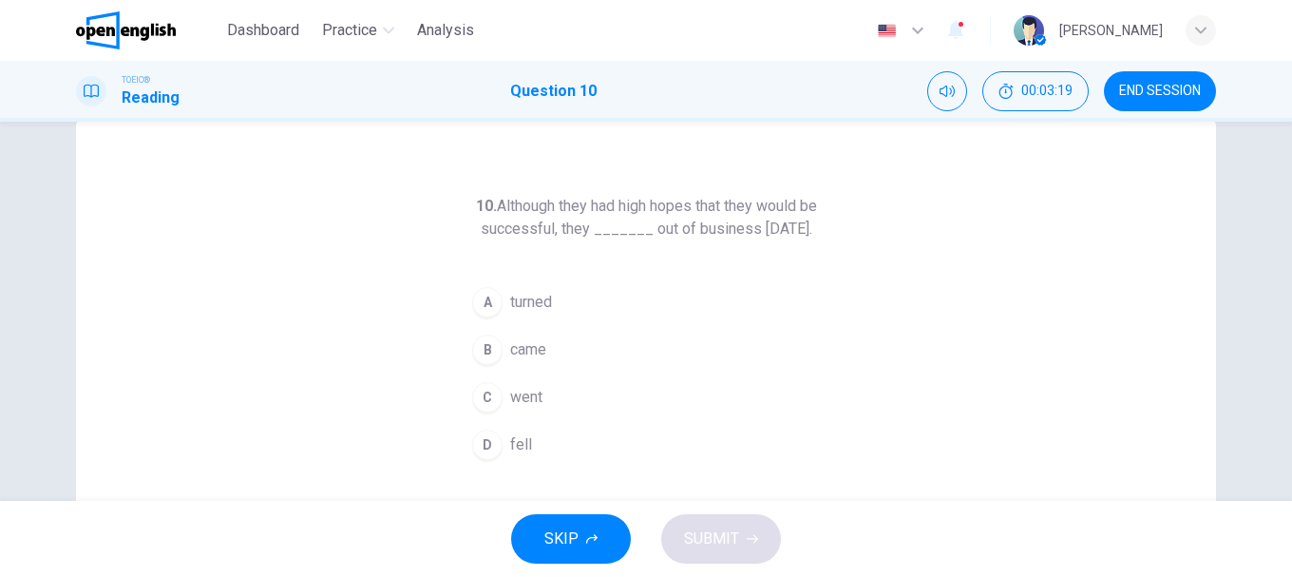
click at [434, 396] on div "10. Although they had high hopes that they would be successful, they _______ ou…" at bounding box center [646, 449] width 1140 height 660
click at [480, 365] on div "B" at bounding box center [487, 349] width 30 height 30
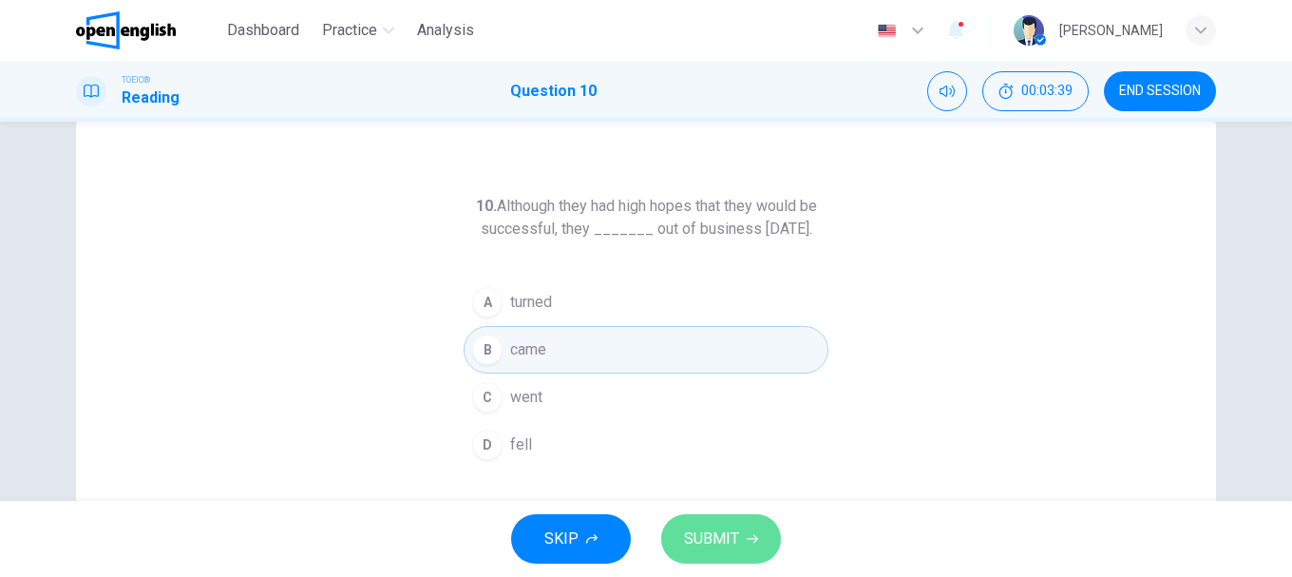
click at [741, 541] on button "SUBMIT" at bounding box center [721, 538] width 120 height 49
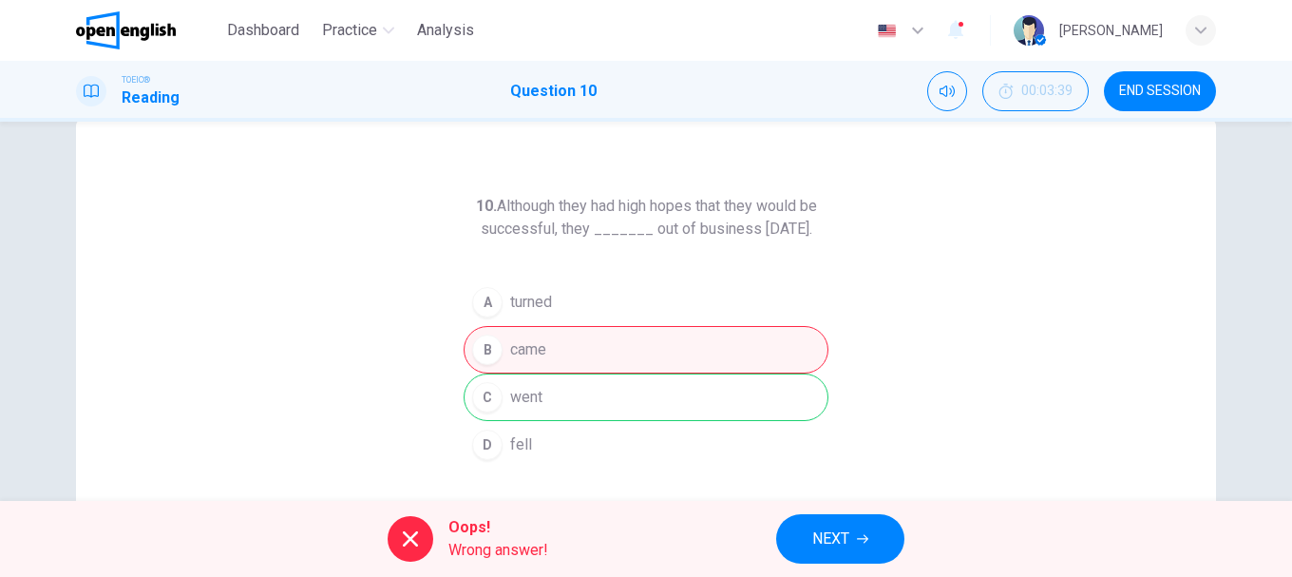
click at [433, 372] on div "10. Although they had high hopes that they would be successful, they _______ ou…" at bounding box center [646, 449] width 1140 height 660
click at [848, 533] on span "NEXT" at bounding box center [830, 538] width 37 height 27
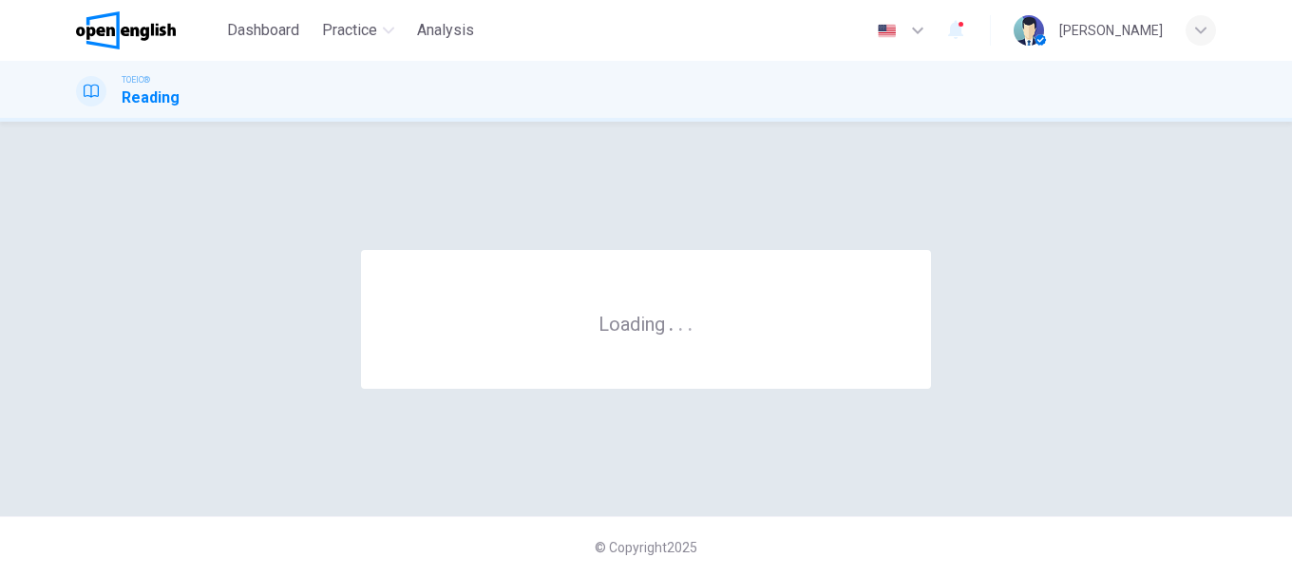
scroll to position [0, 0]
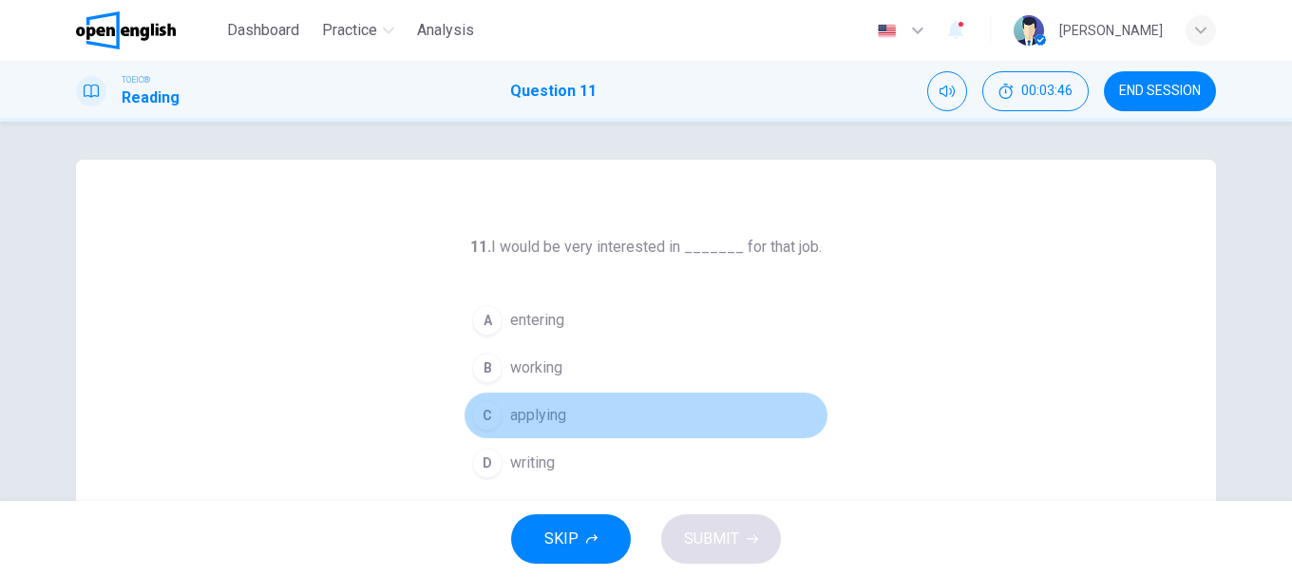
click at [491, 415] on div "C" at bounding box center [487, 415] width 30 height 30
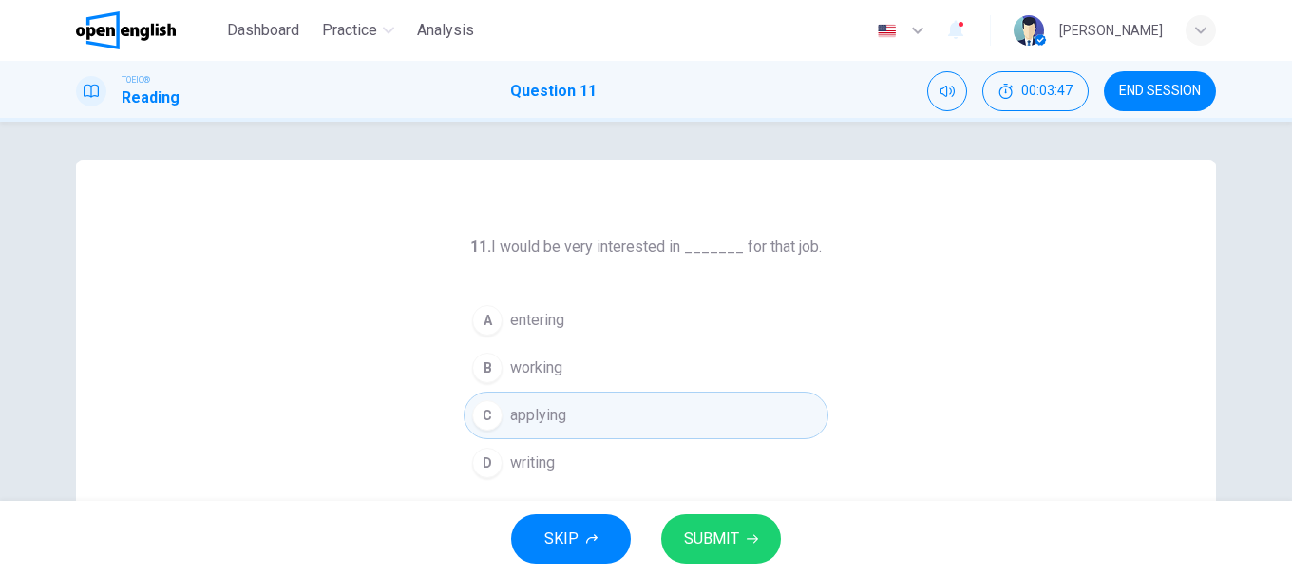
click at [732, 527] on span "SUBMIT" at bounding box center [711, 538] width 55 height 27
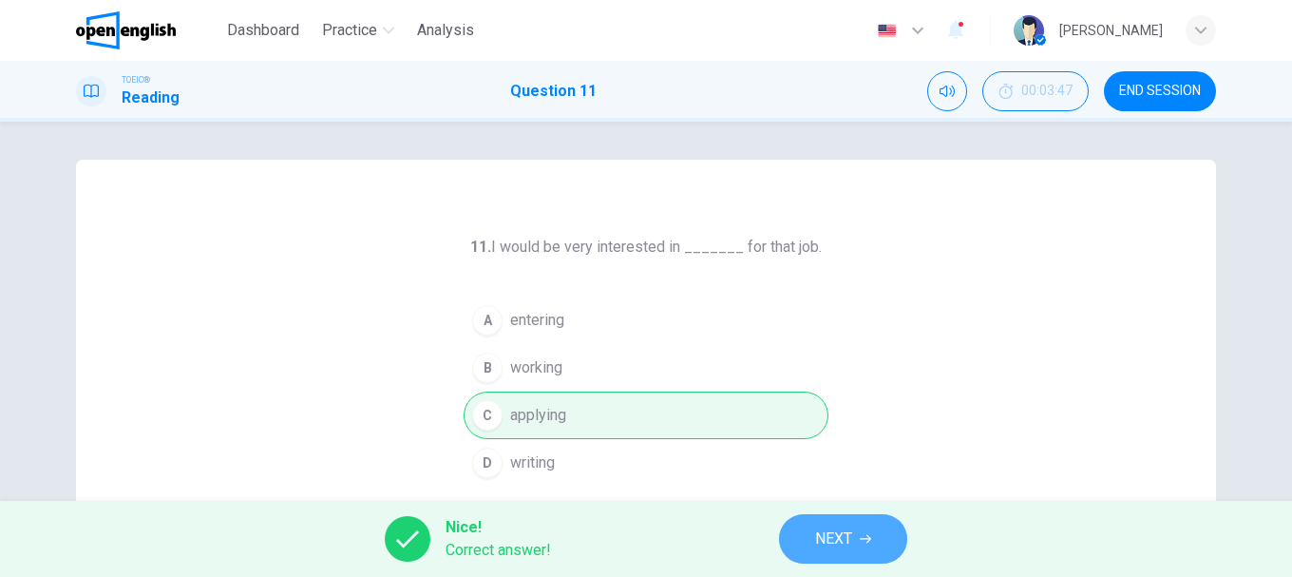
click at [830, 529] on span "NEXT" at bounding box center [833, 538] width 37 height 27
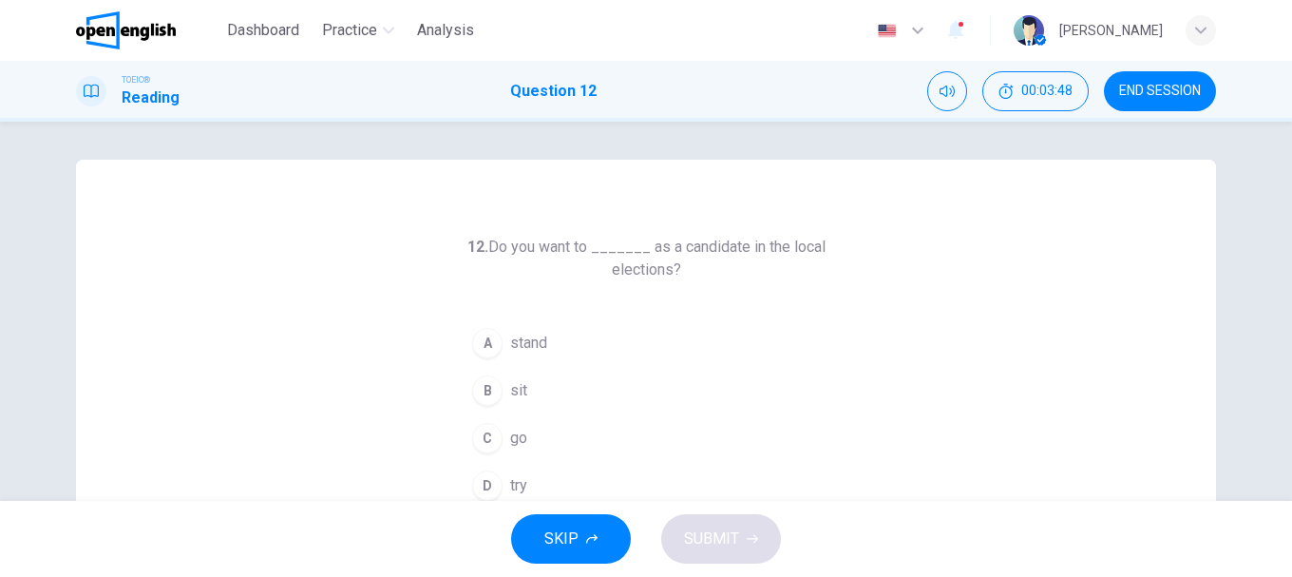
click at [433, 399] on div "12. Do you want to _______ as a candidate in the local elections? A stand B sit…" at bounding box center [646, 490] width 1140 height 660
click at [472, 350] on div "A" at bounding box center [487, 343] width 30 height 30
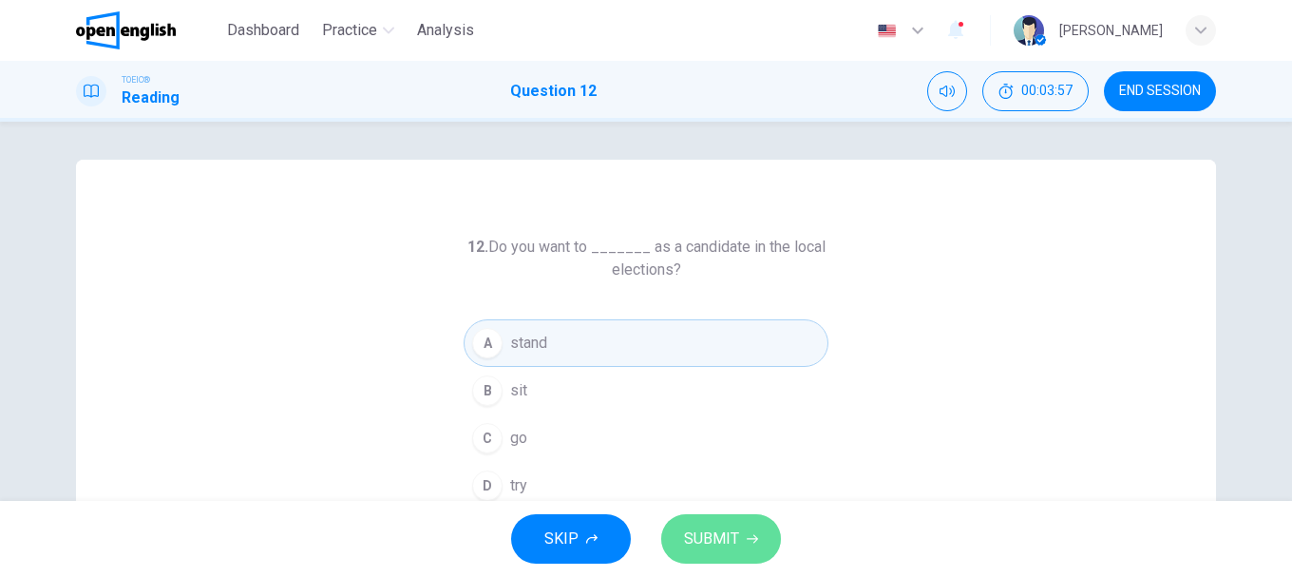
click at [735, 523] on button "SUBMIT" at bounding box center [721, 538] width 120 height 49
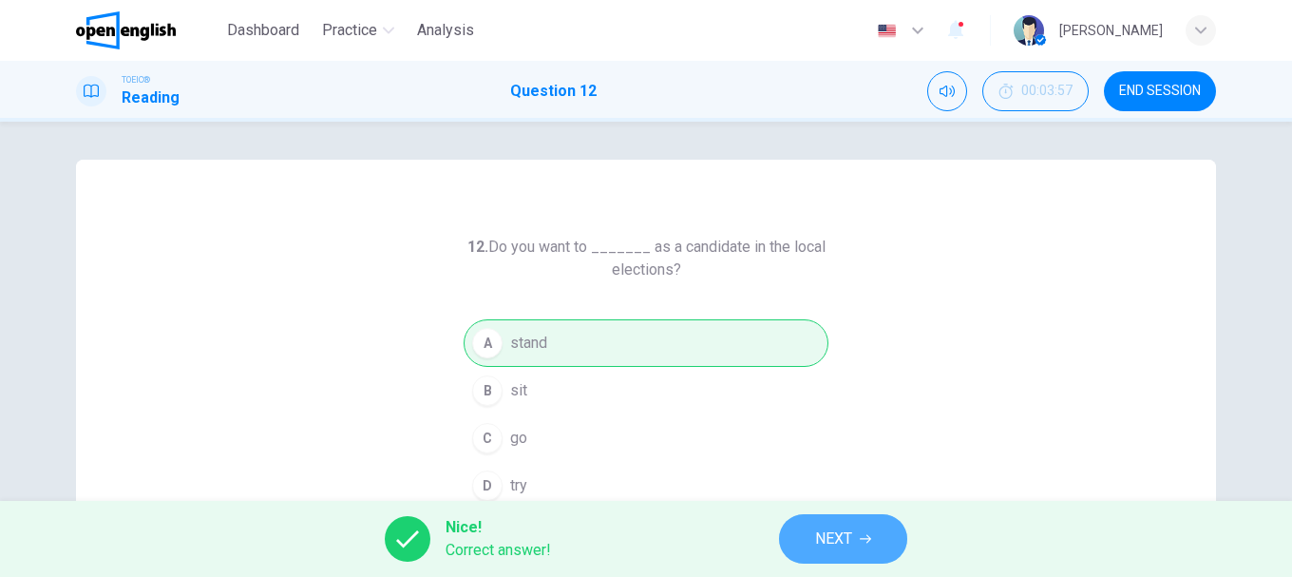
click at [854, 542] on button "NEXT" at bounding box center [843, 538] width 128 height 49
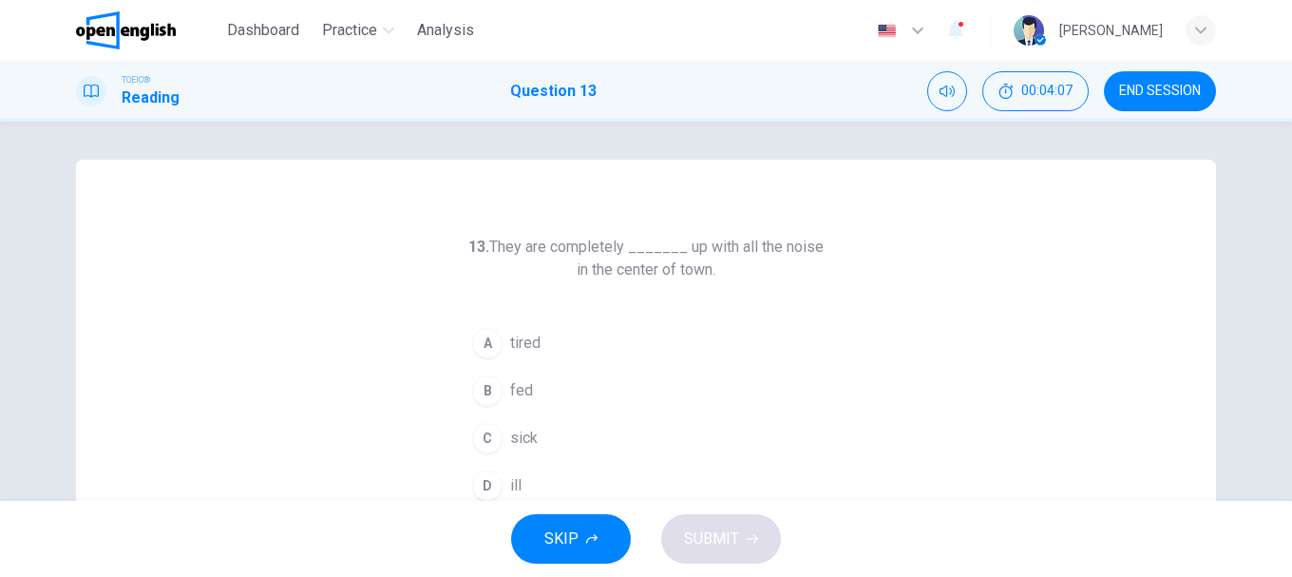
click at [488, 441] on div "C" at bounding box center [487, 438] width 30 height 30
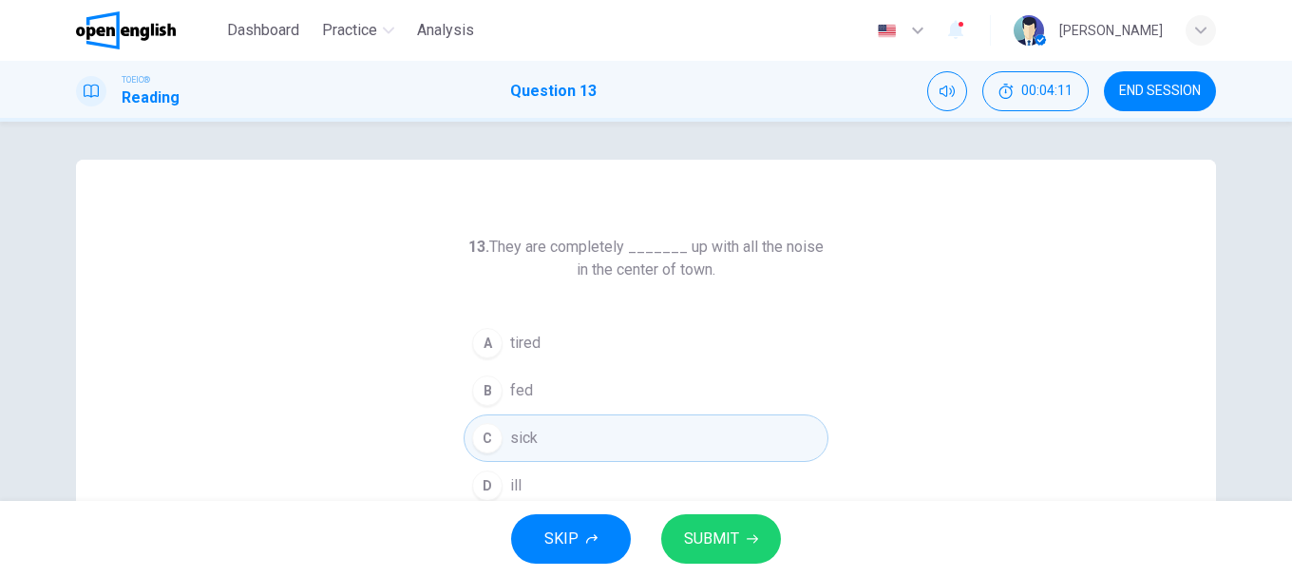
click at [730, 532] on span "SUBMIT" at bounding box center [711, 538] width 55 height 27
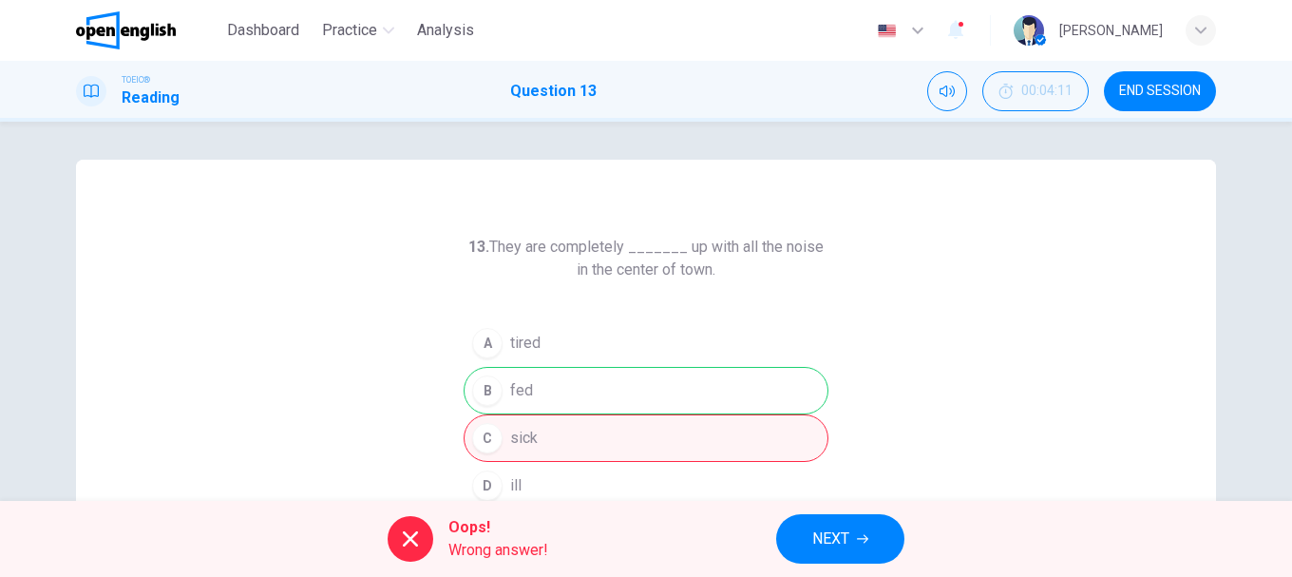
click at [391, 210] on div "13. They are completely _______ up with all the noise in the center of town. A …" at bounding box center [646, 490] width 1140 height 660
click at [844, 519] on button "NEXT" at bounding box center [840, 538] width 128 height 49
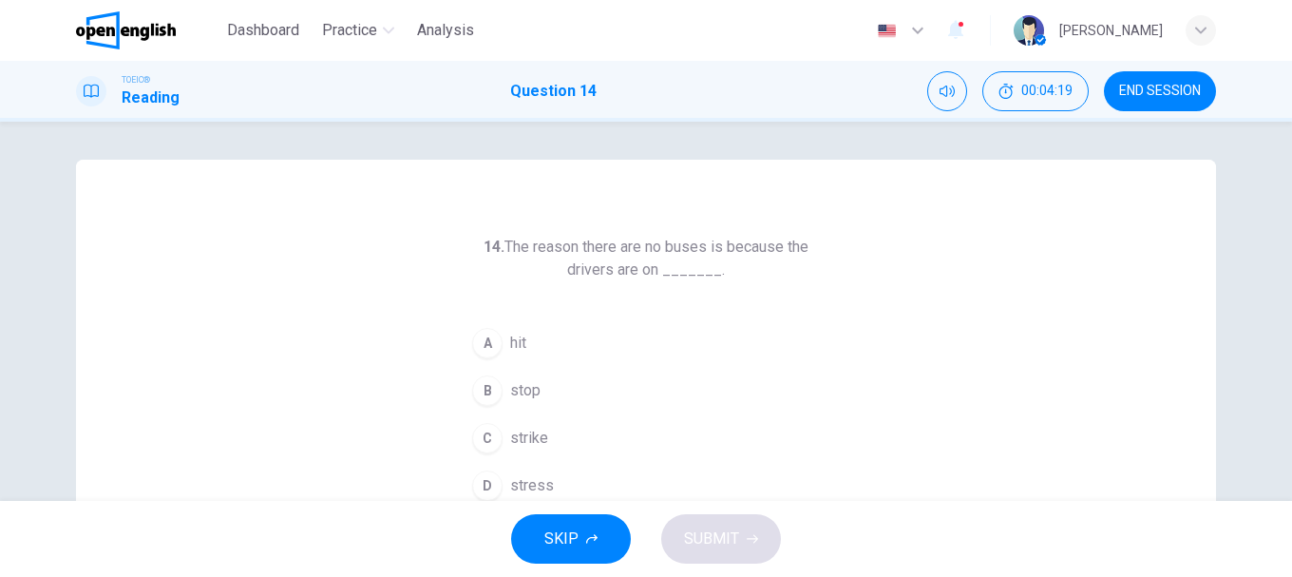
click at [480, 440] on div "C" at bounding box center [487, 438] width 30 height 30
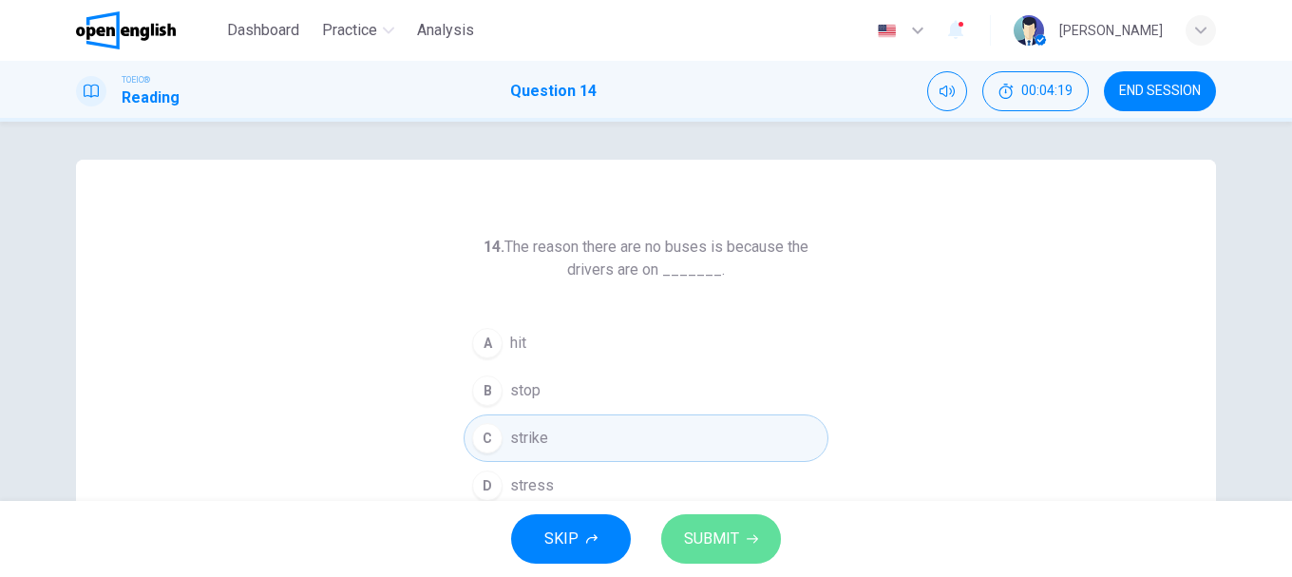
click at [764, 543] on button "SUBMIT" at bounding box center [721, 538] width 120 height 49
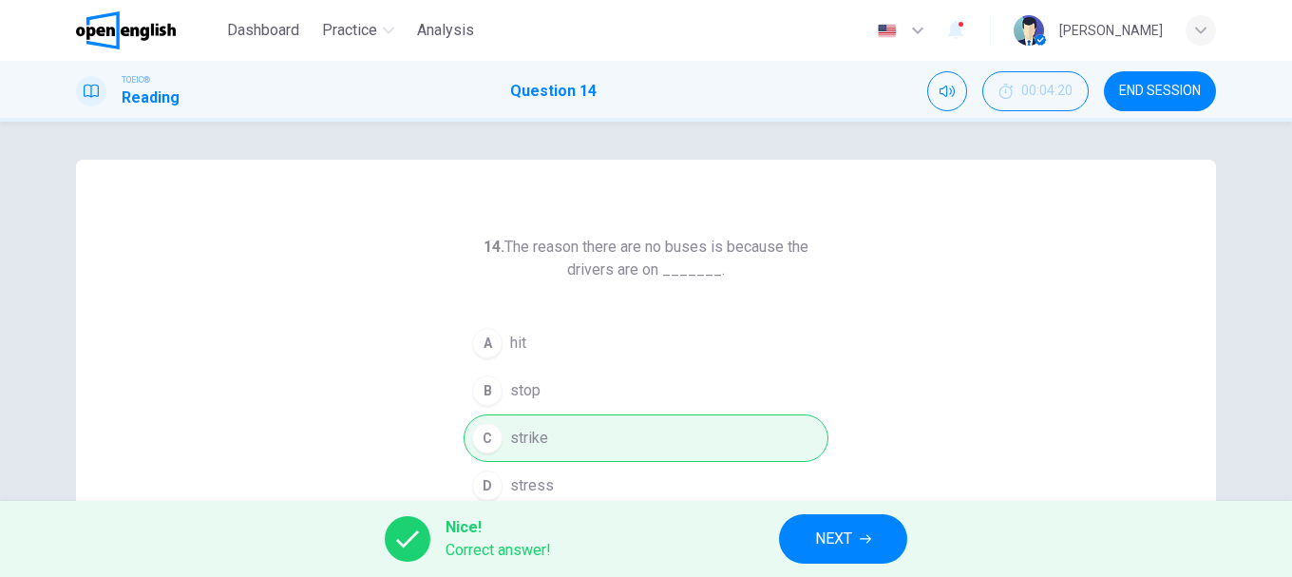
click at [386, 335] on div "14. The reason there are no buses is because the drivers are on _______. A hit …" at bounding box center [646, 490] width 1140 height 660
click at [879, 526] on button "NEXT" at bounding box center [843, 538] width 128 height 49
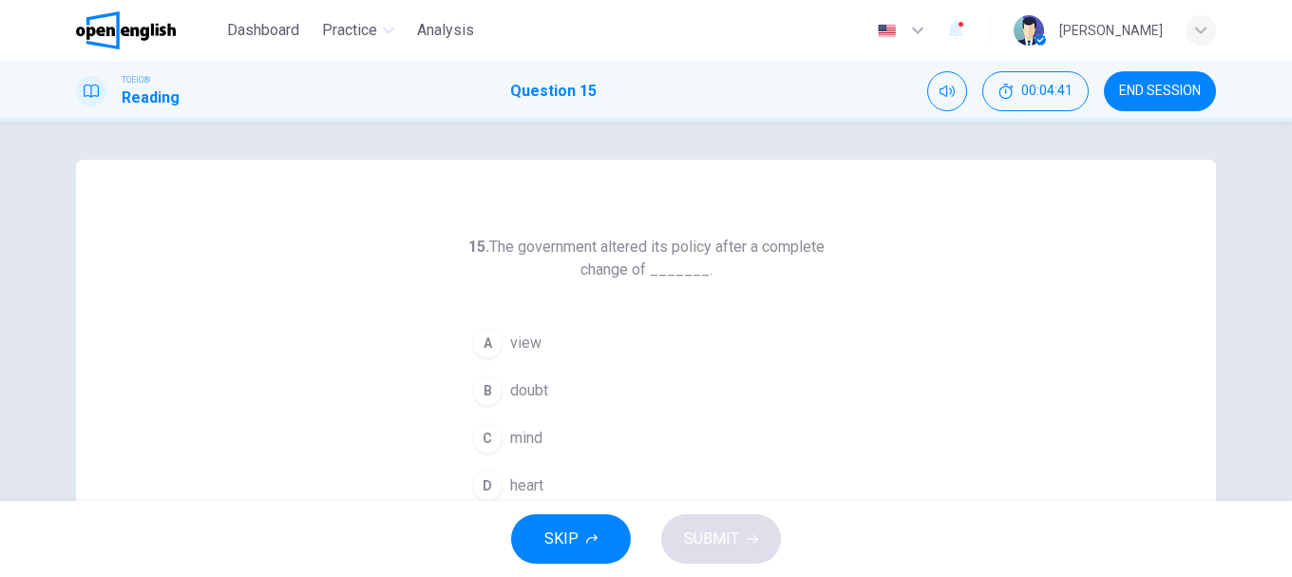
click at [381, 323] on div "15. The government altered its policy after a complete change of _______. A vie…" at bounding box center [646, 490] width 1140 height 660
click at [510, 435] on span "mind" at bounding box center [526, 438] width 32 height 23
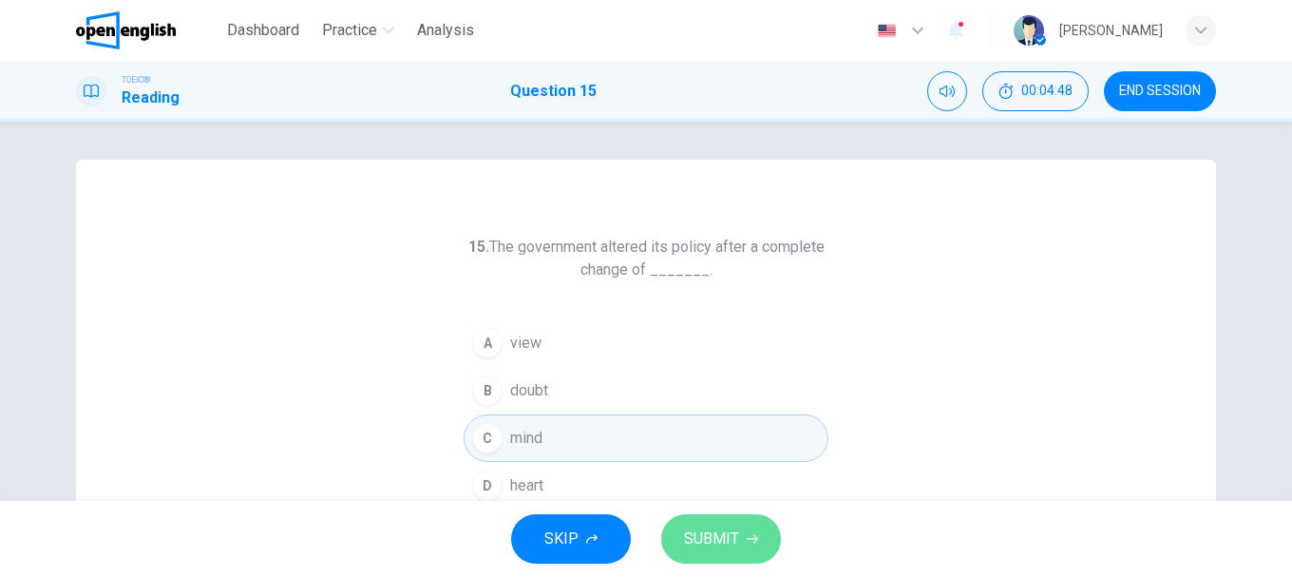
click at [742, 528] on button "SUBMIT" at bounding box center [721, 538] width 120 height 49
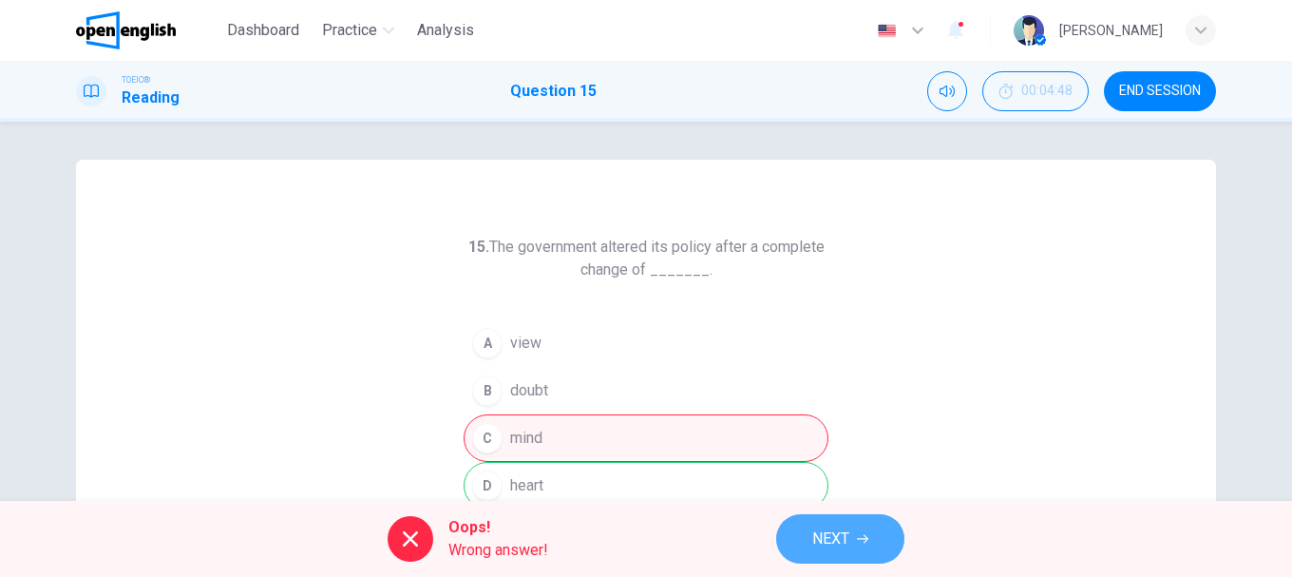
click at [828, 528] on span "NEXT" at bounding box center [830, 538] width 37 height 27
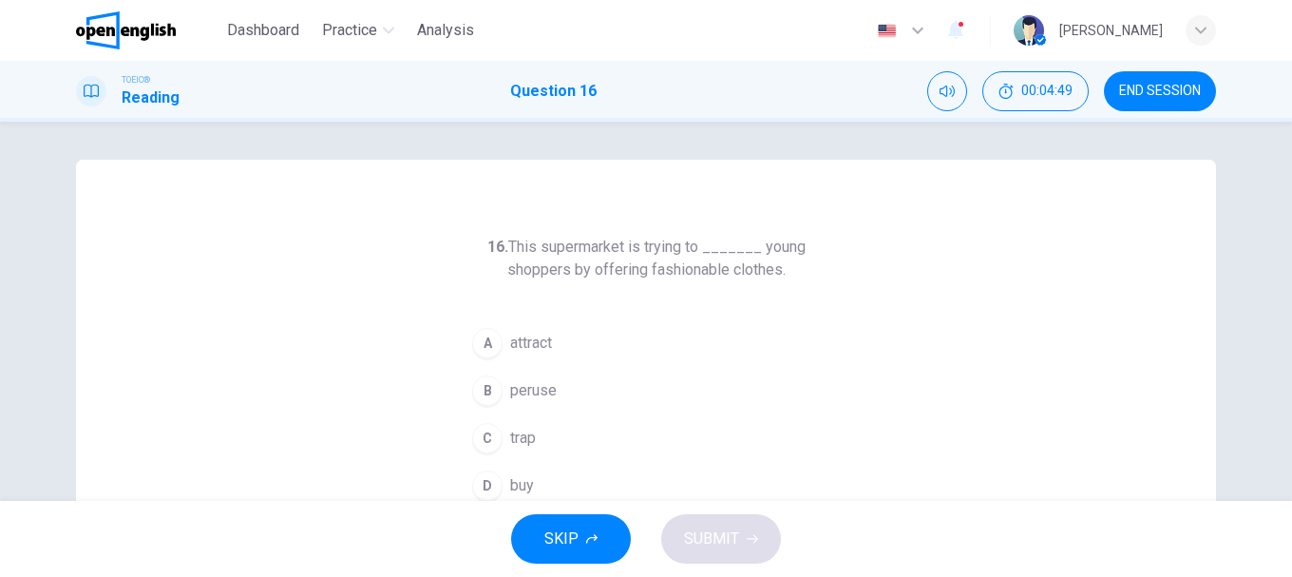
click at [404, 367] on div "16. This supermarket is trying to _______ young shoppers by offering fashionabl…" at bounding box center [646, 490] width 1140 height 660
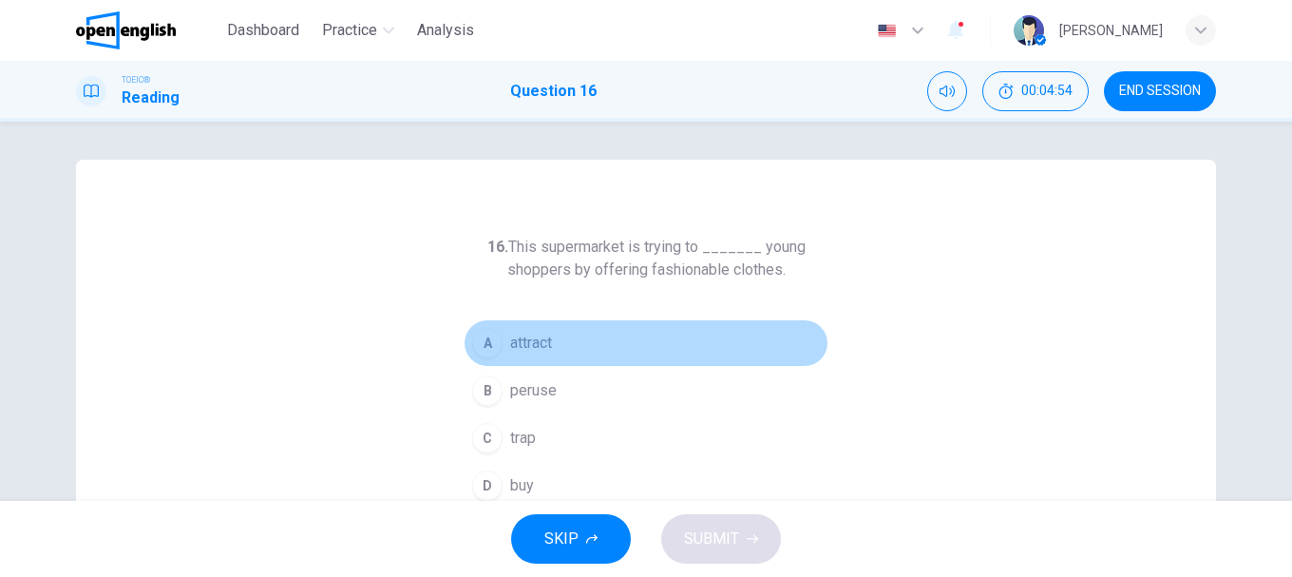
click at [488, 347] on div "A" at bounding box center [487, 343] width 30 height 30
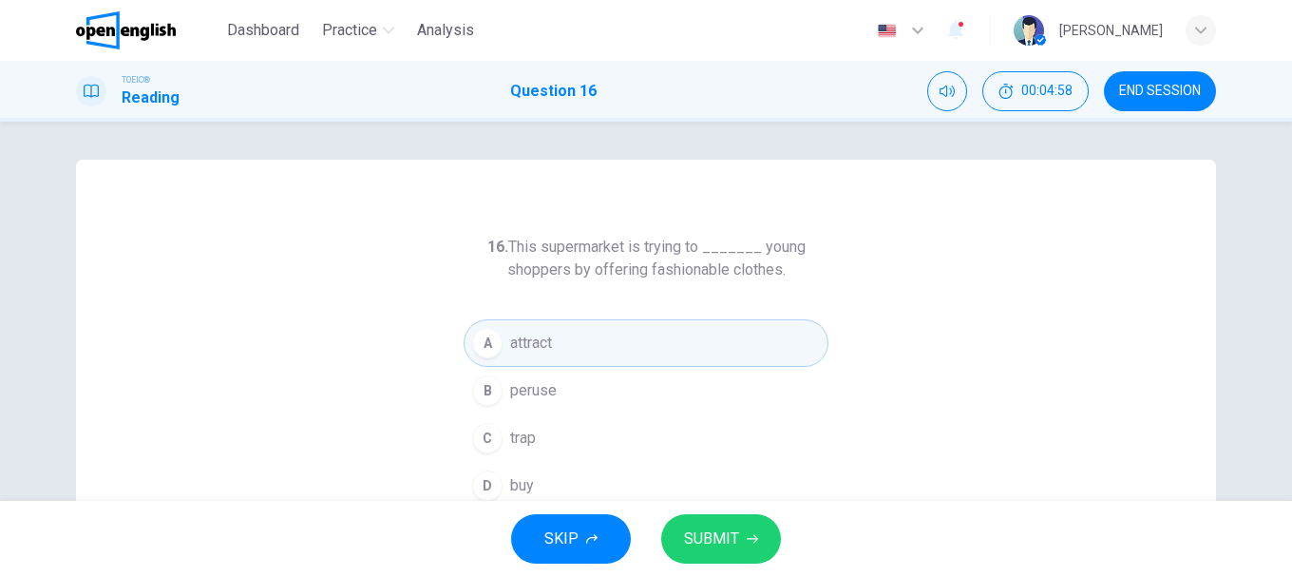
click at [726, 545] on span "SUBMIT" at bounding box center [711, 538] width 55 height 27
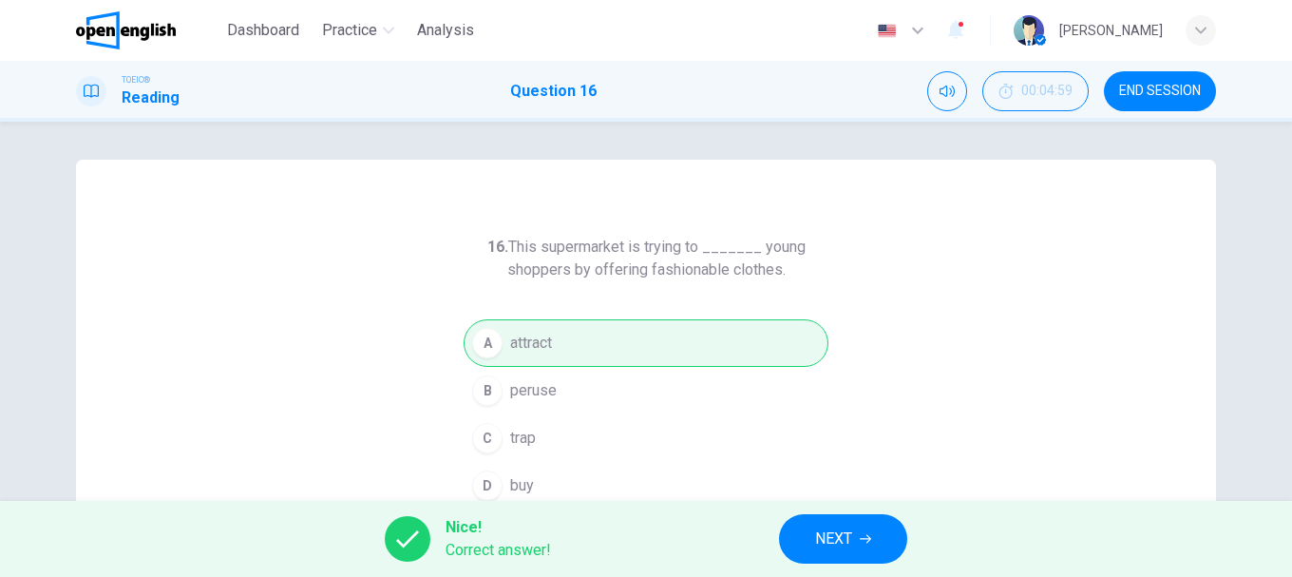
click at [828, 544] on span "NEXT" at bounding box center [833, 538] width 37 height 27
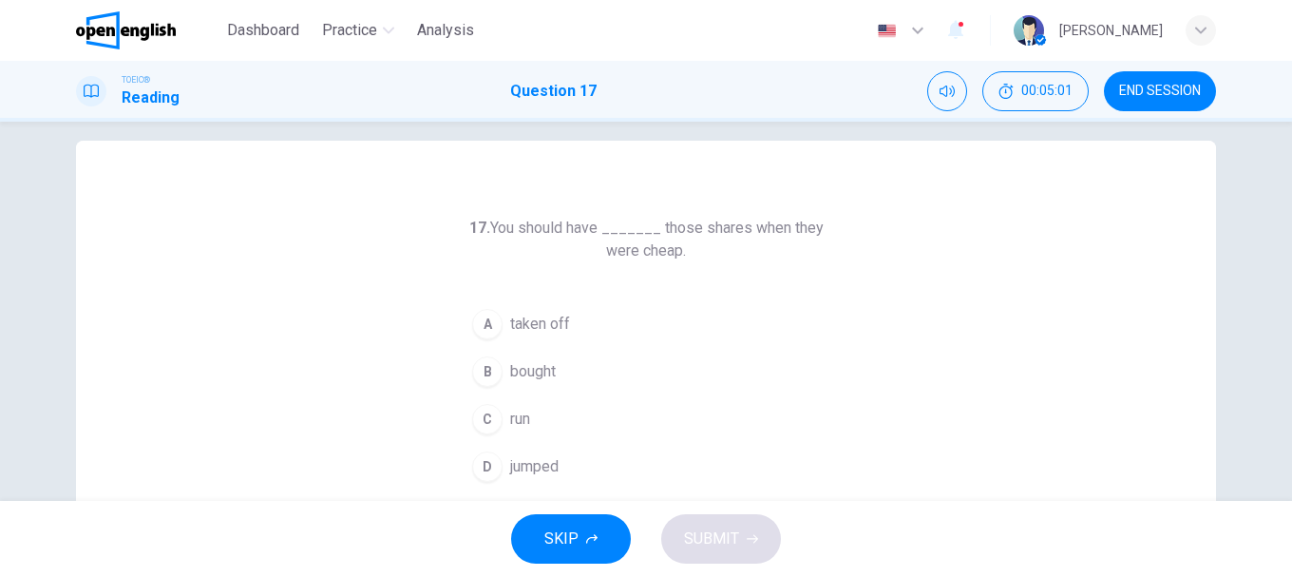
scroll to position [39, 0]
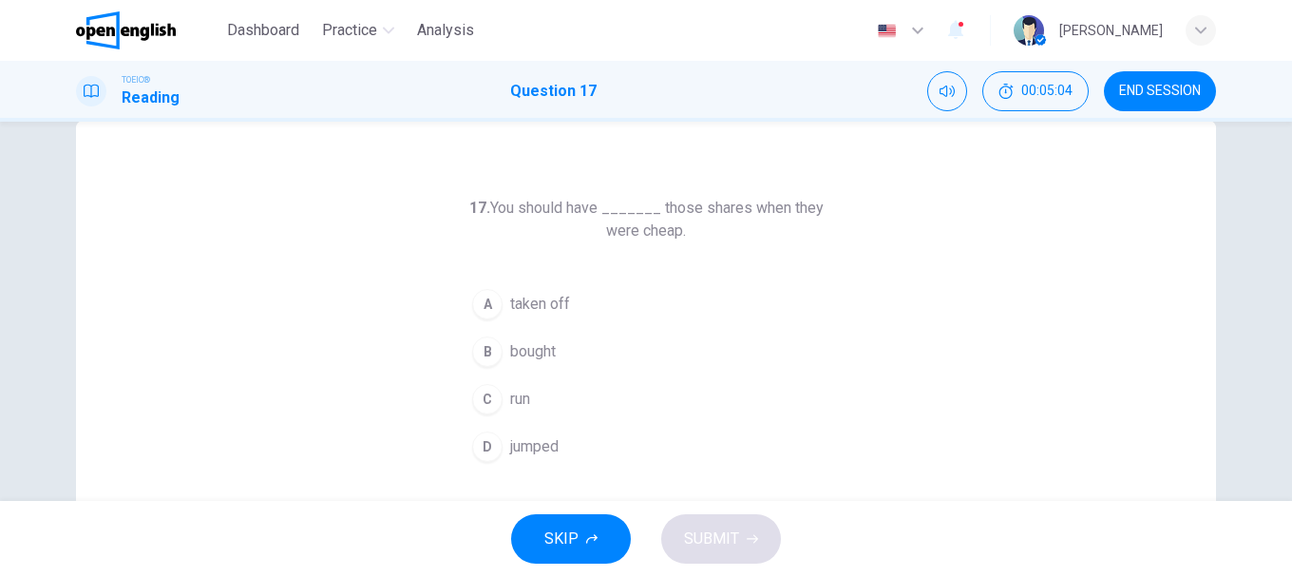
click at [502, 350] on button "B bought" at bounding box center [646, 351] width 365 height 47
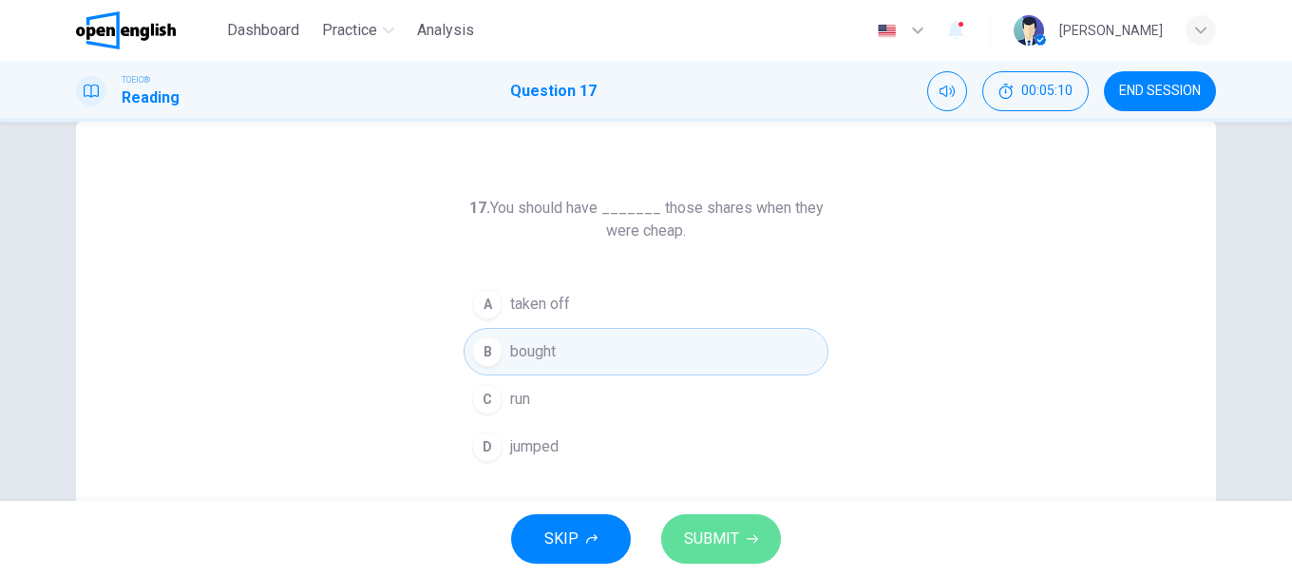
click at [733, 537] on span "SUBMIT" at bounding box center [711, 538] width 55 height 27
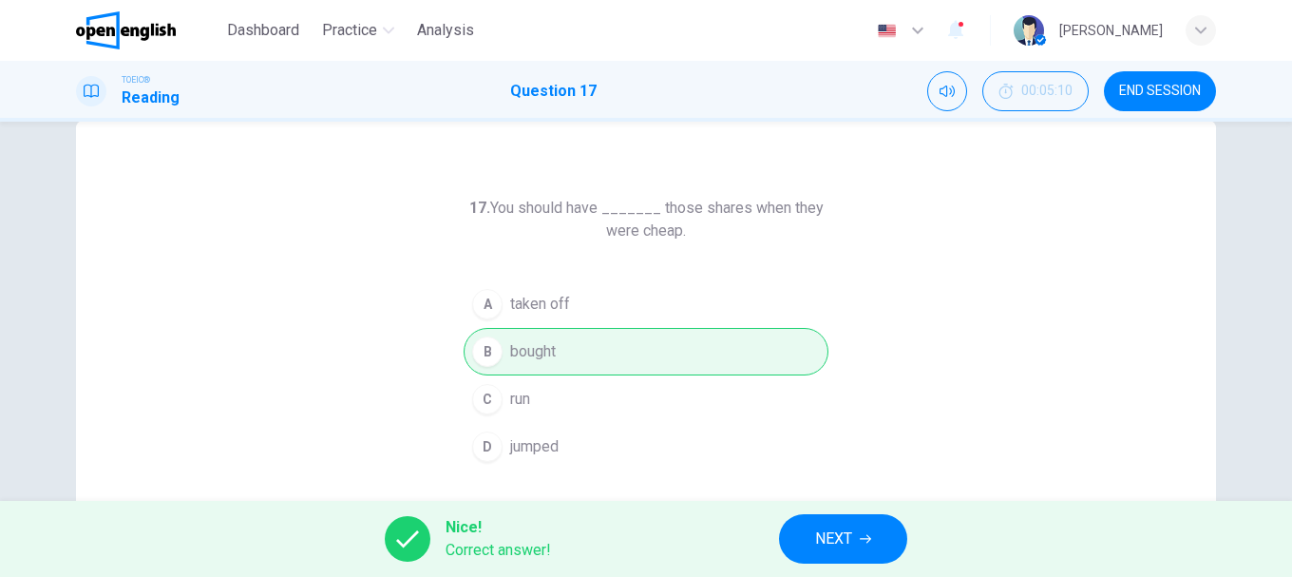
click at [857, 529] on button "NEXT" at bounding box center [843, 538] width 128 height 49
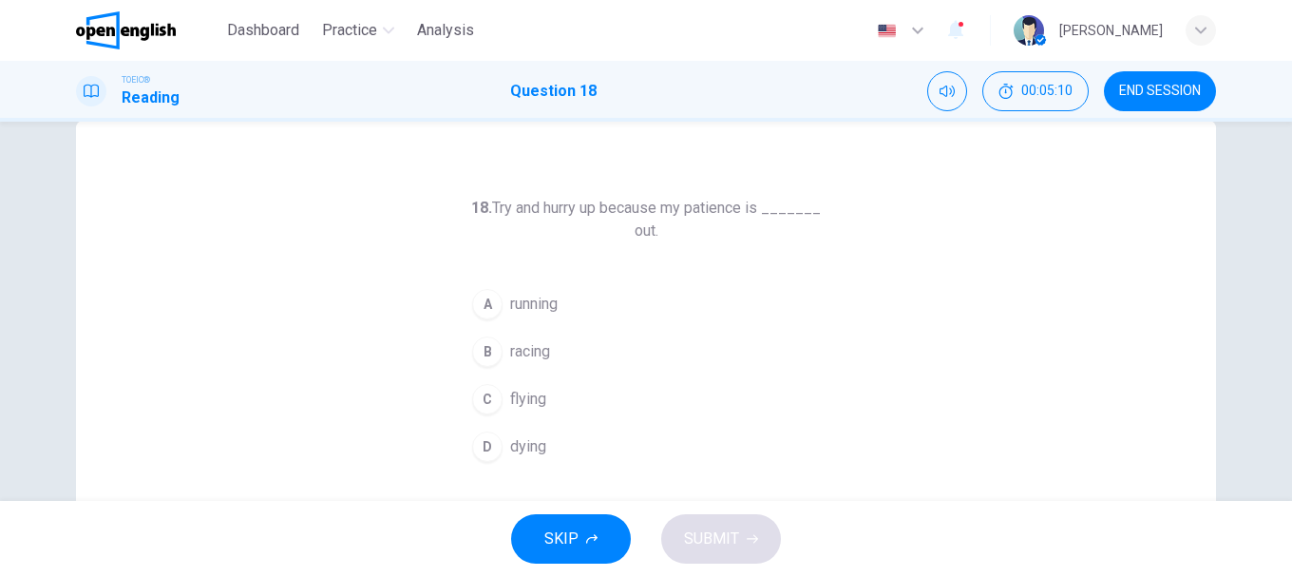
click at [426, 340] on div "18. Try and hurry up because my patience is _______ out. A running B racing C f…" at bounding box center [646, 451] width 1140 height 660
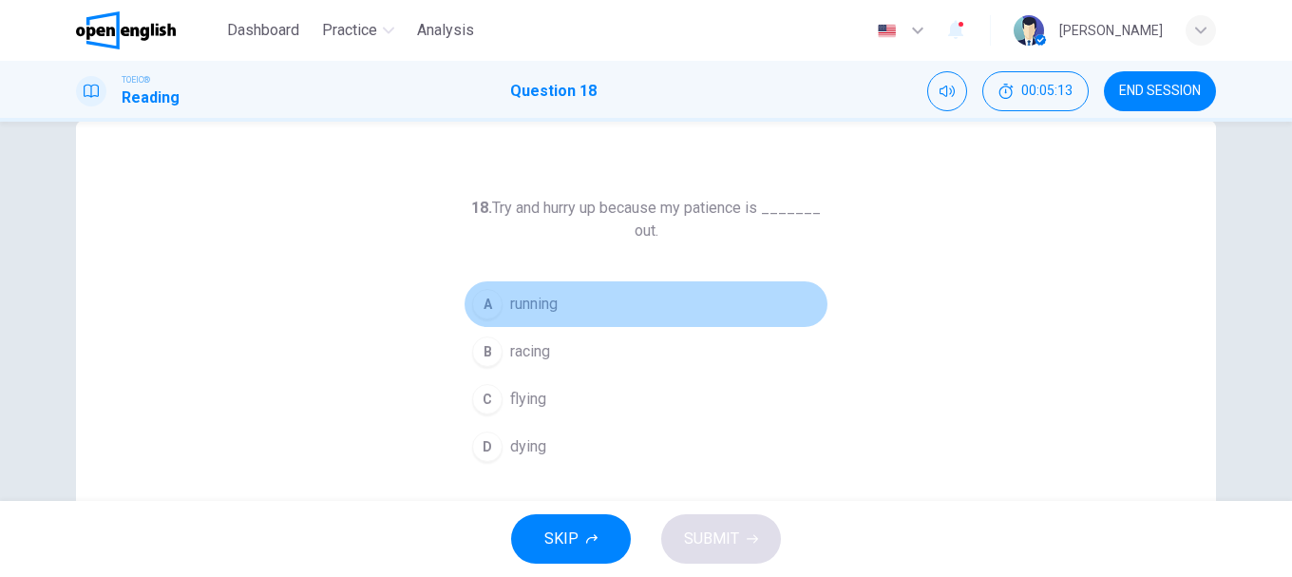
click at [514, 296] on span "running" at bounding box center [533, 304] width 47 height 23
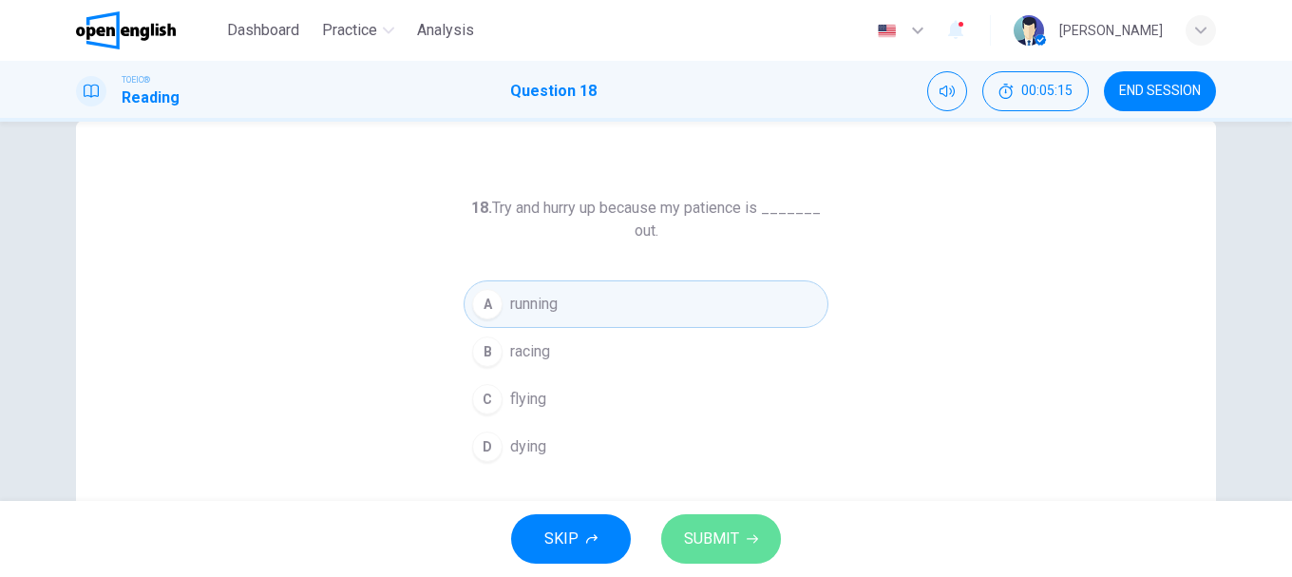
click at [713, 535] on span "SUBMIT" at bounding box center [711, 538] width 55 height 27
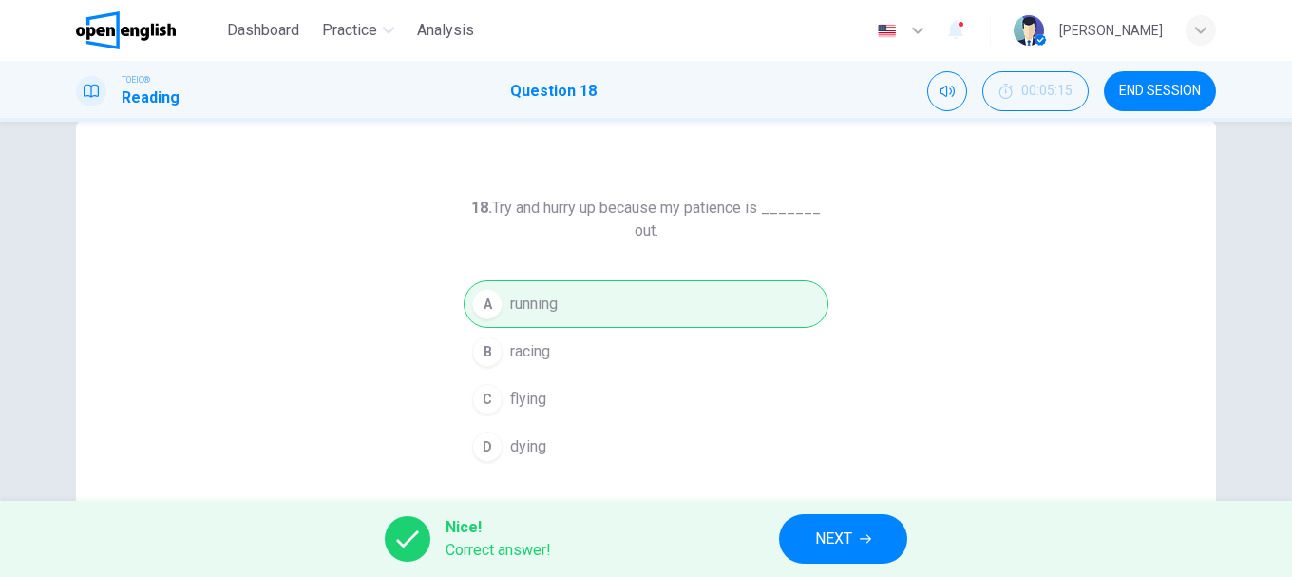
click at [862, 537] on icon "button" at bounding box center [865, 538] width 11 height 11
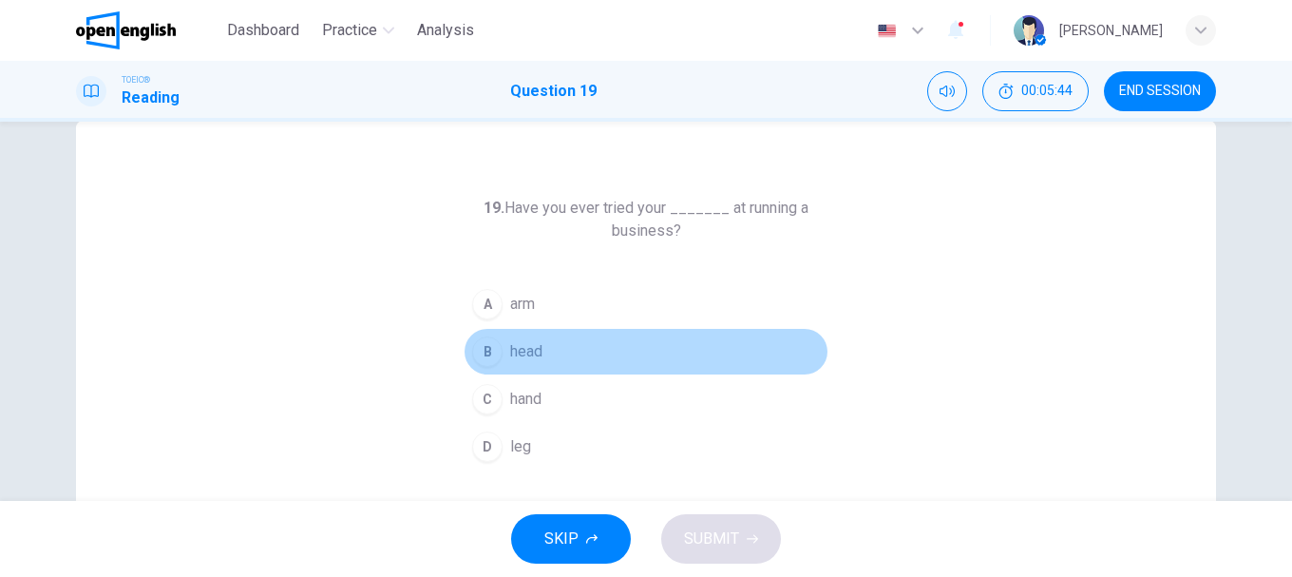
click at [478, 359] on div "B" at bounding box center [487, 351] width 30 height 30
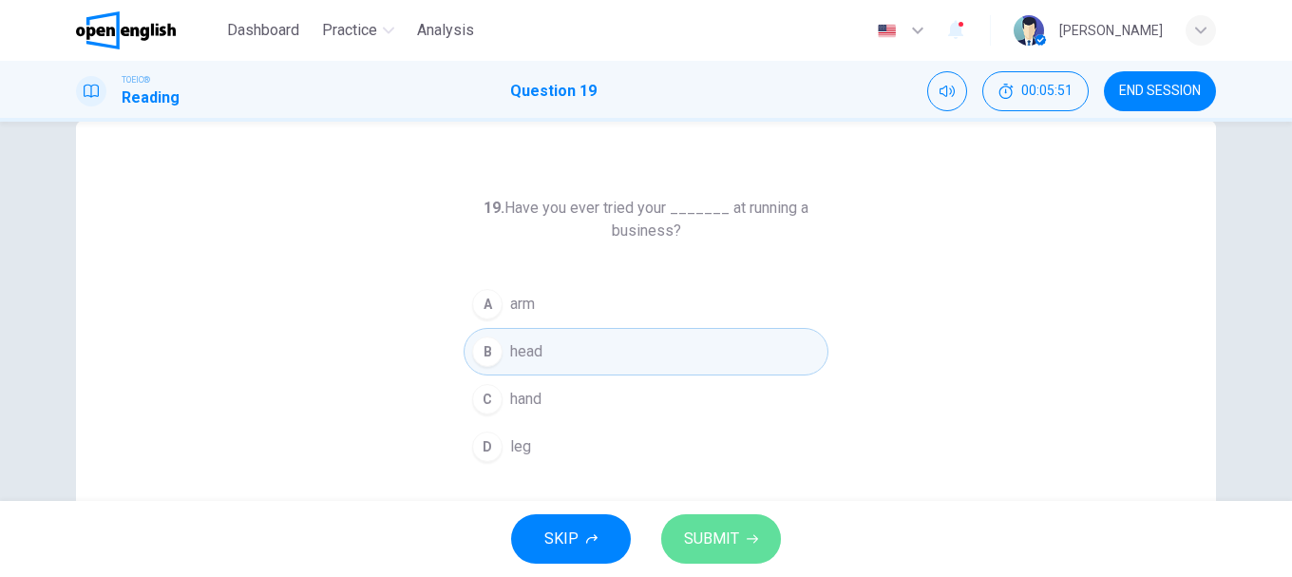
click at [710, 522] on button "SUBMIT" at bounding box center [721, 538] width 120 height 49
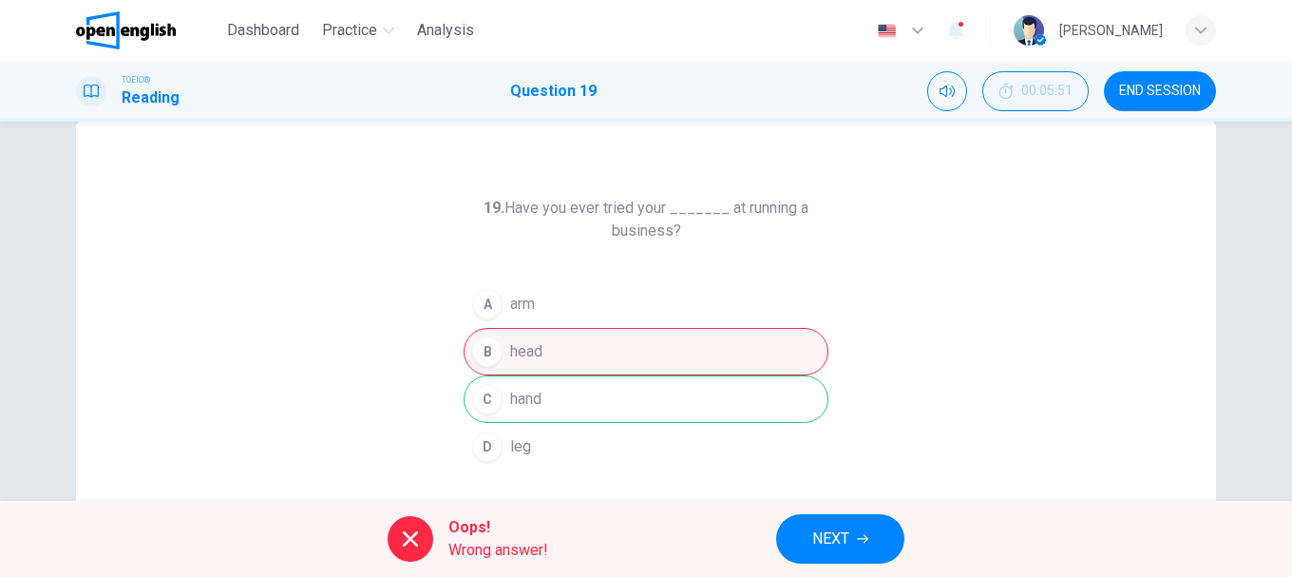
click at [386, 353] on div "19. Have you ever tried your _______ at running a business? A arm B head C hand…" at bounding box center [646, 451] width 1140 height 660
click at [852, 533] on button "NEXT" at bounding box center [840, 538] width 128 height 49
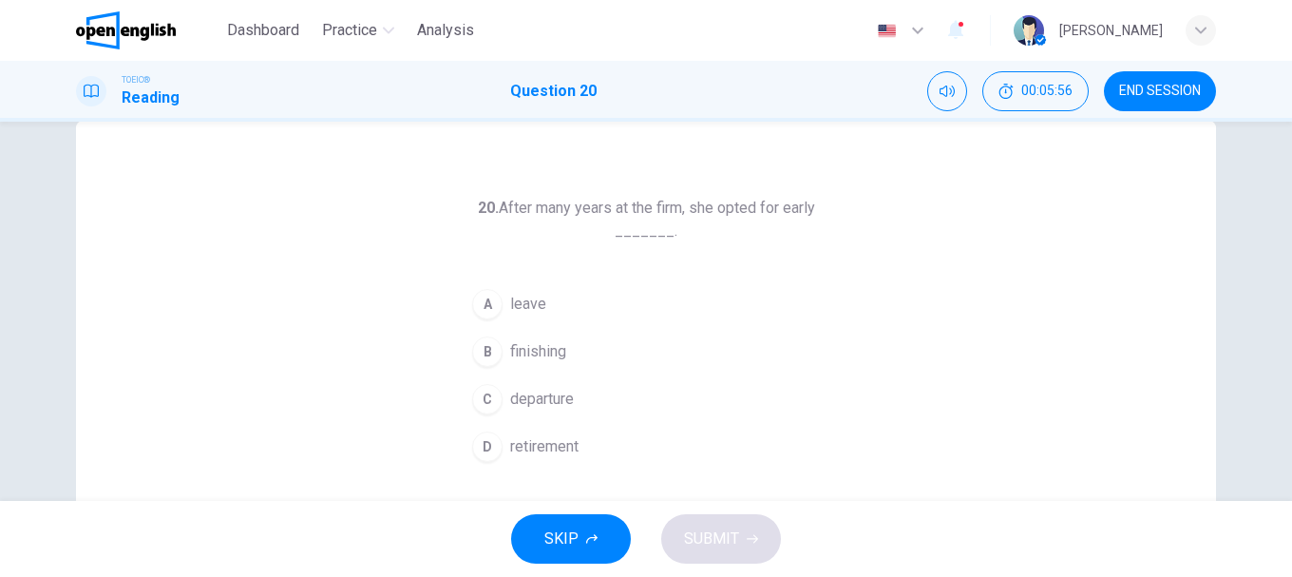
click at [732, 205] on h6 "20. After many years at the firm, she opted for early _______." at bounding box center [646, 220] width 365 height 46
click at [401, 343] on div "20. After many years at the firm, she opted for early _______. A leave B finish…" at bounding box center [646, 451] width 1140 height 660
click at [498, 447] on button "D retirement" at bounding box center [646, 446] width 365 height 47
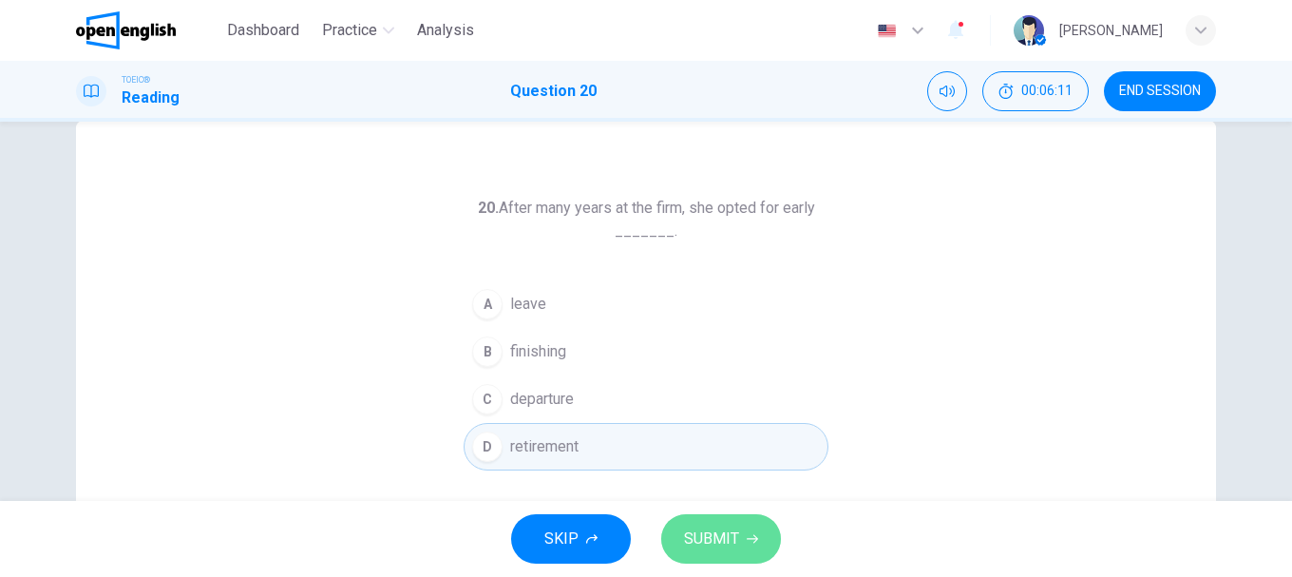
click at [756, 534] on icon "button" at bounding box center [752, 538] width 11 height 11
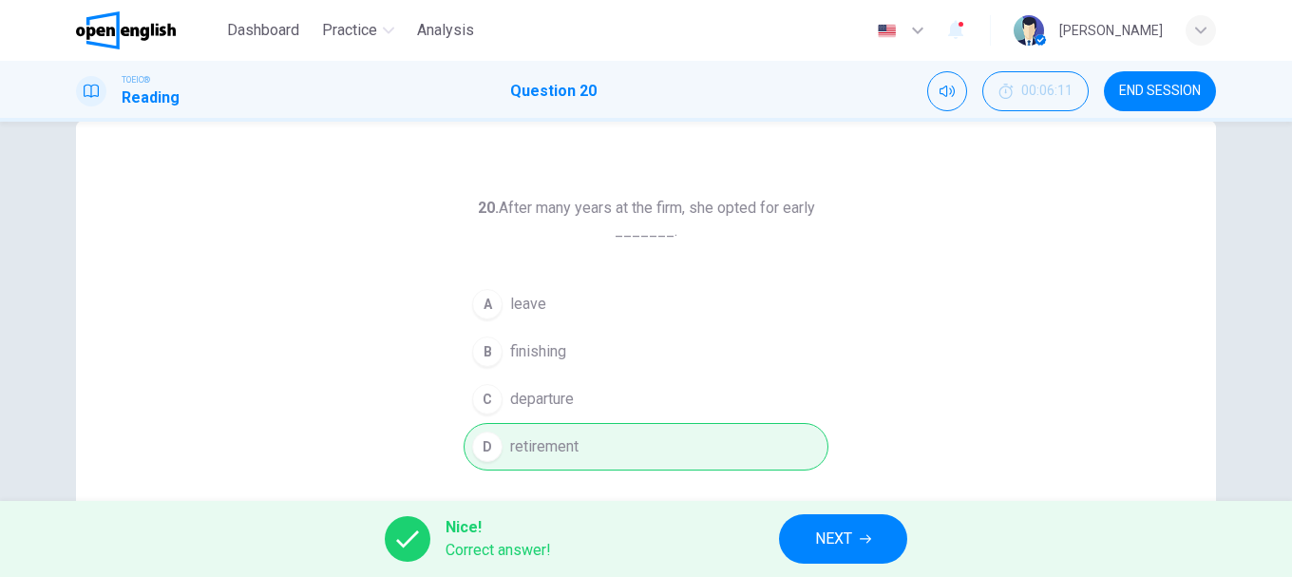
click at [846, 530] on span "NEXT" at bounding box center [833, 538] width 37 height 27
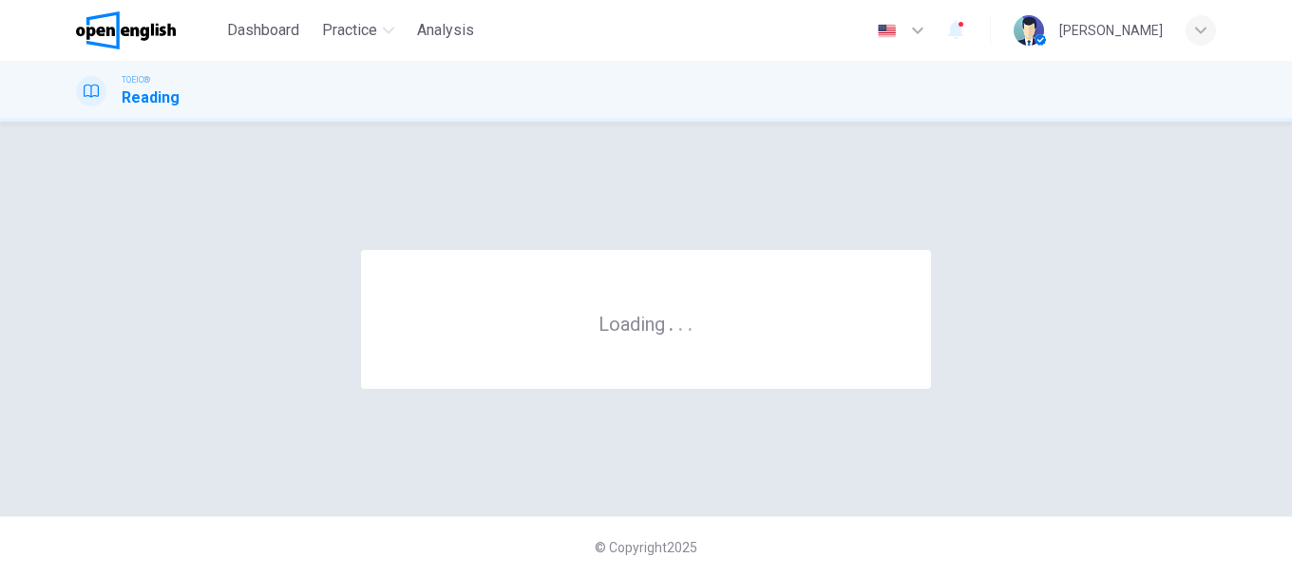
scroll to position [0, 0]
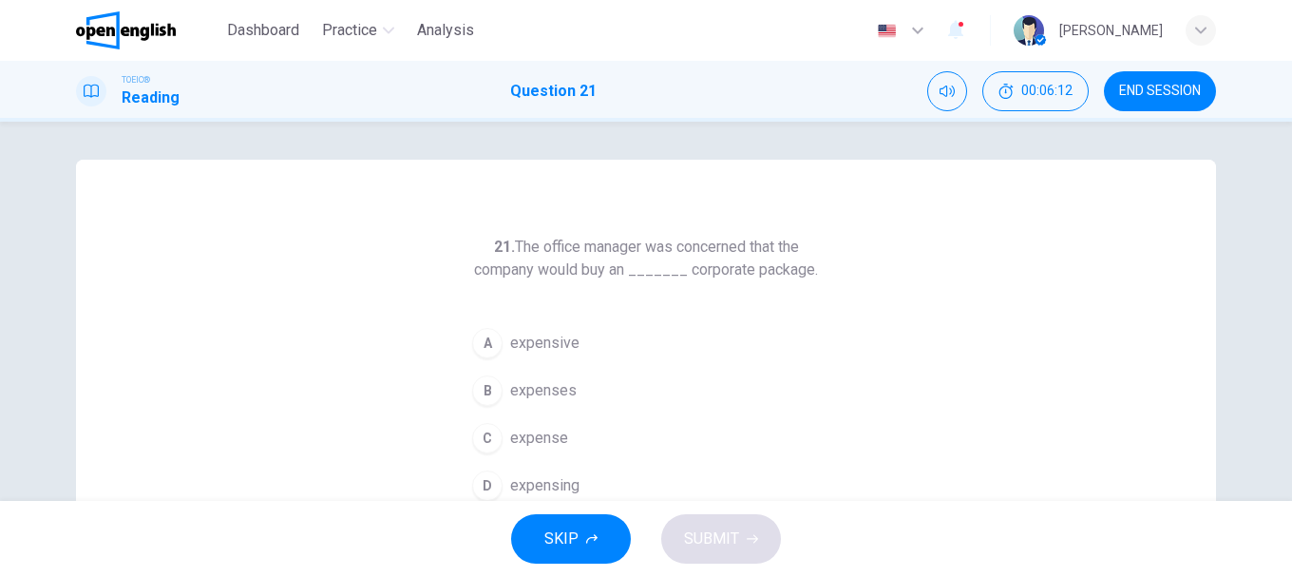
click at [1144, 99] on button "END SESSION" at bounding box center [1160, 91] width 112 height 40
